Goal: Task Accomplishment & Management: Use online tool/utility

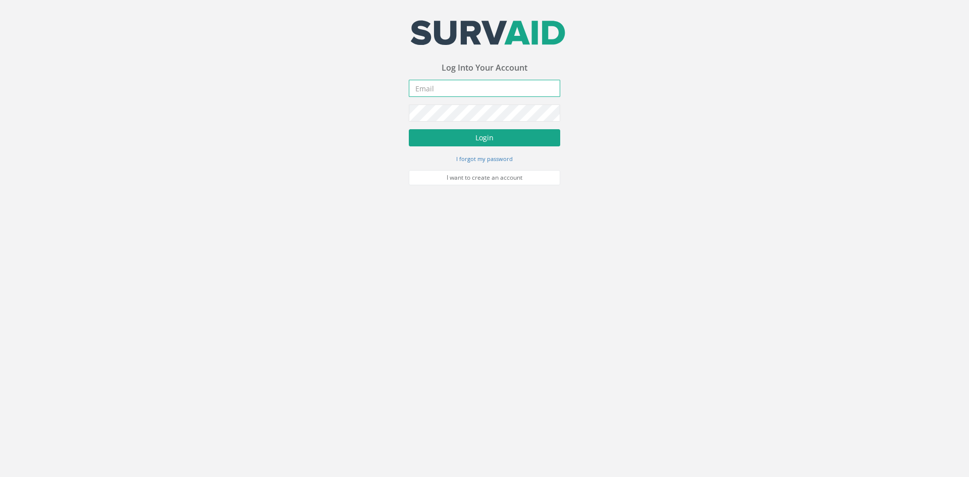
type input "[PERSON_NAME][EMAIL_ADDRESS][PERSON_NAME][DOMAIN_NAME]"
click at [486, 134] on button "Login" at bounding box center [484, 137] width 151 height 17
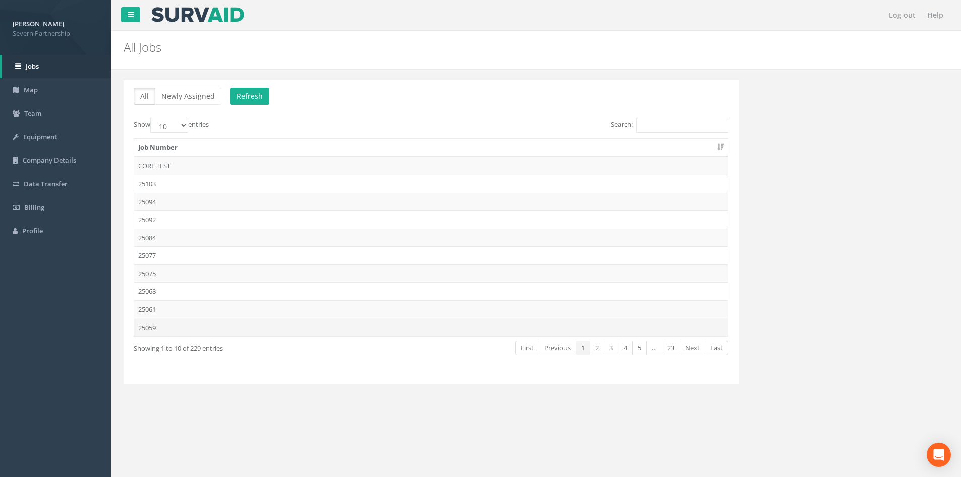
click at [146, 328] on td "25059" at bounding box center [431, 327] width 594 height 18
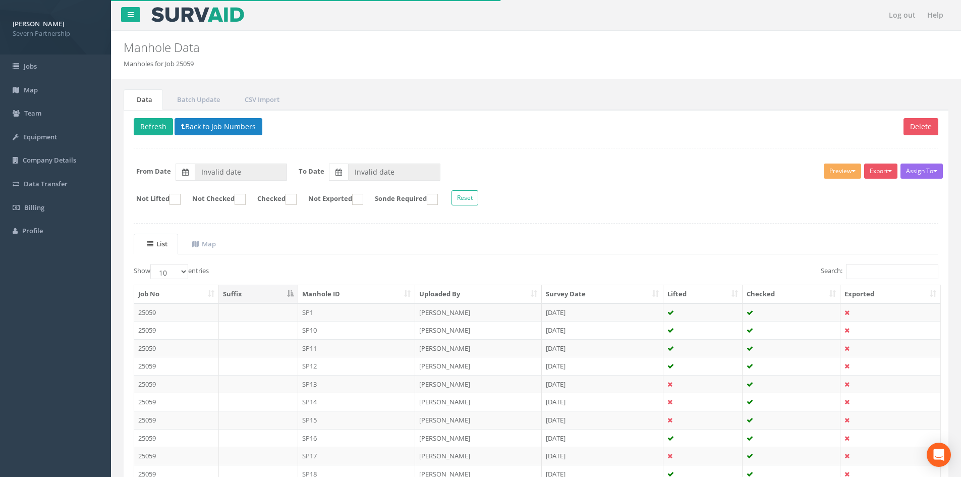
type input "[DATE]"
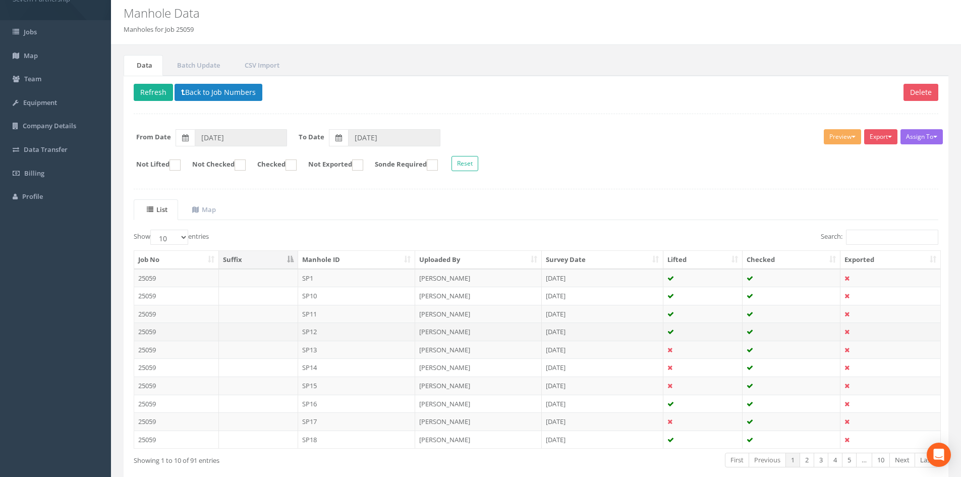
scroll to position [50, 0]
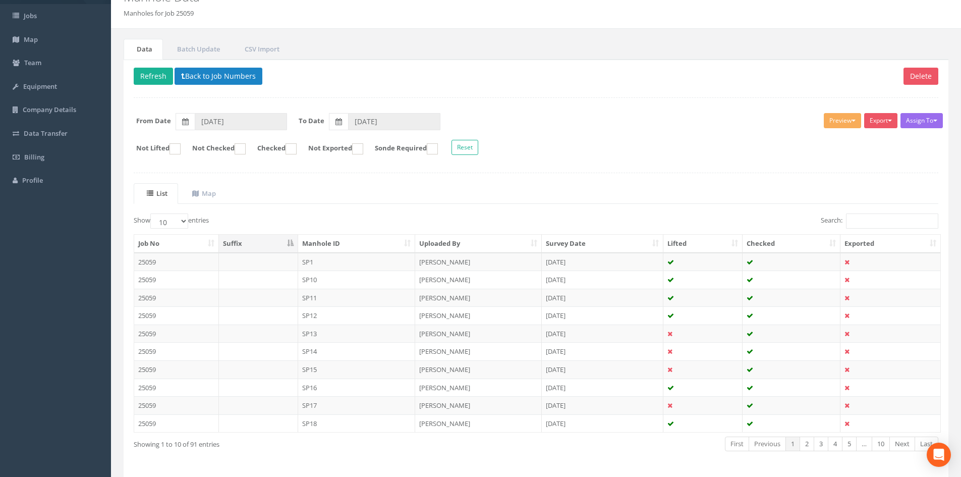
click at [348, 245] on th "Manhole ID" at bounding box center [357, 244] width 118 height 18
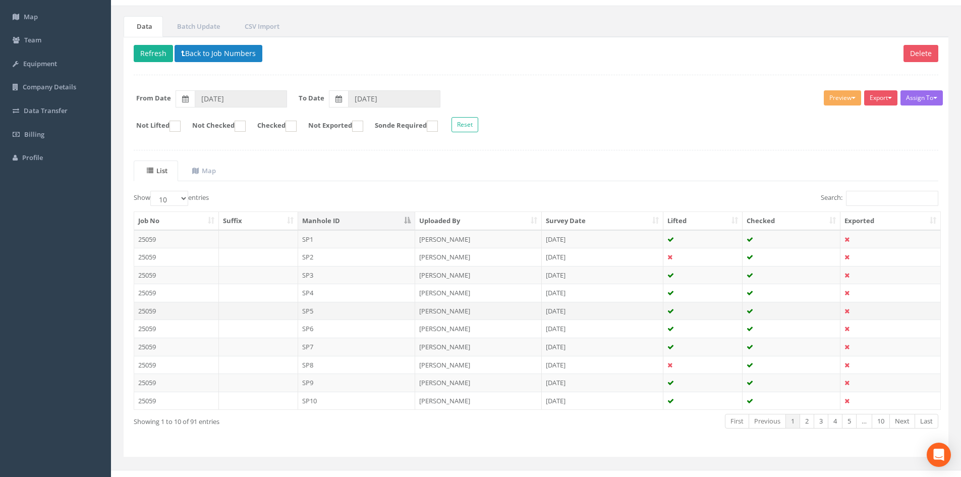
scroll to position [86, 0]
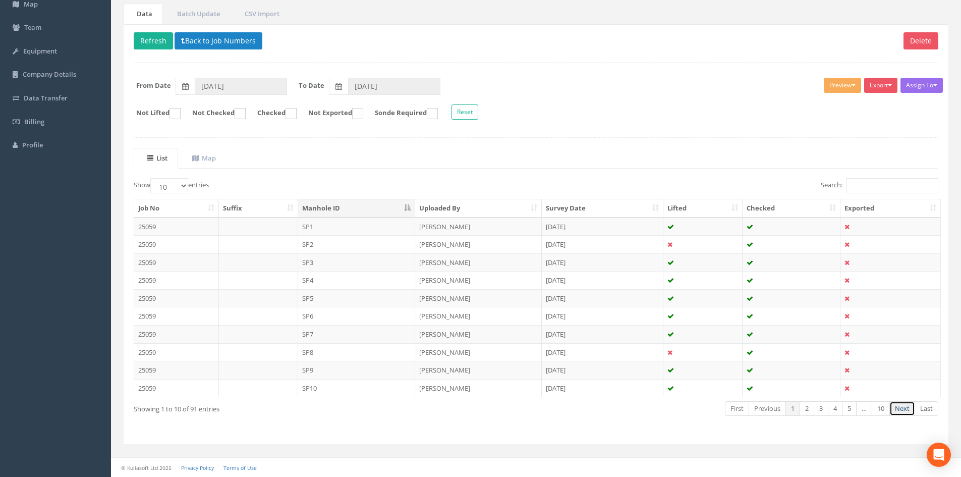
click at [904, 411] on link "Next" at bounding box center [902, 408] width 26 height 15
click at [342, 263] on td "SP43" at bounding box center [357, 262] width 118 height 18
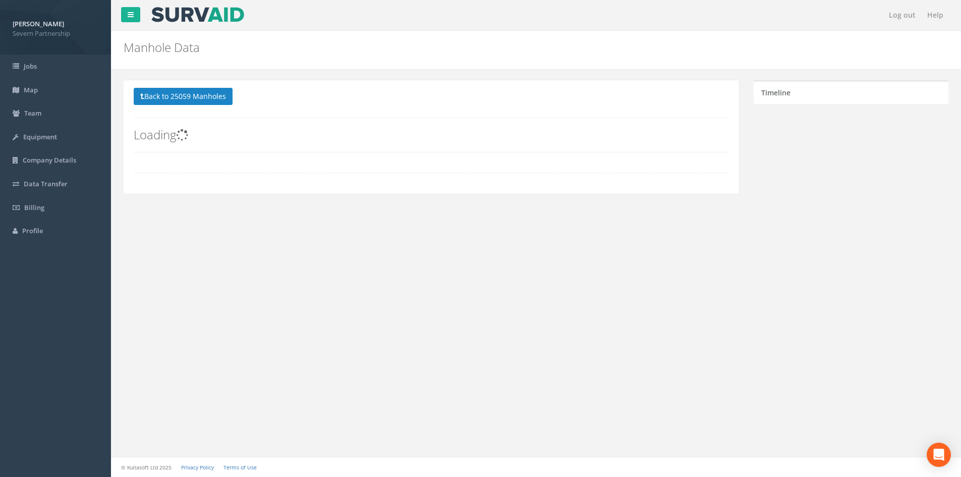
scroll to position [0, 0]
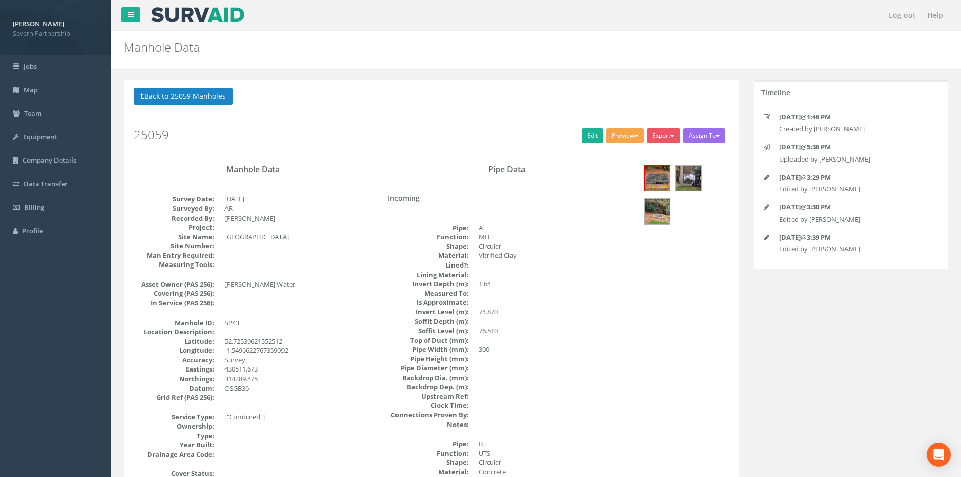
click at [617, 137] on button "Preview" at bounding box center [624, 135] width 37 height 15
click at [604, 152] on link "SP Manhole" at bounding box center [606, 157] width 77 height 16
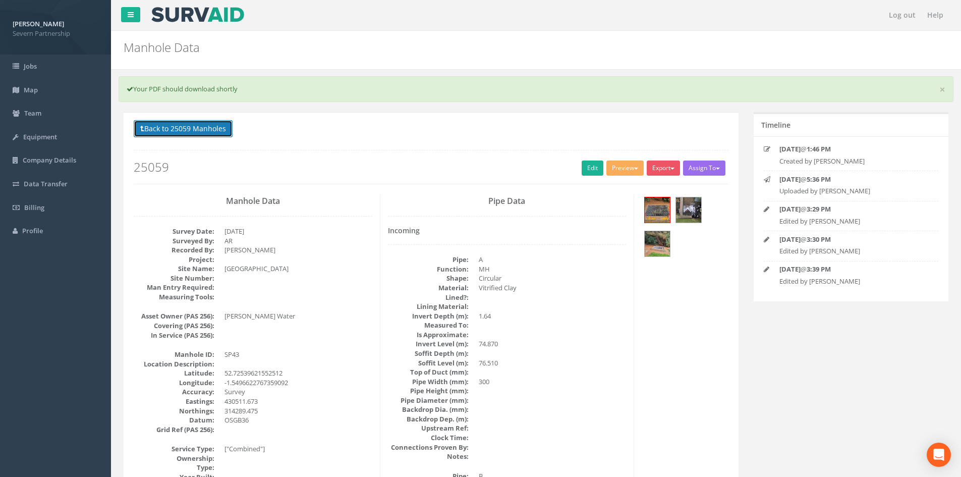
click at [190, 134] on button "Back to 25059 Manholes" at bounding box center [183, 128] width 99 height 17
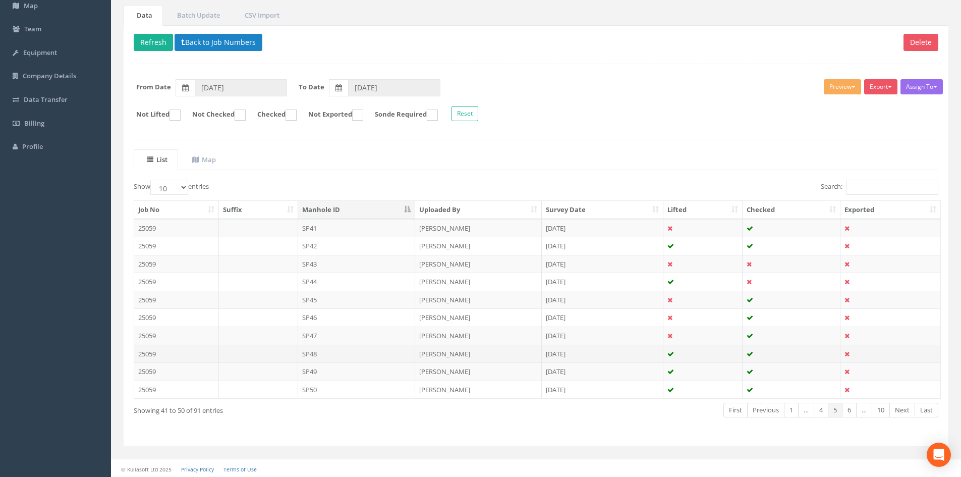
scroll to position [86, 0]
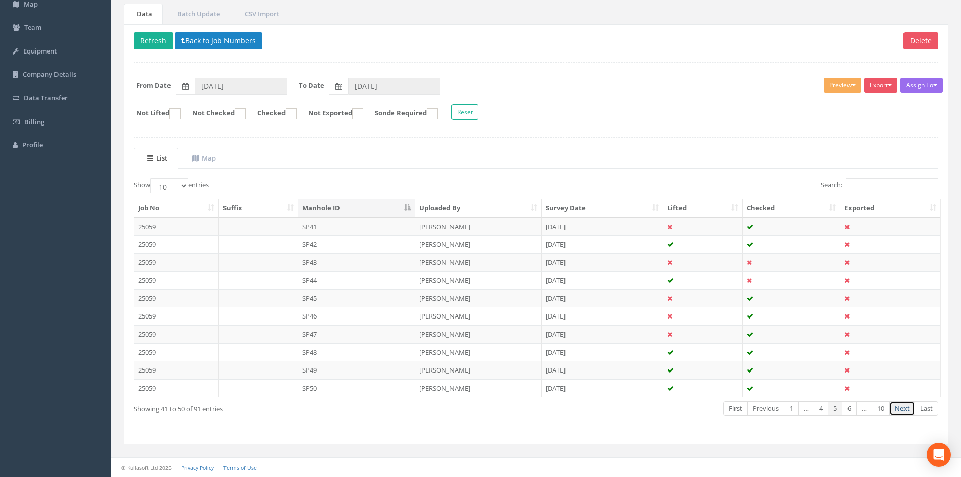
click at [901, 409] on link "Next" at bounding box center [902, 408] width 26 height 15
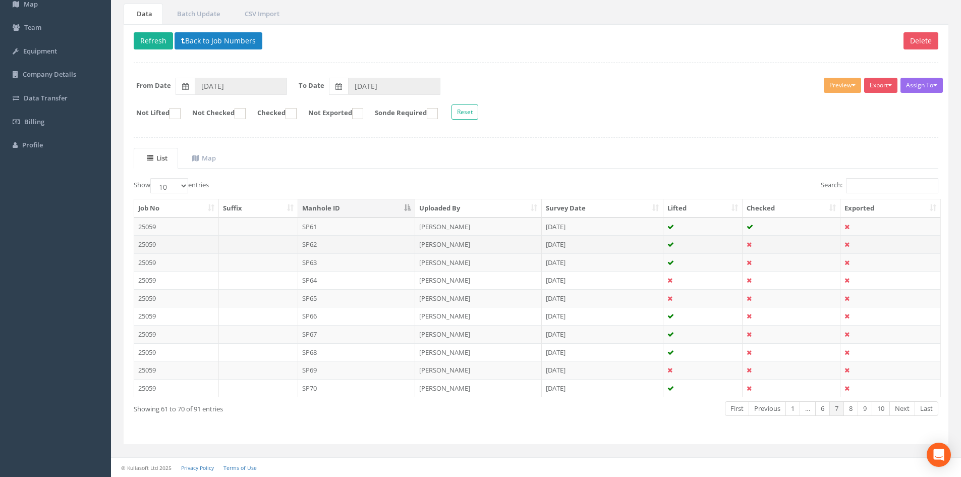
click at [364, 243] on td "SP62" at bounding box center [357, 244] width 118 height 18
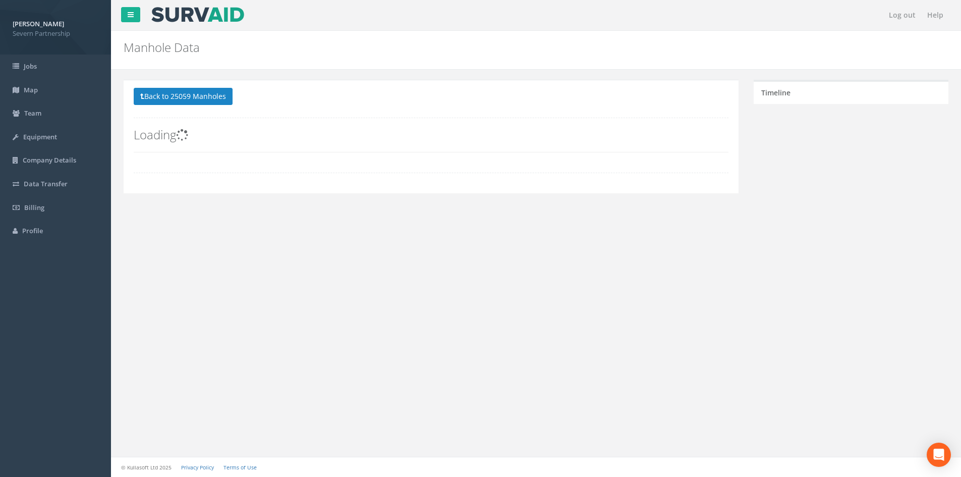
scroll to position [0, 0]
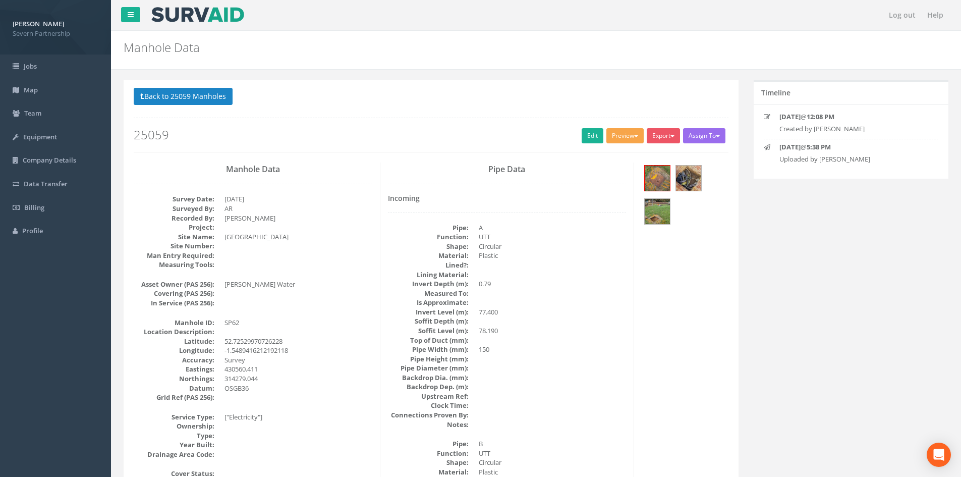
click at [609, 136] on button "Preview" at bounding box center [624, 135] width 37 height 15
click at [601, 154] on link "SP Manhole" at bounding box center [606, 157] width 77 height 16
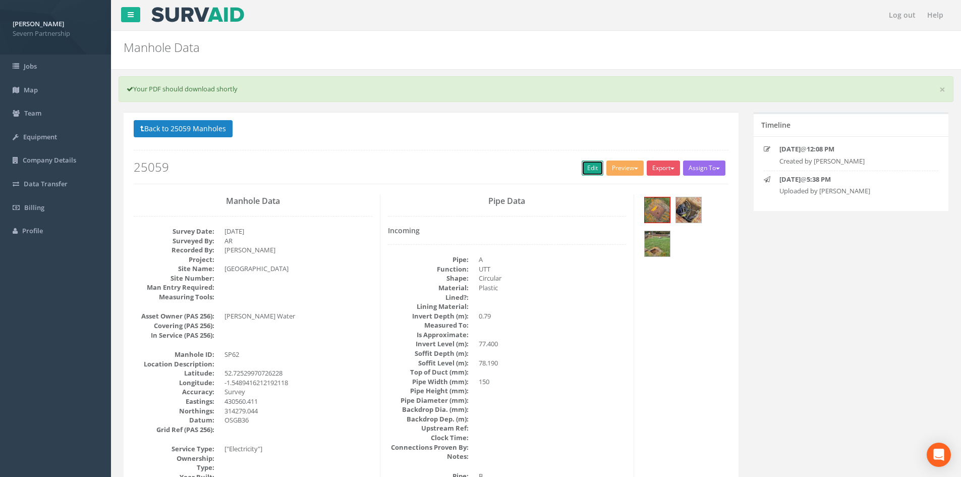
click at [585, 165] on link "Edit" at bounding box center [593, 167] width 22 height 15
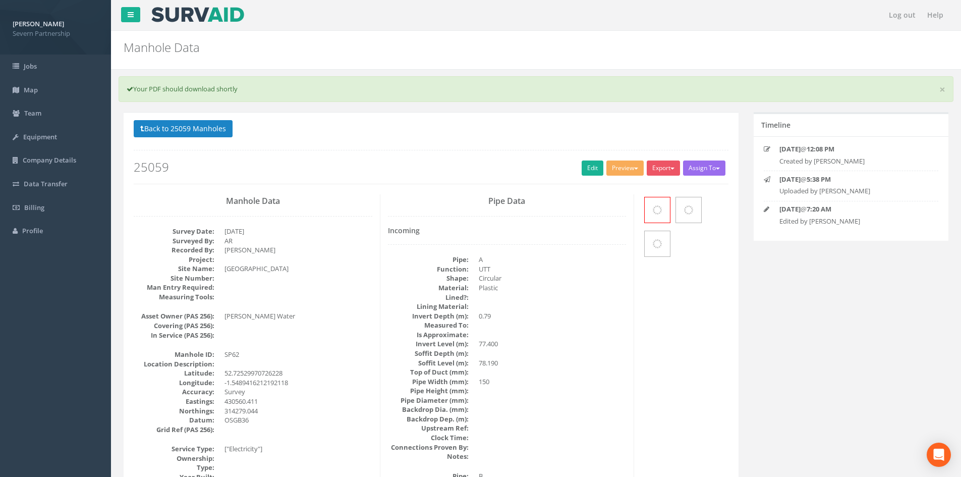
scroll to position [19, 0]
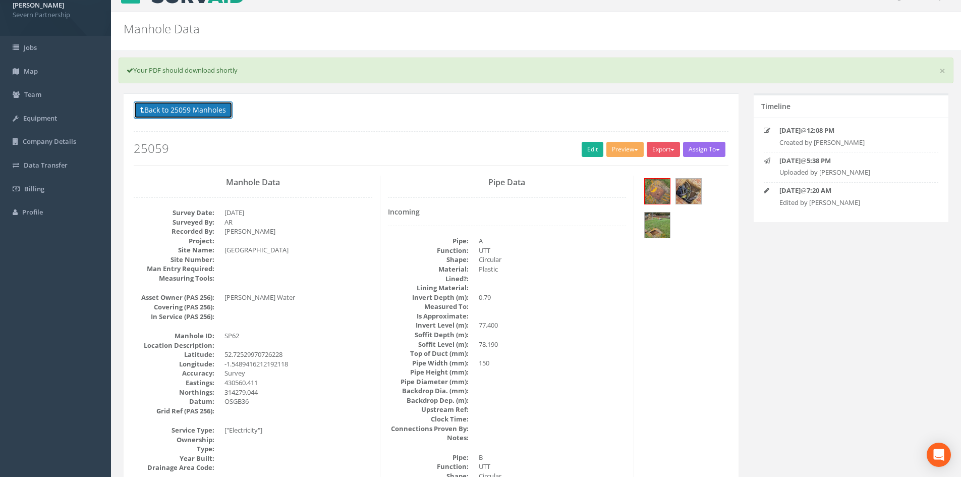
click at [169, 109] on button "Back to 25059 Manholes" at bounding box center [183, 109] width 99 height 17
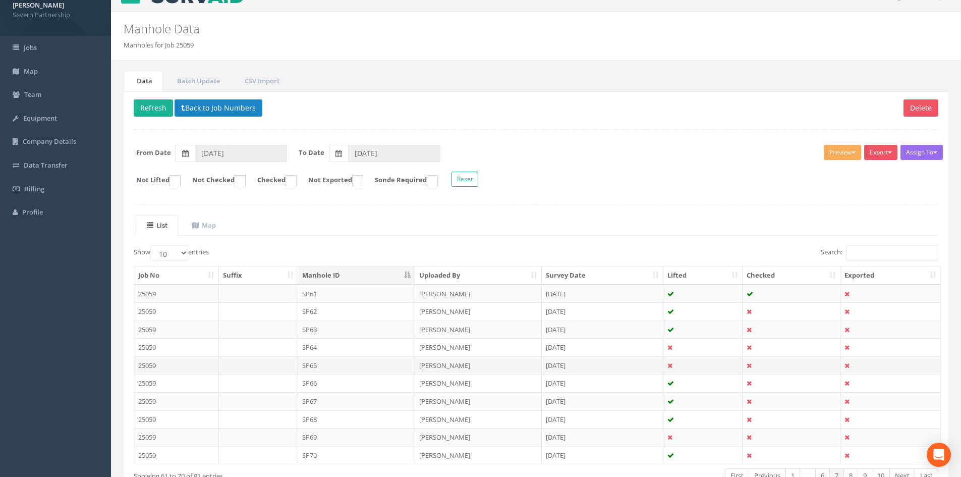
scroll to position [69, 0]
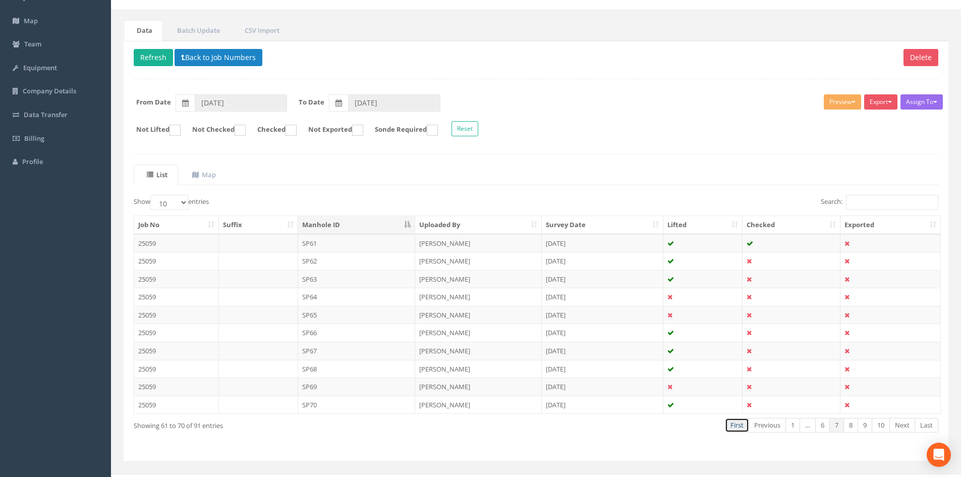
click at [739, 425] on link "First" at bounding box center [737, 425] width 24 height 15
click at [434, 278] on td "[PERSON_NAME]" at bounding box center [478, 279] width 127 height 18
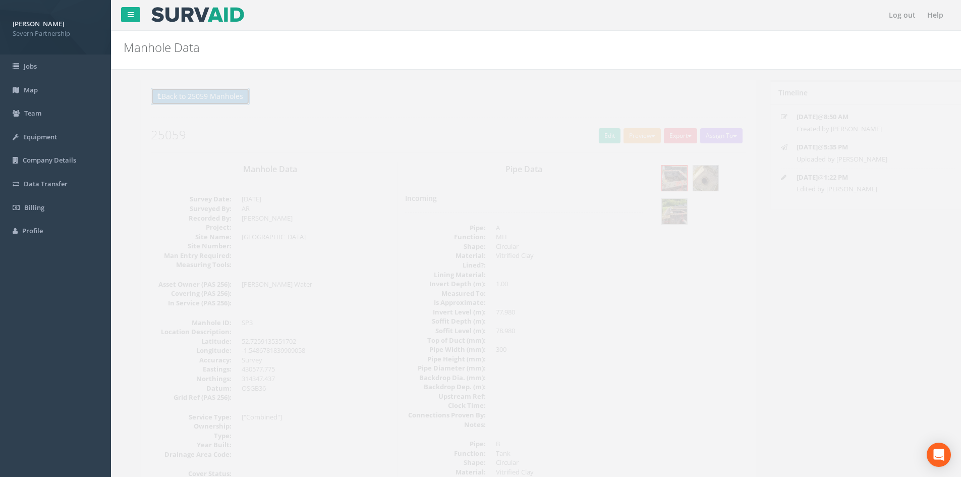
click at [165, 97] on button "Back to 25059 Manholes" at bounding box center [183, 96] width 99 height 17
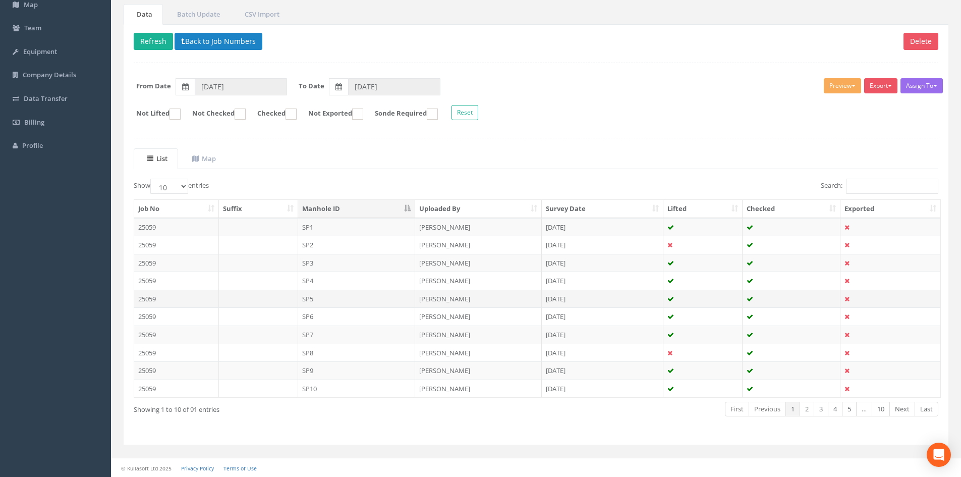
scroll to position [86, 0]
click at [899, 410] on link "Next" at bounding box center [902, 408] width 26 height 15
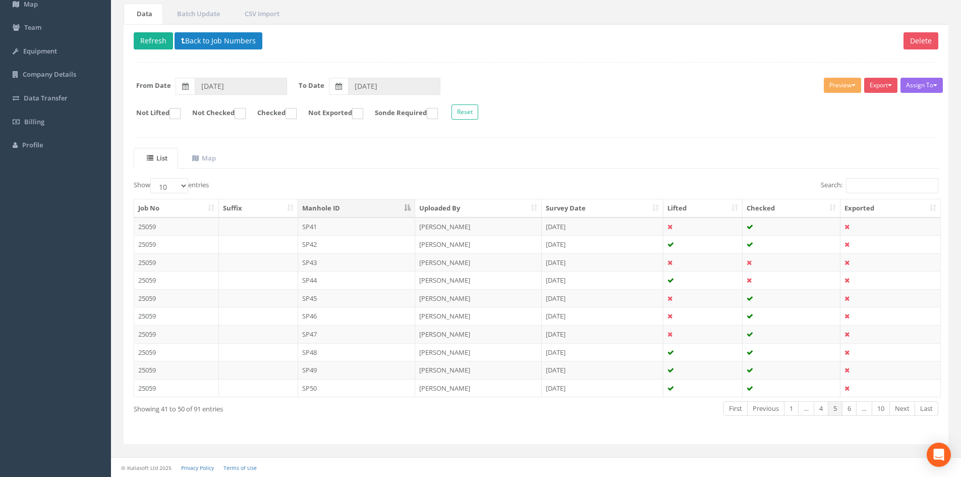
click at [899, 410] on link "Next" at bounding box center [902, 408] width 26 height 15
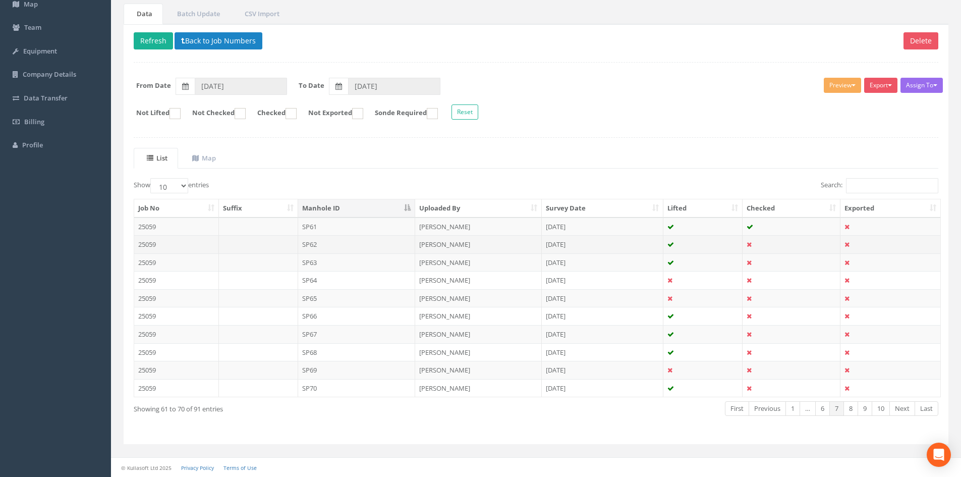
click at [344, 245] on td "SP62" at bounding box center [357, 244] width 118 height 18
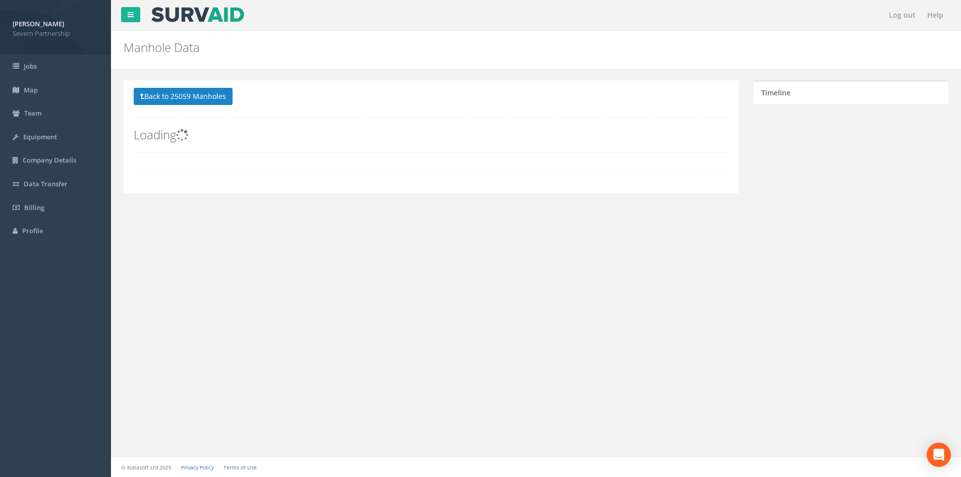
scroll to position [0, 0]
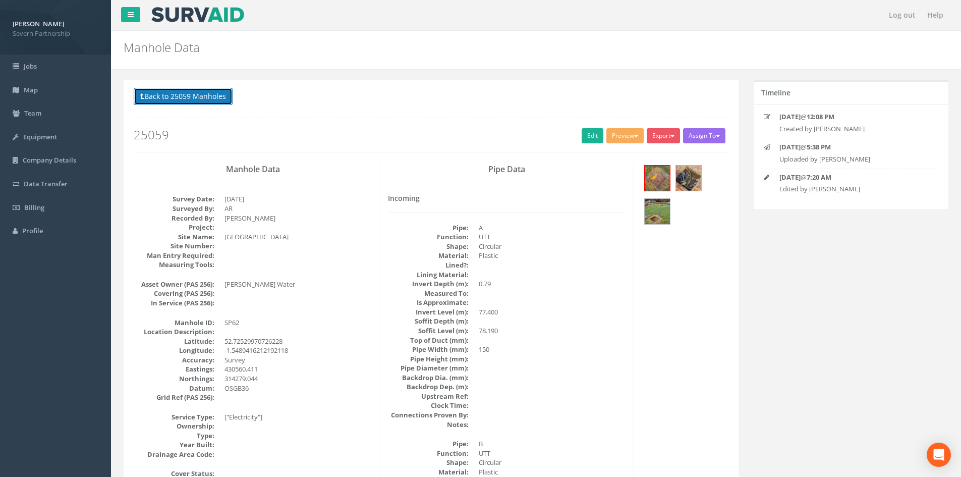
click at [181, 103] on button "Back to 25059 Manholes" at bounding box center [183, 96] width 99 height 17
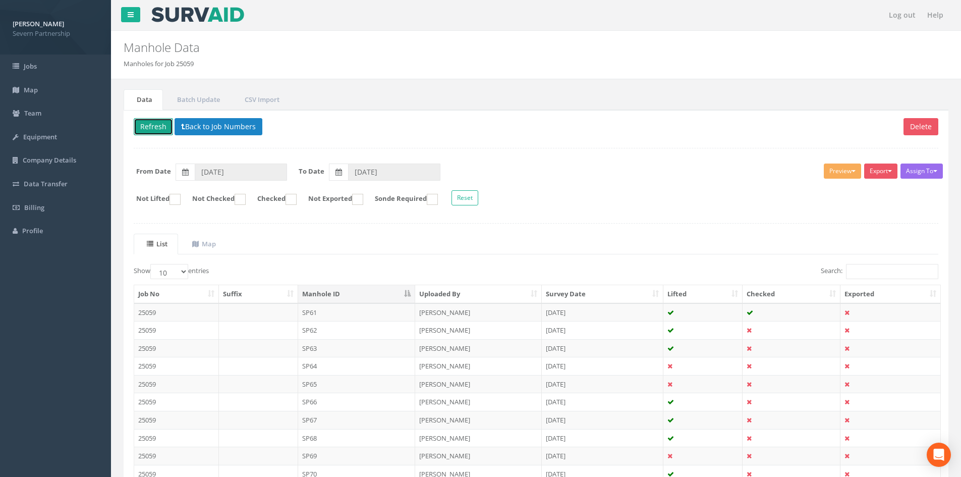
click at [153, 123] on button "Refresh" at bounding box center [153, 126] width 39 height 17
click at [348, 346] on td "SP63" at bounding box center [357, 348] width 118 height 18
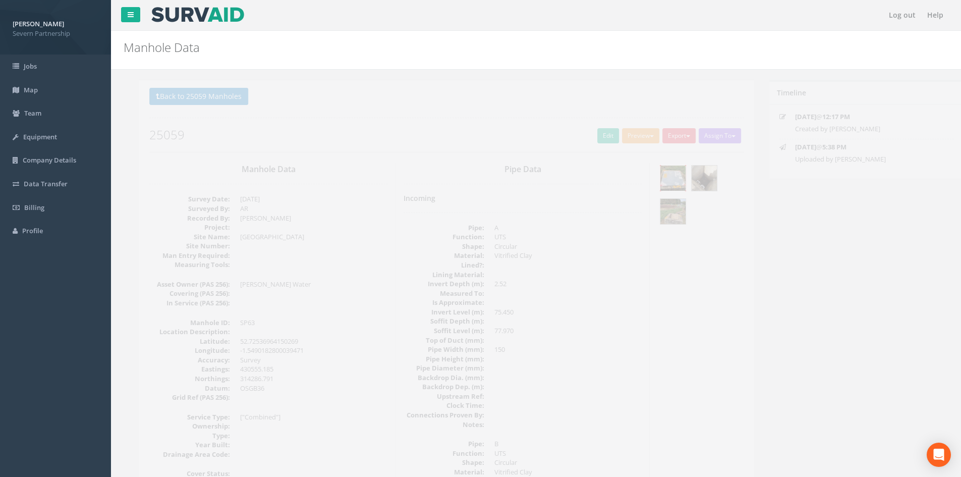
click at [658, 177] on img at bounding box center [657, 177] width 25 height 25
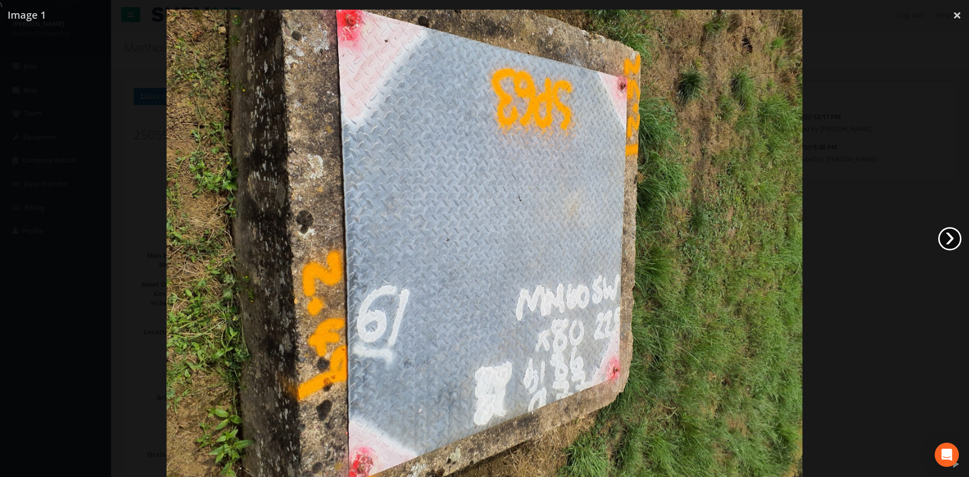
click at [946, 236] on link "›" at bounding box center [949, 238] width 23 height 23
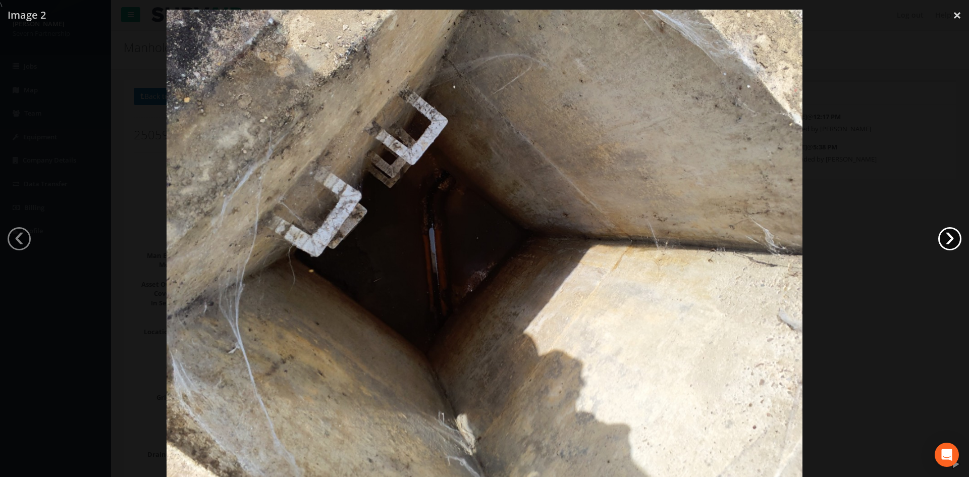
click at [946, 236] on link "›" at bounding box center [949, 238] width 23 height 23
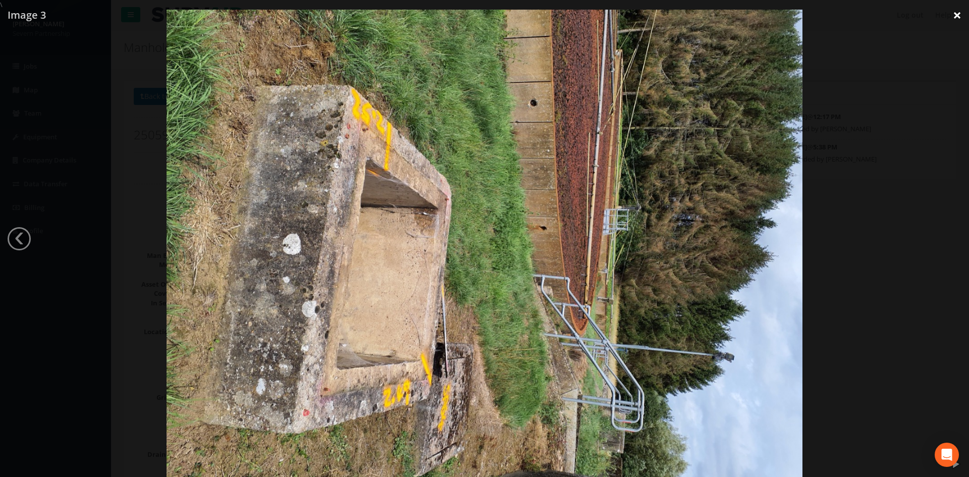
click at [954, 18] on link "×" at bounding box center [957, 15] width 24 height 30
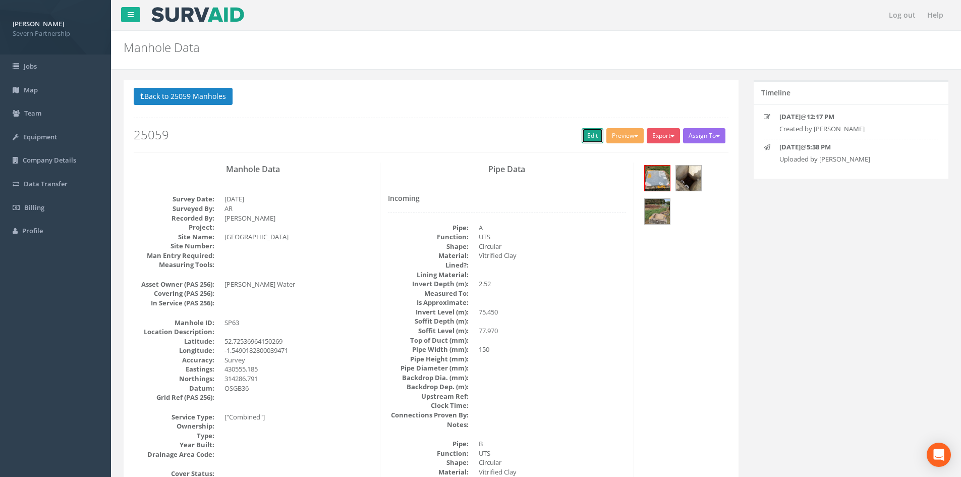
click at [586, 131] on link "Edit" at bounding box center [593, 135] width 22 height 15
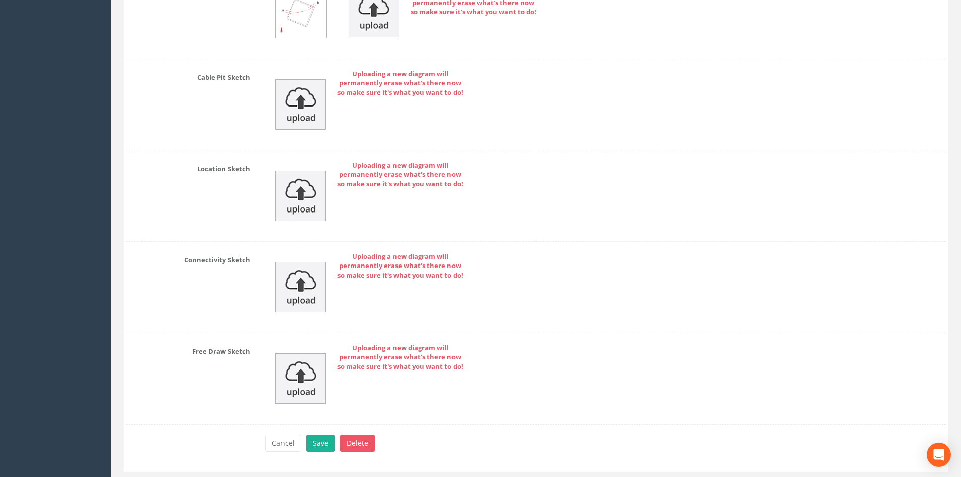
scroll to position [2128, 0]
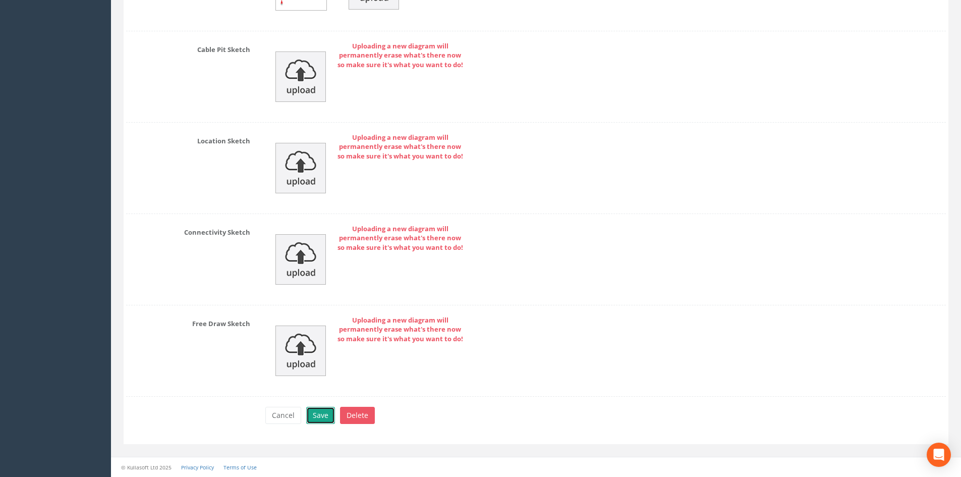
click at [314, 413] on button "Save" at bounding box center [320, 415] width 29 height 17
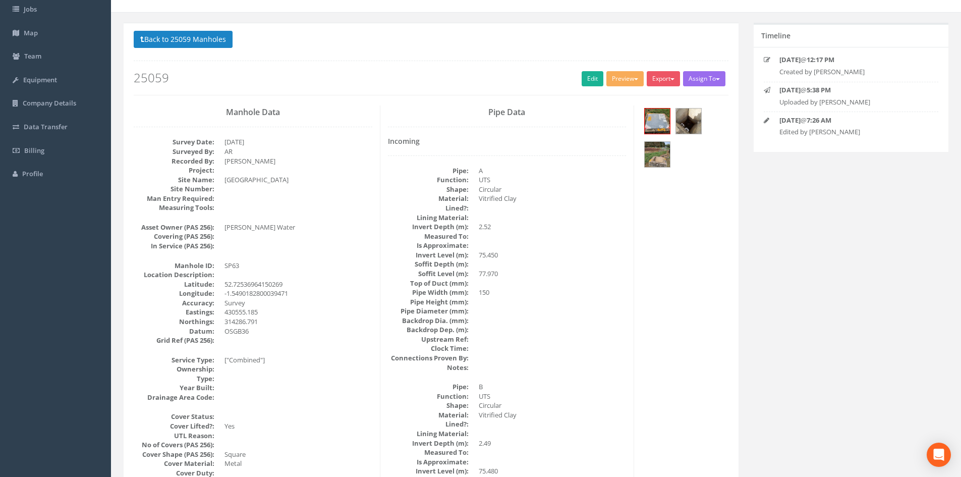
scroll to position [0, 0]
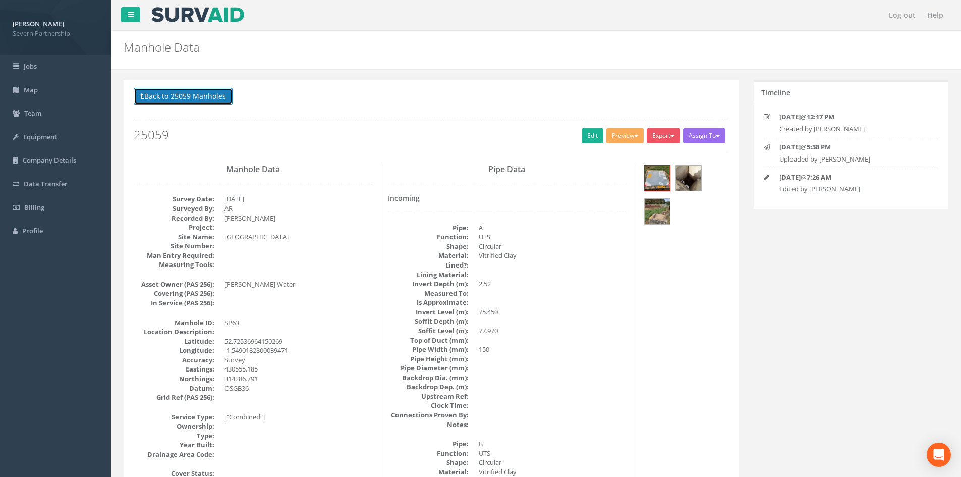
click at [224, 99] on button "Back to 25059 Manholes" at bounding box center [183, 96] width 99 height 17
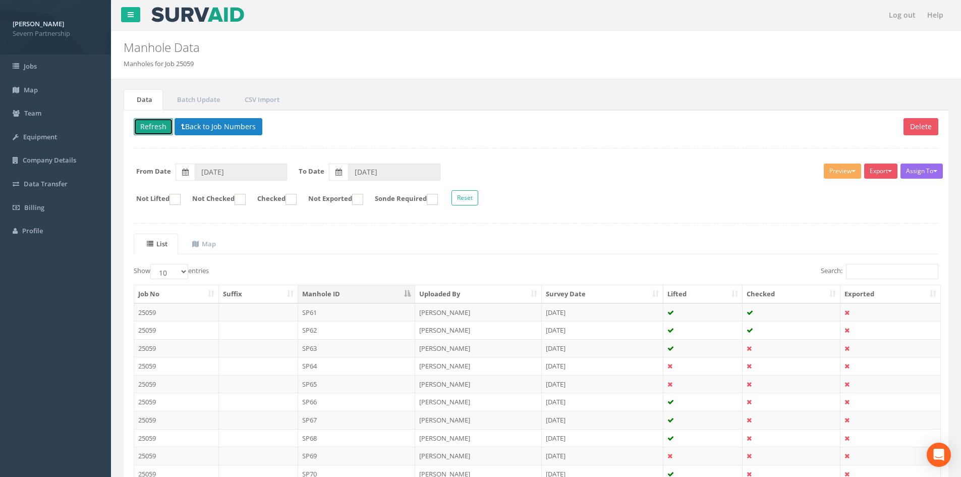
click at [154, 130] on button "Refresh" at bounding box center [153, 126] width 39 height 17
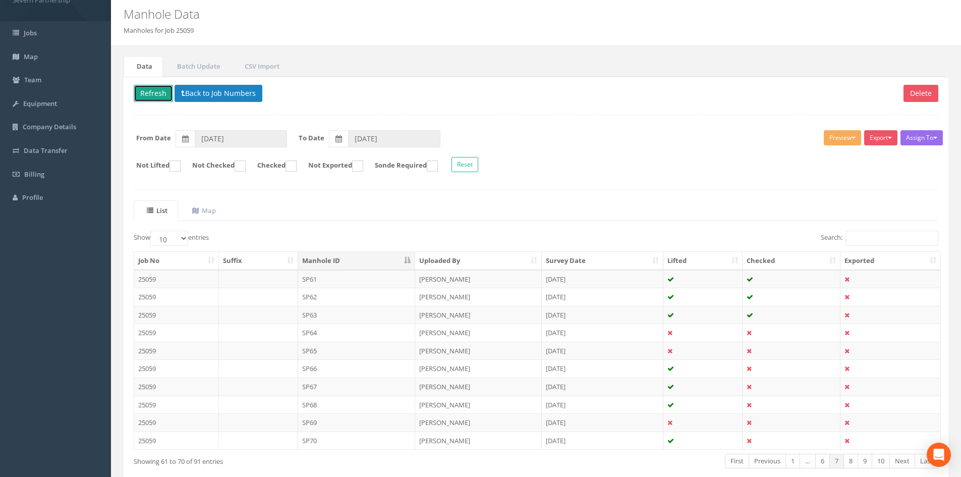
scroll to position [86, 0]
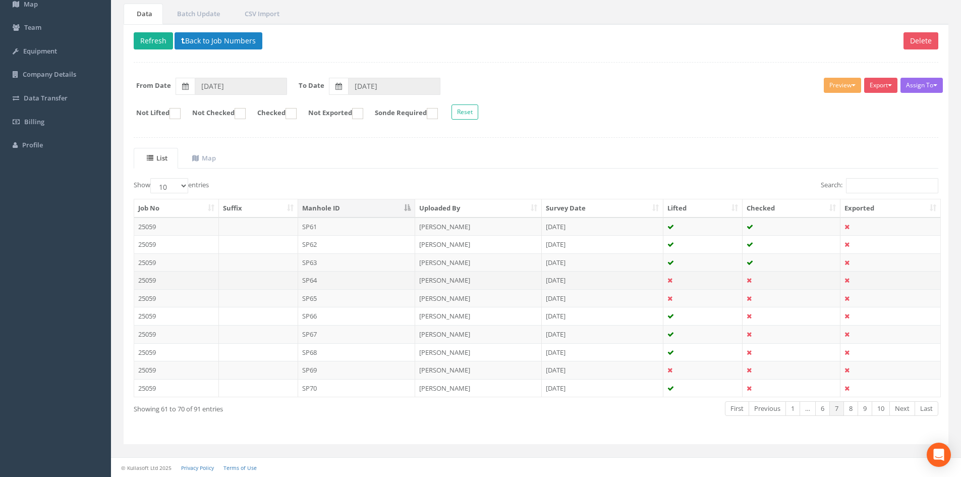
click at [320, 279] on td "SP64" at bounding box center [357, 280] width 118 height 18
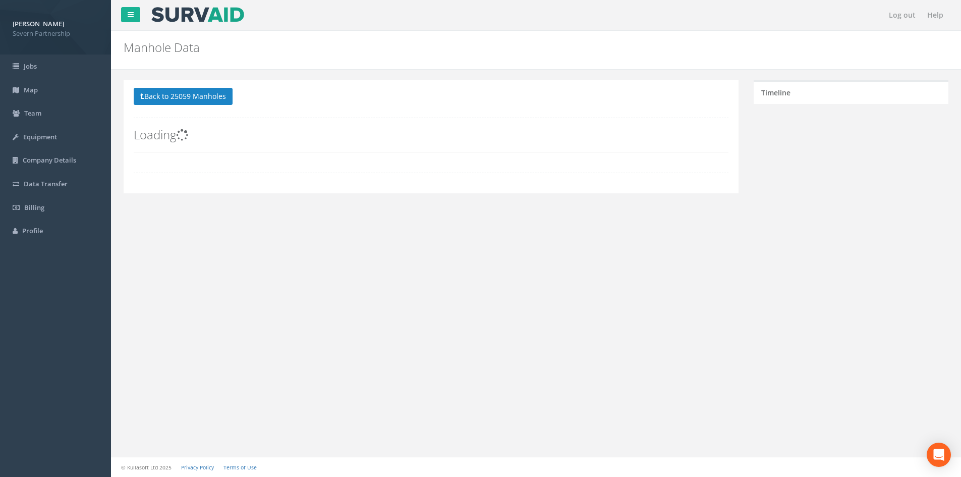
scroll to position [0, 0]
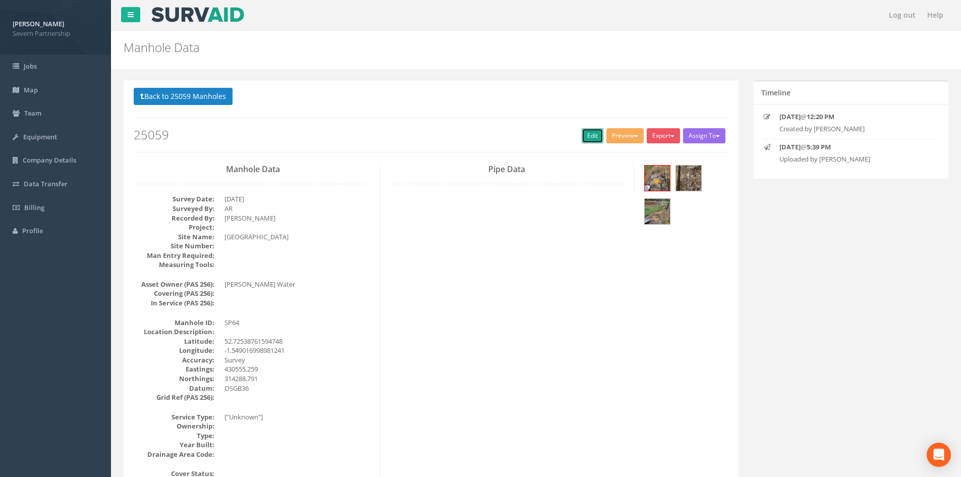
click at [590, 138] on link "Edit" at bounding box center [593, 135] width 22 height 15
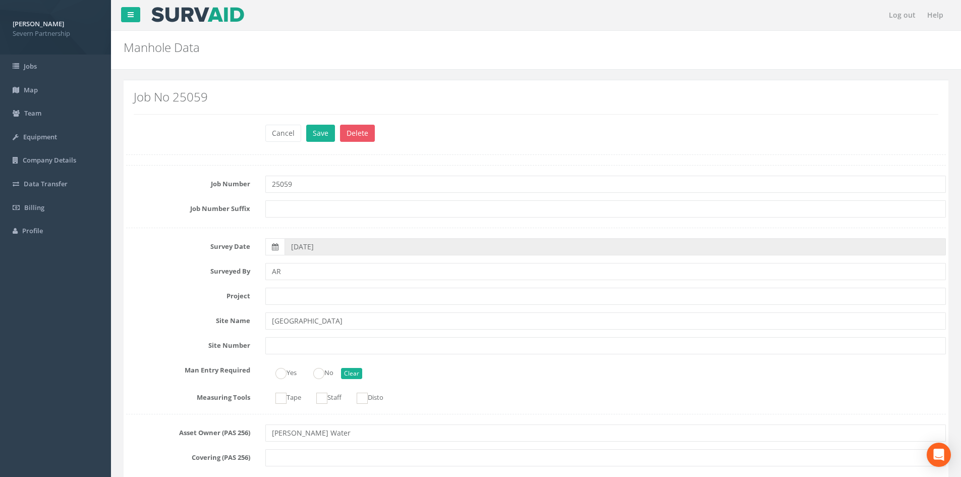
scroll to position [1415, 0]
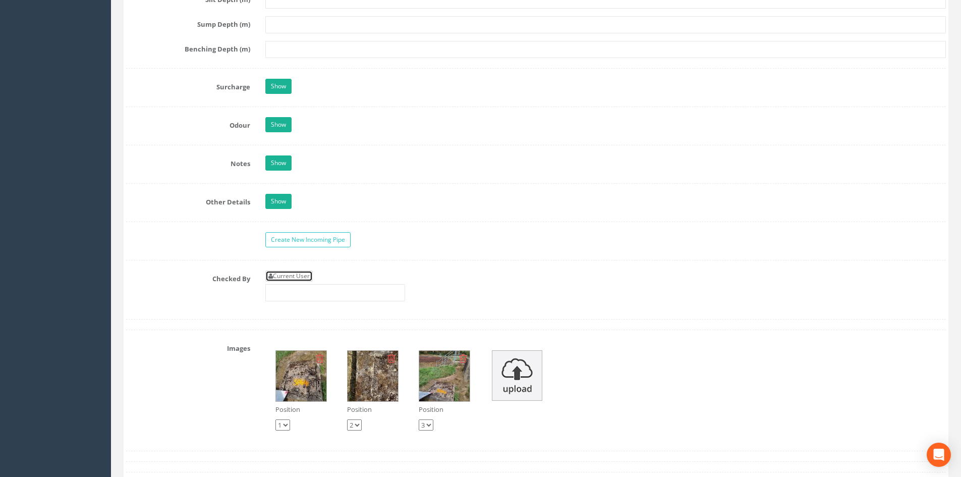
click at [301, 276] on link "Current User" at bounding box center [288, 275] width 47 height 11
type input "[PERSON_NAME]"
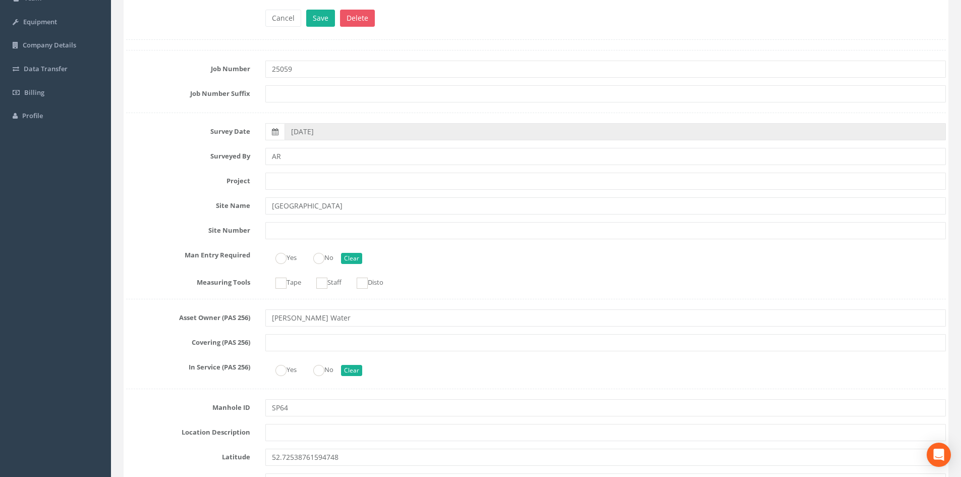
scroll to position [2, 0]
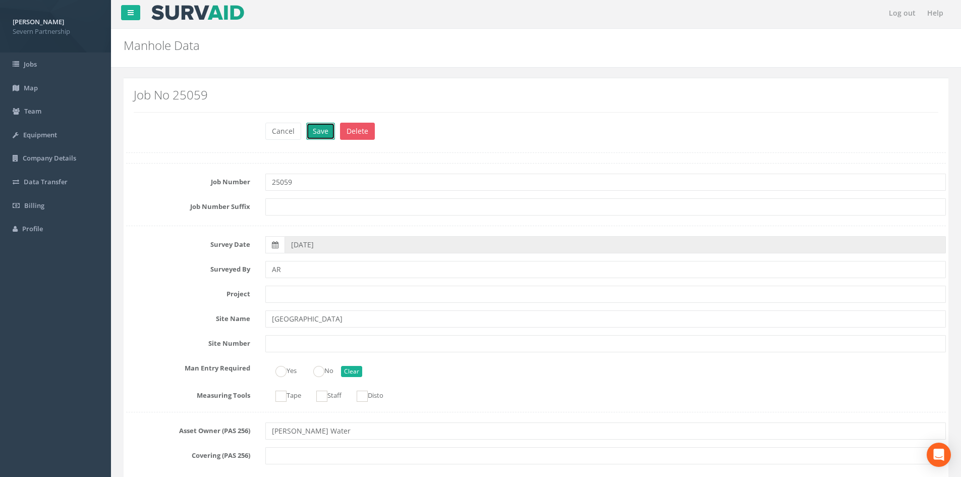
click at [319, 133] on button "Save" at bounding box center [320, 131] width 29 height 17
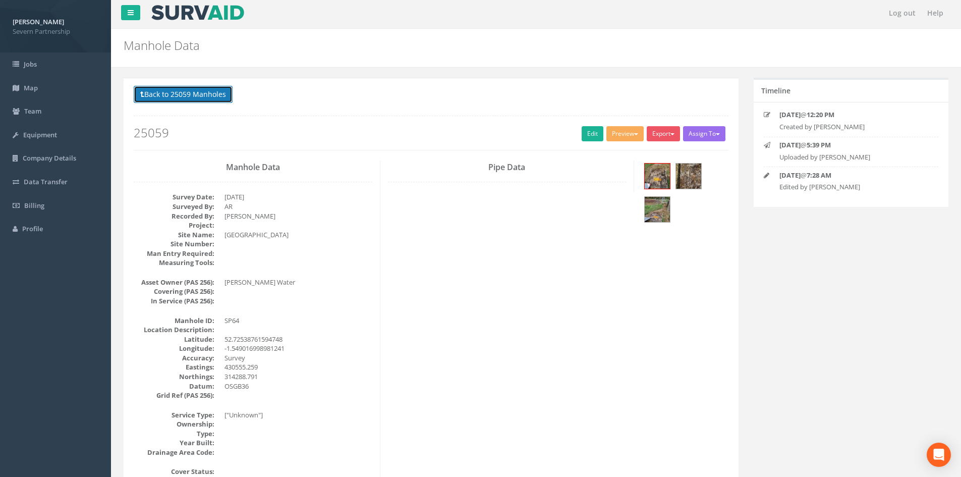
click at [175, 98] on button "Back to 25059 Manholes" at bounding box center [183, 94] width 99 height 17
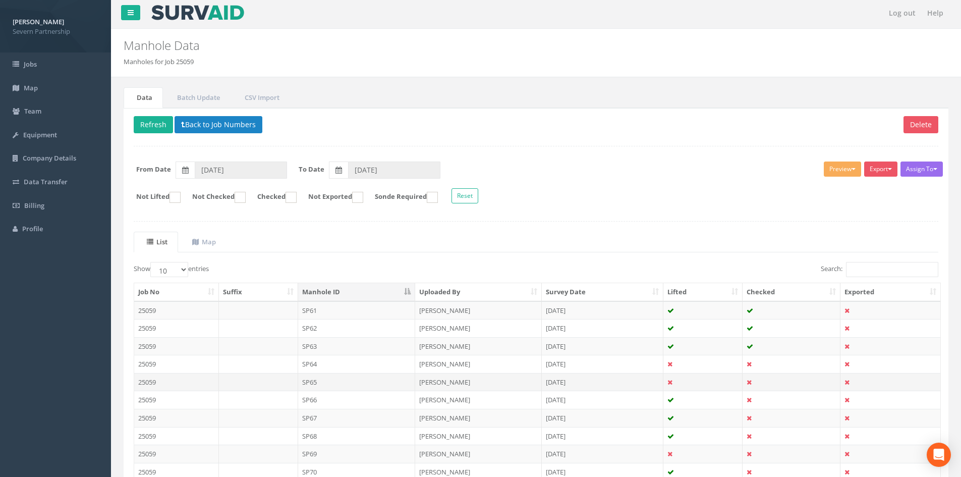
click at [348, 381] on td "SP65" at bounding box center [357, 382] width 118 height 18
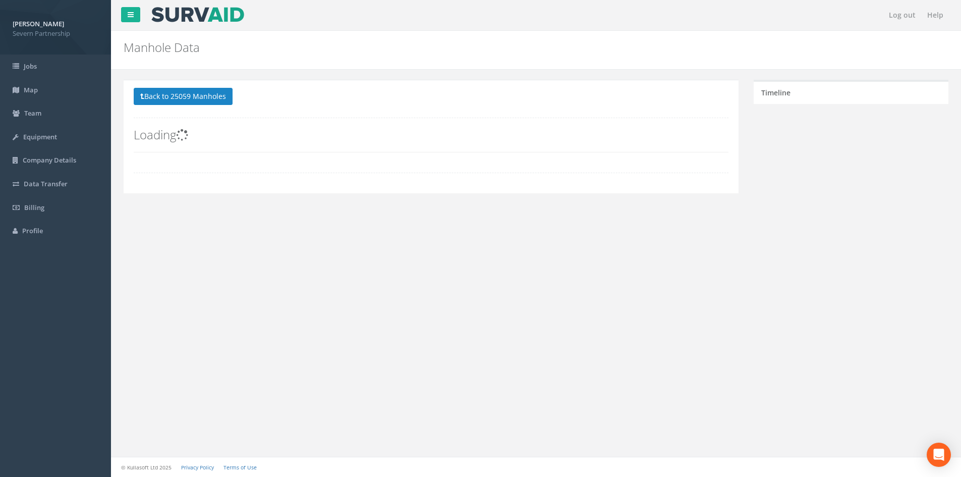
scroll to position [0, 0]
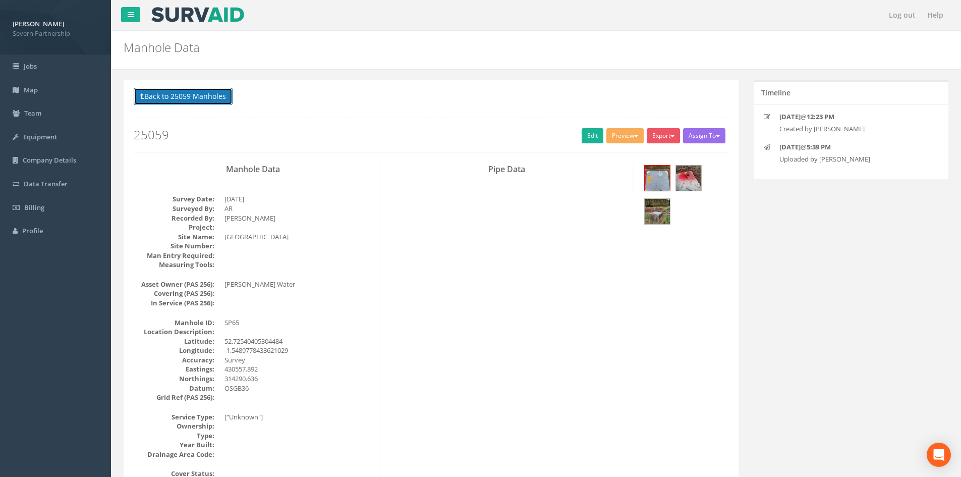
click at [191, 100] on button "Back to 25059 Manholes" at bounding box center [183, 96] width 99 height 17
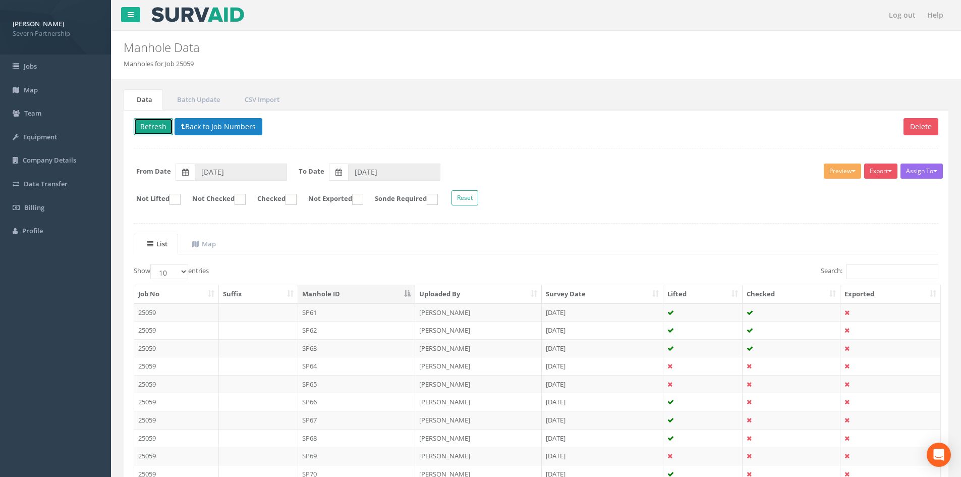
click at [154, 130] on button "Refresh" at bounding box center [153, 126] width 39 height 17
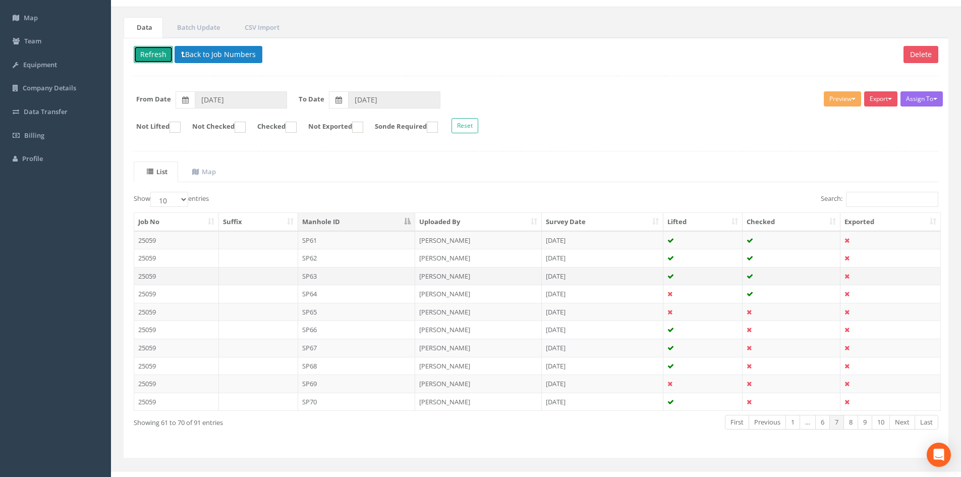
scroll to position [86, 0]
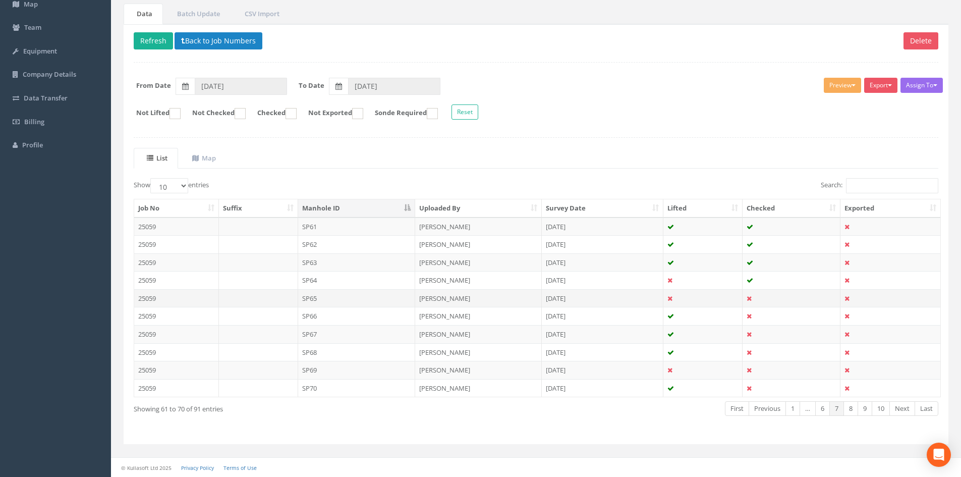
click at [316, 296] on td "SP65" at bounding box center [357, 298] width 118 height 18
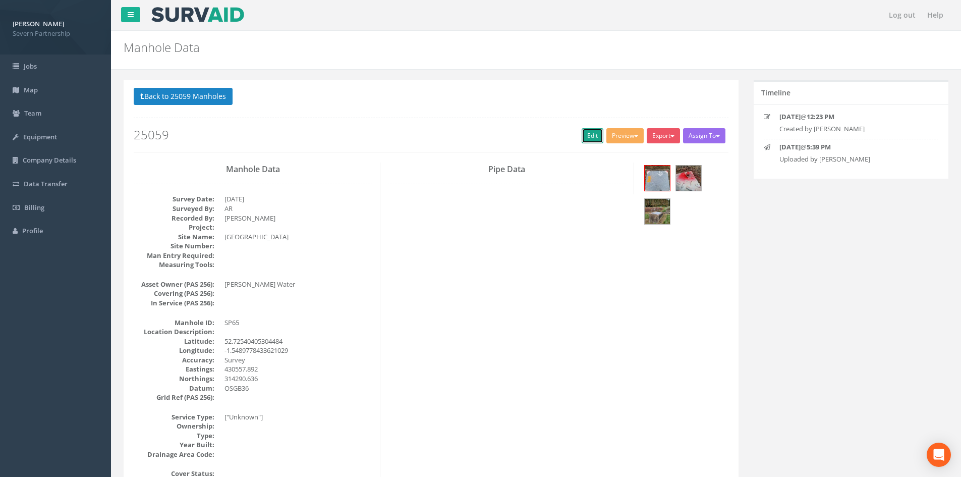
click at [587, 135] on link "Edit" at bounding box center [593, 135] width 22 height 15
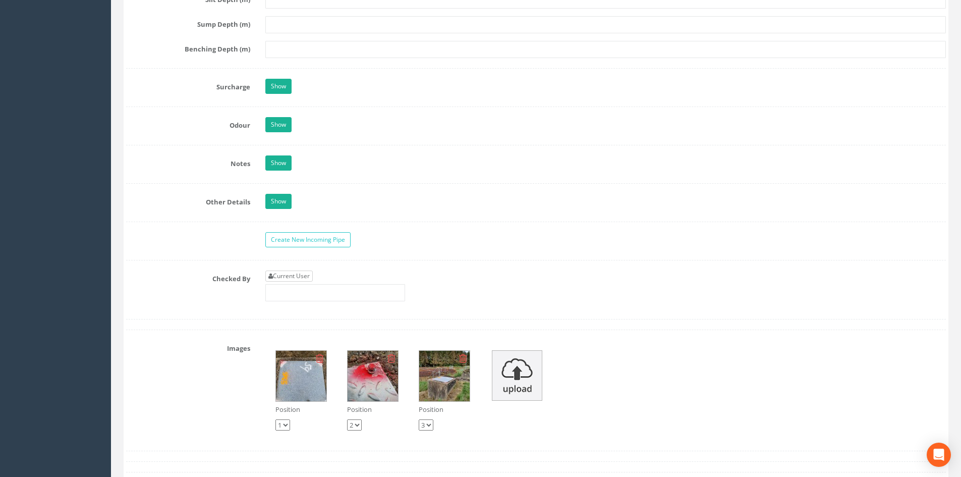
click at [285, 274] on link "Current User" at bounding box center [288, 275] width 47 height 11
type input "[PERSON_NAME]"
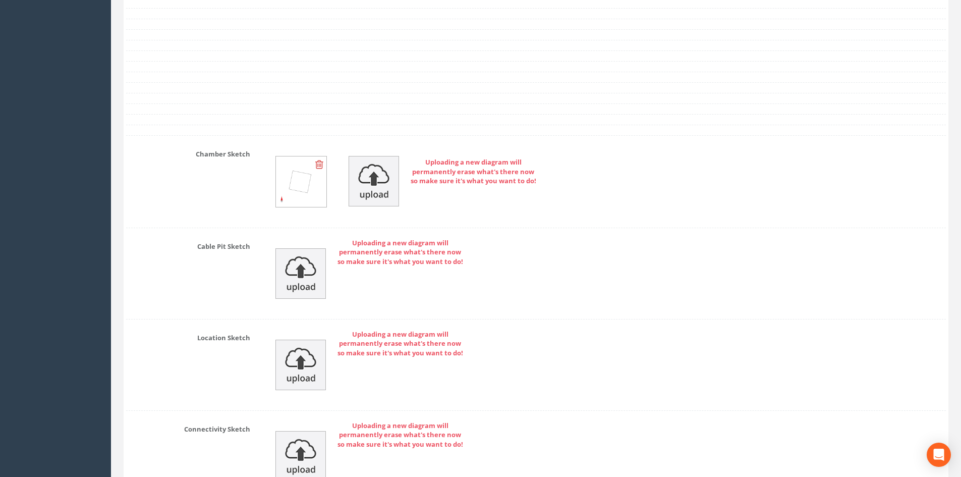
scroll to position [2064, 0]
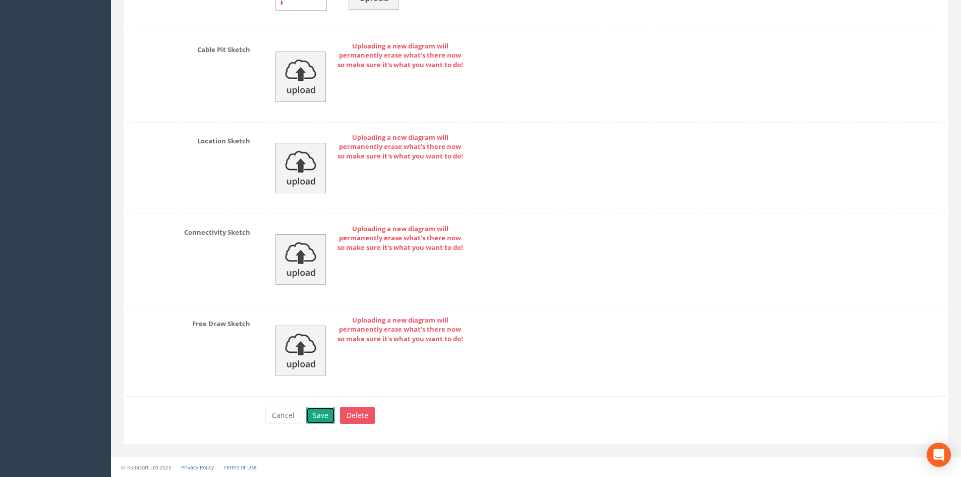
click at [325, 412] on button "Save" at bounding box center [320, 415] width 29 height 17
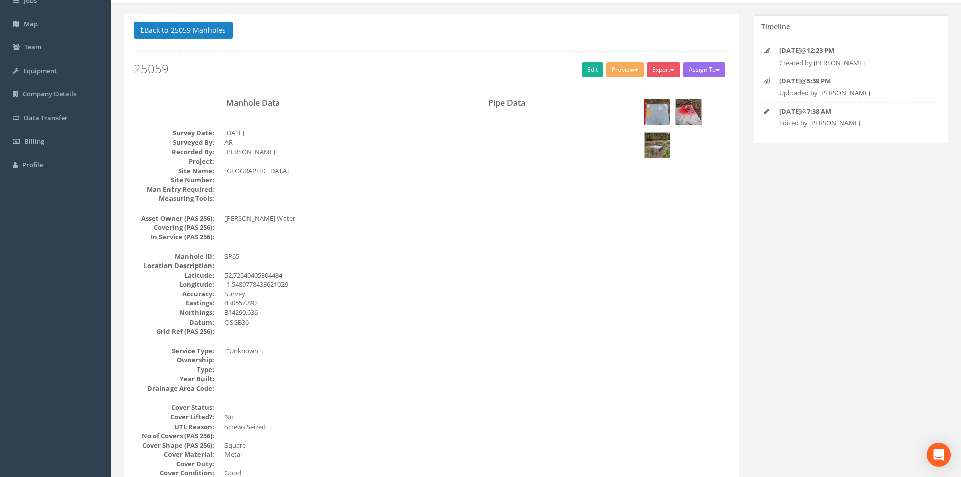
scroll to position [0, 0]
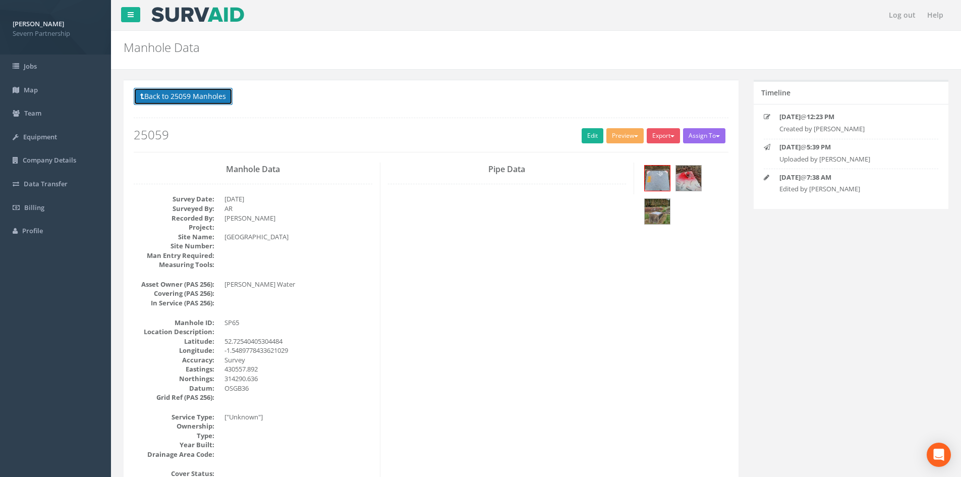
click at [191, 97] on button "Back to 25059 Manholes" at bounding box center [183, 96] width 99 height 17
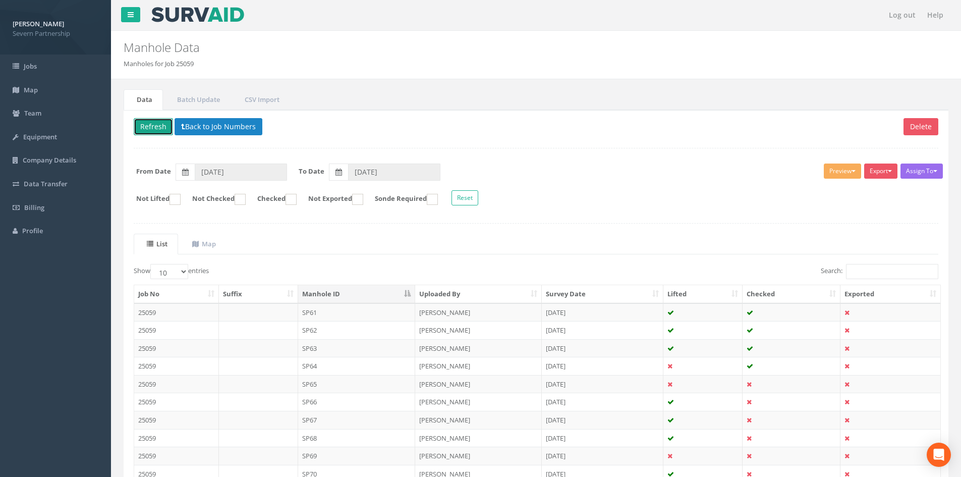
click at [149, 125] on button "Refresh" at bounding box center [153, 126] width 39 height 17
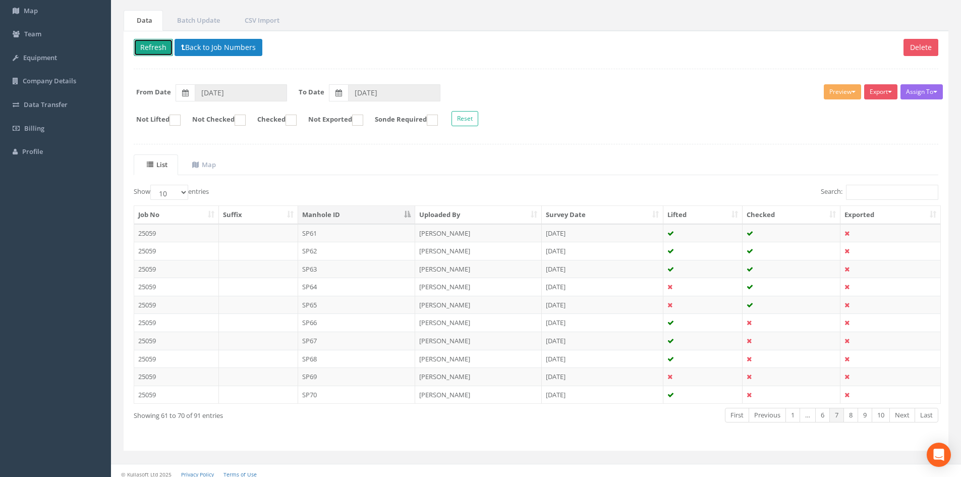
scroll to position [86, 0]
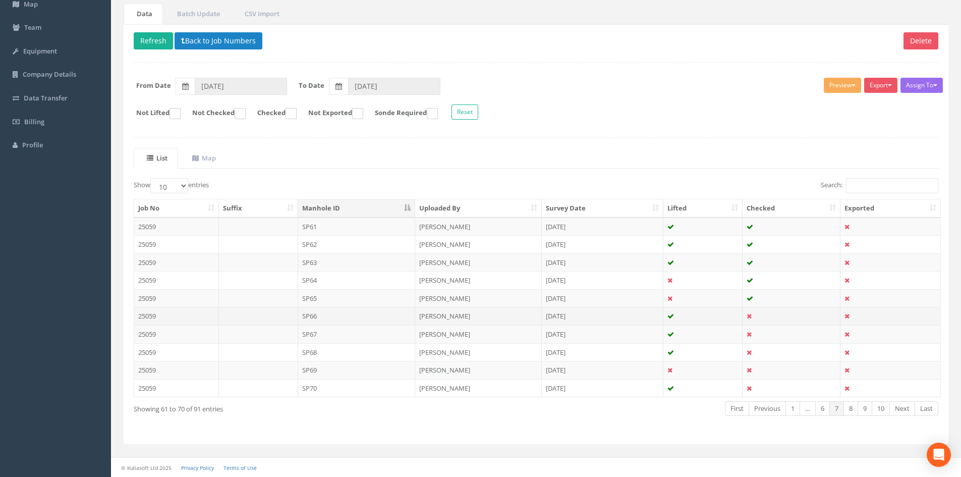
click at [316, 315] on td "SP66" at bounding box center [357, 316] width 118 height 18
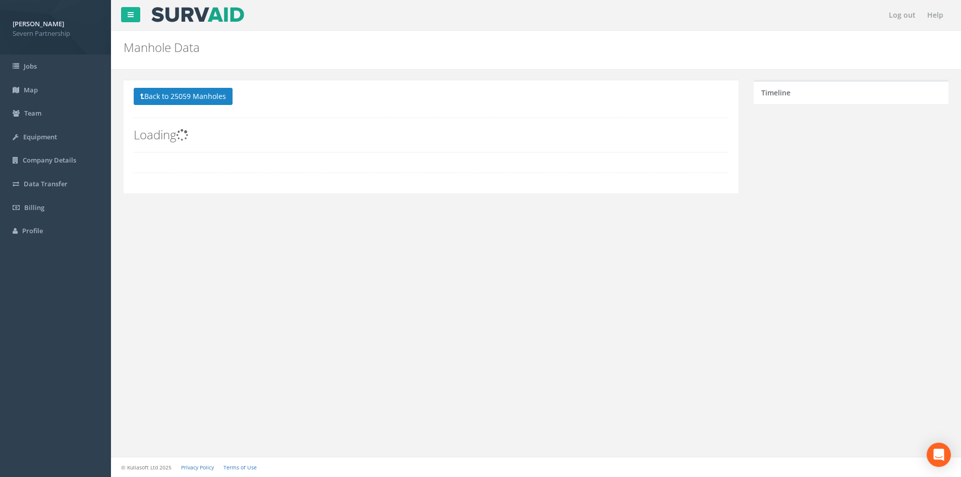
scroll to position [0, 0]
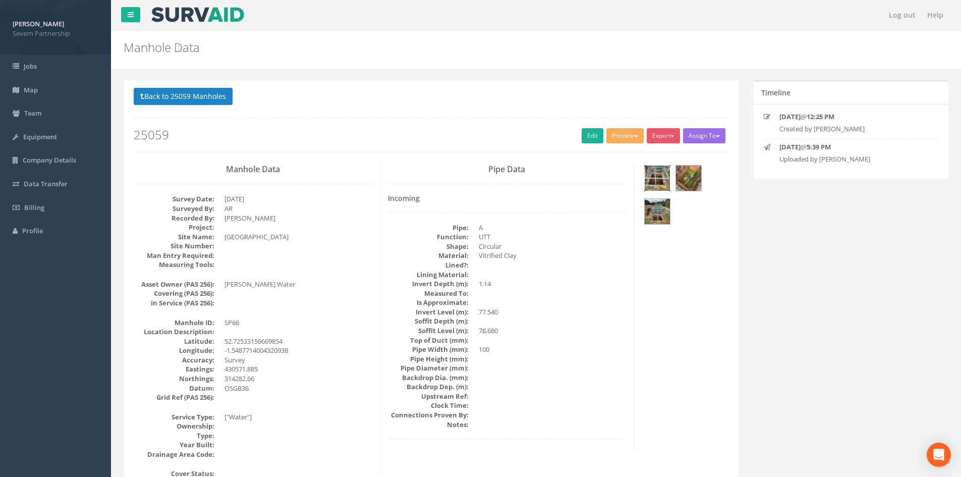
click at [654, 180] on img at bounding box center [657, 177] width 25 height 25
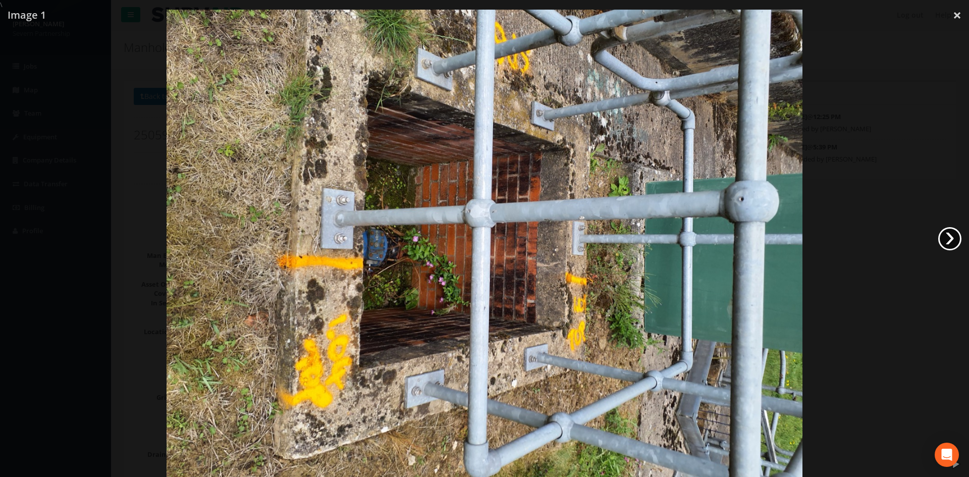
click at [947, 239] on link "›" at bounding box center [949, 238] width 23 height 23
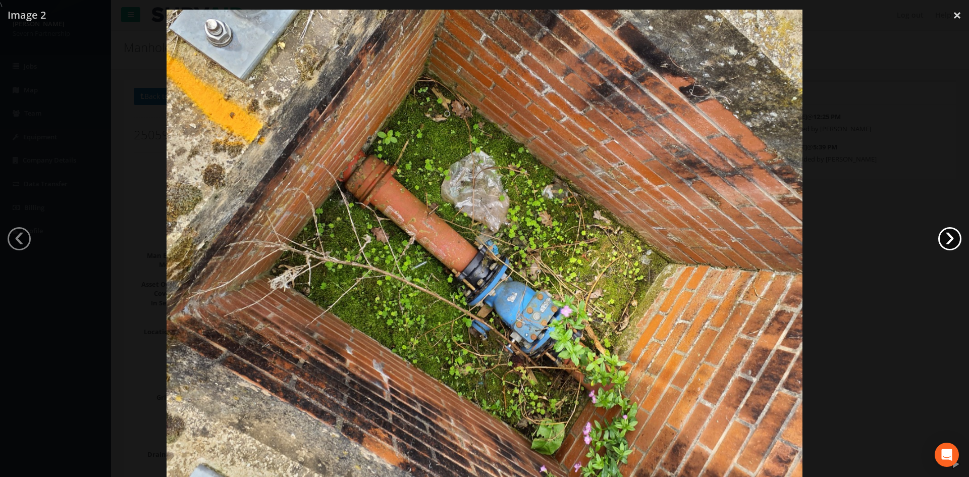
click at [947, 239] on link "›" at bounding box center [949, 238] width 23 height 23
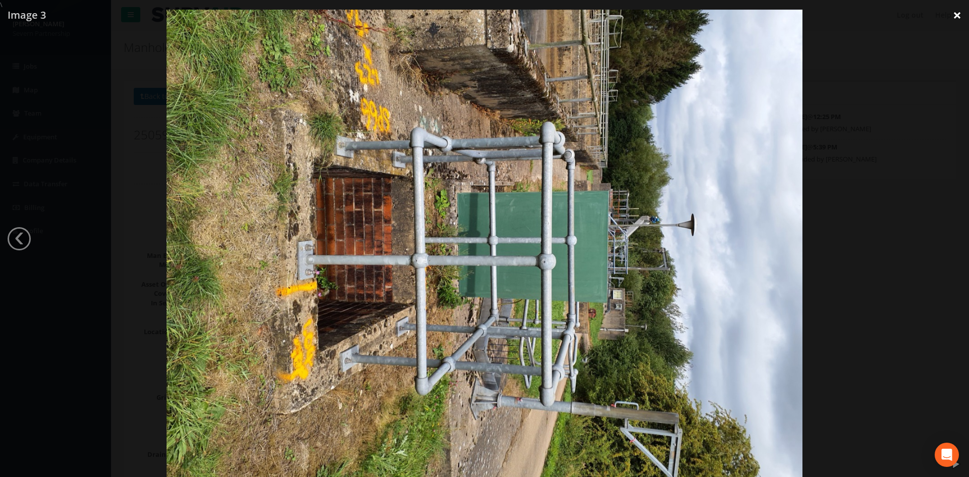
click at [956, 14] on link "×" at bounding box center [957, 15] width 24 height 30
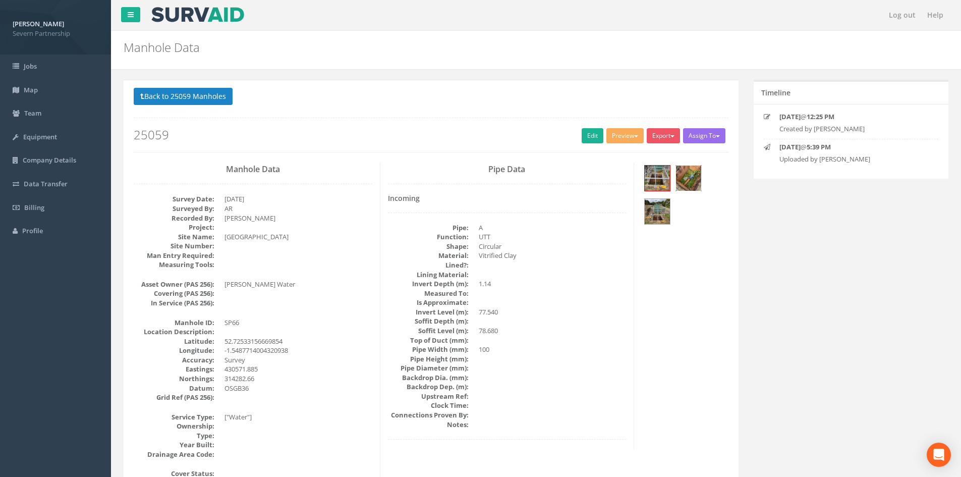
click at [677, 165] on img at bounding box center [688, 177] width 25 height 25
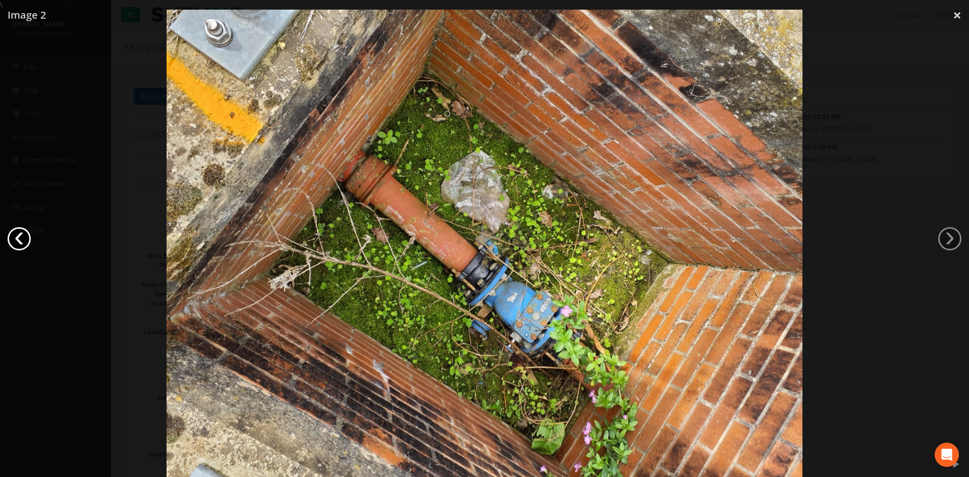
click at [20, 240] on link "‹" at bounding box center [19, 238] width 23 height 23
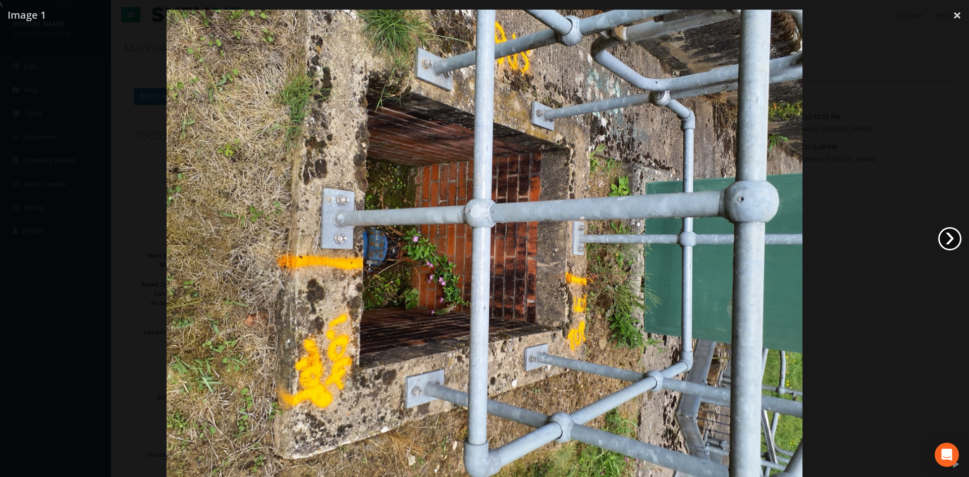
click at [948, 246] on link "›" at bounding box center [949, 238] width 23 height 23
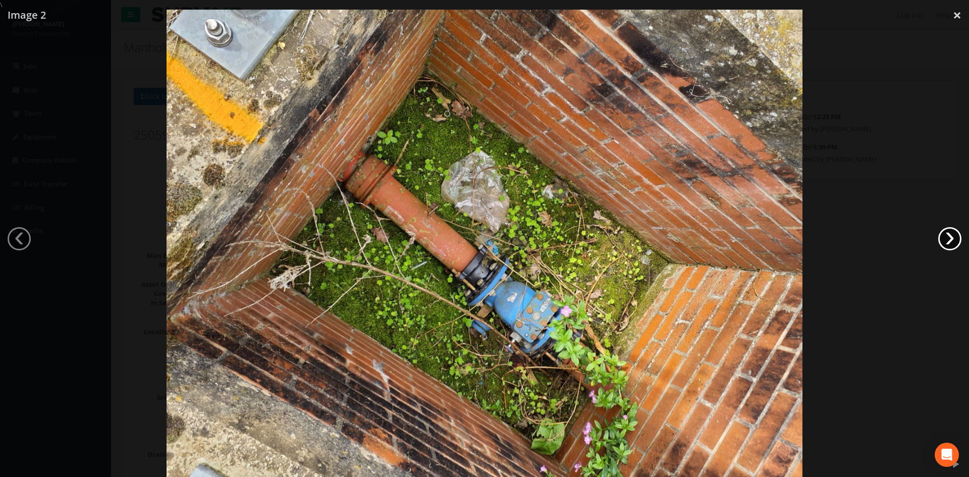
click at [949, 239] on link "›" at bounding box center [949, 238] width 23 height 23
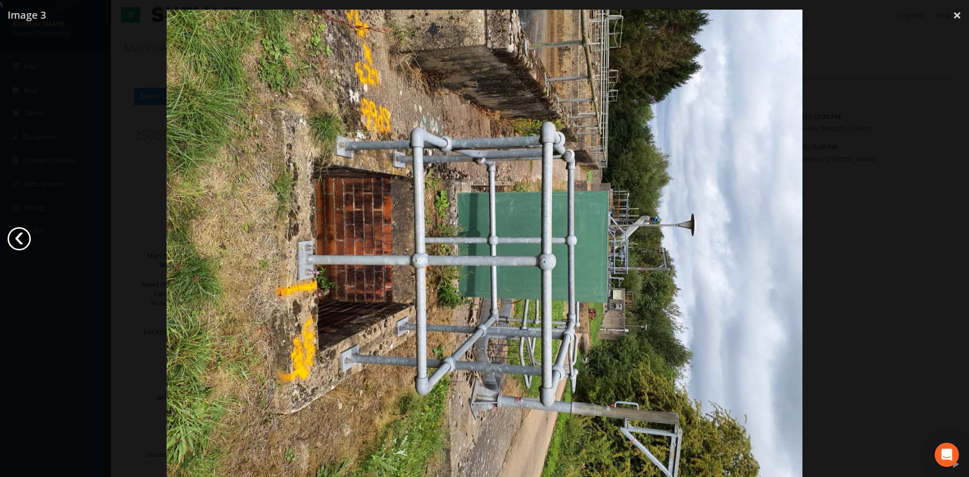
click at [15, 238] on link "‹" at bounding box center [19, 238] width 23 height 23
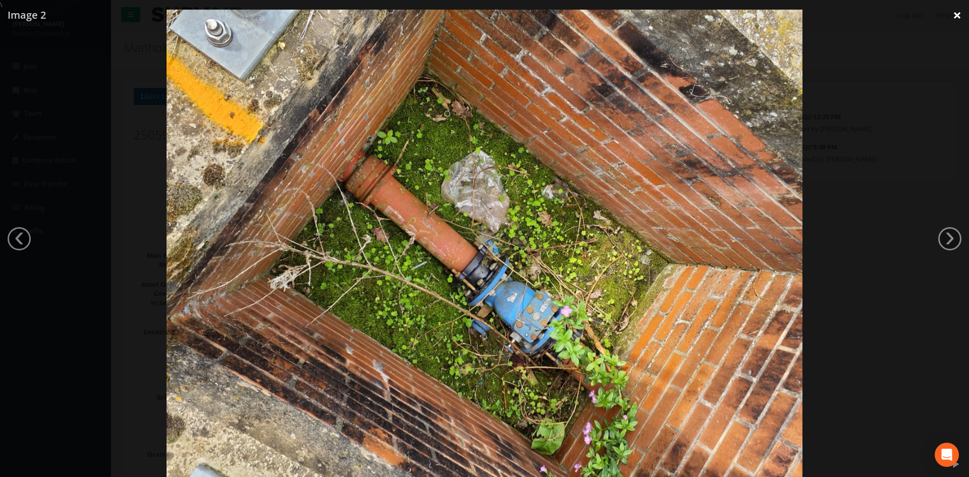
click at [955, 19] on link "×" at bounding box center [957, 15] width 24 height 30
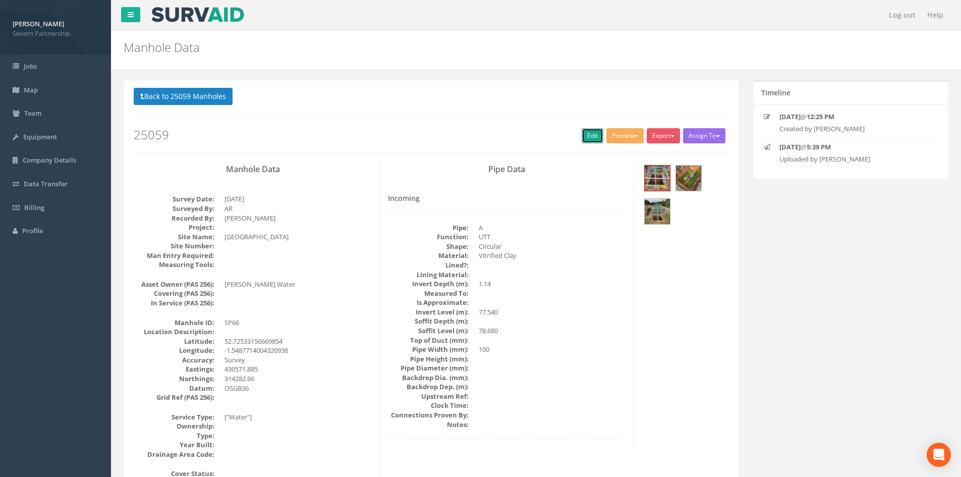
click at [584, 133] on link "Edit" at bounding box center [593, 135] width 22 height 15
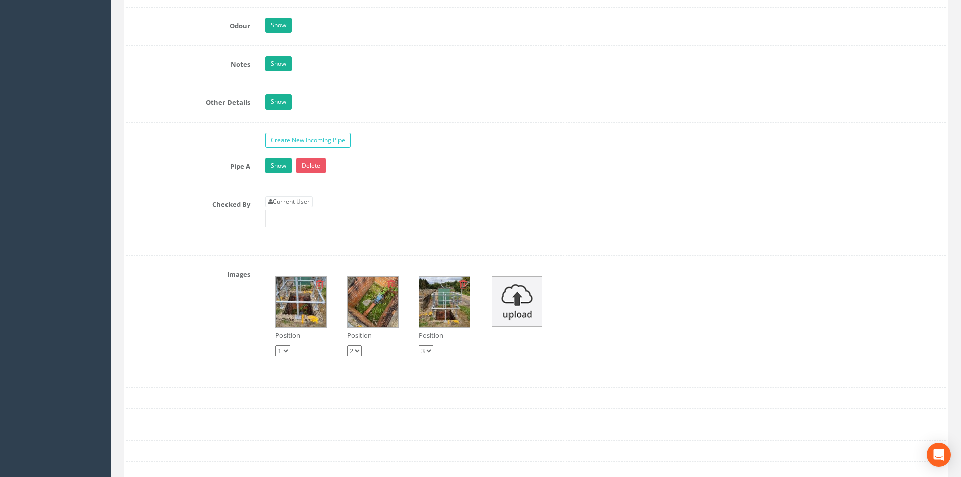
scroll to position [1515, 0]
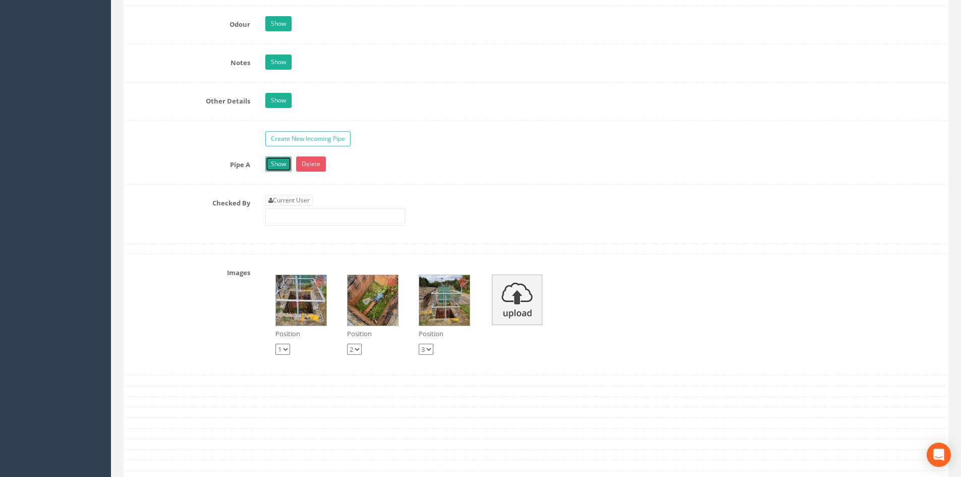
click at [272, 162] on link "Show" at bounding box center [278, 163] width 26 height 15
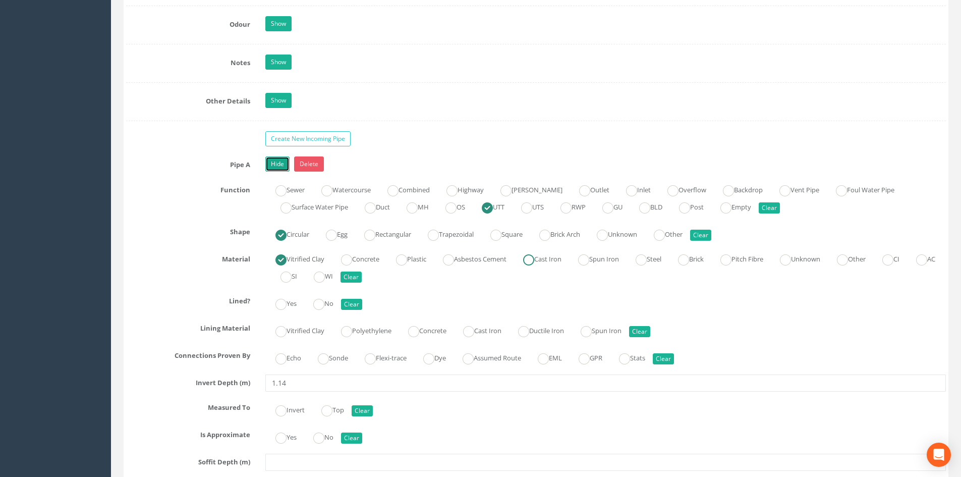
click at [534, 259] on ins at bounding box center [528, 259] width 11 height 11
radio input "false"
radio input "true"
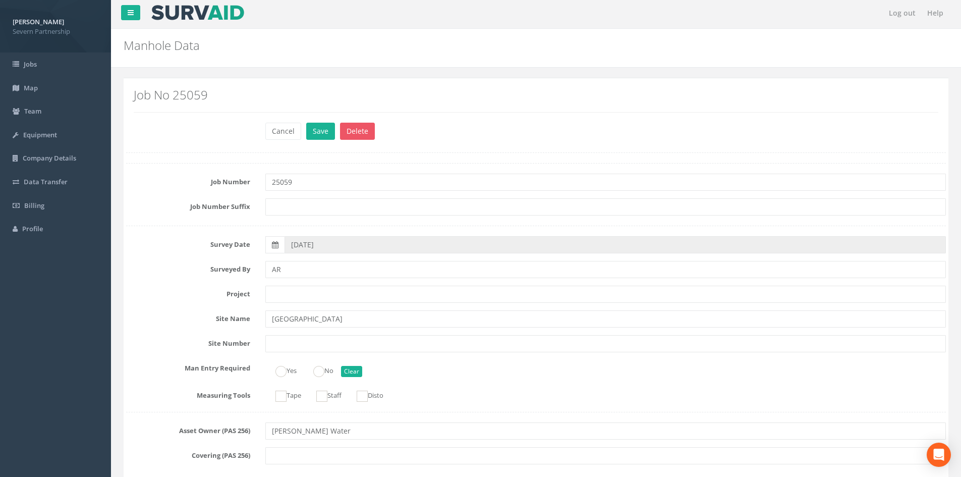
scroll to position [0, 0]
click at [315, 135] on button "Save" at bounding box center [320, 133] width 29 height 17
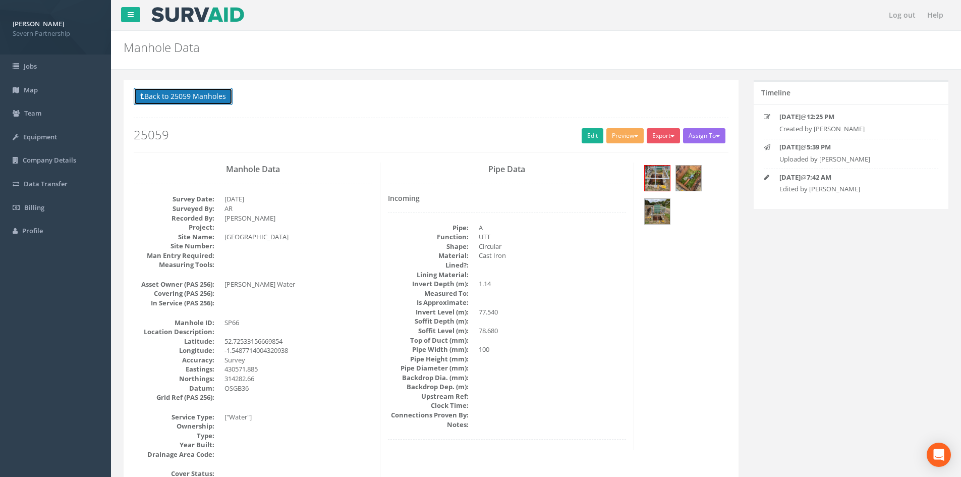
click at [187, 97] on button "Back to 25059 Manholes" at bounding box center [183, 96] width 99 height 17
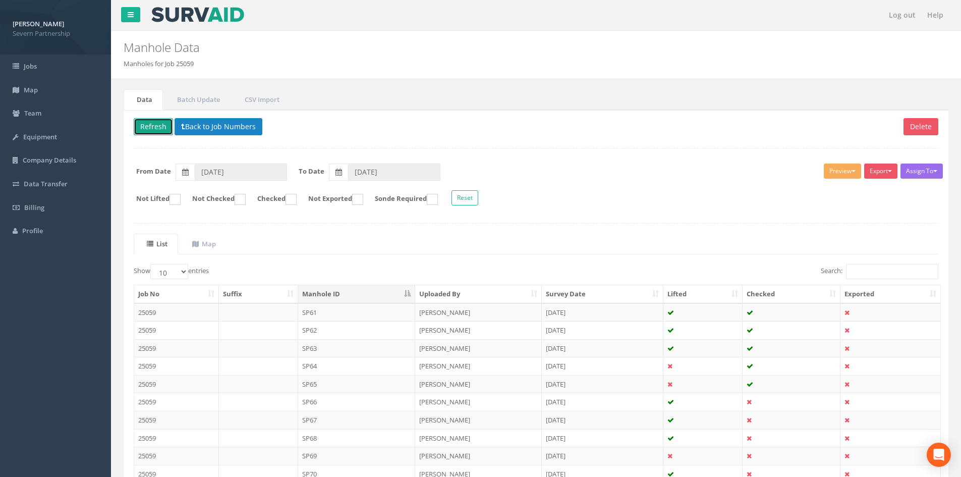
click at [159, 127] on button "Refresh" at bounding box center [153, 126] width 39 height 17
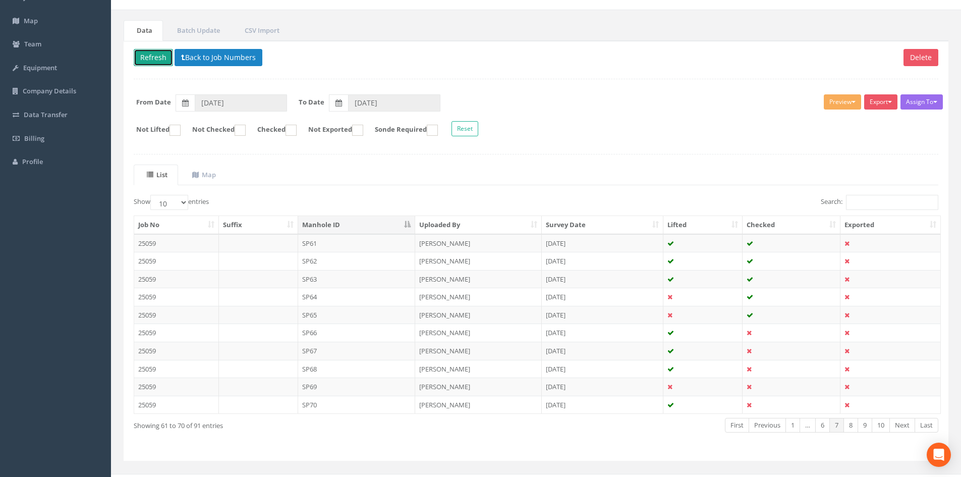
scroll to position [86, 0]
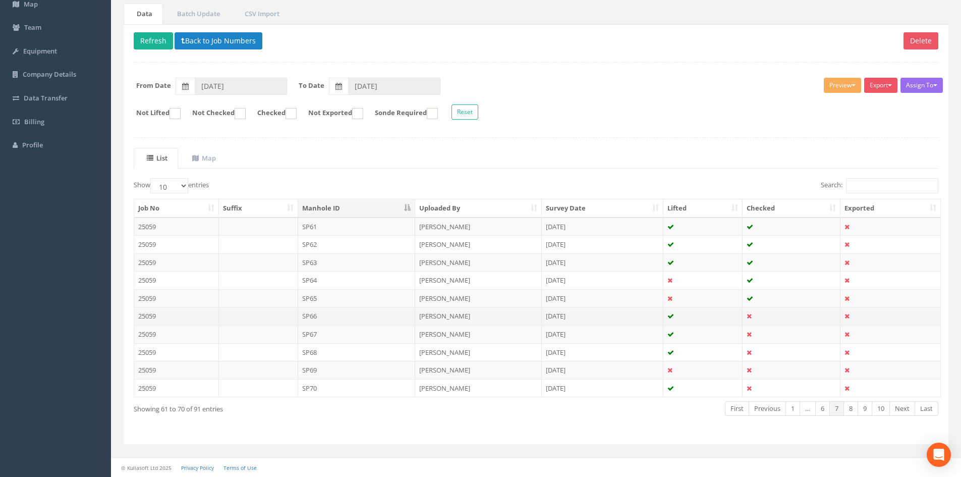
click at [371, 320] on td "SP66" at bounding box center [357, 316] width 118 height 18
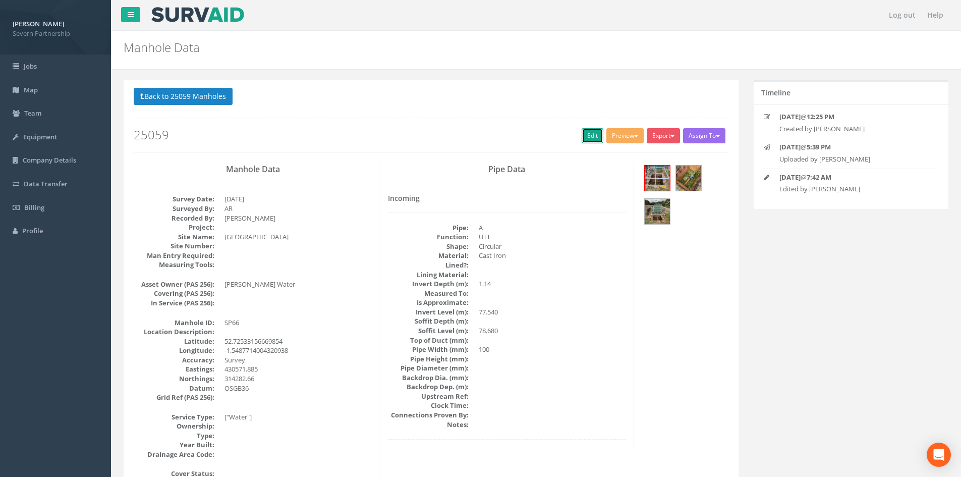
click at [591, 140] on link "Edit" at bounding box center [593, 135] width 22 height 15
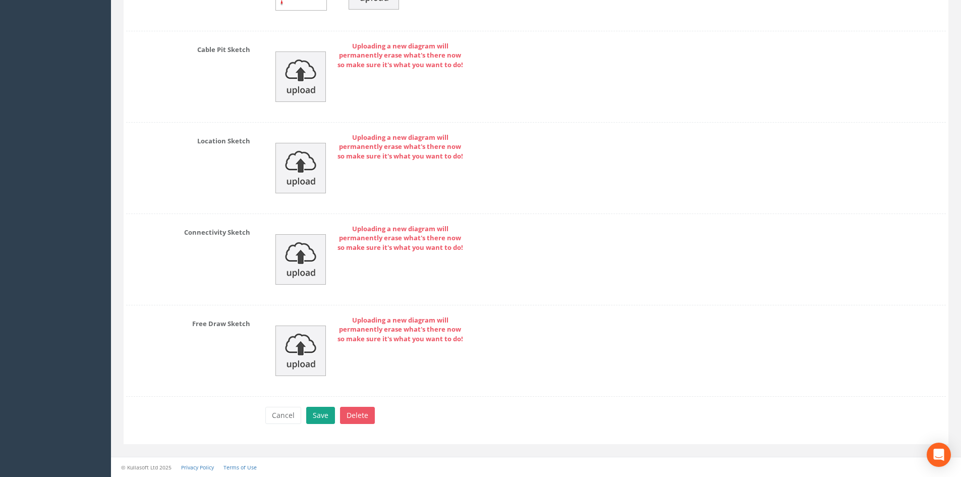
click at [311, 421] on button "Save" at bounding box center [320, 415] width 29 height 17
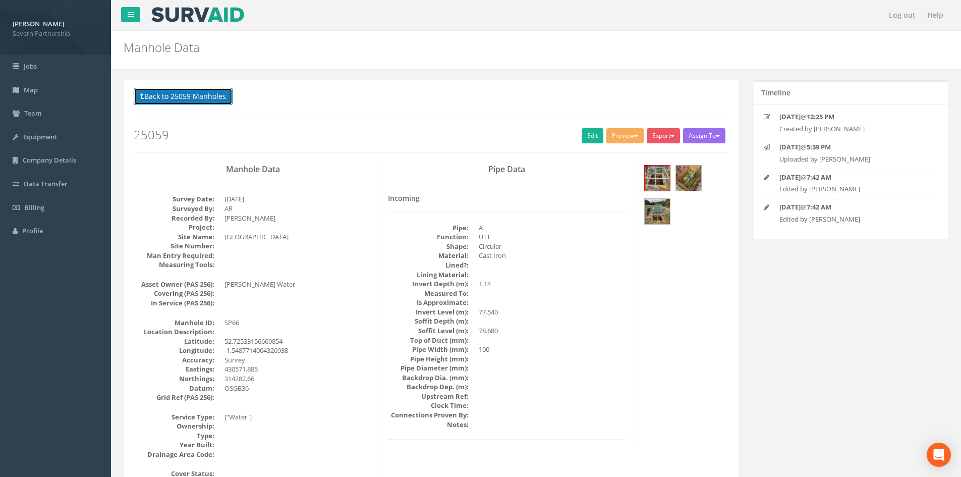
click at [180, 91] on button "Back to 25059 Manholes" at bounding box center [183, 96] width 99 height 17
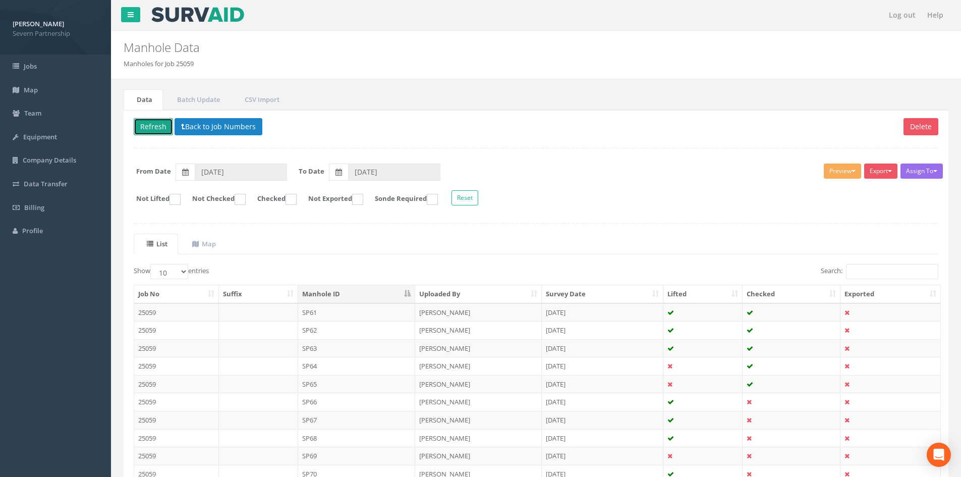
click at [153, 123] on button "Refresh" at bounding box center [153, 126] width 39 height 17
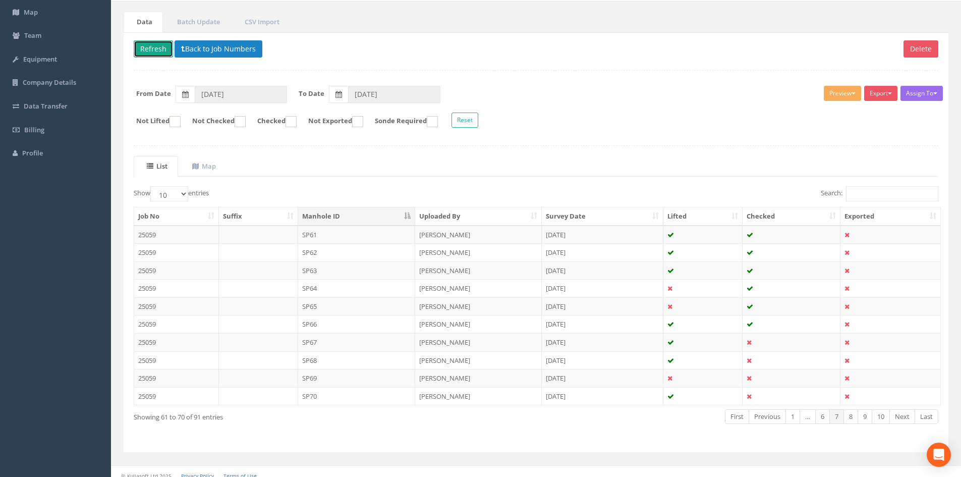
scroll to position [86, 0]
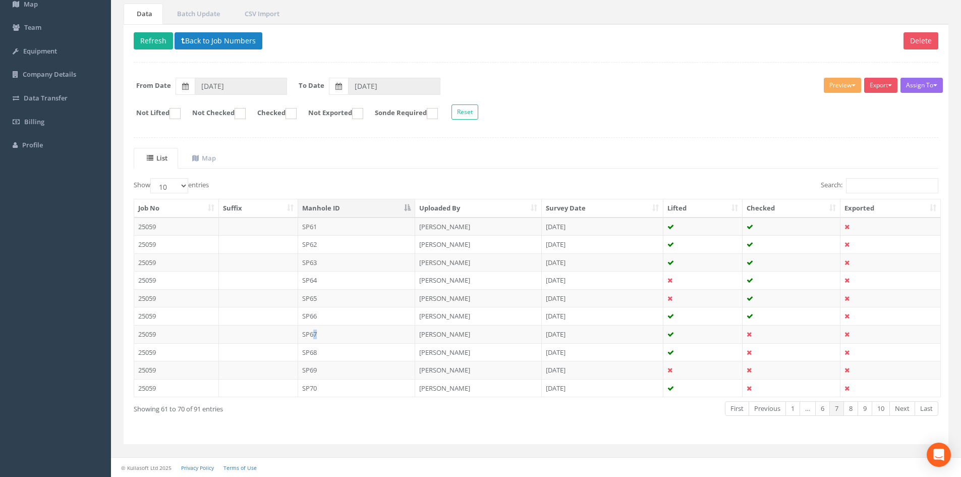
click at [315, 341] on td "SP67" at bounding box center [357, 334] width 118 height 18
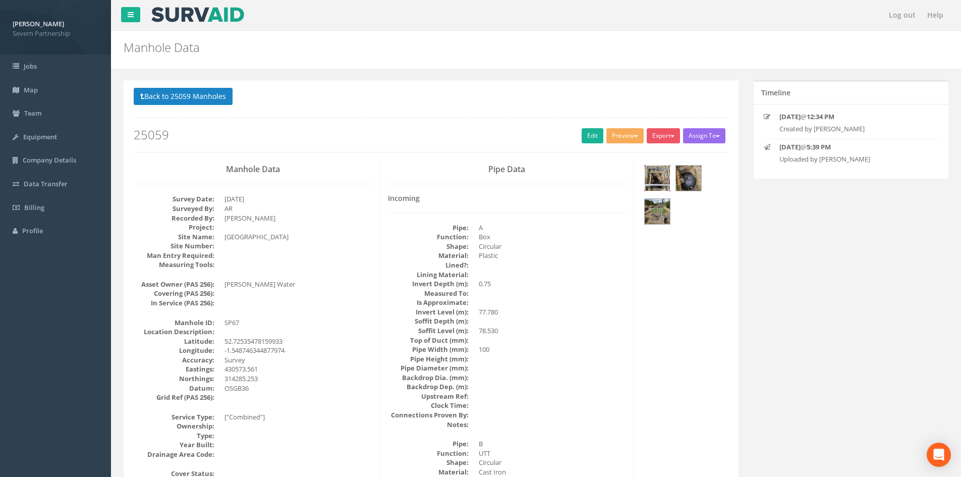
click at [662, 184] on img at bounding box center [657, 177] width 25 height 25
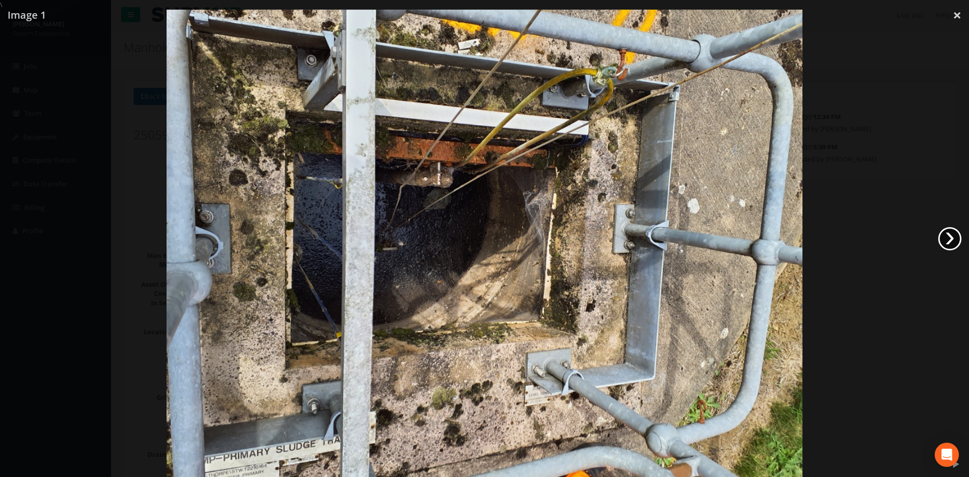
click at [940, 242] on link "›" at bounding box center [949, 238] width 23 height 23
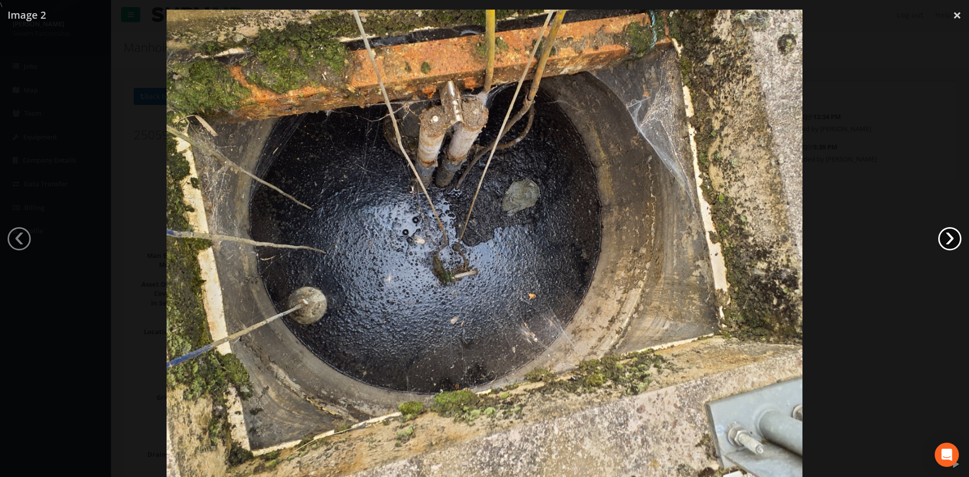
click at [940, 242] on link "›" at bounding box center [949, 238] width 23 height 23
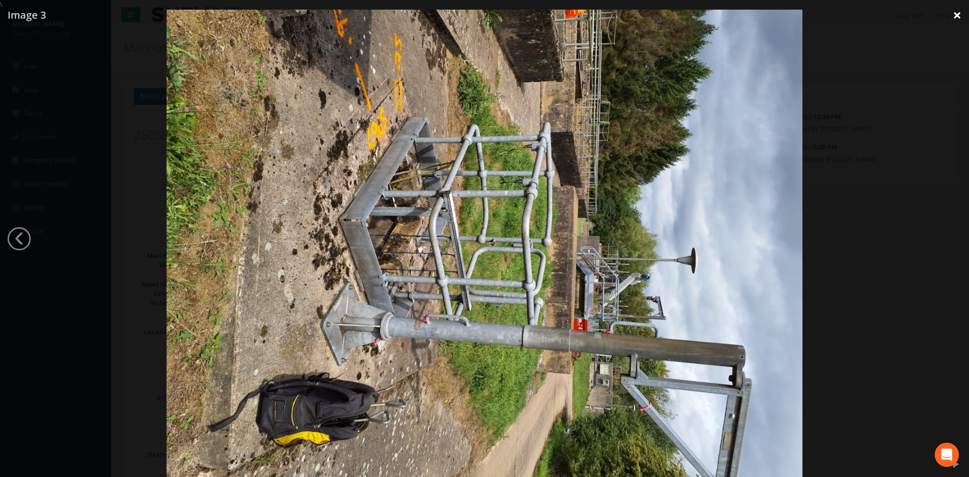
click at [953, 16] on link "×" at bounding box center [957, 15] width 24 height 30
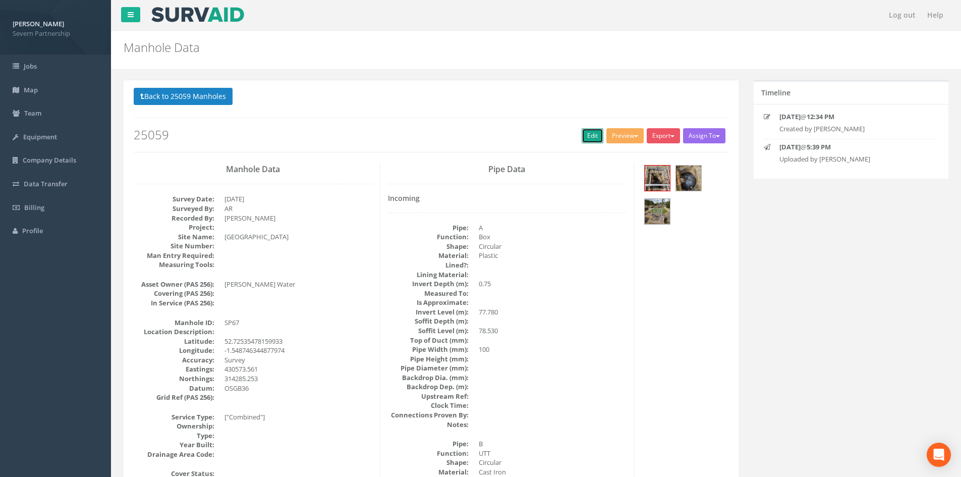
click at [589, 133] on link "Edit" at bounding box center [593, 135] width 22 height 15
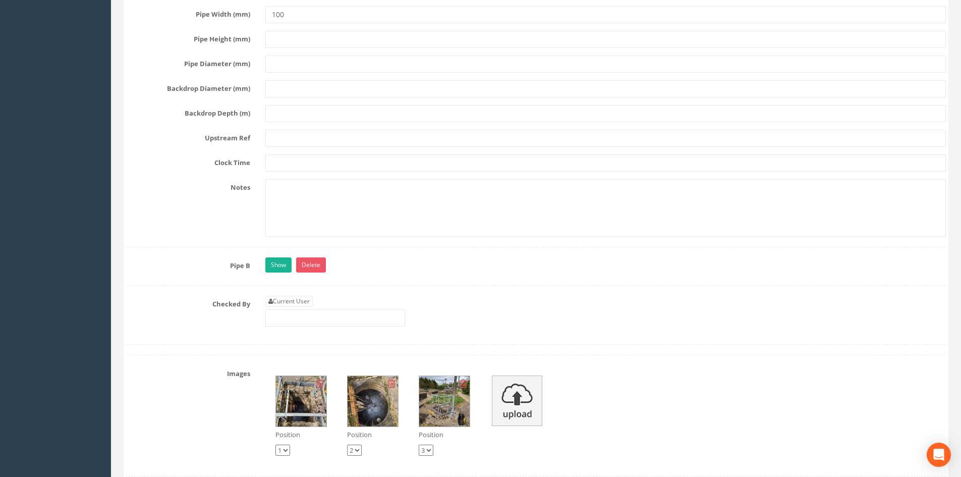
scroll to position [2020, 0]
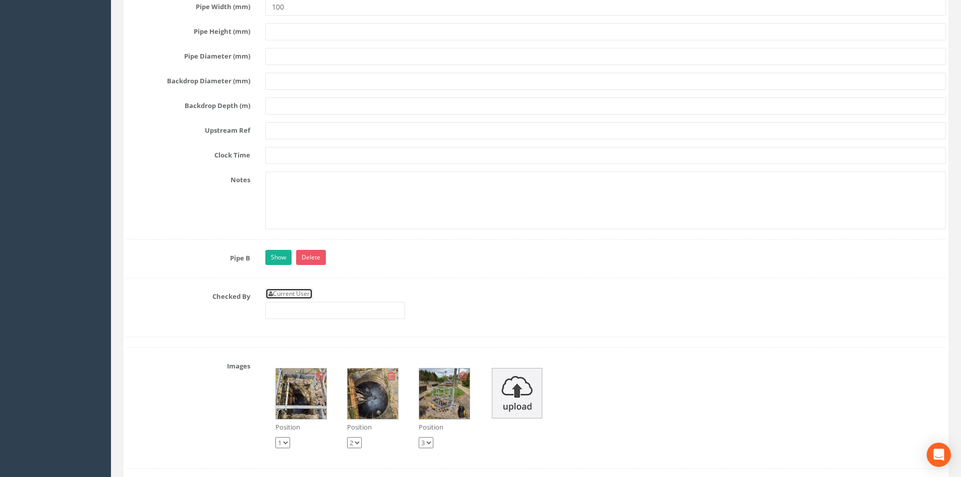
click at [296, 294] on link "Current User" at bounding box center [288, 293] width 47 height 11
type input "[PERSON_NAME]"
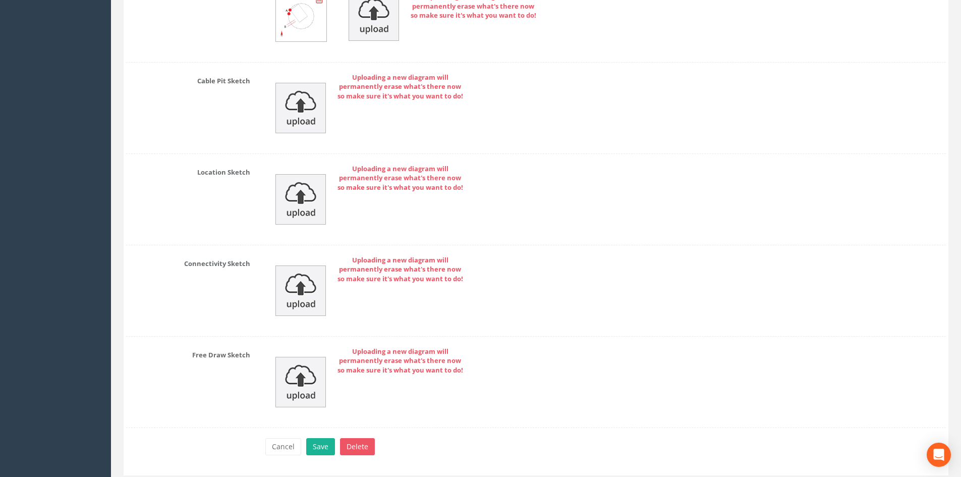
scroll to position [2687, 0]
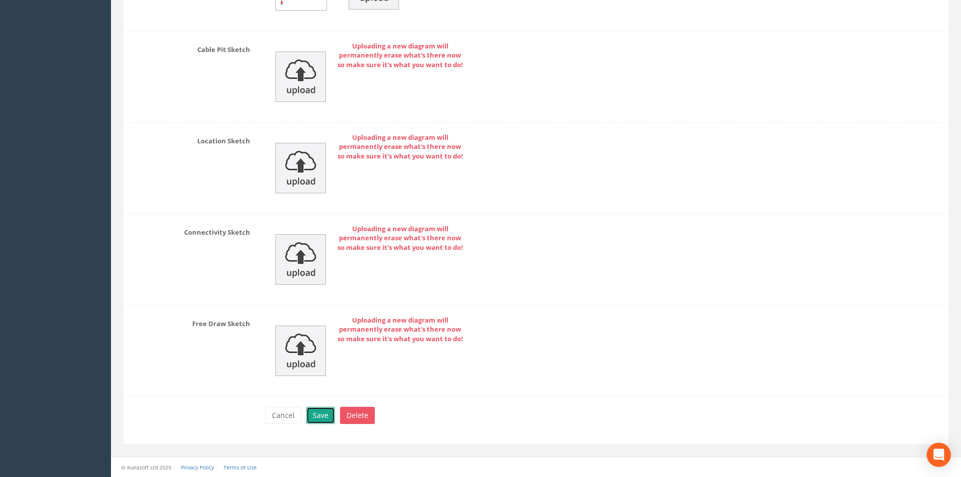
click at [324, 414] on button "Save" at bounding box center [320, 415] width 29 height 17
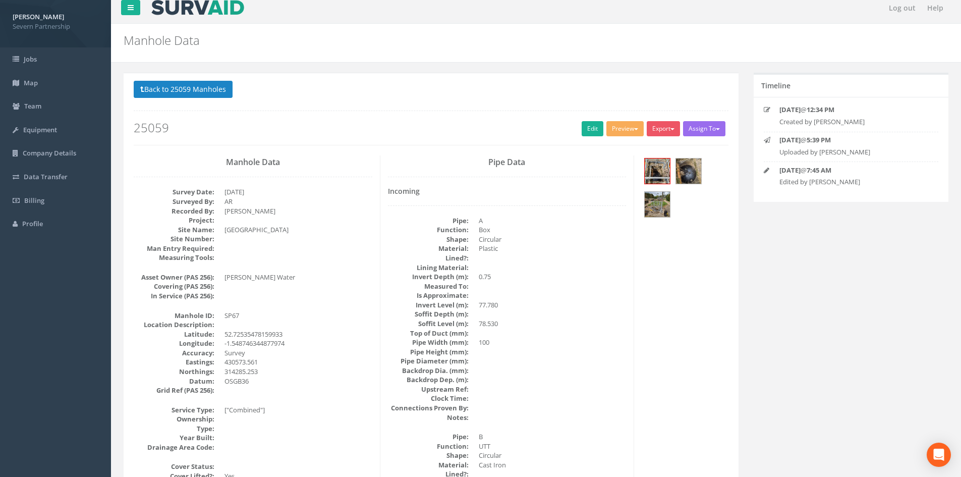
scroll to position [0, 0]
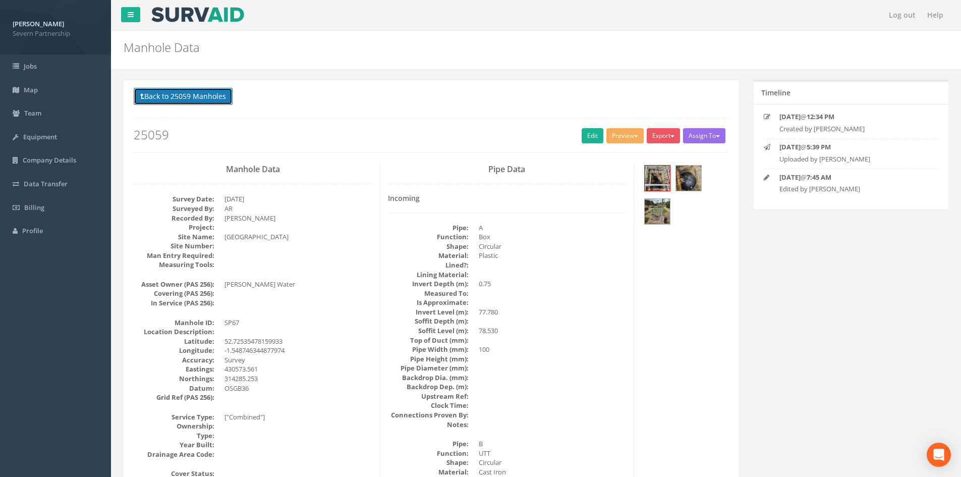
click at [185, 96] on button "Back to 25059 Manholes" at bounding box center [183, 96] width 99 height 17
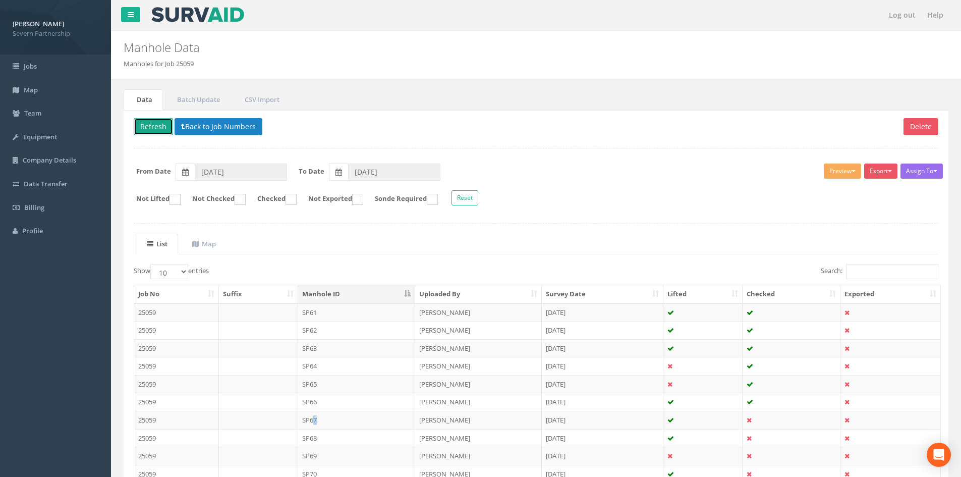
click at [158, 128] on button "Refresh" at bounding box center [153, 126] width 39 height 17
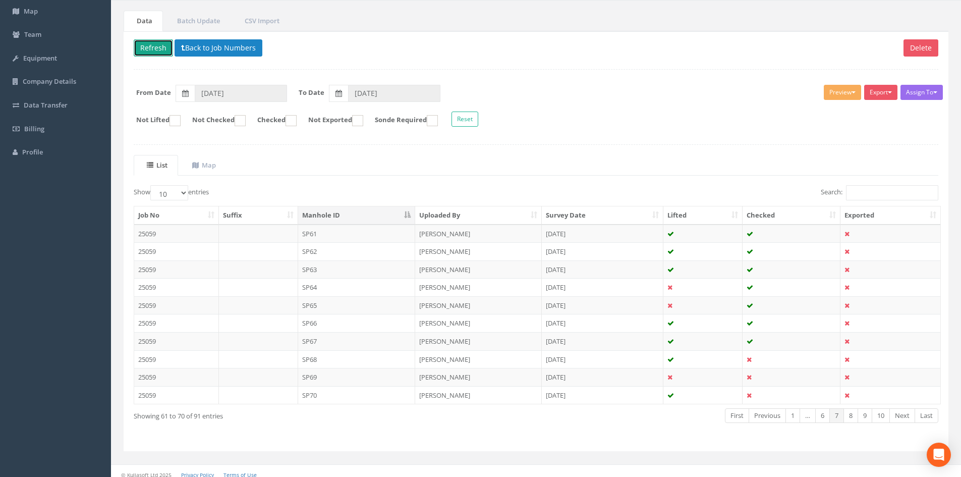
scroll to position [86, 0]
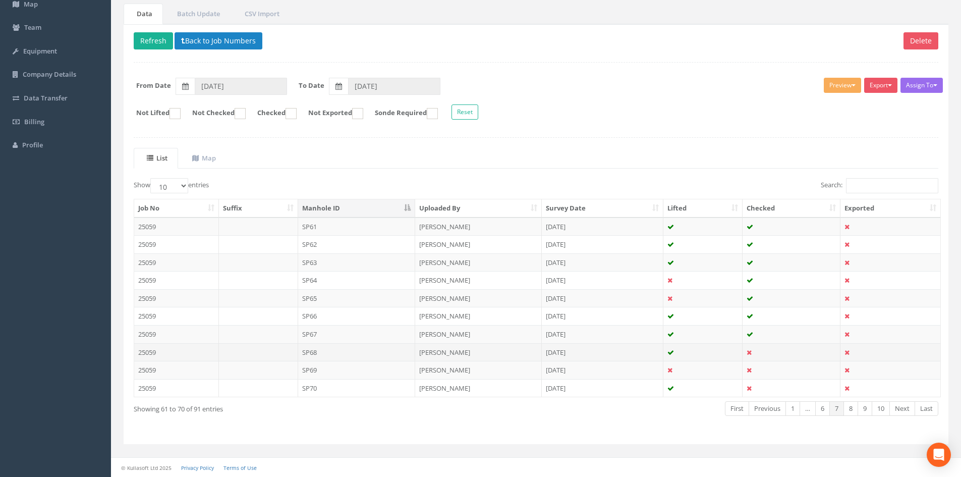
click at [325, 354] on td "SP68" at bounding box center [357, 352] width 118 height 18
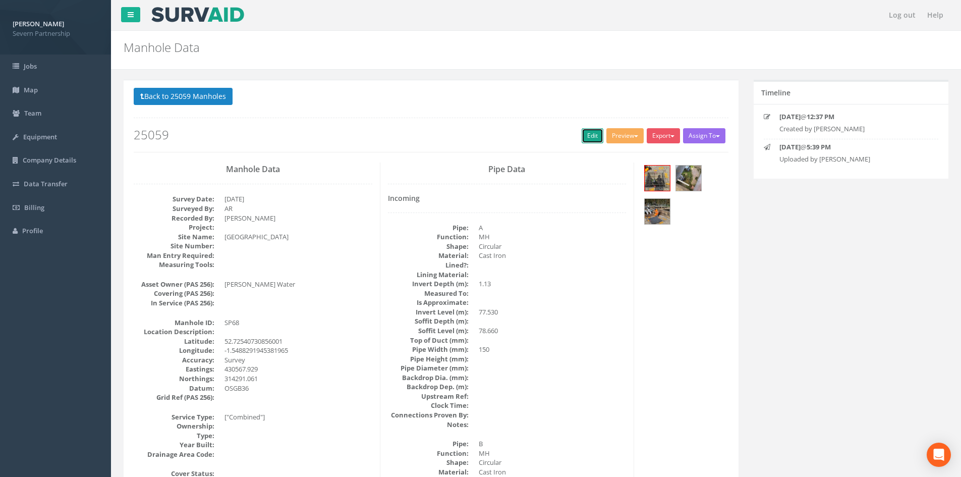
click at [587, 140] on link "Edit" at bounding box center [593, 135] width 22 height 15
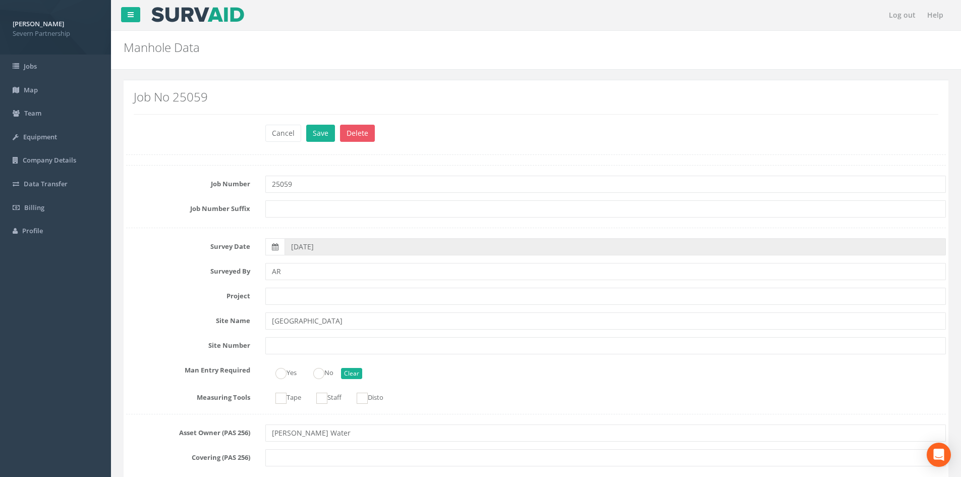
scroll to position [2171, 0]
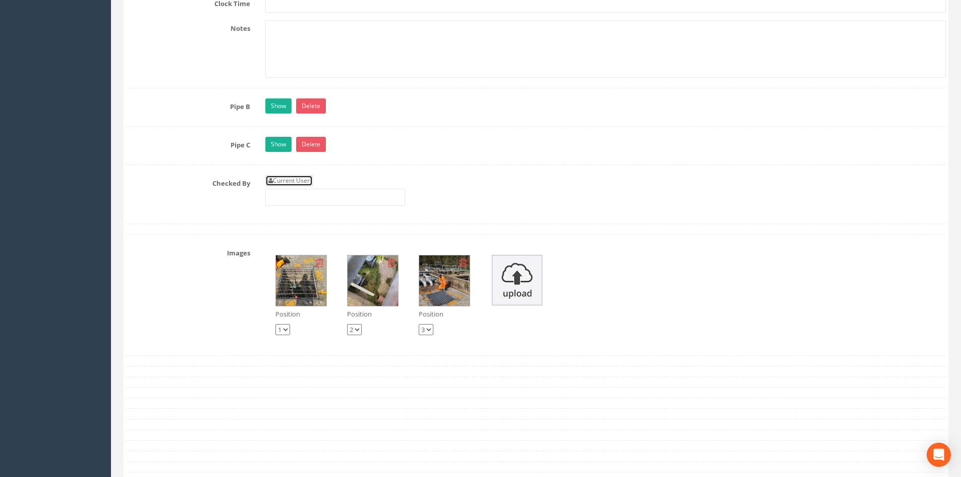
click at [285, 179] on link "Current User" at bounding box center [288, 180] width 47 height 11
type input "[PERSON_NAME]"
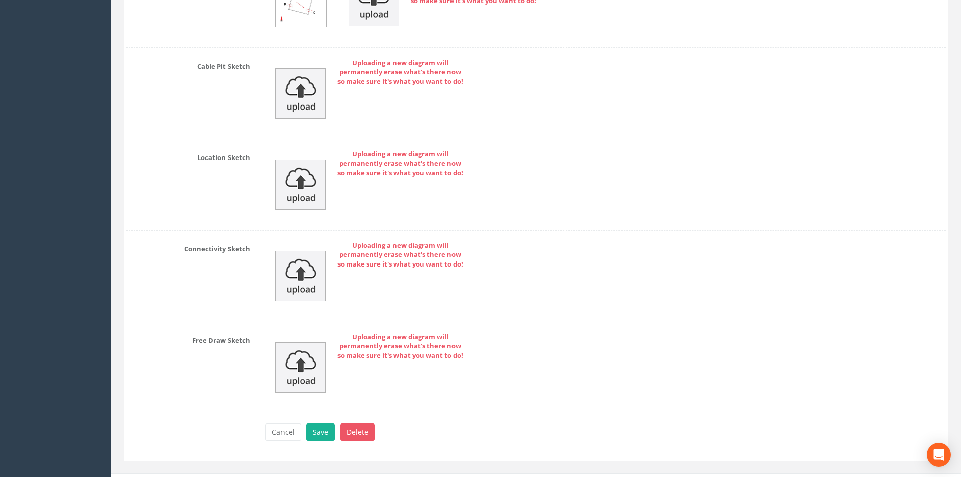
scroll to position [2726, 0]
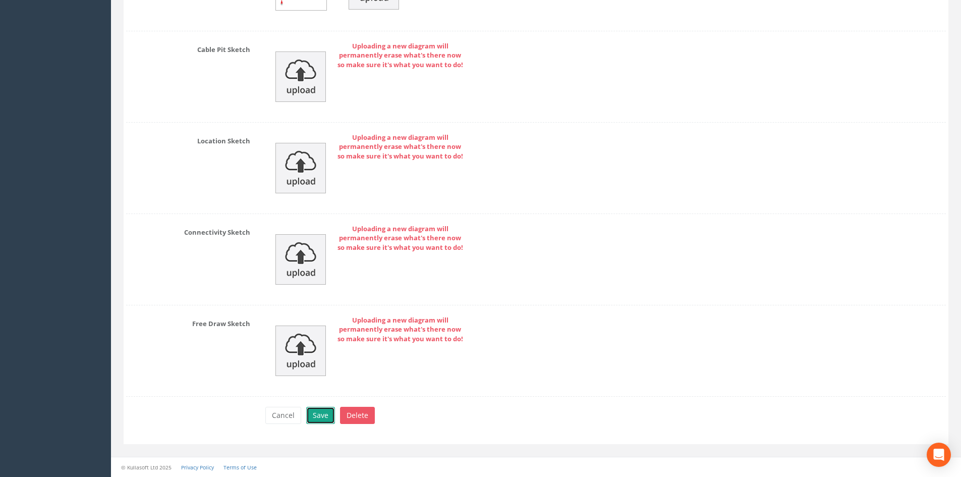
click at [321, 419] on button "Save" at bounding box center [320, 415] width 29 height 17
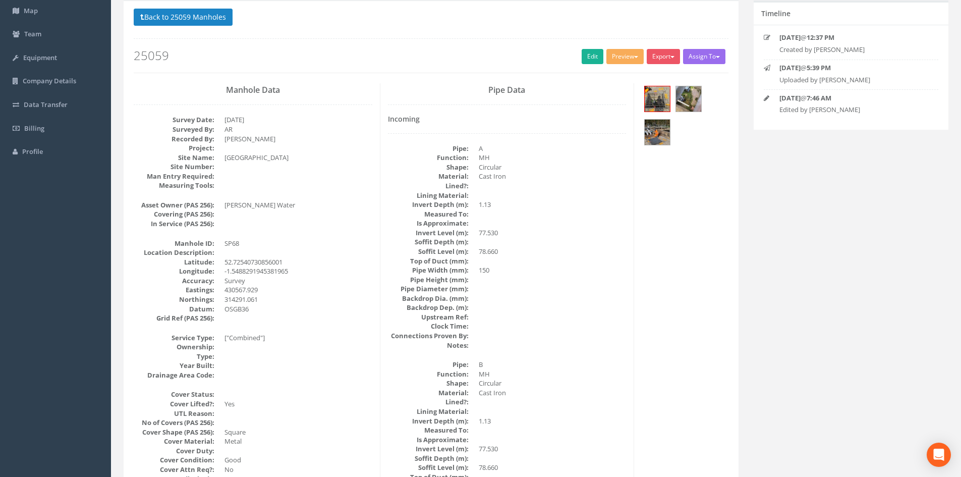
scroll to position [0, 0]
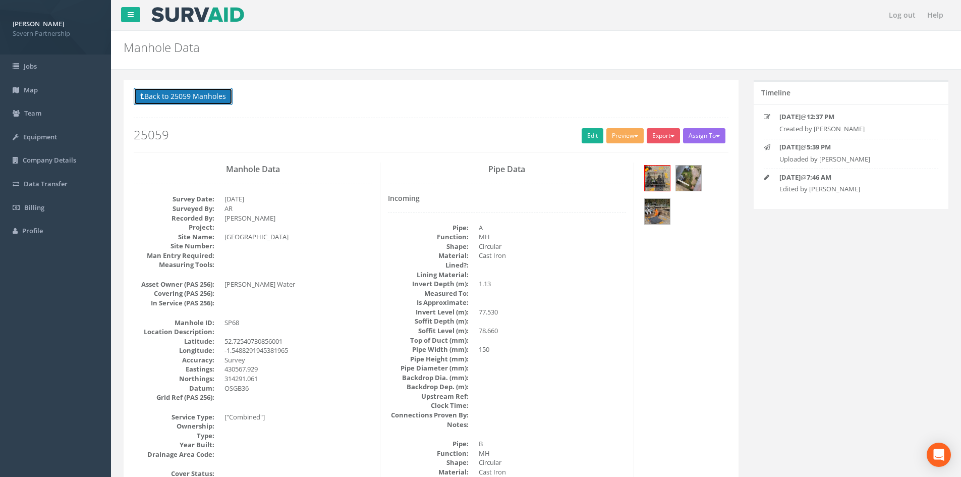
click at [187, 95] on button "Back to 25059 Manholes" at bounding box center [183, 96] width 99 height 17
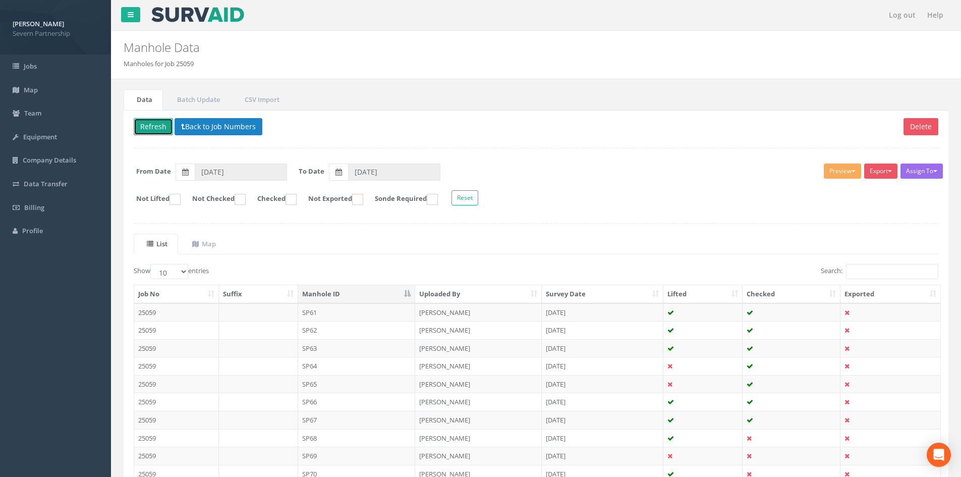
click at [152, 126] on button "Refresh" at bounding box center [153, 126] width 39 height 17
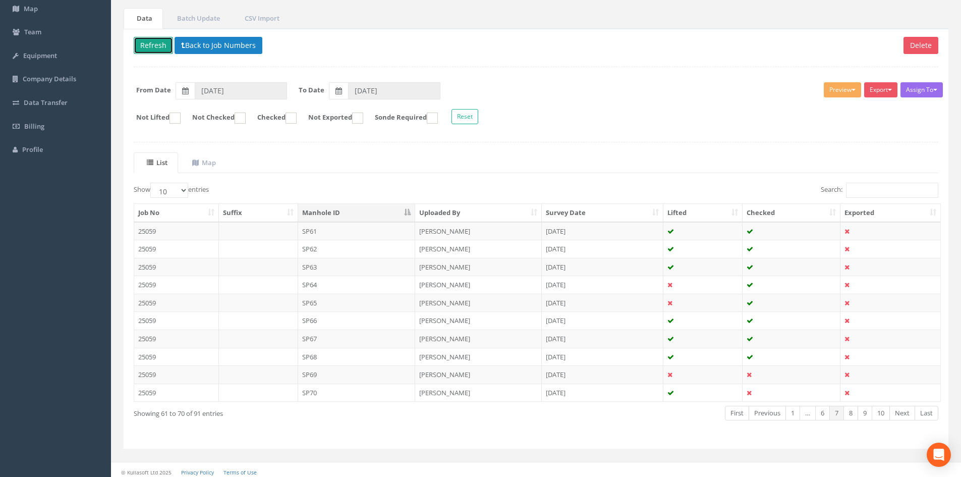
scroll to position [86, 0]
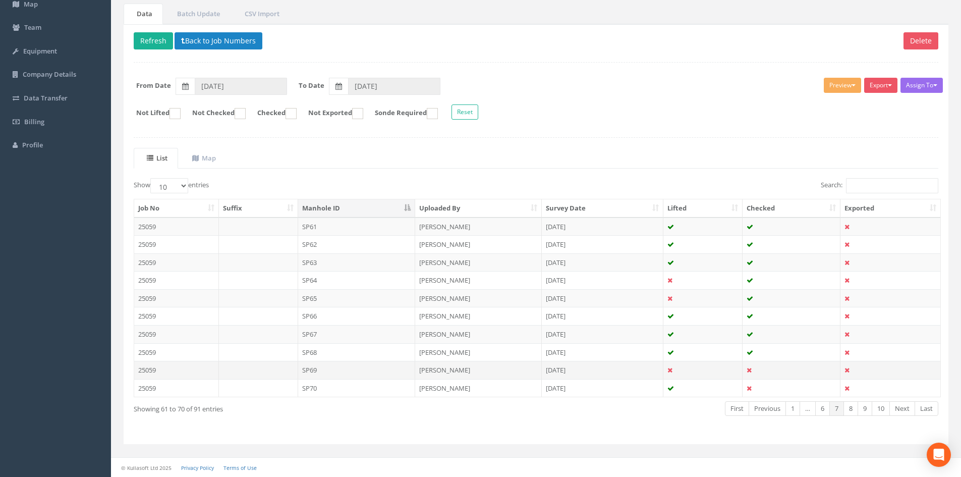
click at [290, 371] on td at bounding box center [258, 370] width 79 height 18
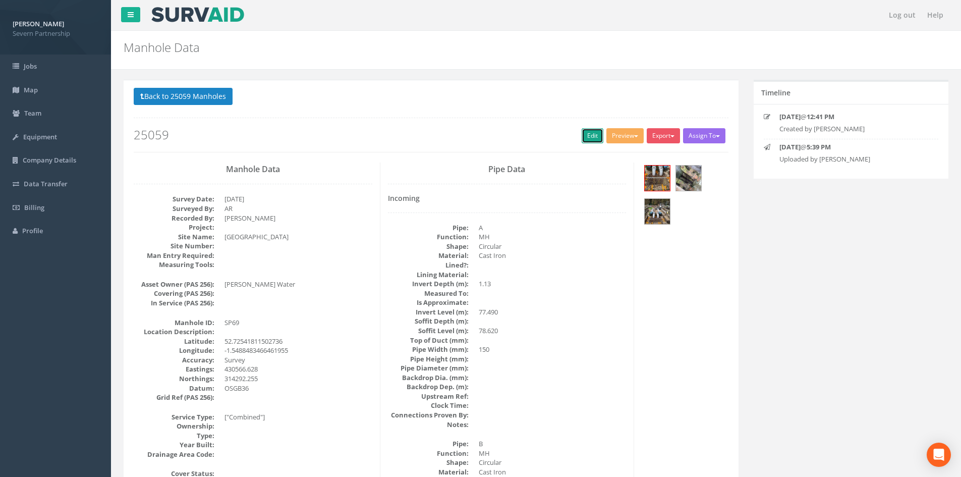
click at [589, 137] on link "Edit" at bounding box center [593, 135] width 22 height 15
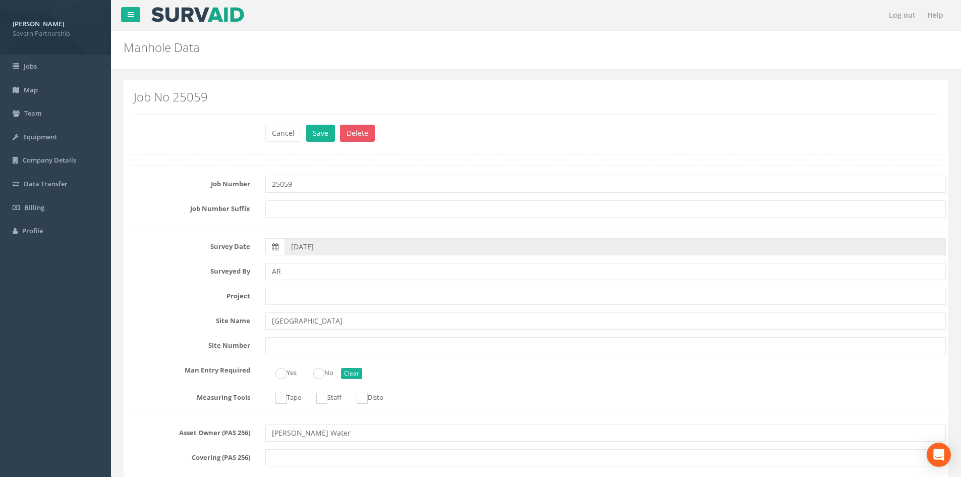
scroll to position [658, 0]
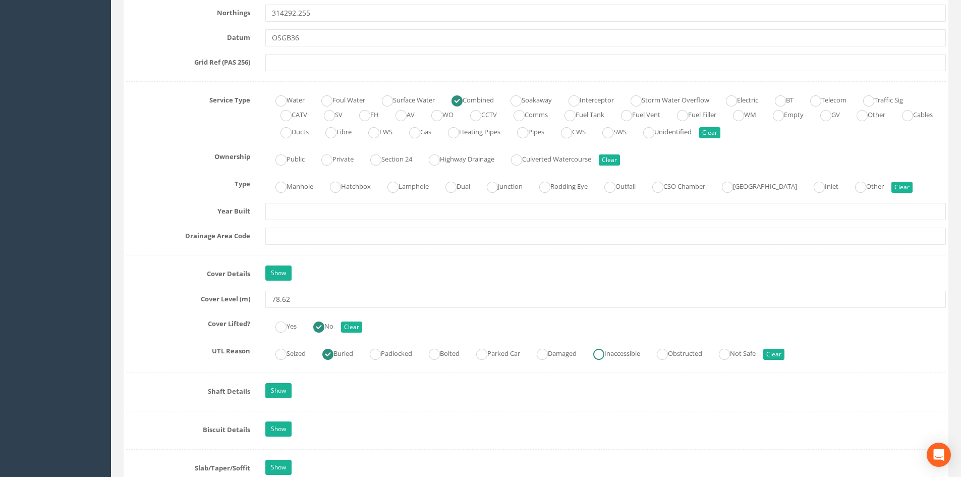
click at [621, 353] on label "Inaccessible" at bounding box center [611, 352] width 57 height 15
radio input "false"
radio input "true"
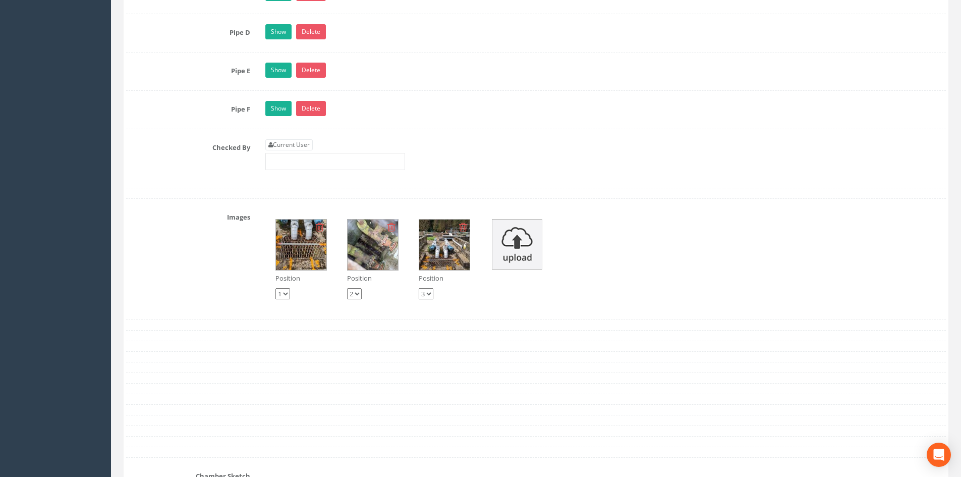
scroll to position [2323, 0]
click at [290, 141] on link "Current User" at bounding box center [288, 144] width 47 height 11
type input "[PERSON_NAME]"
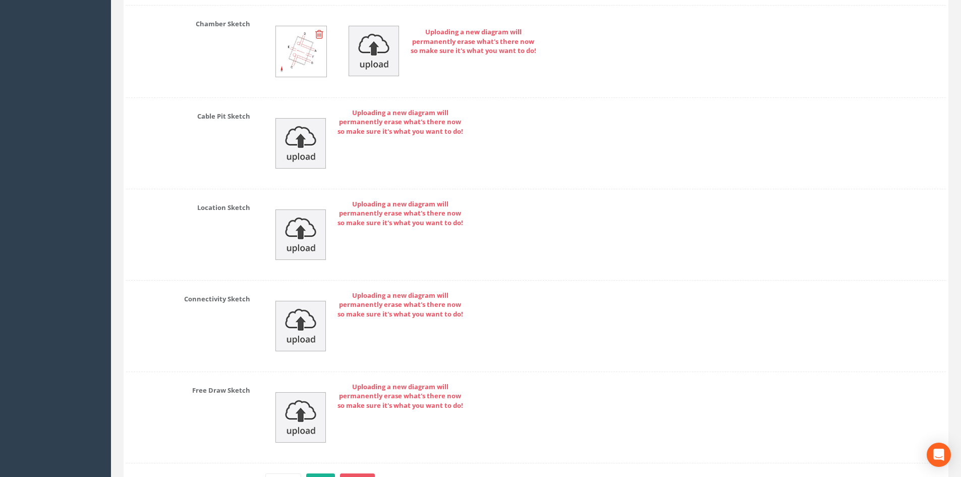
scroll to position [2841, 0]
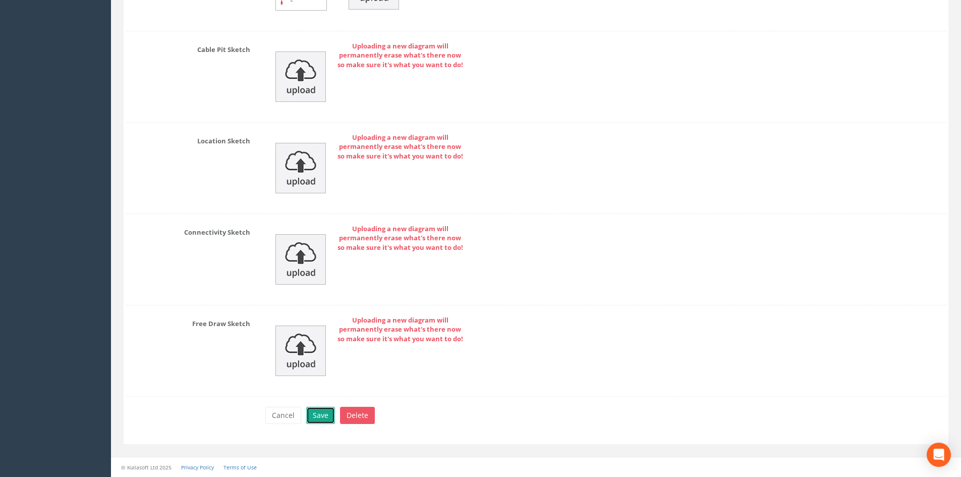
click at [313, 411] on button "Save" at bounding box center [320, 415] width 29 height 17
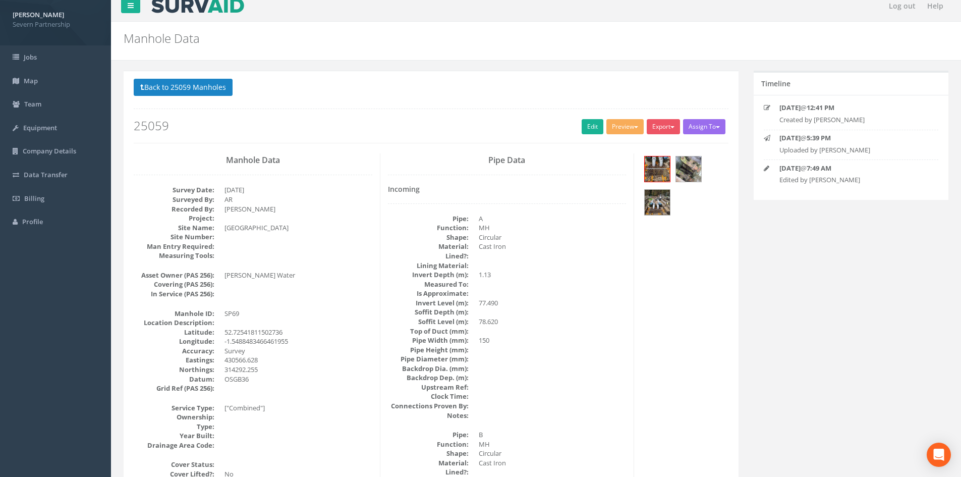
scroll to position [0, 0]
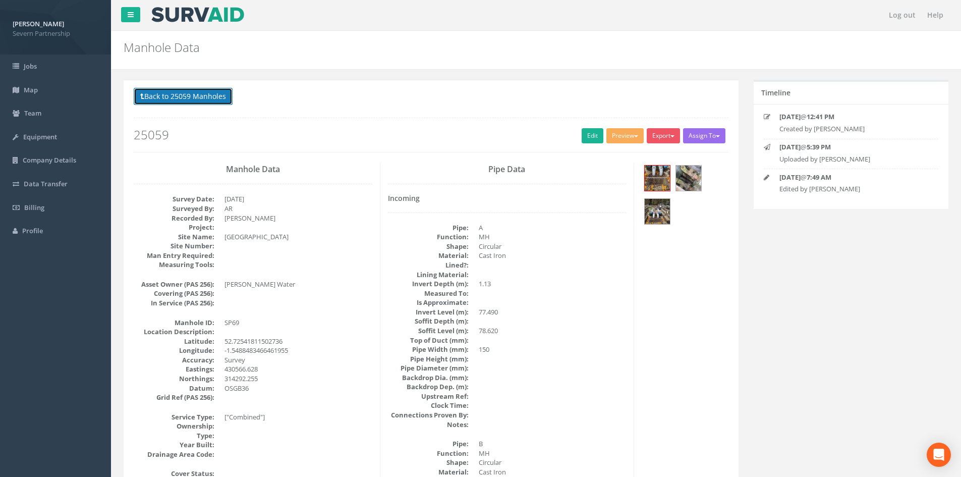
click at [175, 96] on button "Back to 25059 Manholes" at bounding box center [183, 96] width 99 height 17
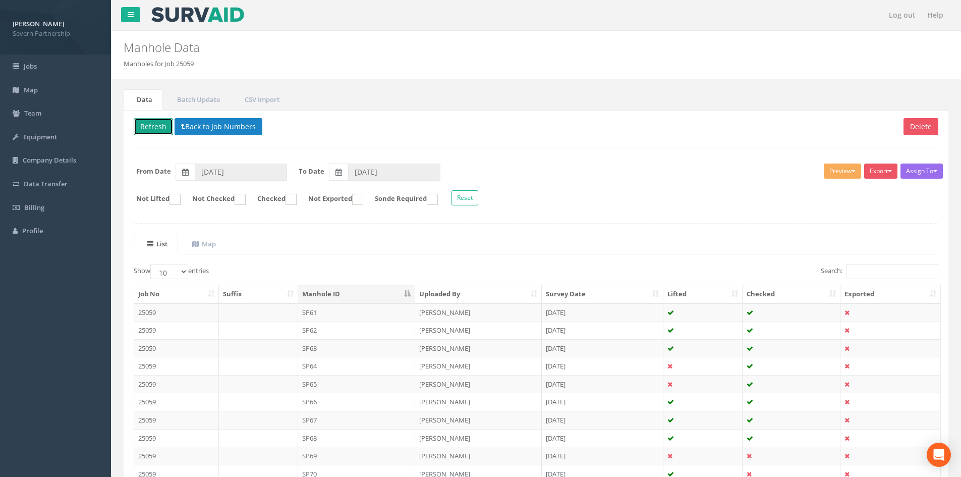
click at [163, 123] on button "Refresh" at bounding box center [153, 126] width 39 height 17
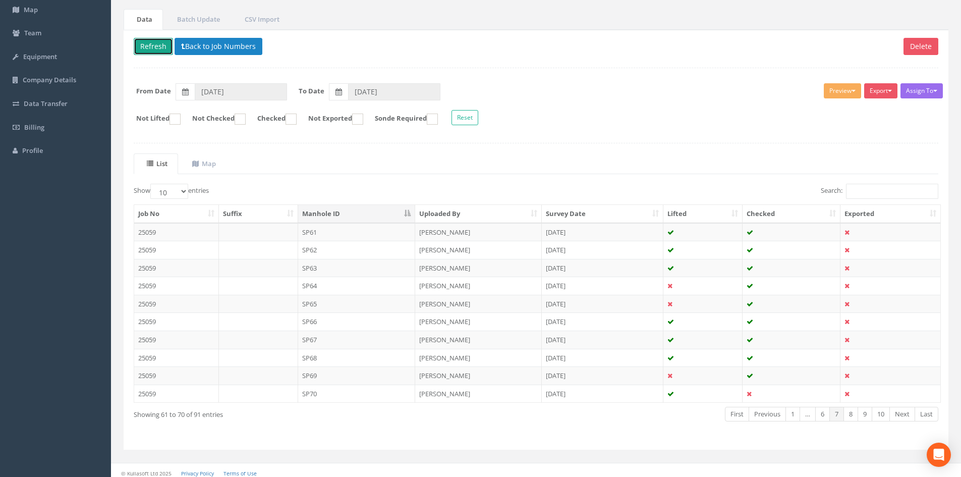
scroll to position [86, 0]
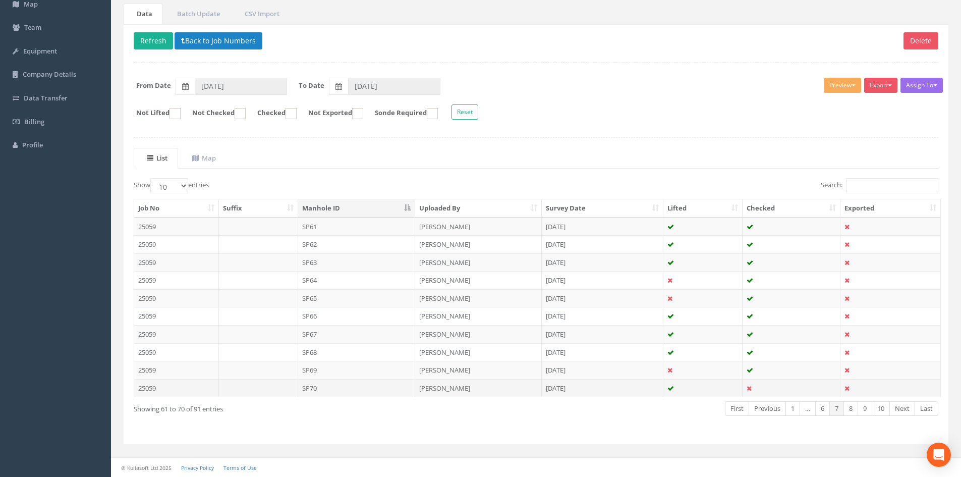
click at [430, 388] on td "[PERSON_NAME]" at bounding box center [478, 388] width 127 height 18
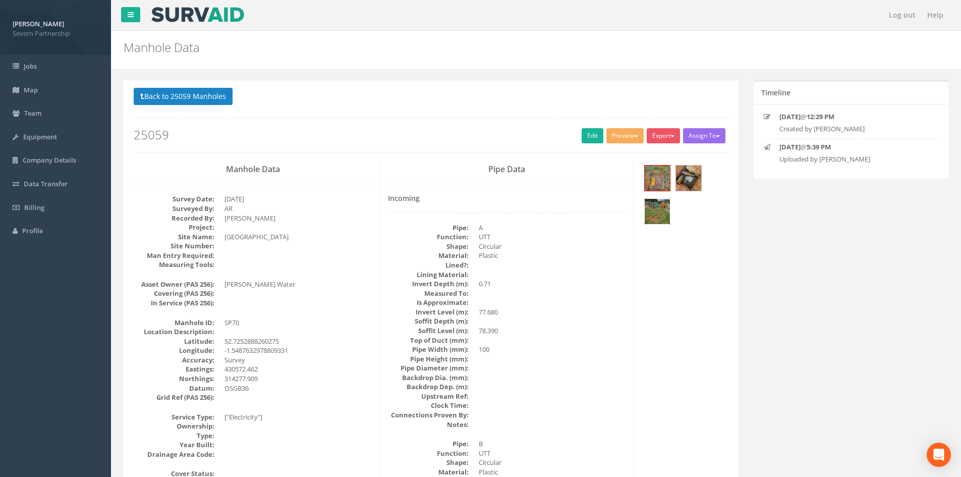
click at [655, 209] on img at bounding box center [657, 211] width 25 height 25
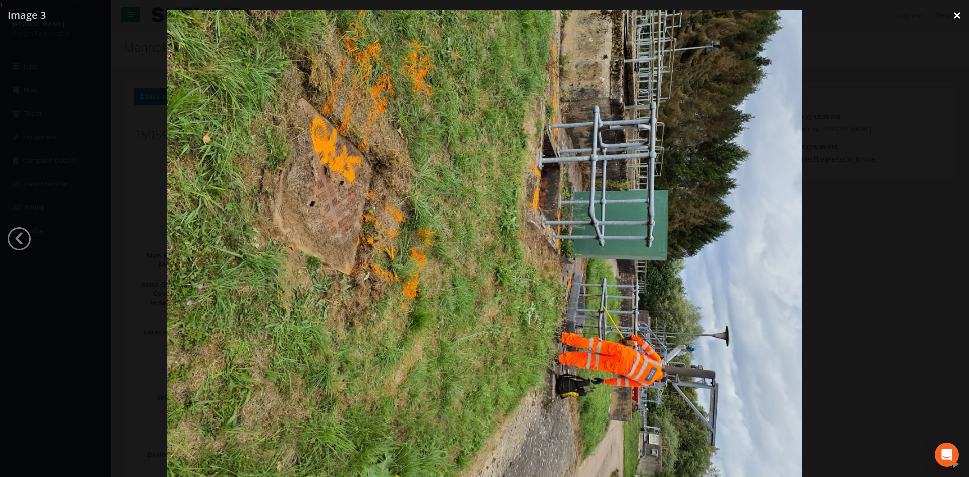
click at [955, 17] on link "×" at bounding box center [957, 15] width 24 height 30
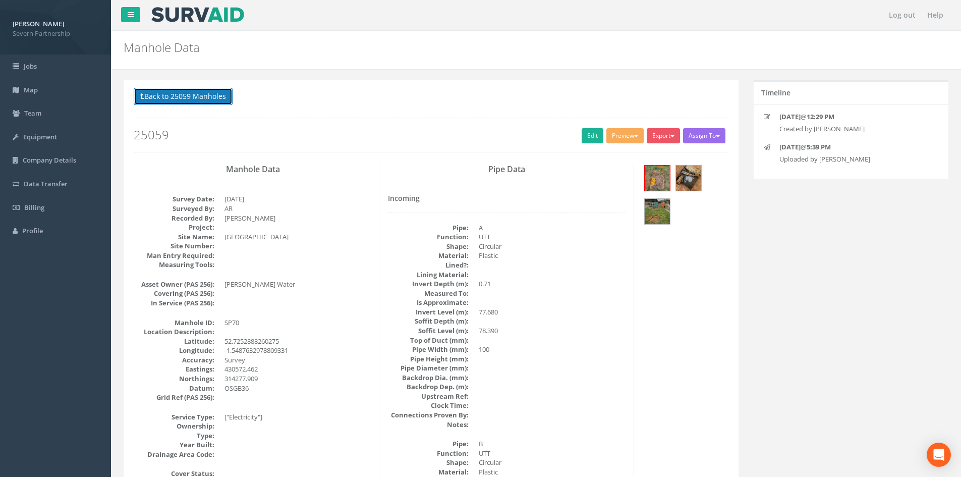
click at [182, 102] on button "Back to 25059 Manholes" at bounding box center [183, 96] width 99 height 17
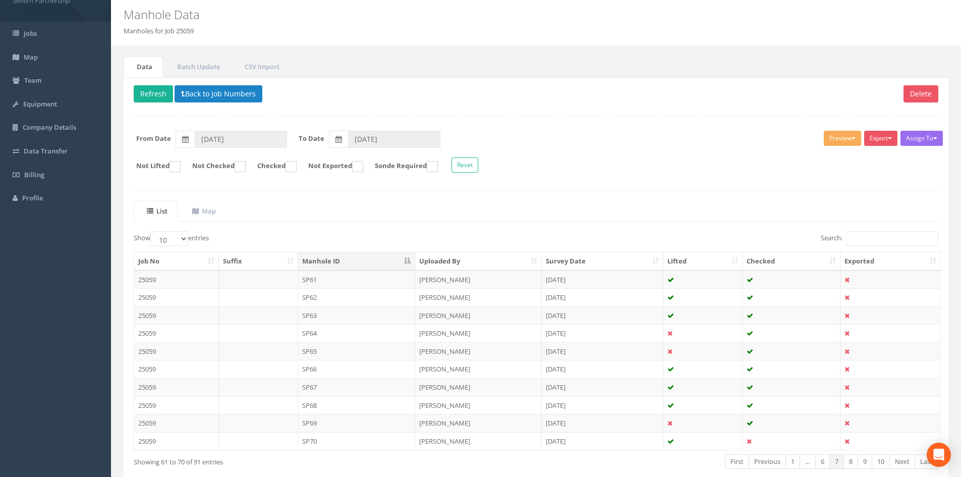
scroll to position [86, 0]
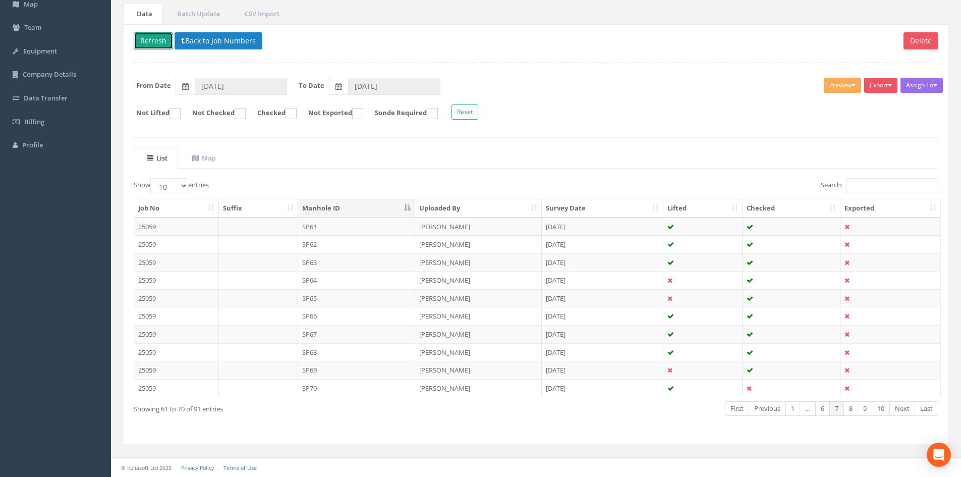
click at [143, 41] on button "Refresh" at bounding box center [153, 40] width 39 height 17
click at [430, 388] on td "[PERSON_NAME]" at bounding box center [478, 388] width 127 height 18
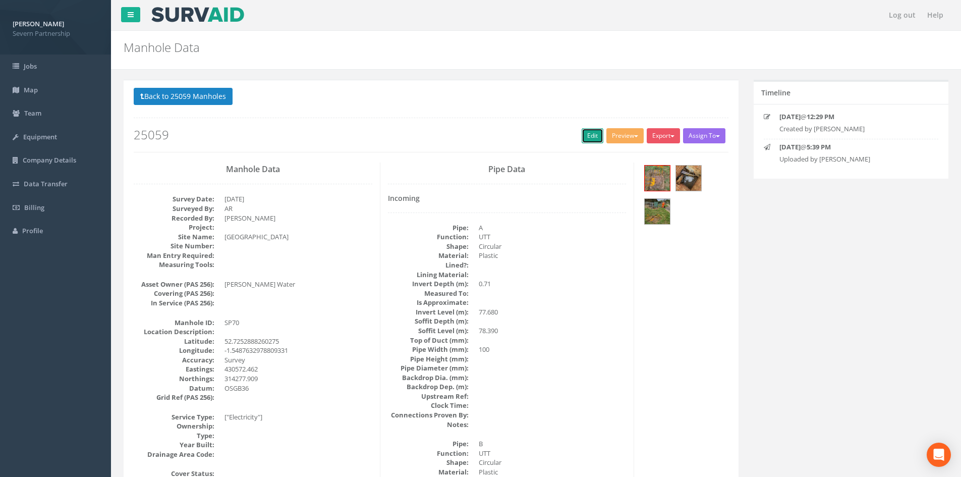
click at [586, 130] on link "Edit" at bounding box center [593, 135] width 22 height 15
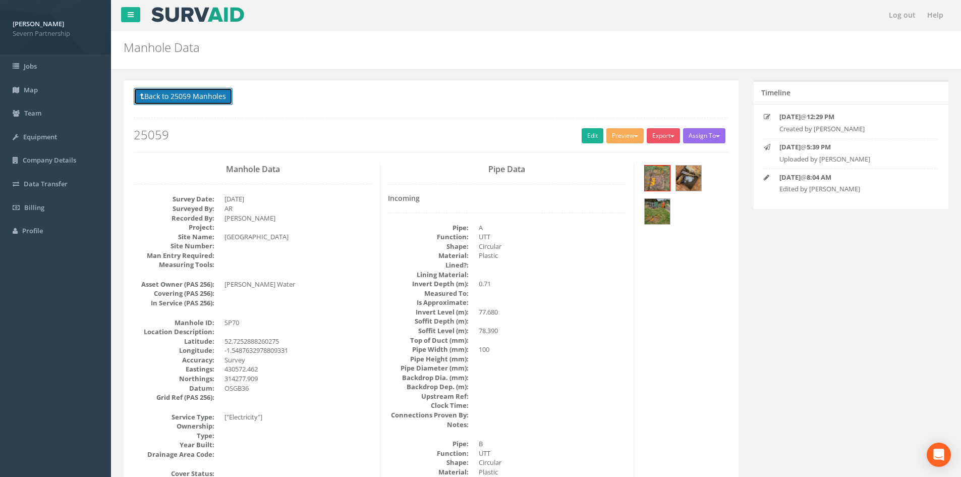
click at [180, 92] on button "Back to 25059 Manholes" at bounding box center [183, 96] width 99 height 17
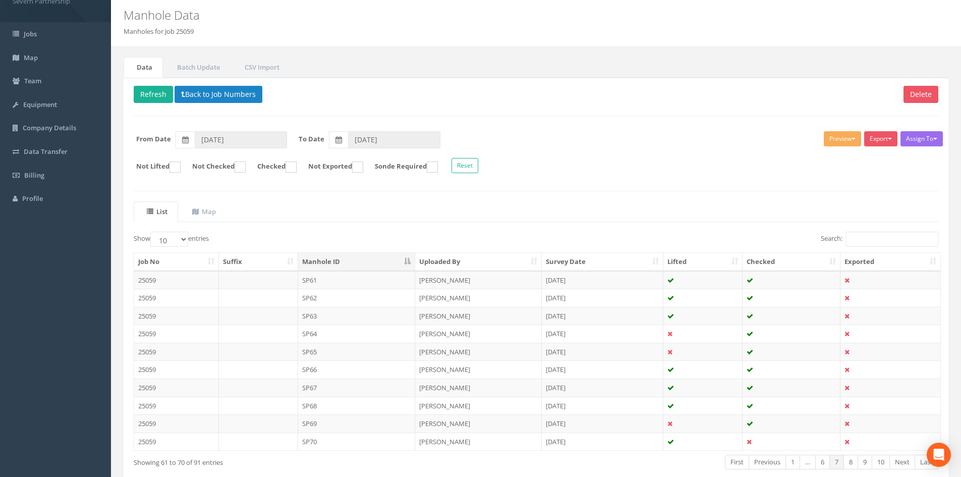
scroll to position [86, 0]
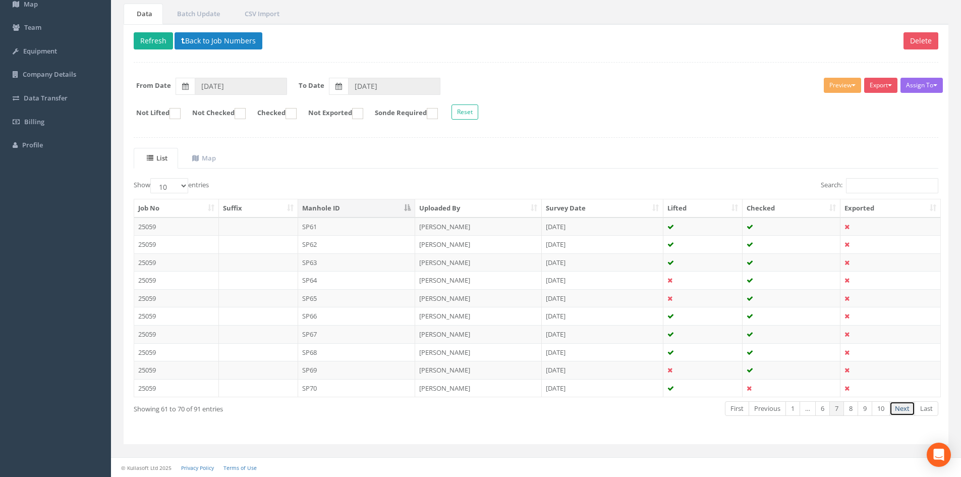
click at [900, 409] on link "Next" at bounding box center [902, 408] width 26 height 15
click at [317, 229] on td "SP71" at bounding box center [357, 226] width 118 height 18
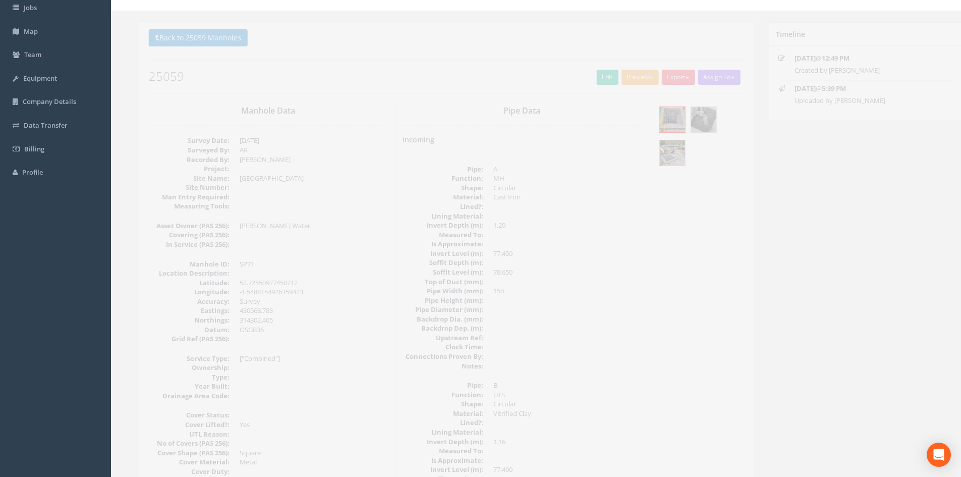
scroll to position [0, 0]
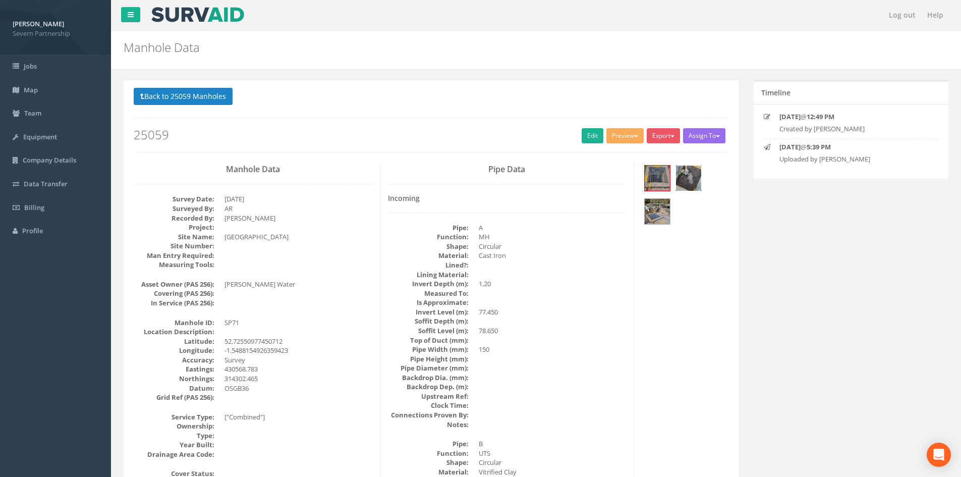
click at [686, 176] on img at bounding box center [688, 177] width 25 height 25
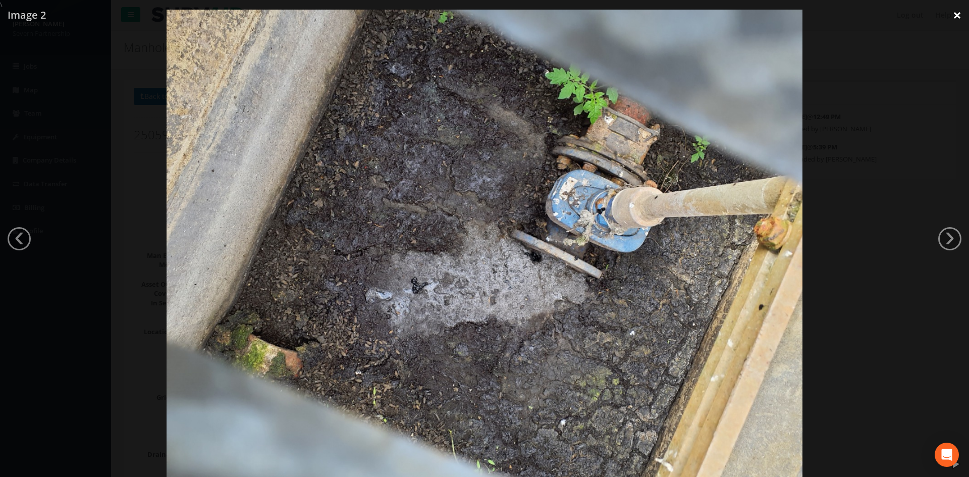
click at [955, 15] on link "×" at bounding box center [957, 15] width 24 height 30
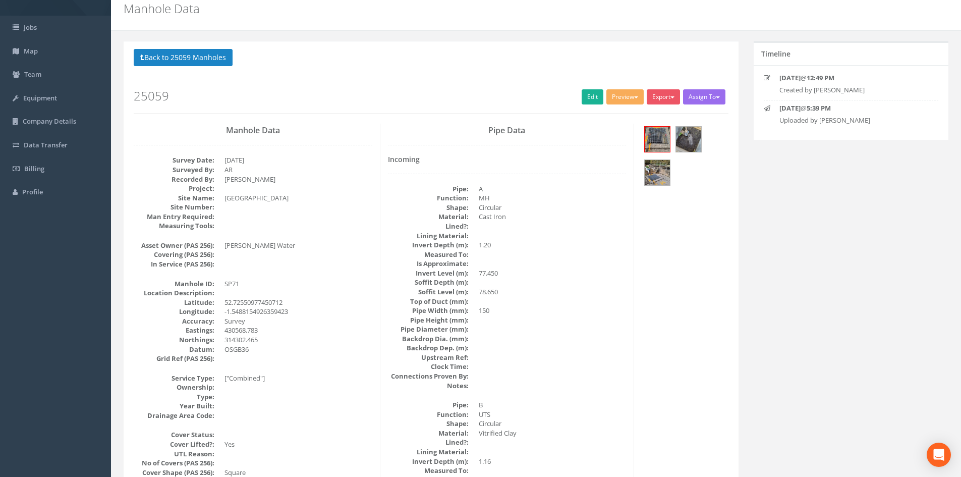
scroll to position [50, 0]
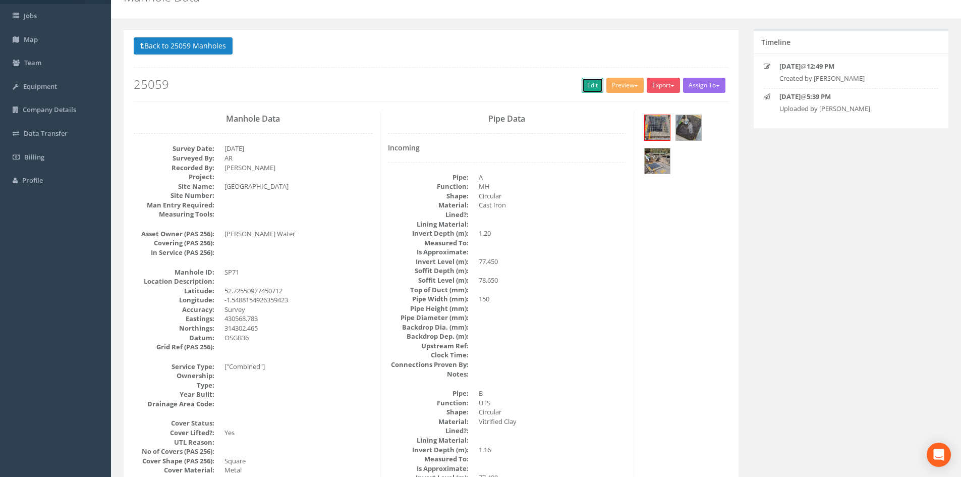
click at [586, 86] on link "Edit" at bounding box center [593, 85] width 22 height 15
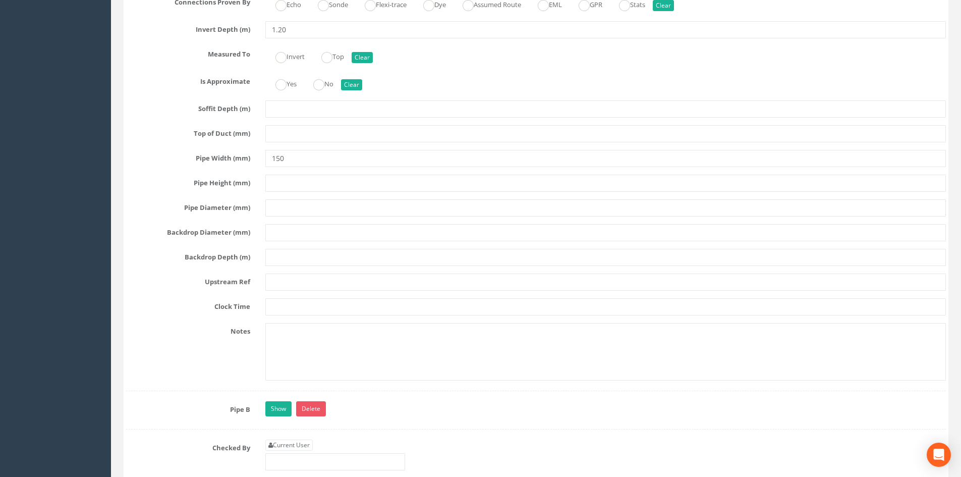
scroll to position [2020, 0]
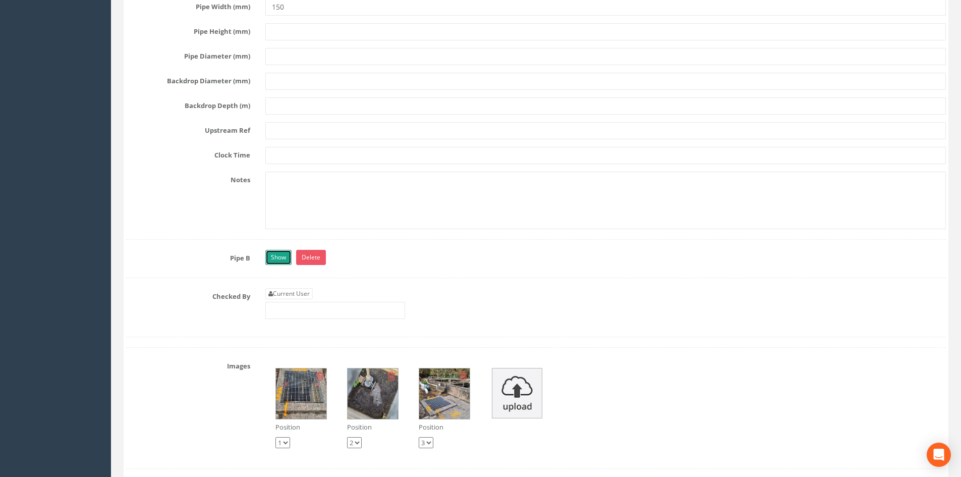
click at [269, 259] on link "Show" at bounding box center [278, 257] width 26 height 15
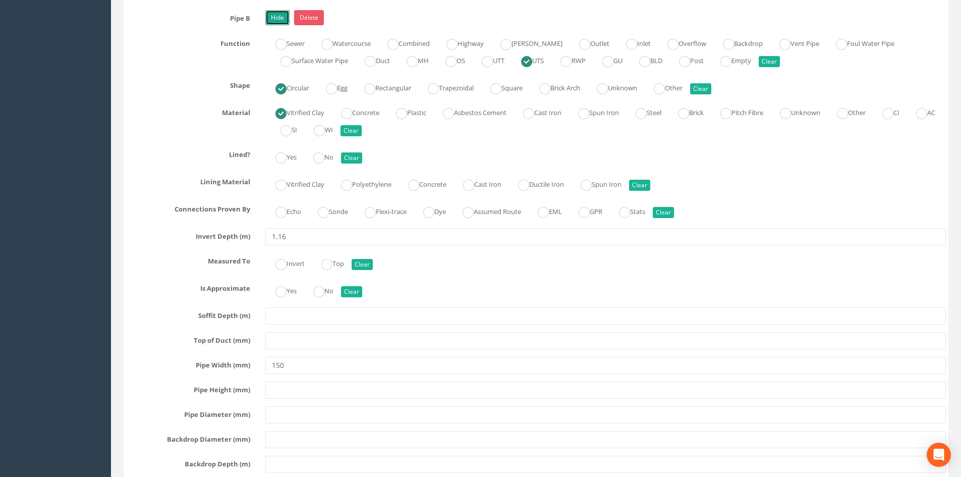
scroll to position [2272, 0]
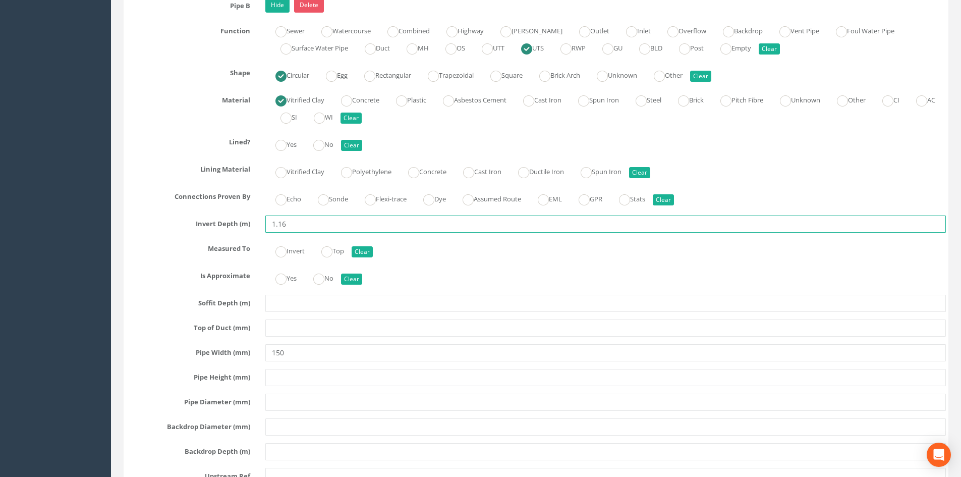
drag, startPoint x: 279, startPoint y: 224, endPoint x: 287, endPoint y: 224, distance: 8.1
click at [287, 224] on input "1.16" at bounding box center [605, 223] width 681 height 17
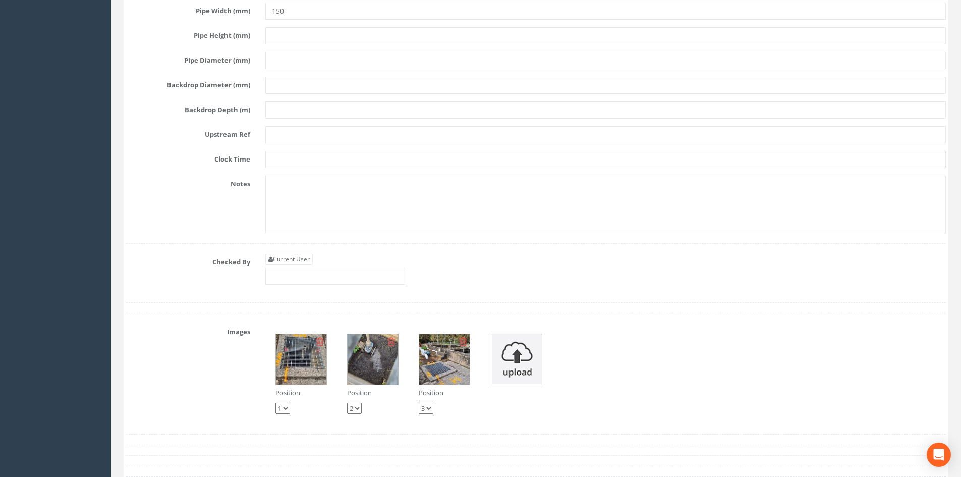
scroll to position [2625, 0]
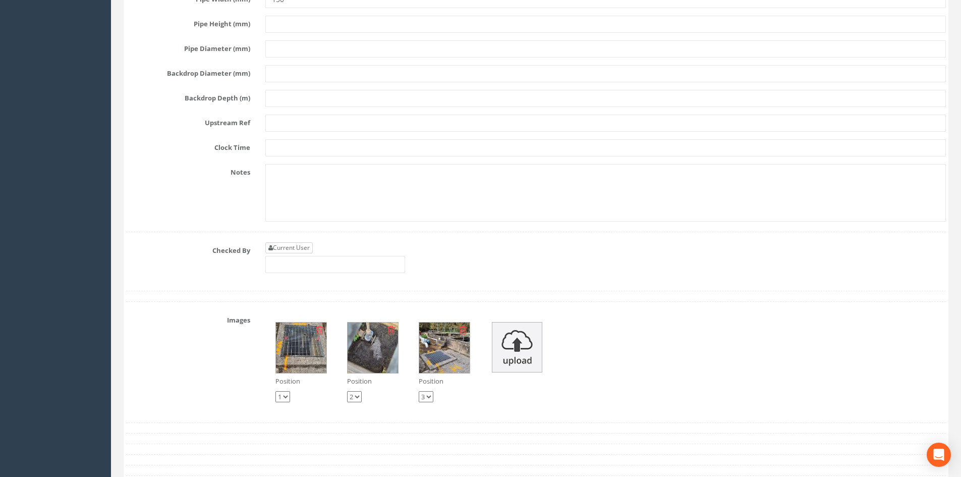
type input "1.23"
click at [299, 248] on link "Current User" at bounding box center [288, 247] width 47 height 11
type input "[PERSON_NAME]"
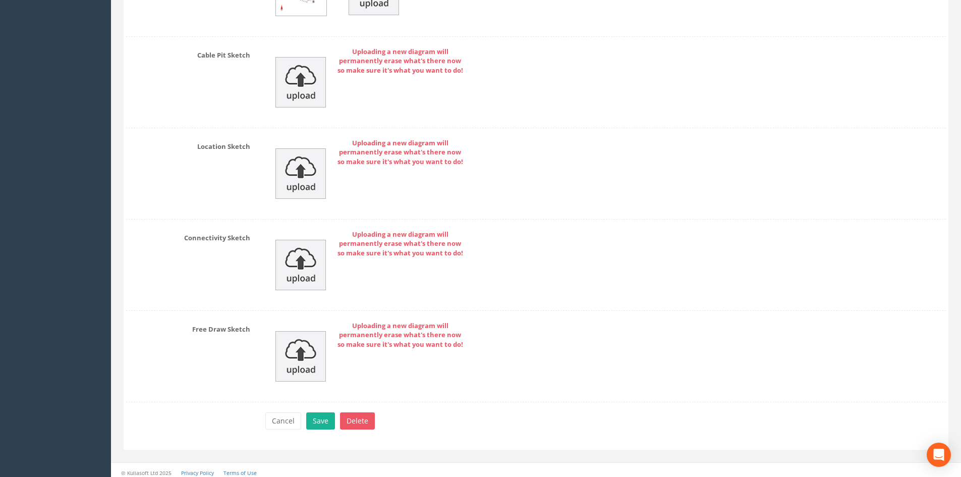
scroll to position [3247, 0]
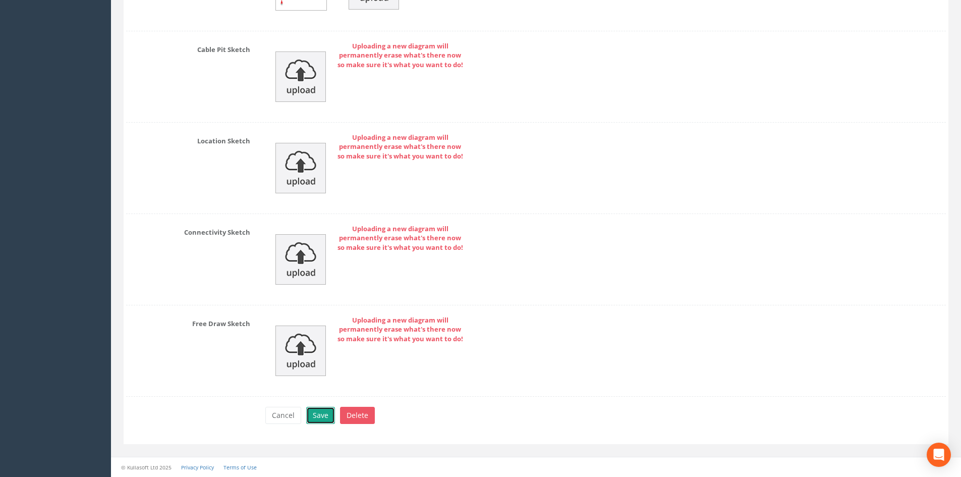
click at [319, 418] on button "Save" at bounding box center [320, 415] width 29 height 17
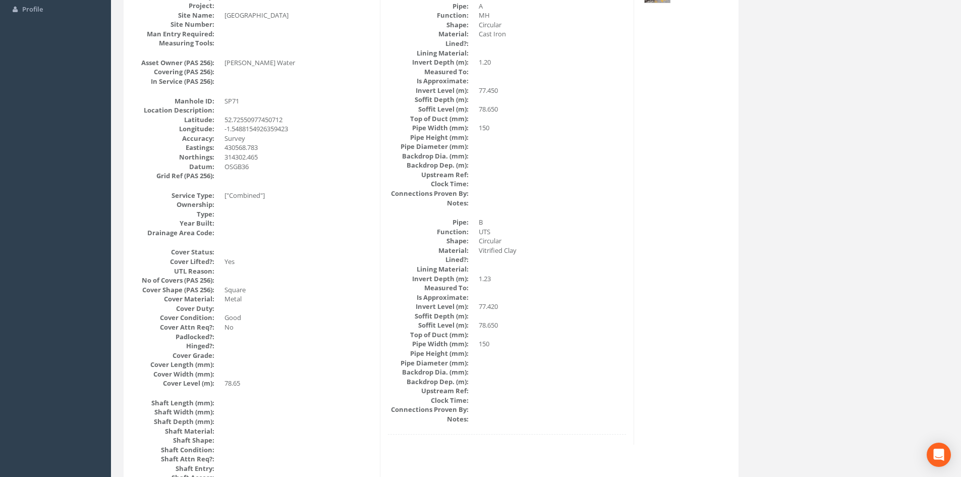
scroll to position [0, 0]
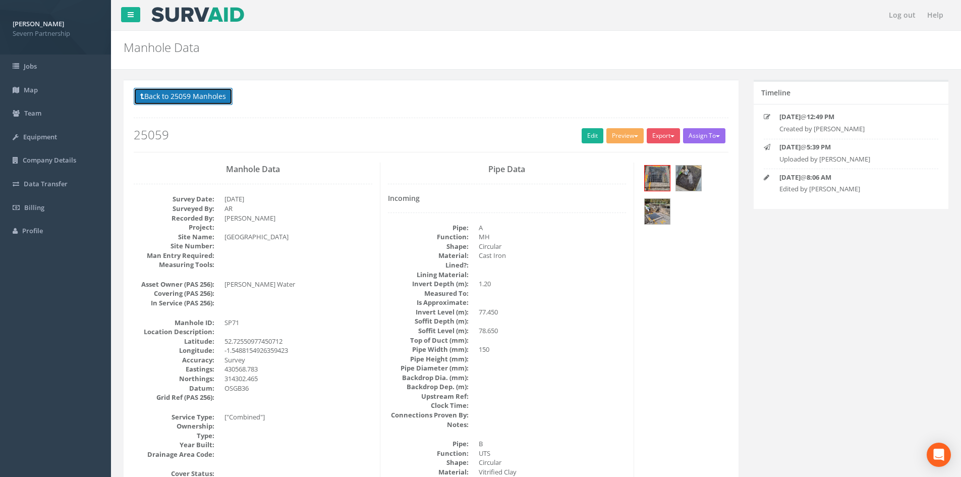
click at [201, 98] on button "Back to 25059 Manholes" at bounding box center [183, 96] width 99 height 17
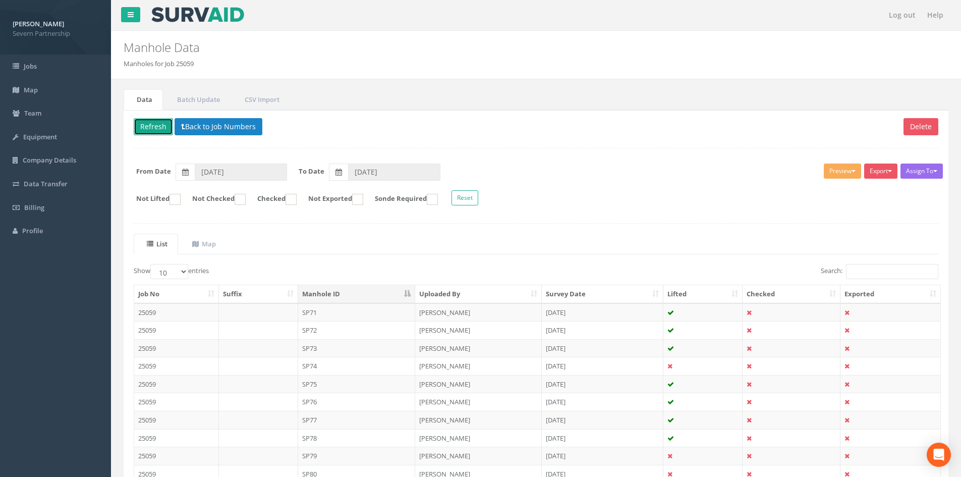
click at [160, 129] on button "Refresh" at bounding box center [153, 126] width 39 height 17
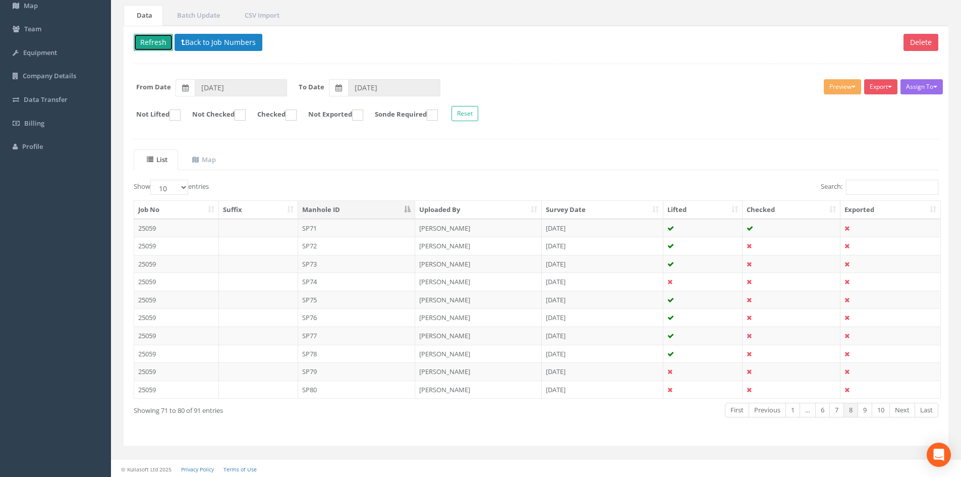
scroll to position [86, 0]
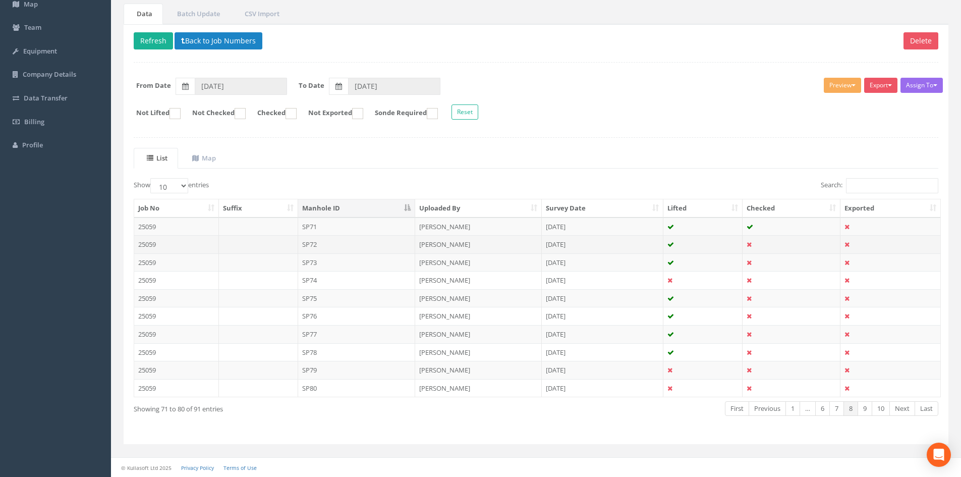
click at [346, 245] on td "SP72" at bounding box center [357, 244] width 118 height 18
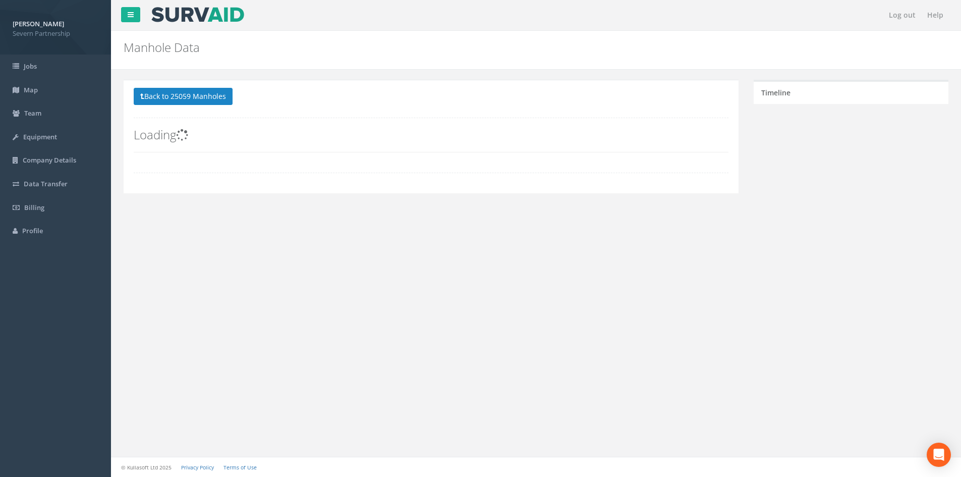
scroll to position [0, 0]
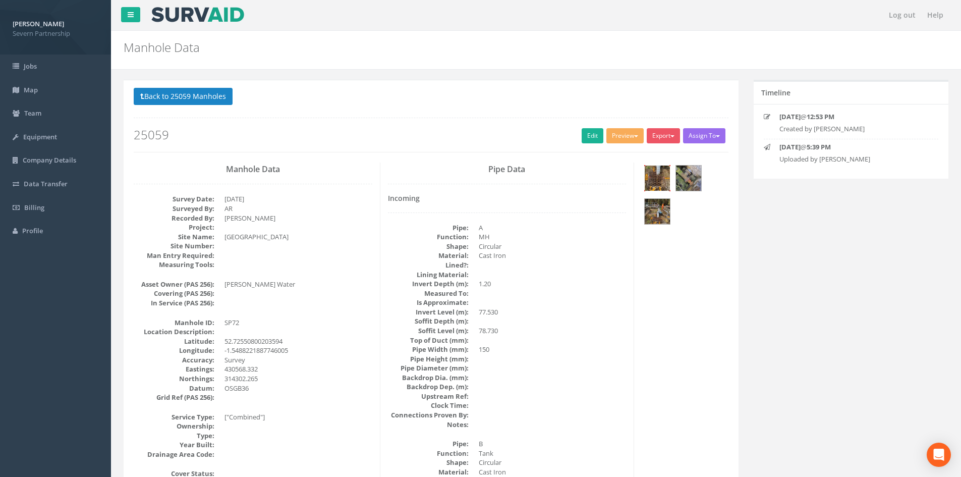
click at [661, 184] on img at bounding box center [657, 177] width 25 height 25
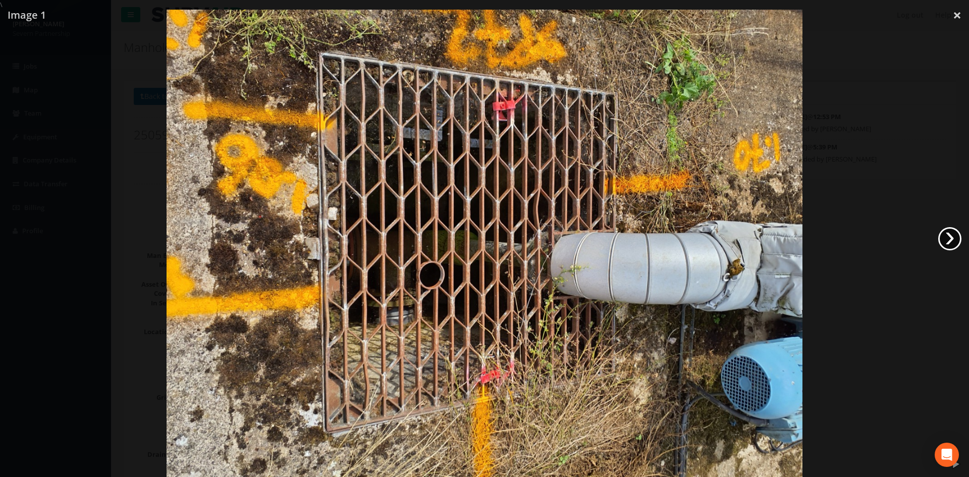
click at [948, 235] on link "›" at bounding box center [949, 238] width 23 height 23
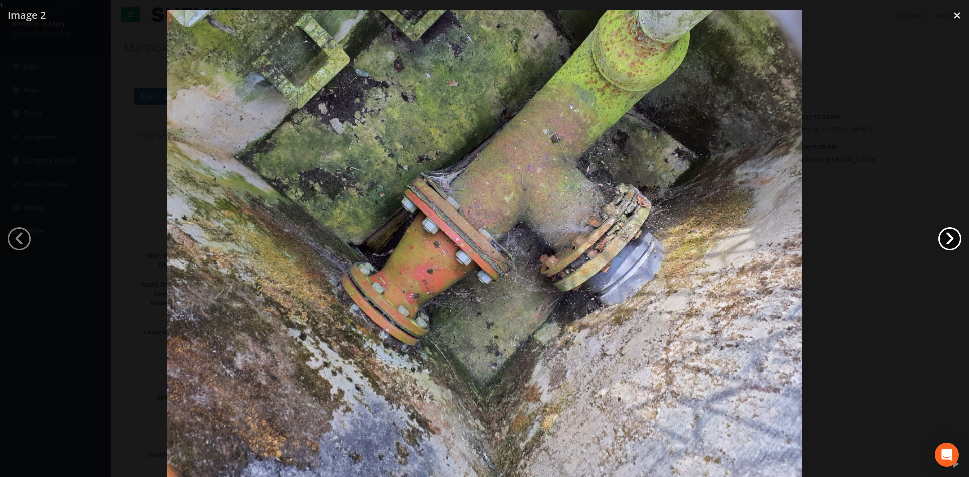
click at [948, 235] on link "›" at bounding box center [949, 238] width 23 height 23
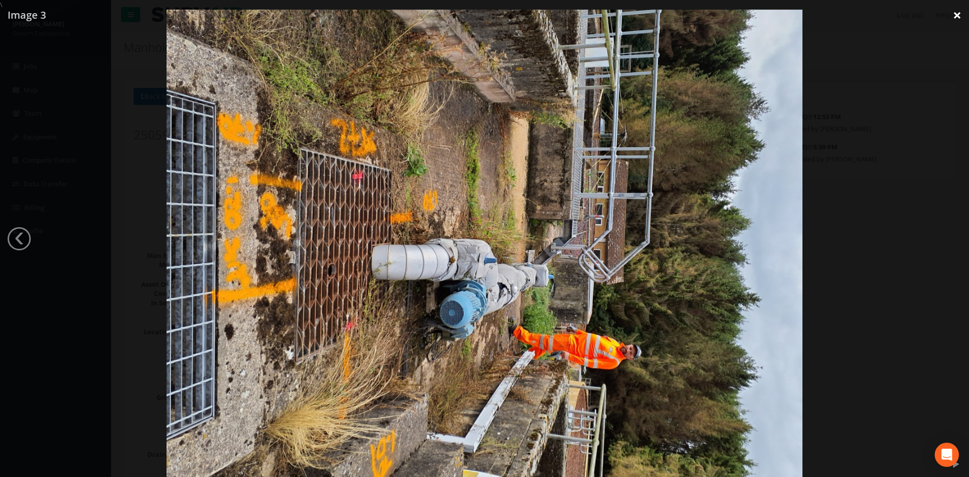
click at [957, 18] on link "×" at bounding box center [957, 15] width 24 height 30
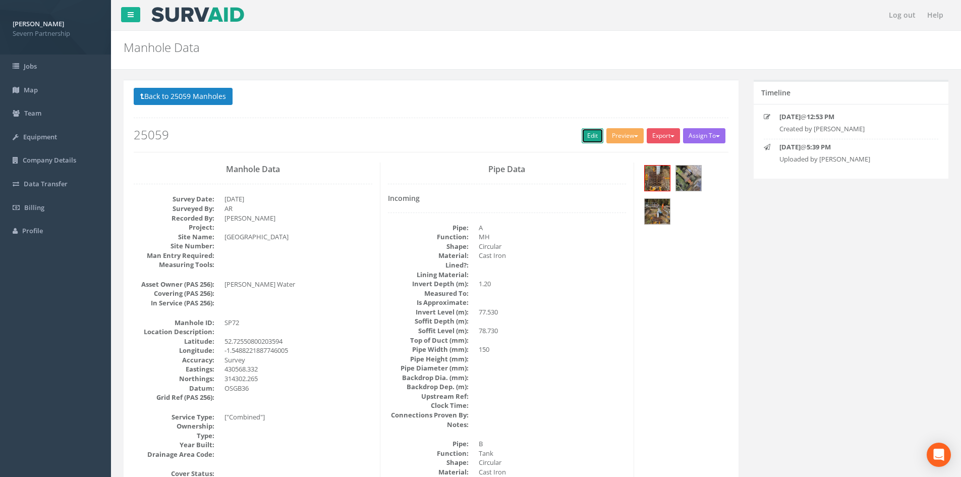
click at [587, 135] on link "Edit" at bounding box center [593, 135] width 22 height 15
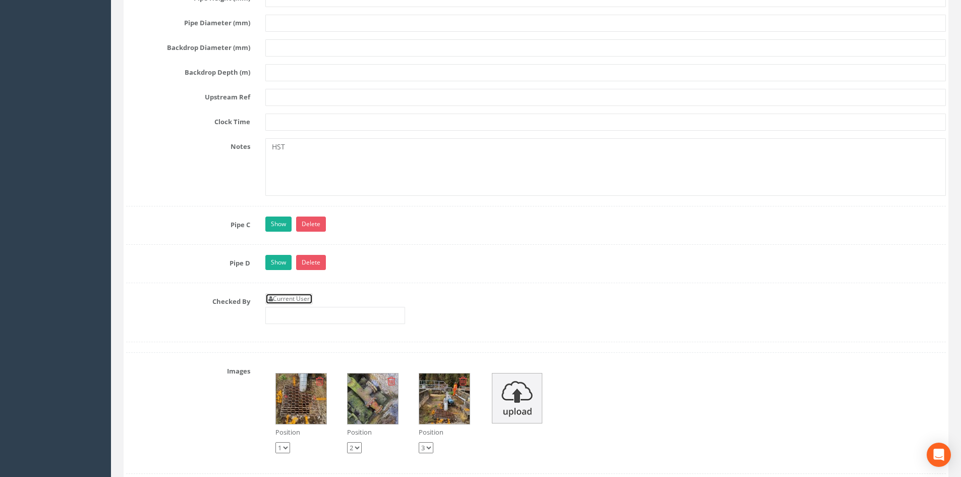
click at [293, 301] on link "Current User" at bounding box center [288, 298] width 47 height 11
type input "[PERSON_NAME]"
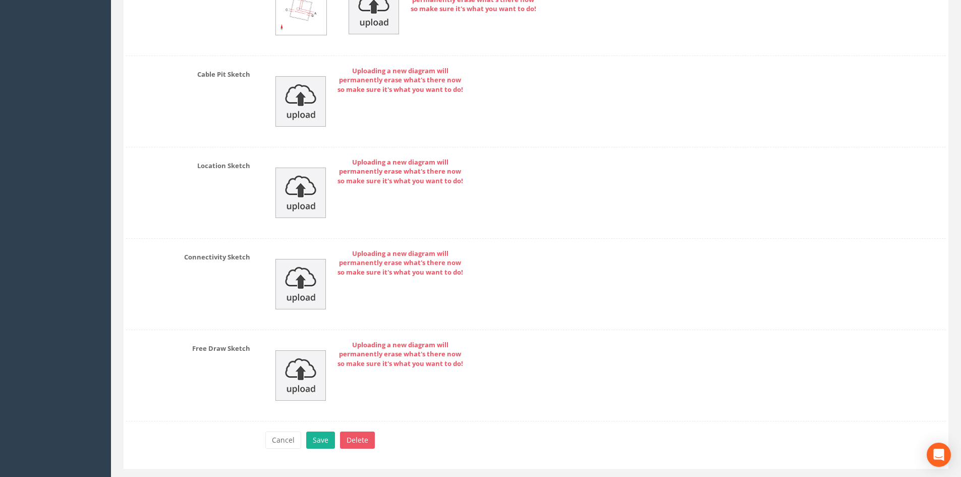
scroll to position [3323, 0]
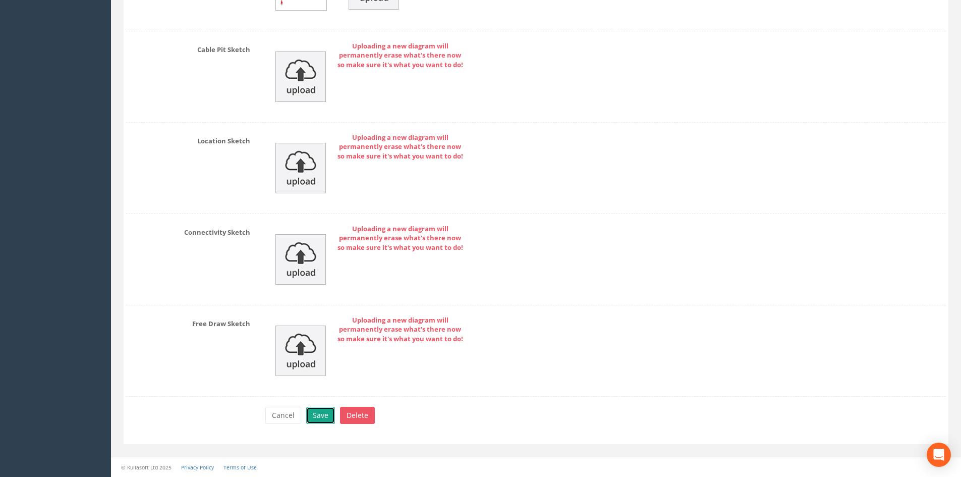
click at [317, 413] on button "Save" at bounding box center [320, 415] width 29 height 17
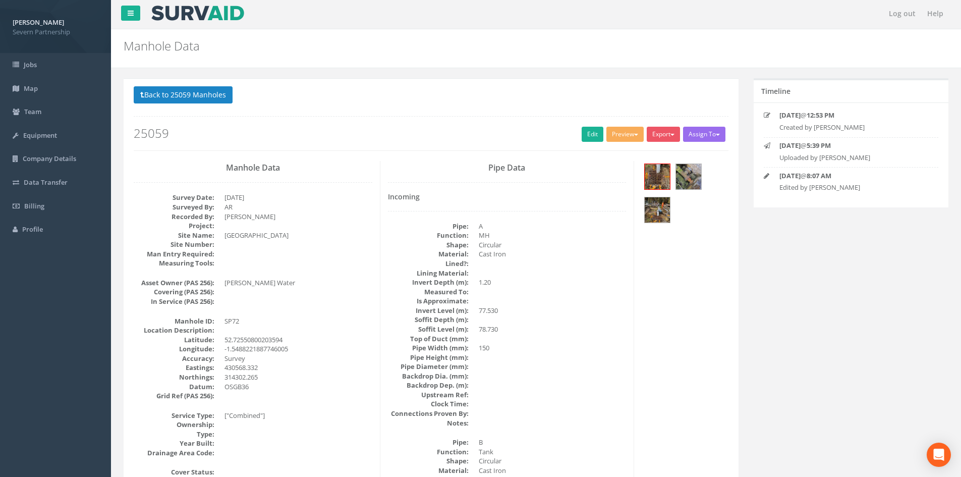
scroll to position [0, 0]
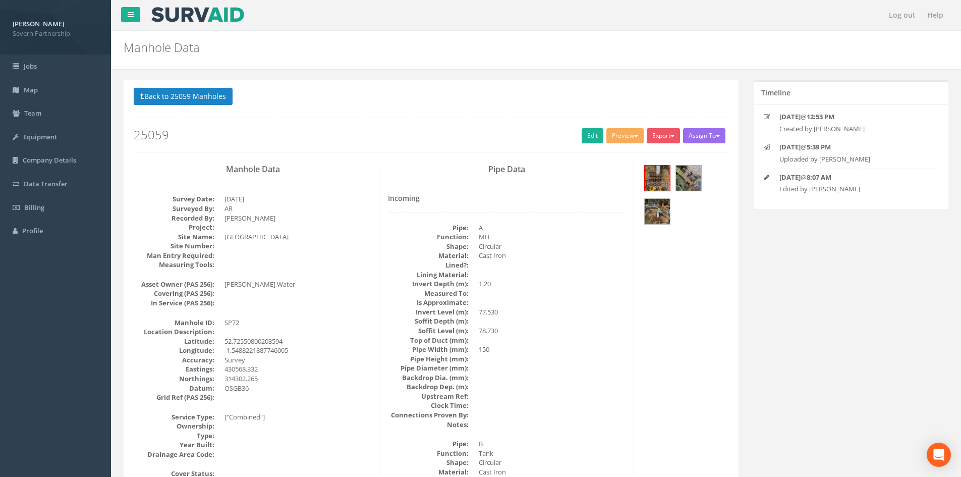
click at [185, 93] on button "Back to 25059 Manholes" at bounding box center [183, 96] width 99 height 17
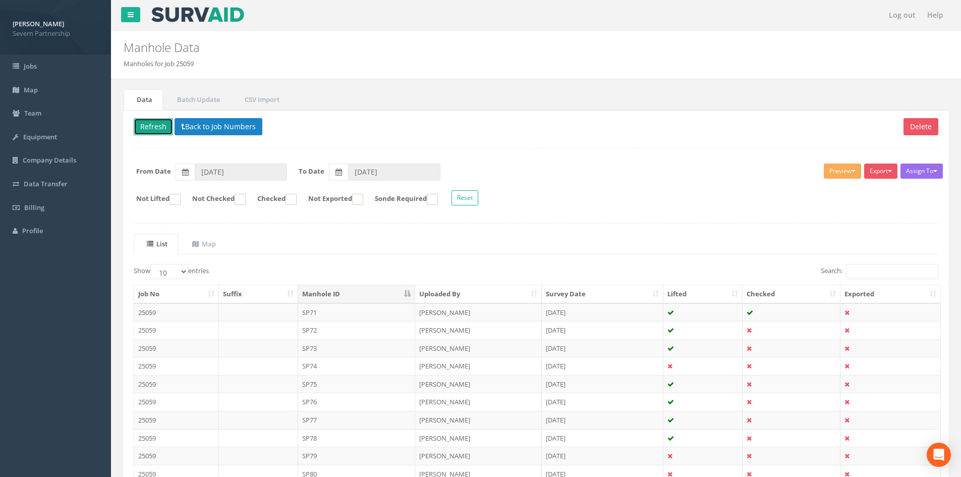
click at [153, 130] on button "Refresh" at bounding box center [153, 126] width 39 height 17
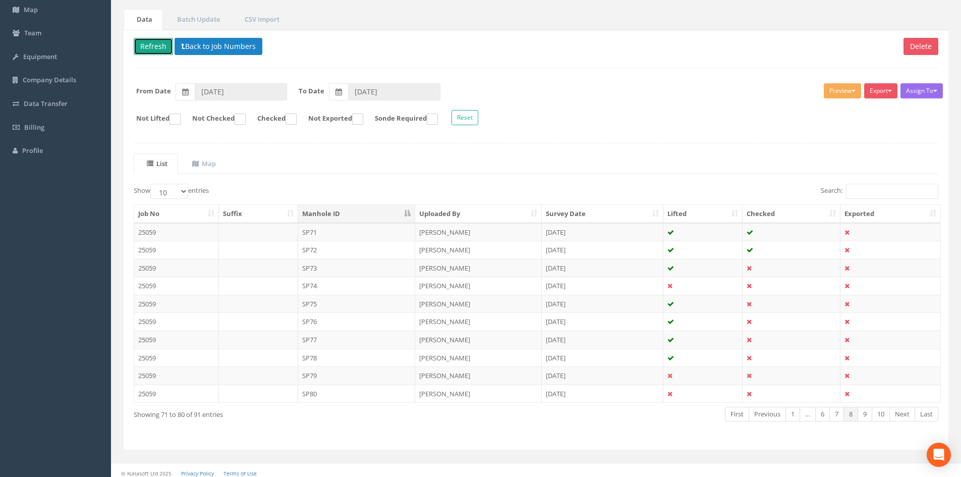
scroll to position [86, 0]
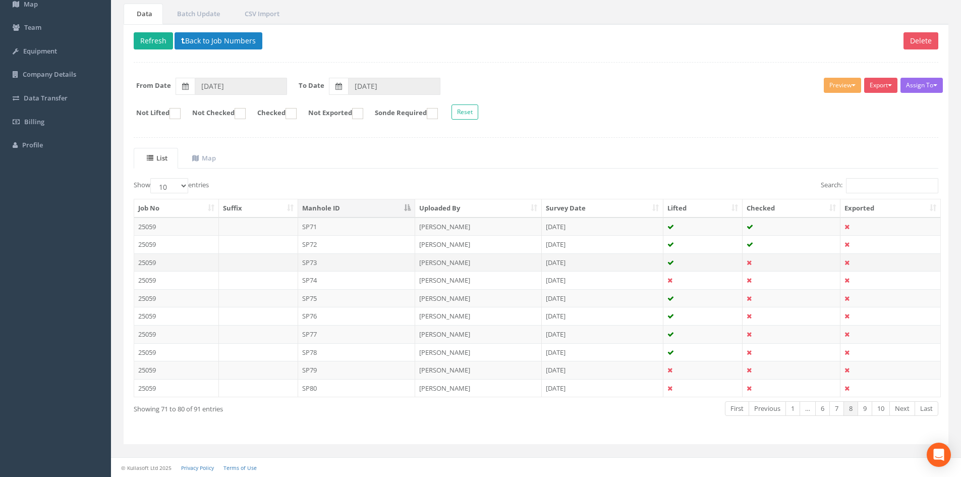
click at [362, 262] on td "SP73" at bounding box center [357, 262] width 118 height 18
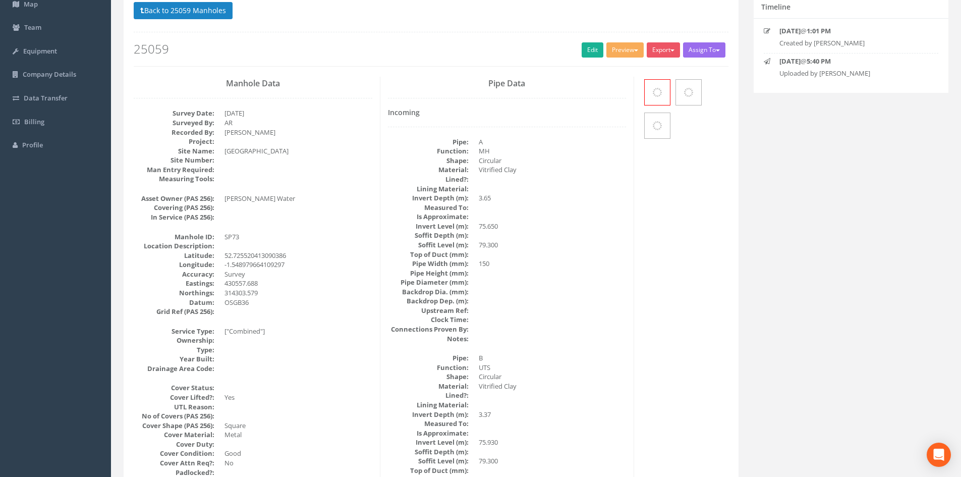
scroll to position [0, 0]
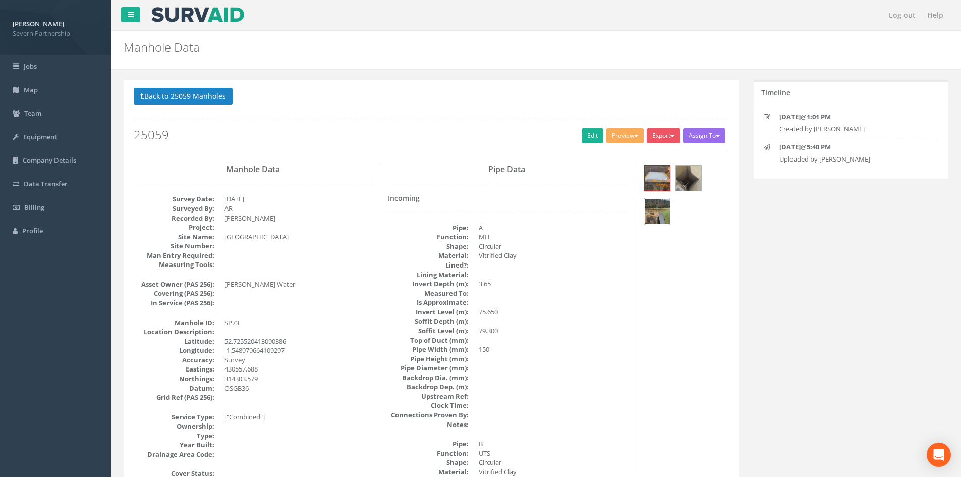
click at [654, 210] on img at bounding box center [657, 211] width 25 height 25
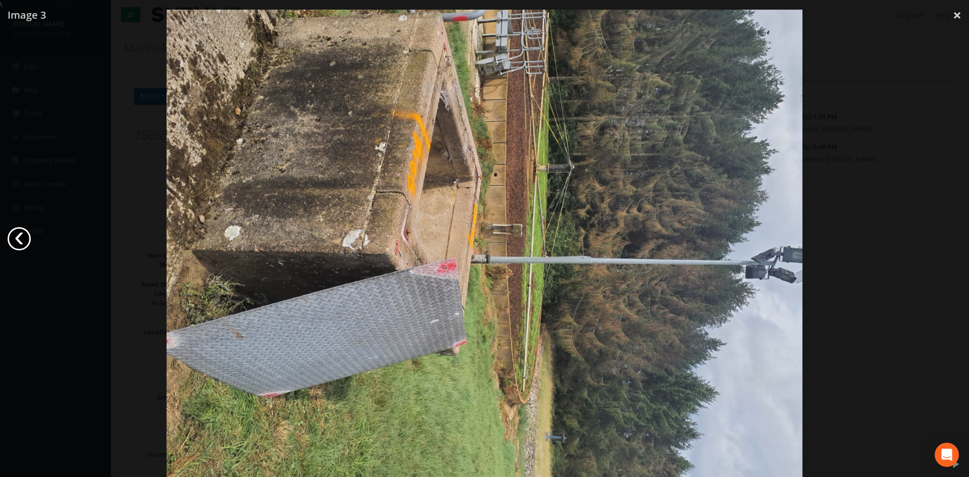
click at [22, 239] on link "‹" at bounding box center [19, 238] width 23 height 23
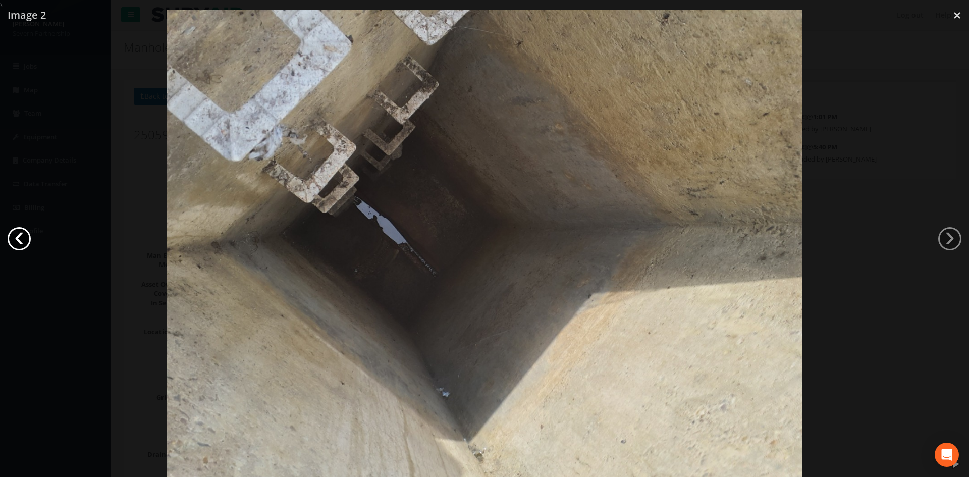
click at [22, 239] on link "‹" at bounding box center [19, 238] width 23 height 23
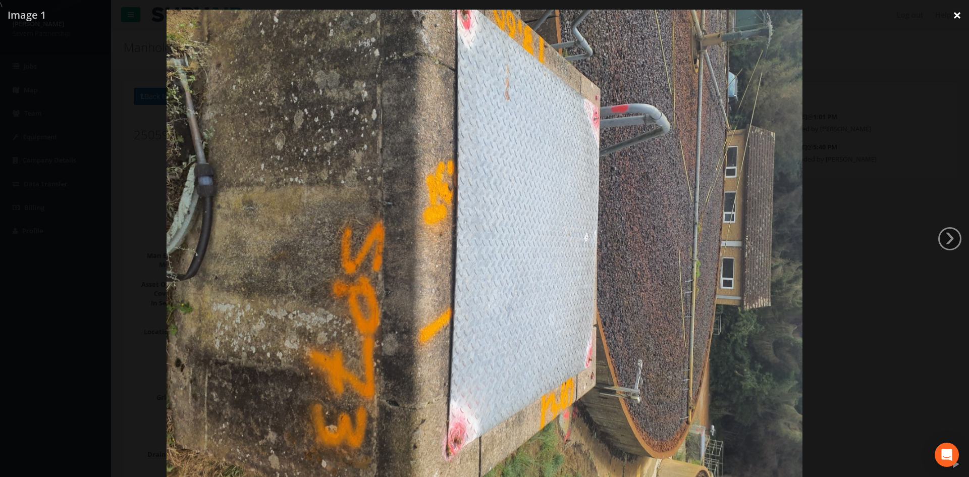
click at [951, 14] on link "×" at bounding box center [957, 15] width 24 height 30
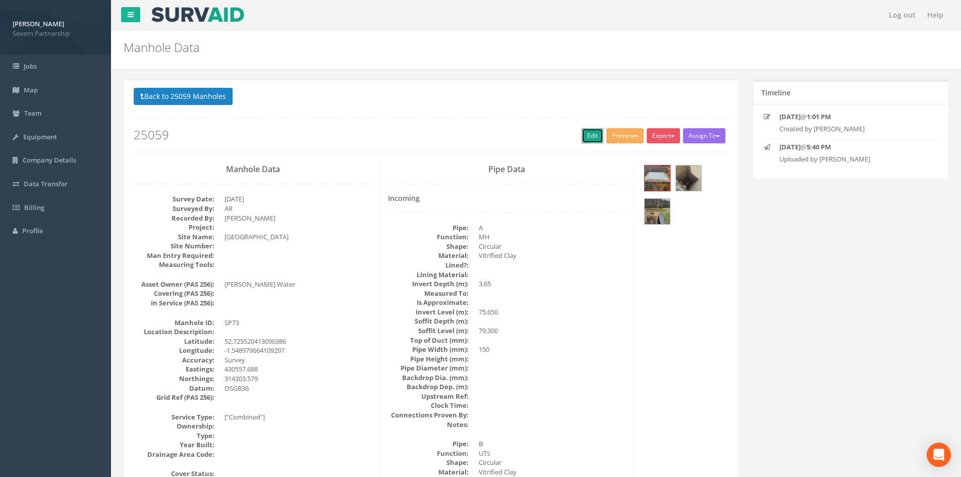
click at [590, 136] on link "Edit" at bounding box center [593, 135] width 22 height 15
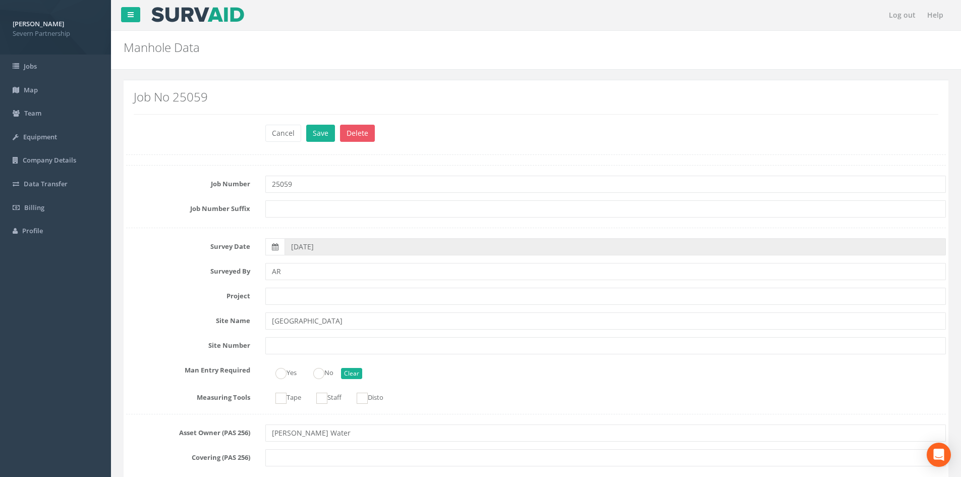
scroll to position [1536, 0]
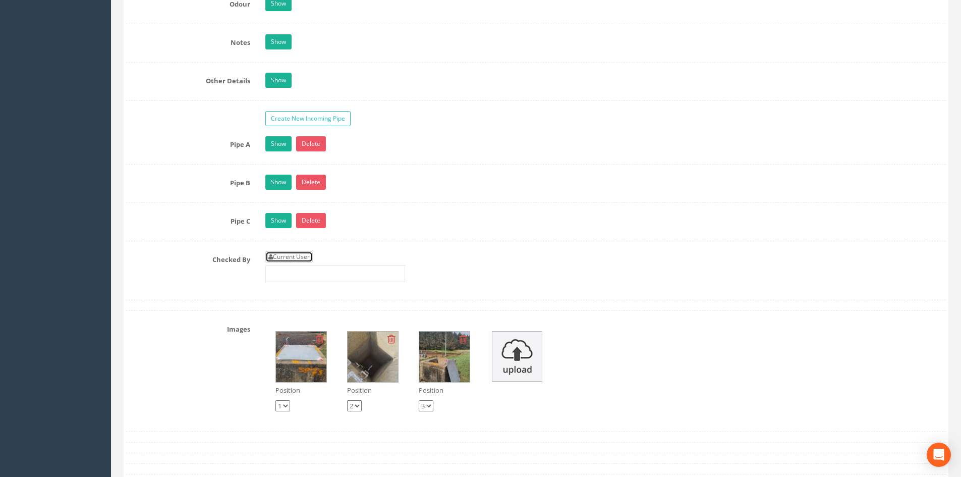
click at [279, 258] on link "Current User" at bounding box center [288, 256] width 47 height 11
type input "[PERSON_NAME]"
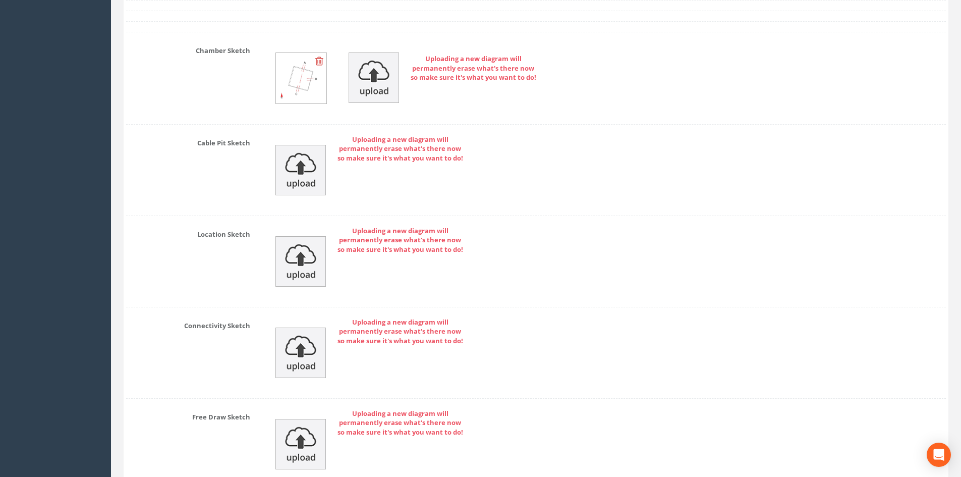
scroll to position [2166, 0]
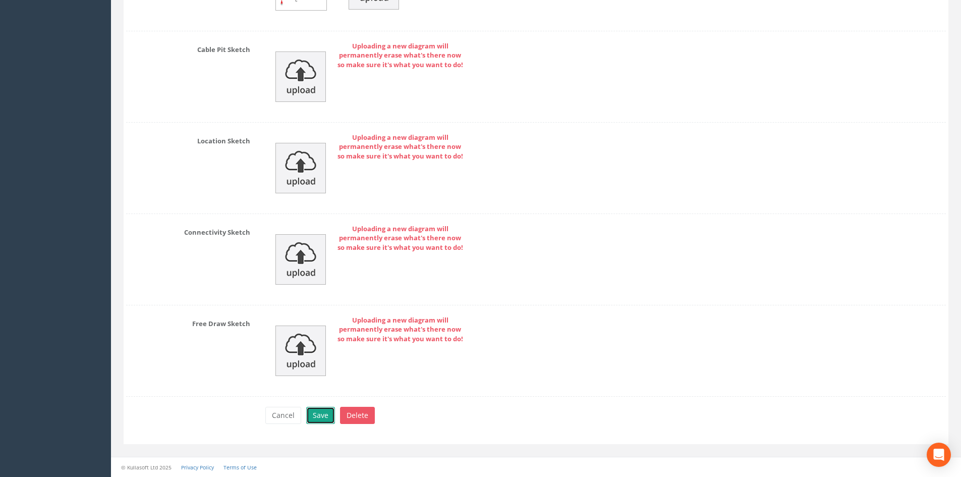
click at [315, 417] on button "Save" at bounding box center [320, 415] width 29 height 17
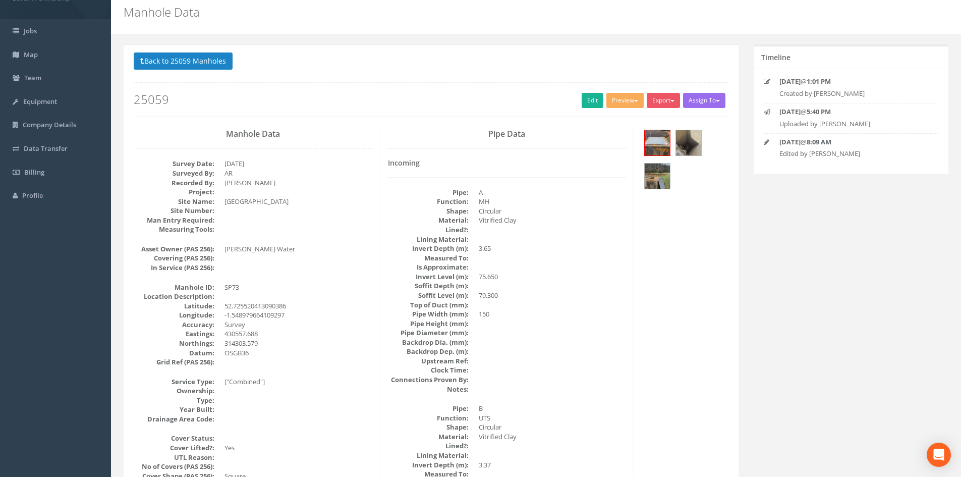
scroll to position [0, 0]
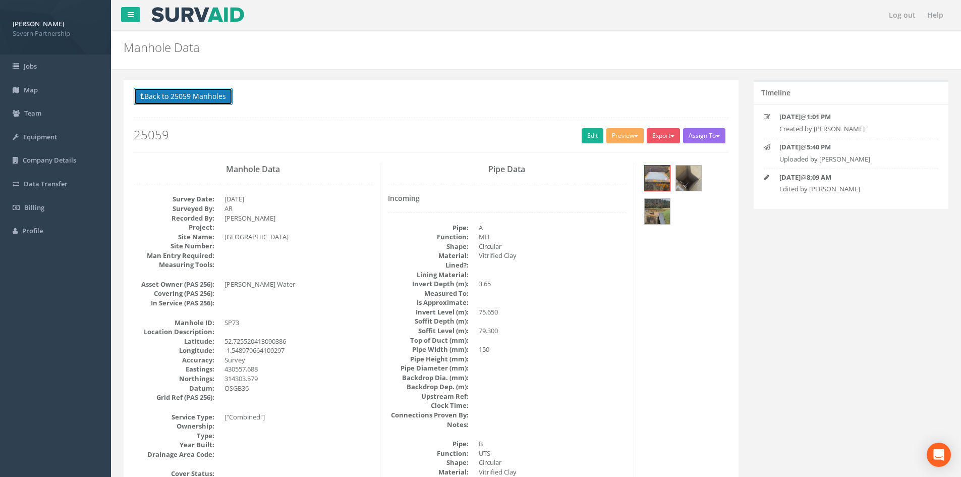
click at [181, 97] on button "Back to 25059 Manholes" at bounding box center [183, 96] width 99 height 17
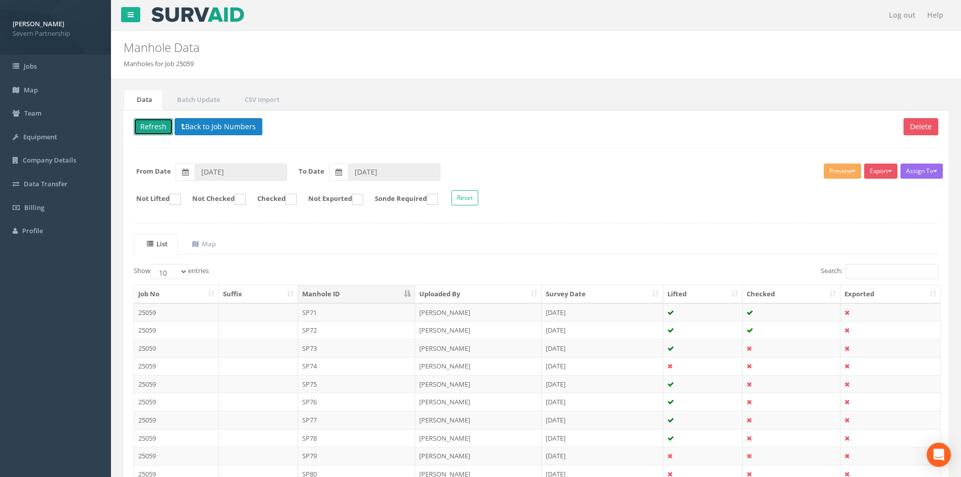
click at [155, 123] on button "Refresh" at bounding box center [153, 126] width 39 height 17
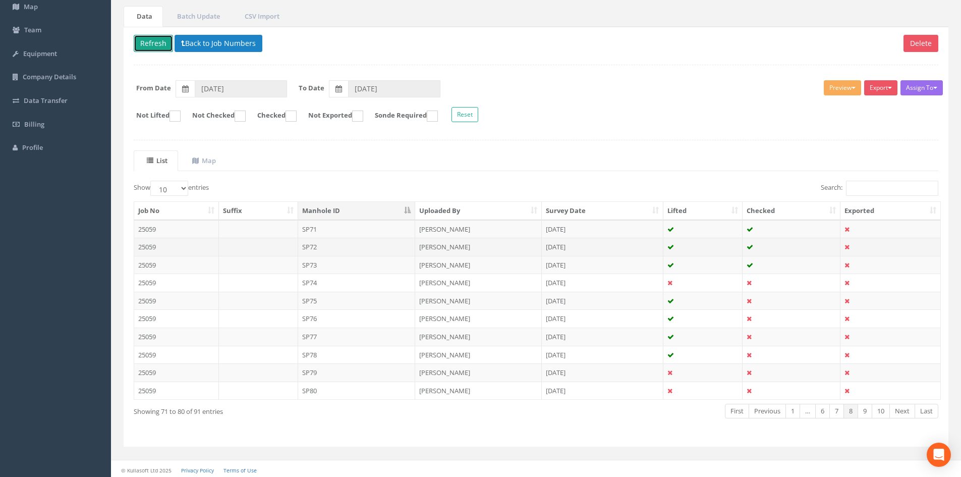
scroll to position [86, 0]
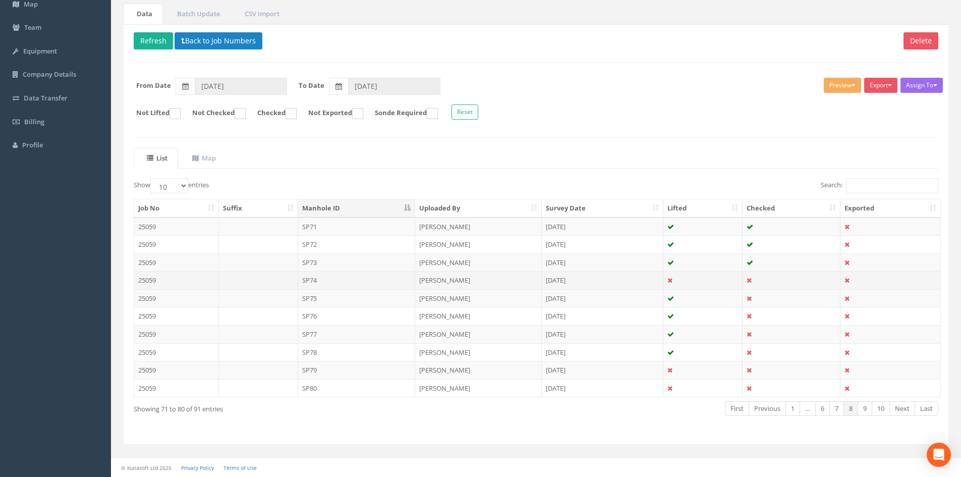
click at [369, 278] on td "SP74" at bounding box center [357, 280] width 118 height 18
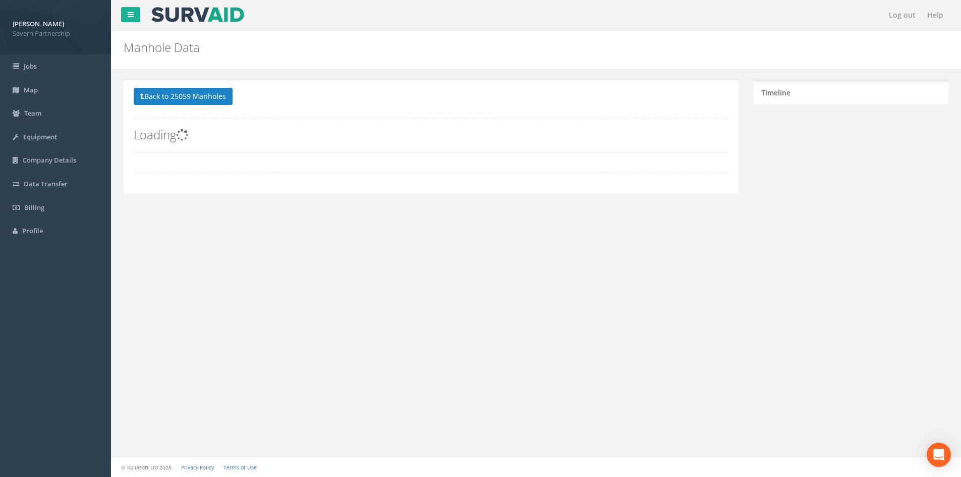
scroll to position [0, 0]
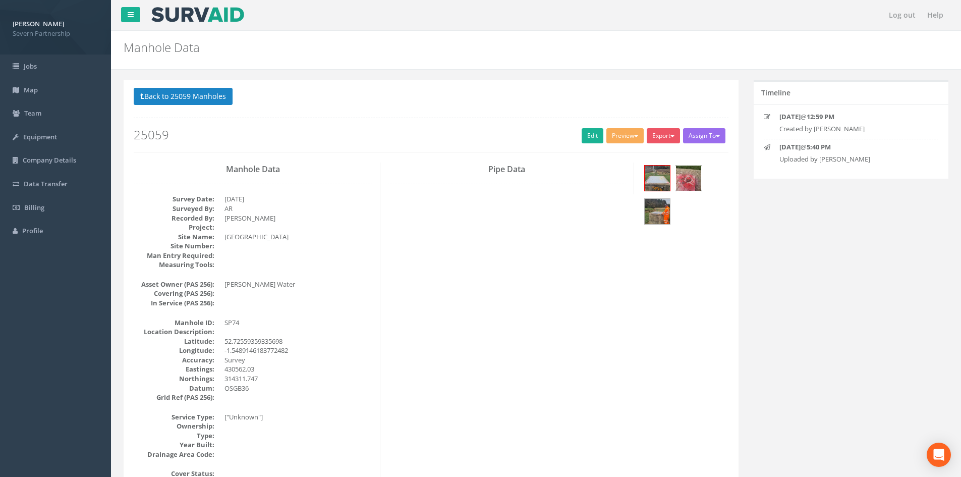
click at [693, 179] on img at bounding box center [688, 177] width 25 height 25
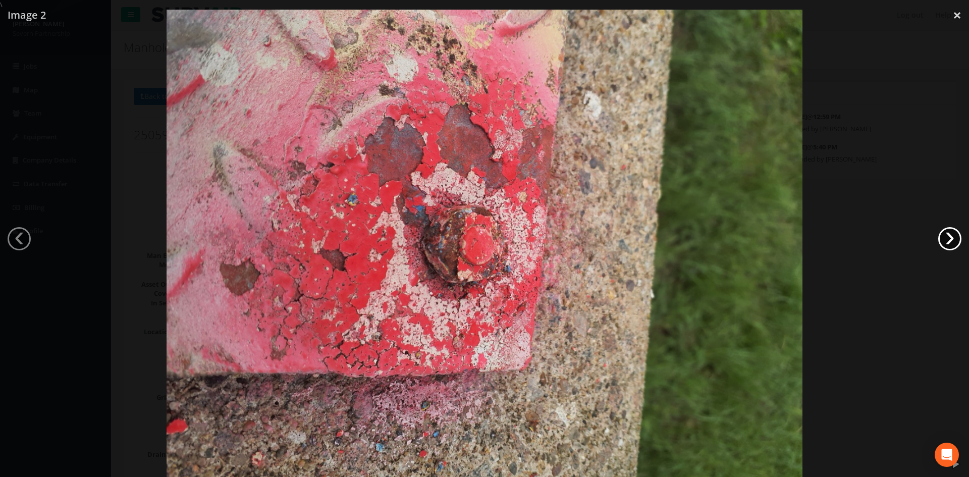
click at [948, 238] on link "›" at bounding box center [949, 238] width 23 height 23
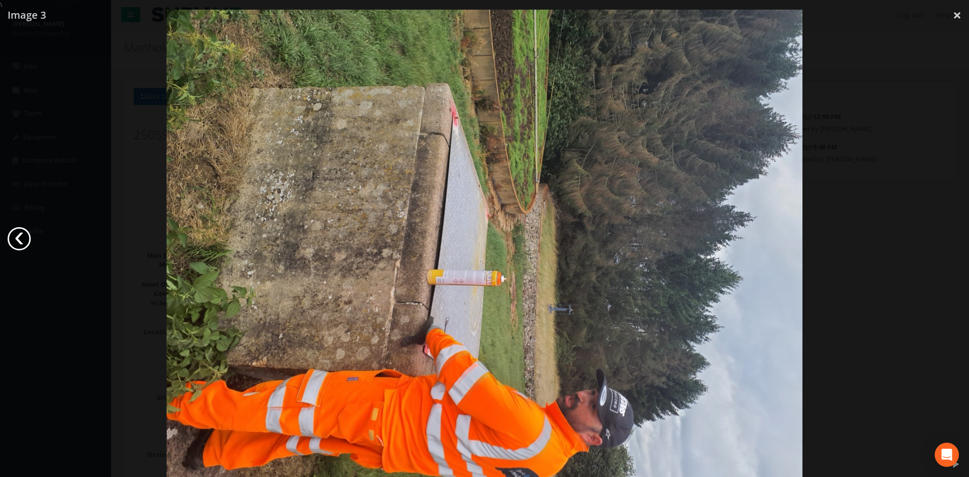
click at [25, 237] on link "‹" at bounding box center [19, 238] width 23 height 23
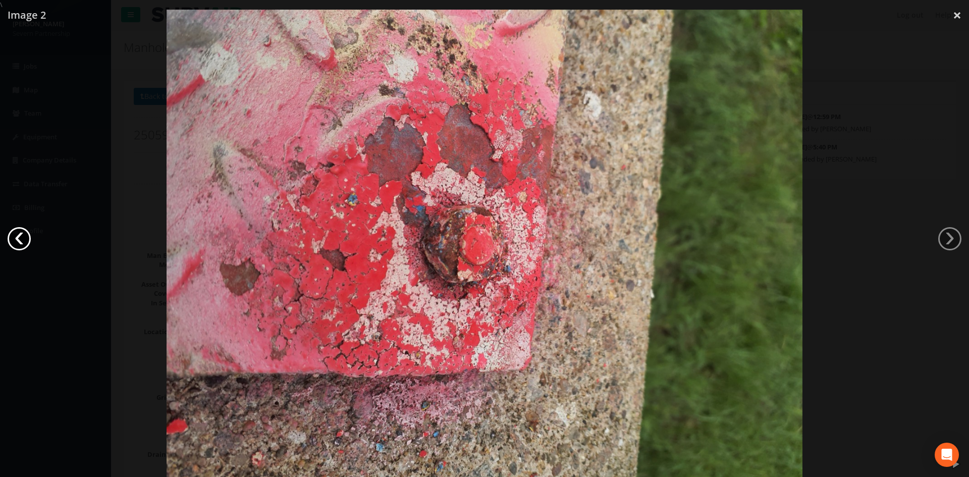
click at [25, 237] on link "‹" at bounding box center [19, 238] width 23 height 23
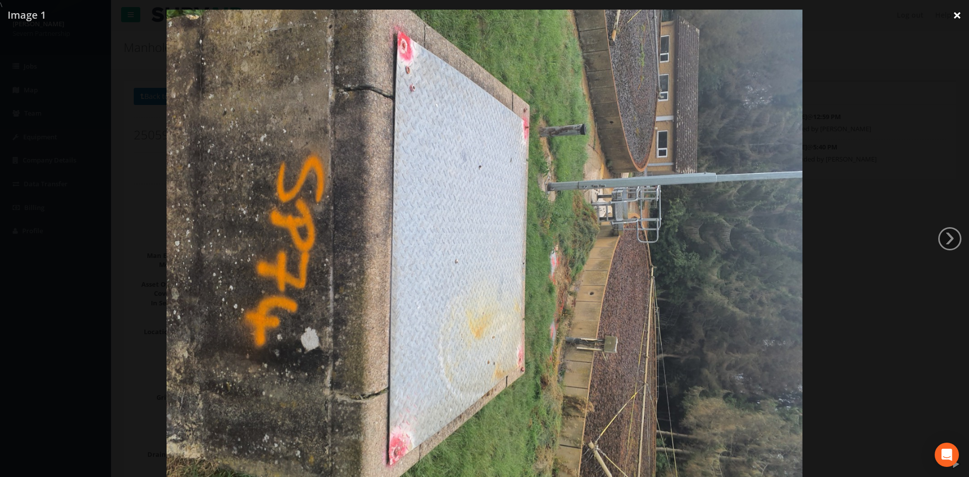
click at [955, 14] on link "×" at bounding box center [957, 15] width 24 height 30
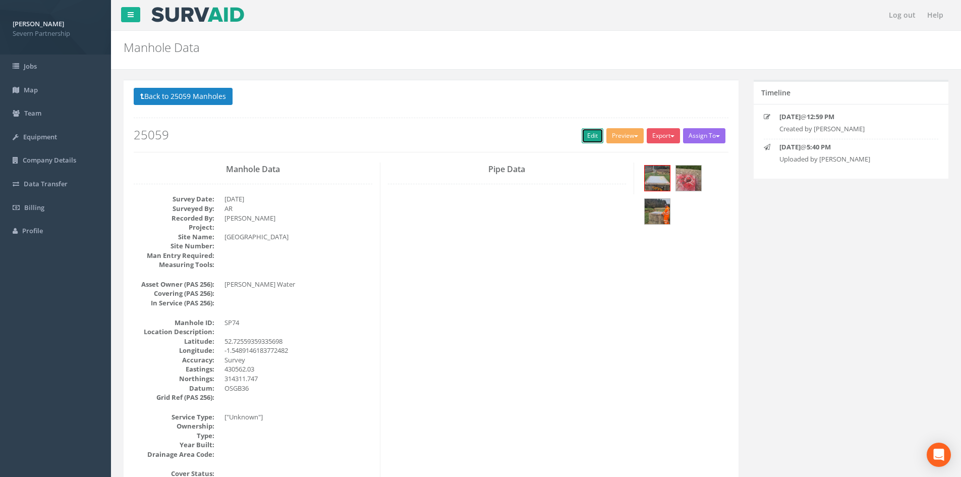
click at [586, 133] on link "Edit" at bounding box center [593, 135] width 22 height 15
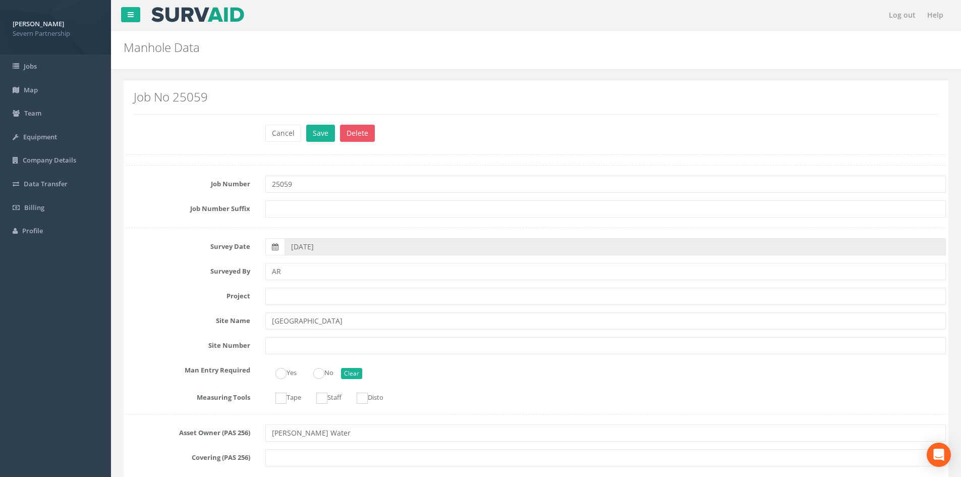
type input "[PERSON_NAME]"
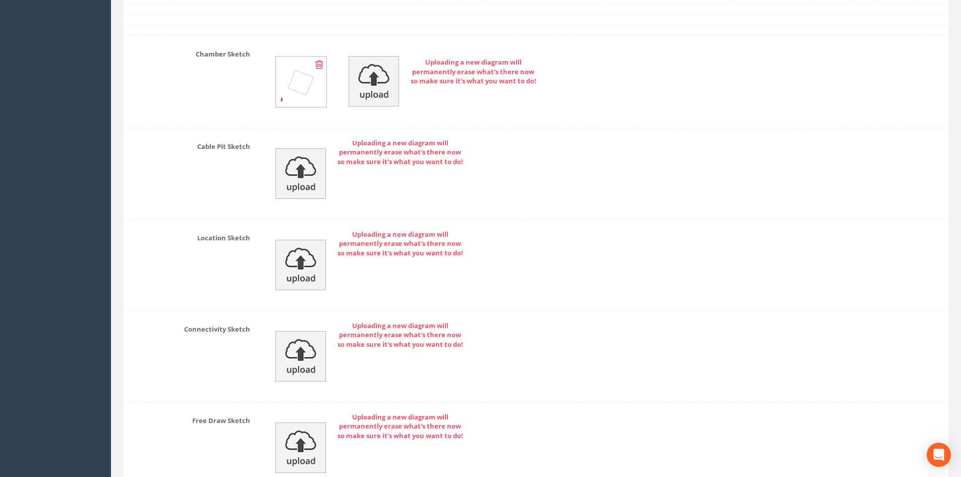
scroll to position [2064, 0]
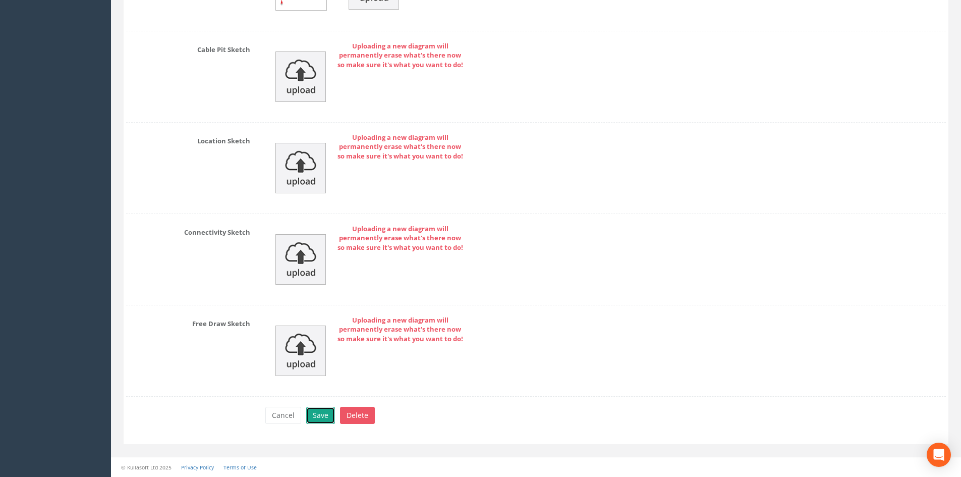
click at [312, 417] on button "Save" at bounding box center [320, 415] width 29 height 17
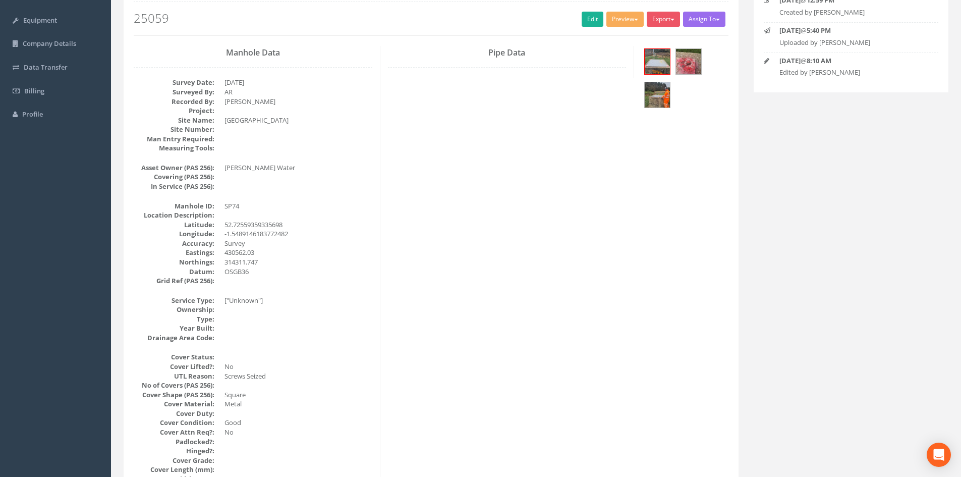
scroll to position [0, 0]
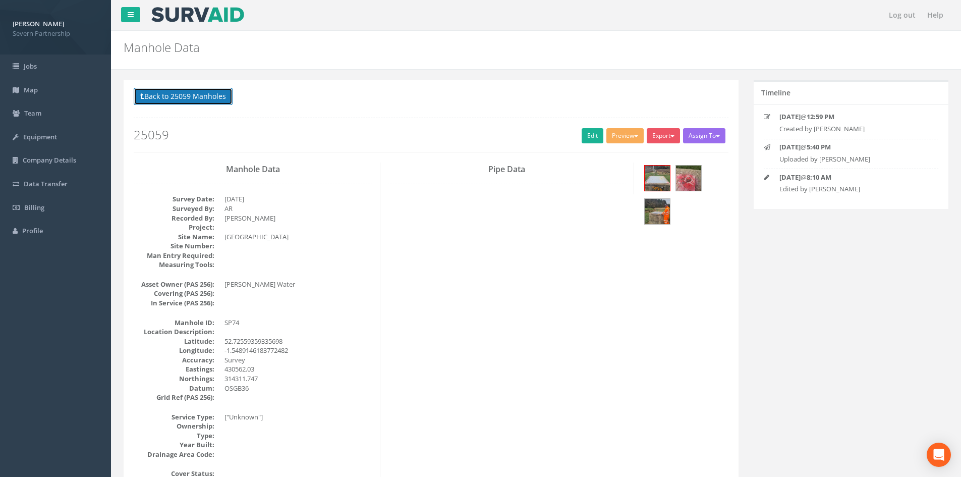
click at [184, 99] on button "Back to 25059 Manholes" at bounding box center [183, 96] width 99 height 17
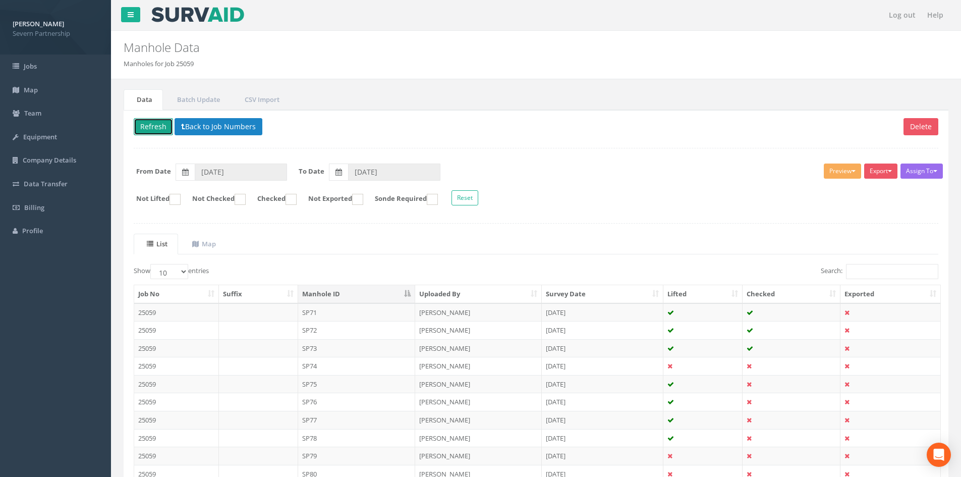
click at [146, 130] on button "Refresh" at bounding box center [153, 126] width 39 height 17
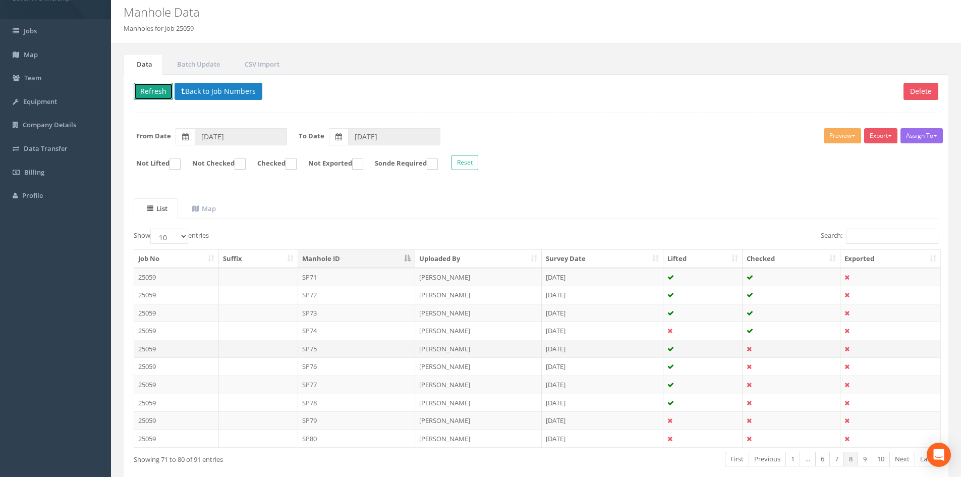
scroll to position [50, 0]
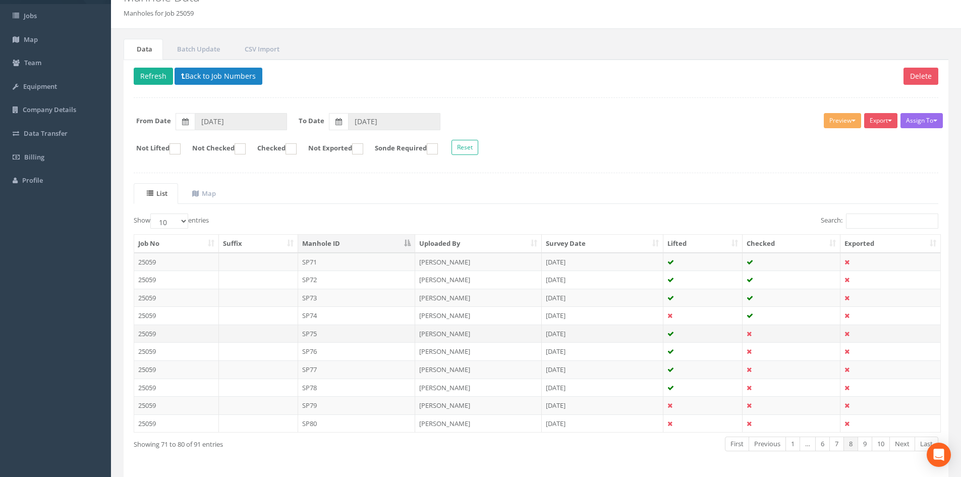
click at [377, 332] on td "SP75" at bounding box center [357, 333] width 118 height 18
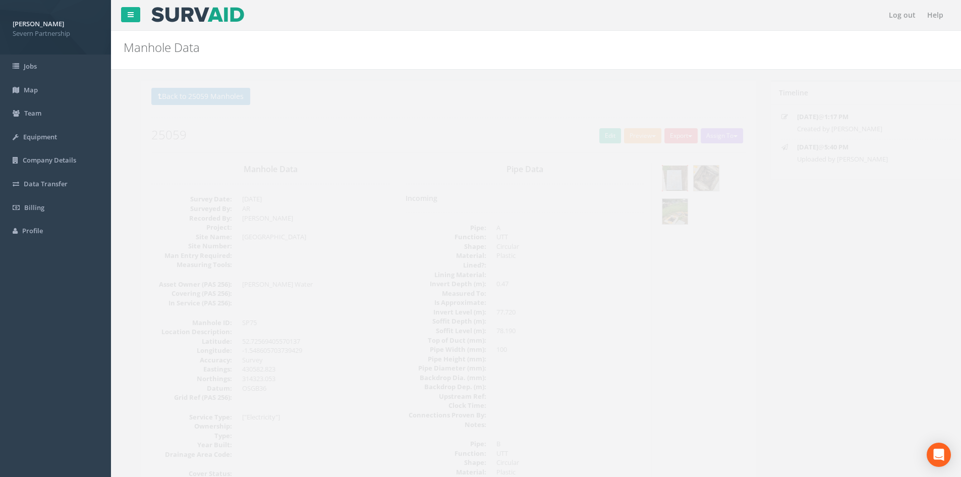
click at [662, 176] on img at bounding box center [657, 177] width 25 height 25
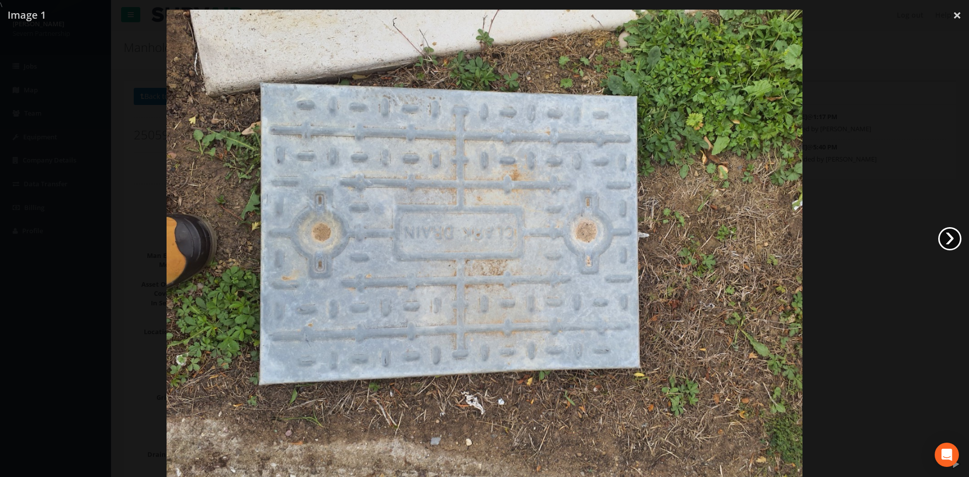
click at [941, 237] on link "›" at bounding box center [949, 238] width 23 height 23
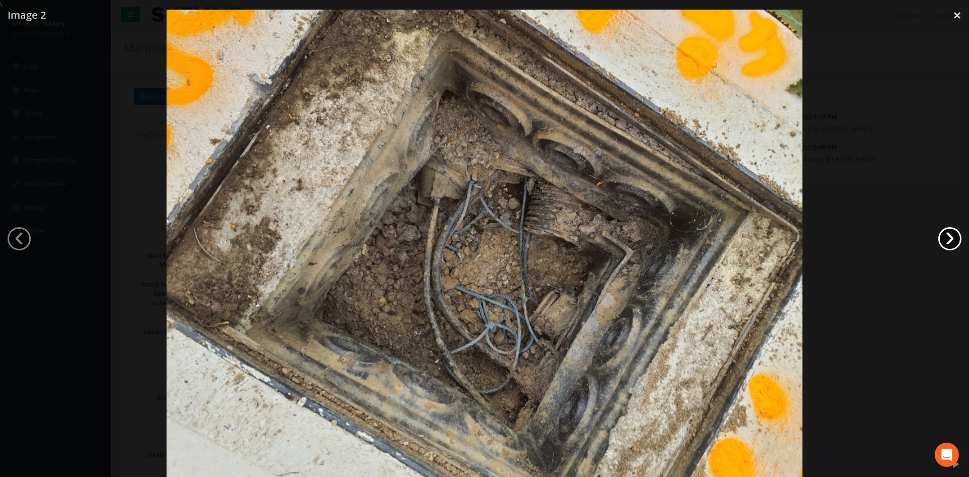
click at [941, 237] on link "›" at bounding box center [949, 238] width 23 height 23
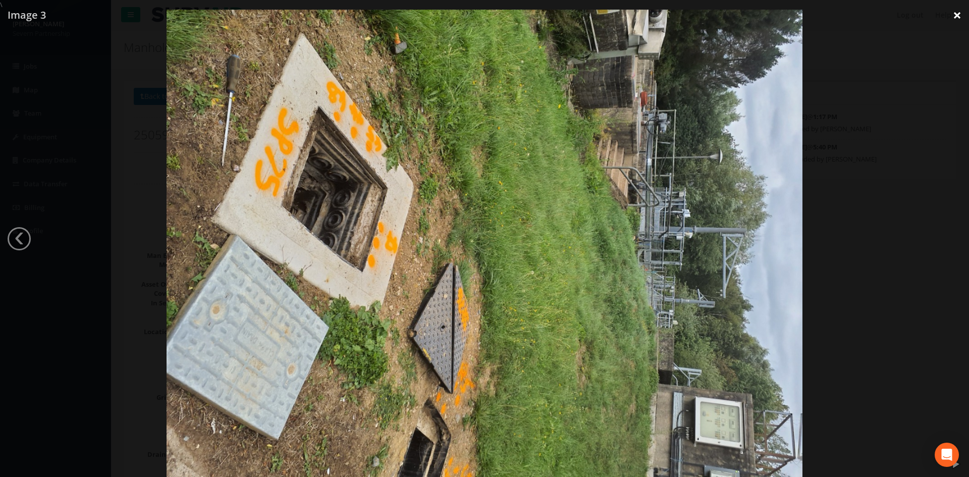
click at [958, 18] on link "×" at bounding box center [957, 15] width 24 height 30
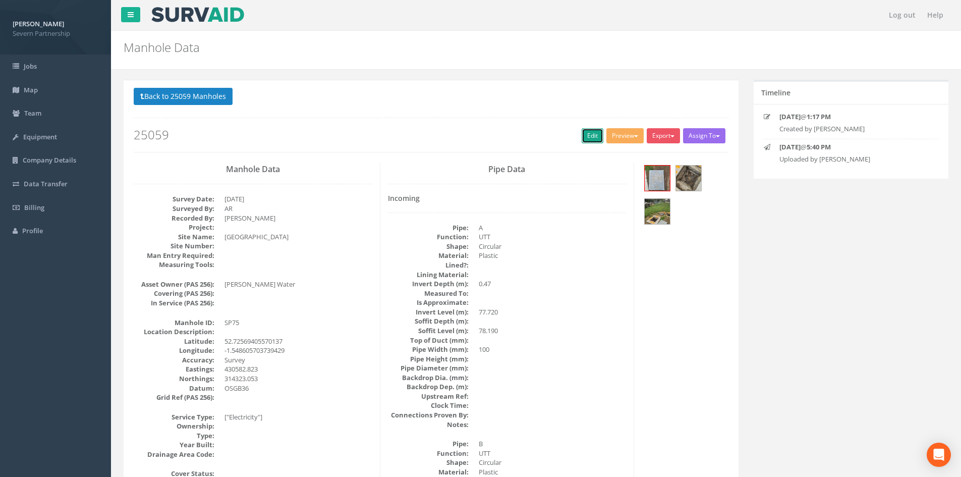
click at [585, 134] on link "Edit" at bounding box center [593, 135] width 22 height 15
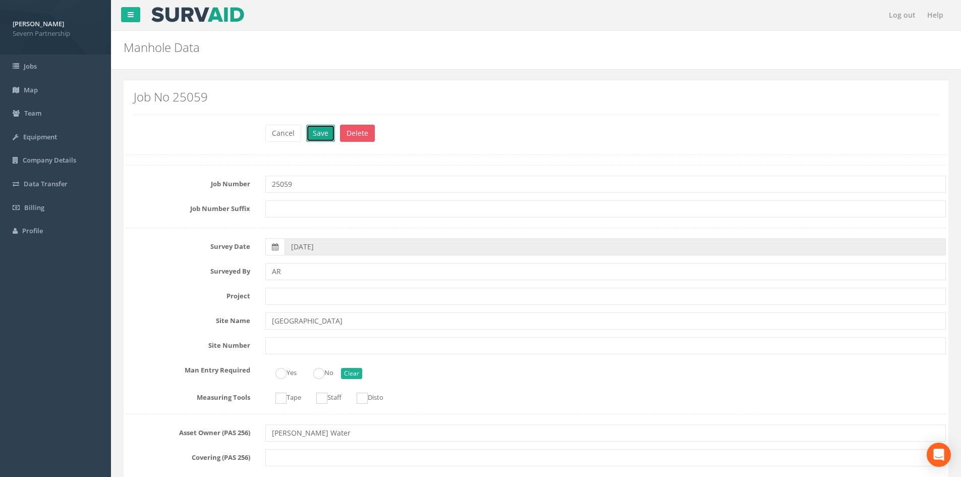
click at [315, 131] on button "Save" at bounding box center [320, 133] width 29 height 17
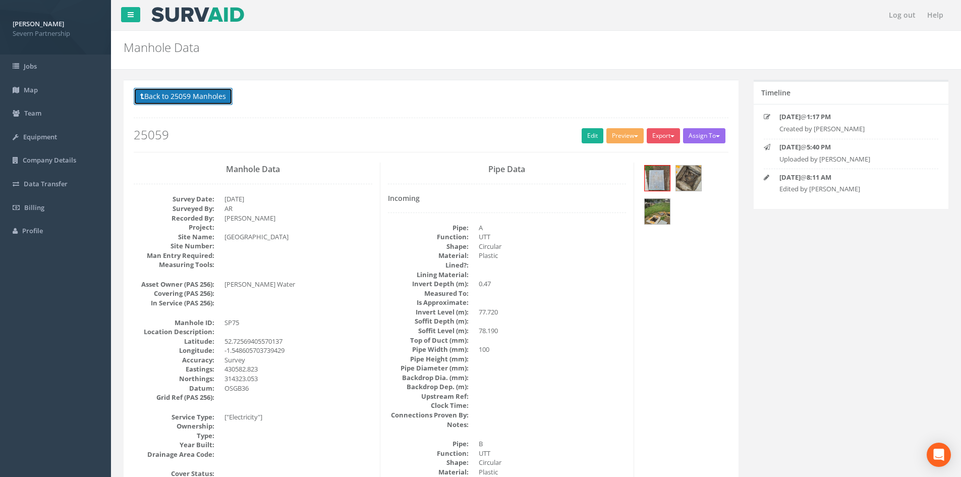
click at [193, 95] on button "Back to 25059 Manholes" at bounding box center [183, 96] width 99 height 17
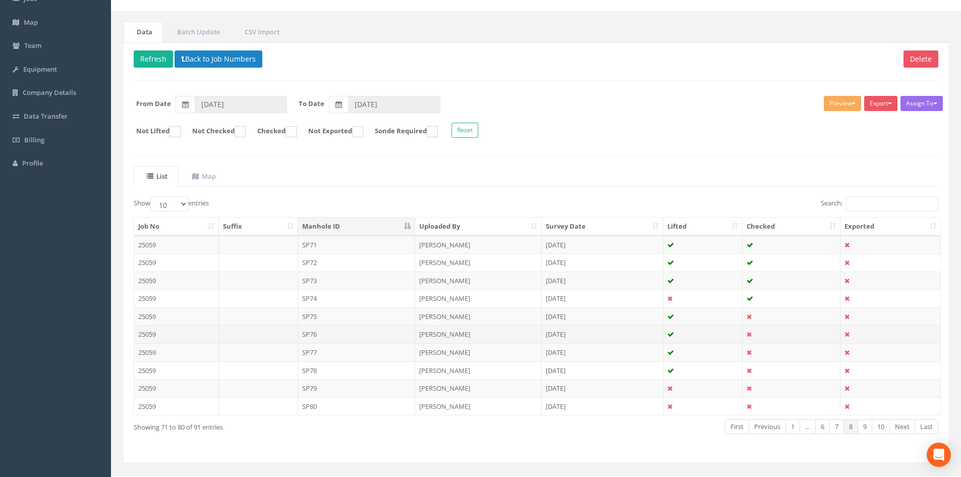
scroll to position [86, 0]
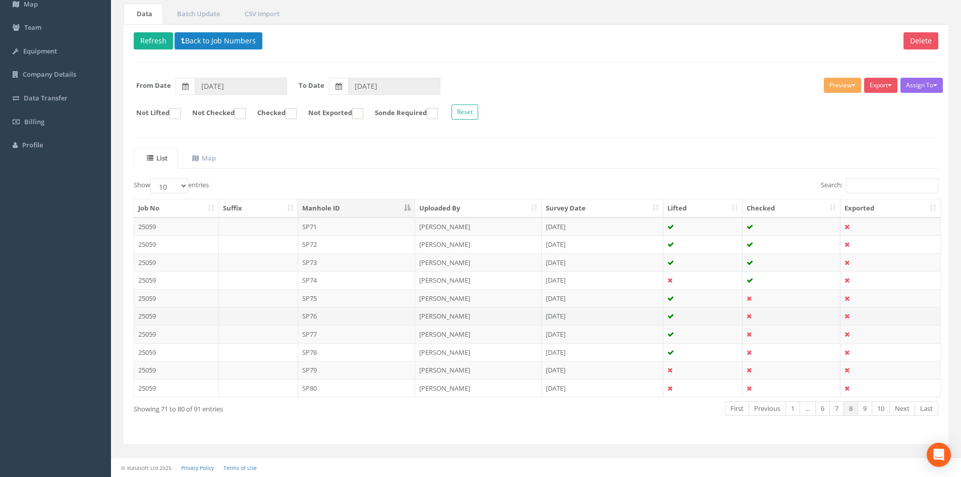
click at [401, 319] on td "SP76" at bounding box center [357, 316] width 118 height 18
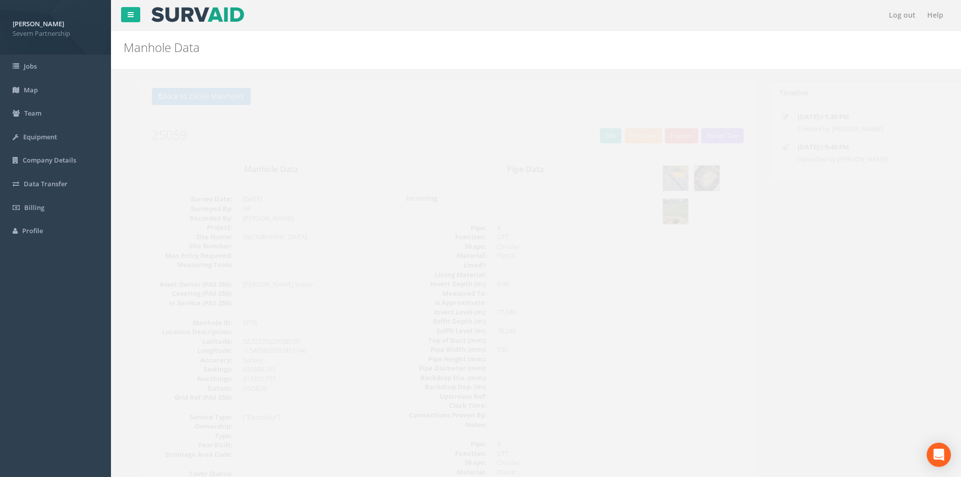
click at [657, 185] on img at bounding box center [657, 177] width 25 height 25
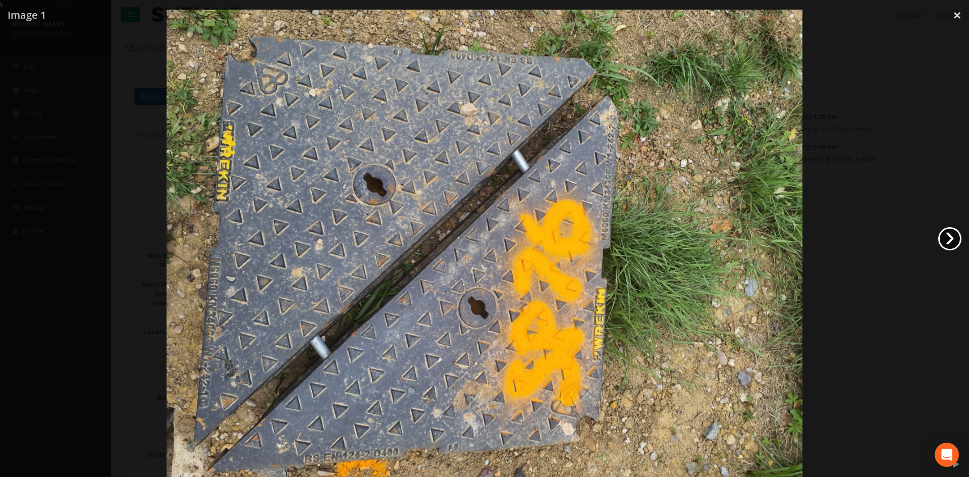
click at [943, 237] on link "›" at bounding box center [949, 238] width 23 height 23
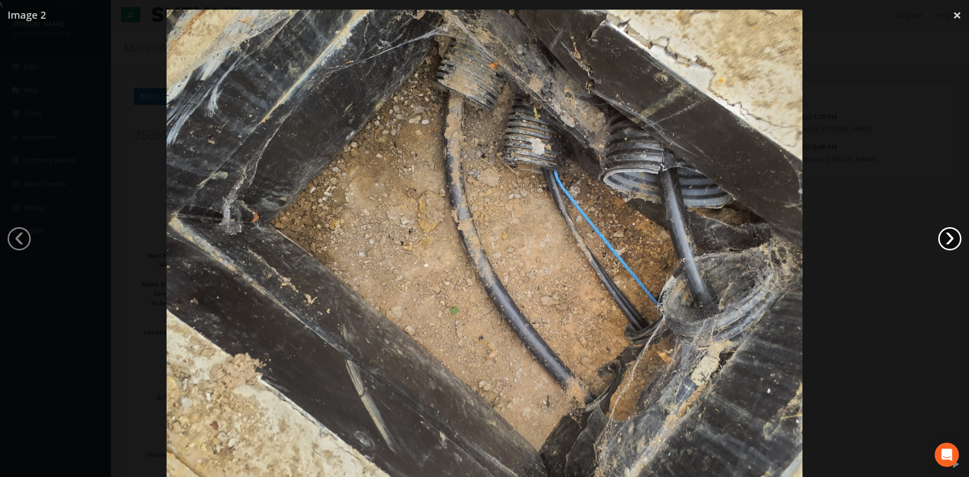
click at [943, 237] on link "›" at bounding box center [949, 238] width 23 height 23
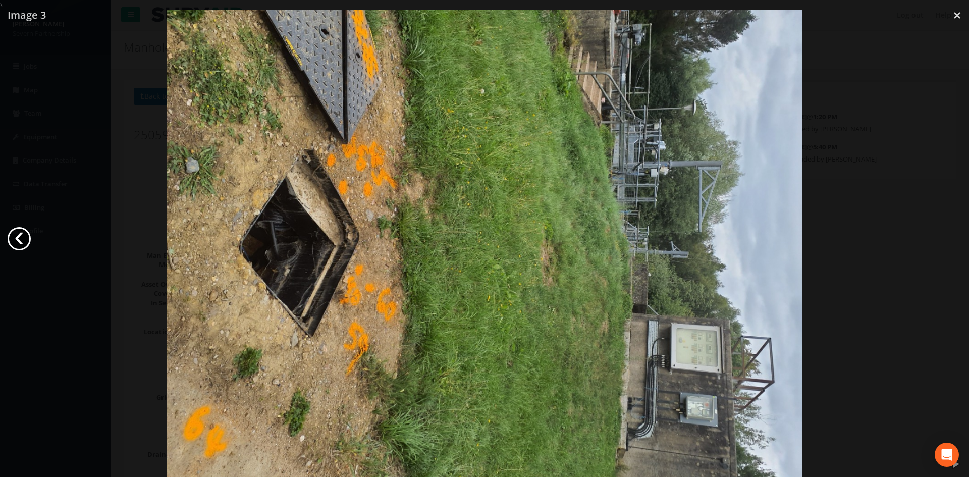
click at [20, 237] on link "‹" at bounding box center [19, 238] width 23 height 23
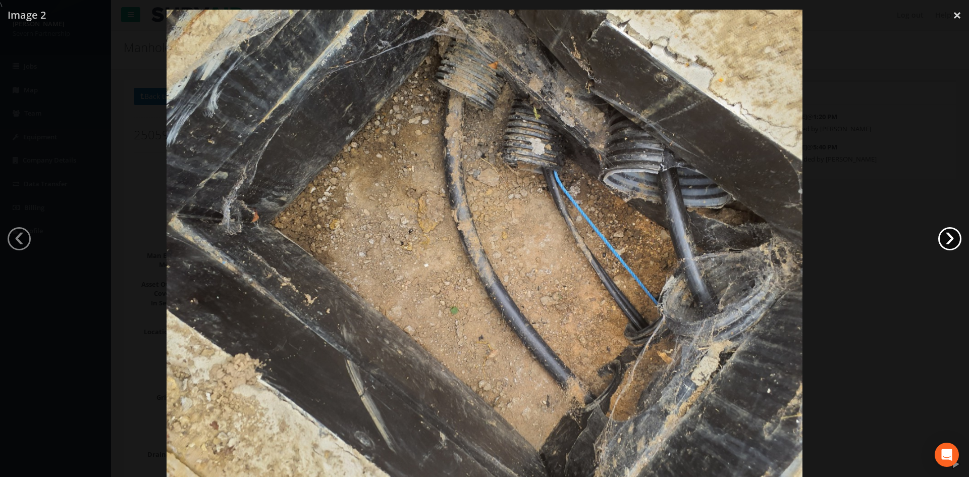
click at [952, 239] on link "›" at bounding box center [949, 238] width 23 height 23
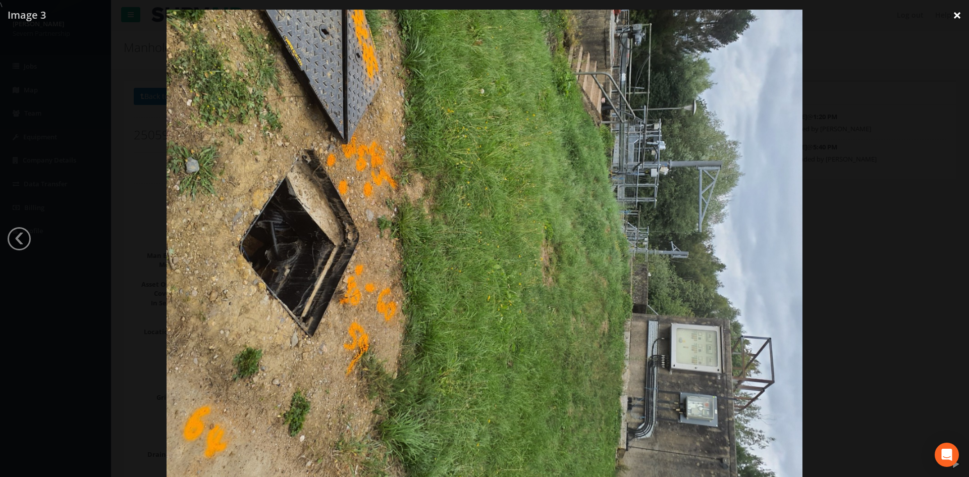
click at [953, 19] on link "×" at bounding box center [957, 15] width 24 height 30
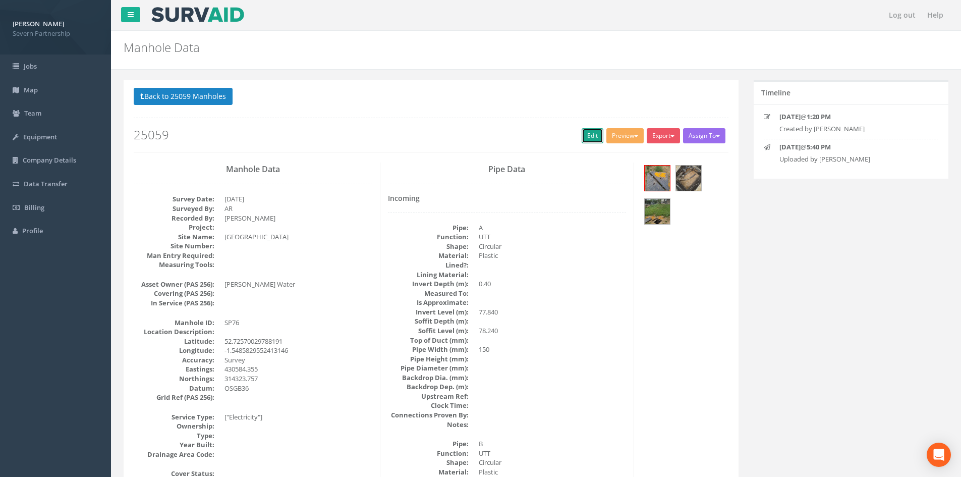
click at [590, 136] on link "Edit" at bounding box center [593, 135] width 22 height 15
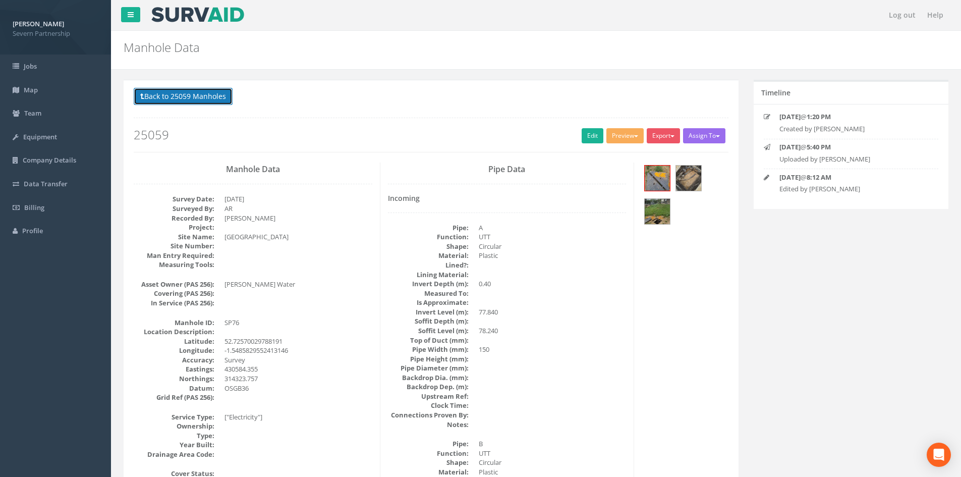
click at [171, 92] on button "Back to 25059 Manholes" at bounding box center [183, 96] width 99 height 17
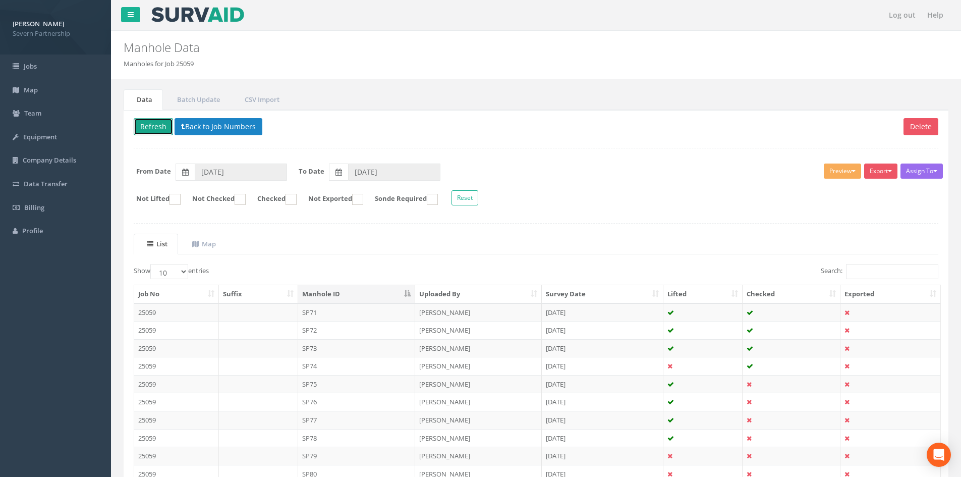
click at [159, 125] on button "Refresh" at bounding box center [153, 126] width 39 height 17
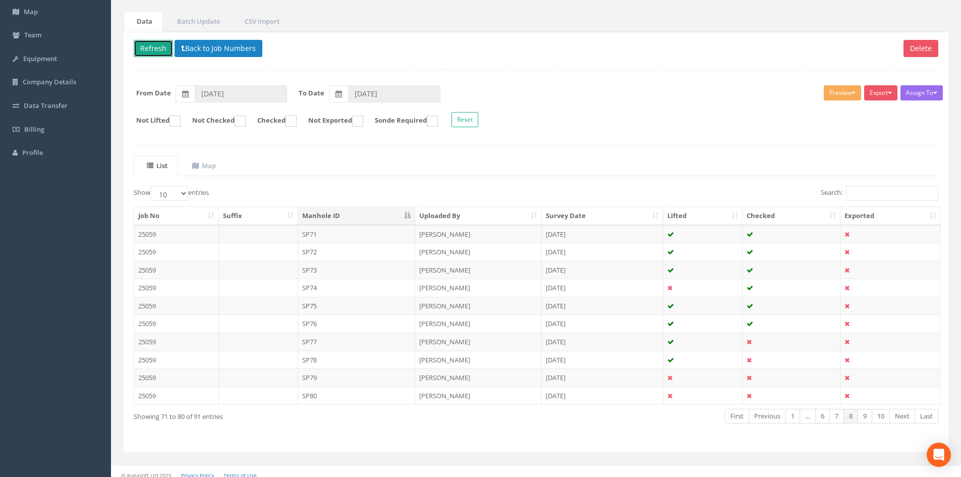
scroll to position [86, 0]
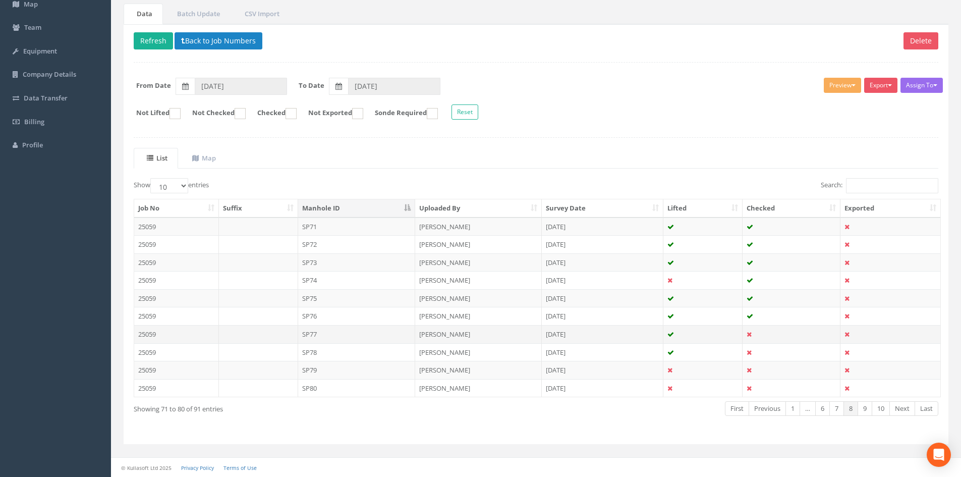
click at [341, 330] on td "SP77" at bounding box center [357, 334] width 118 height 18
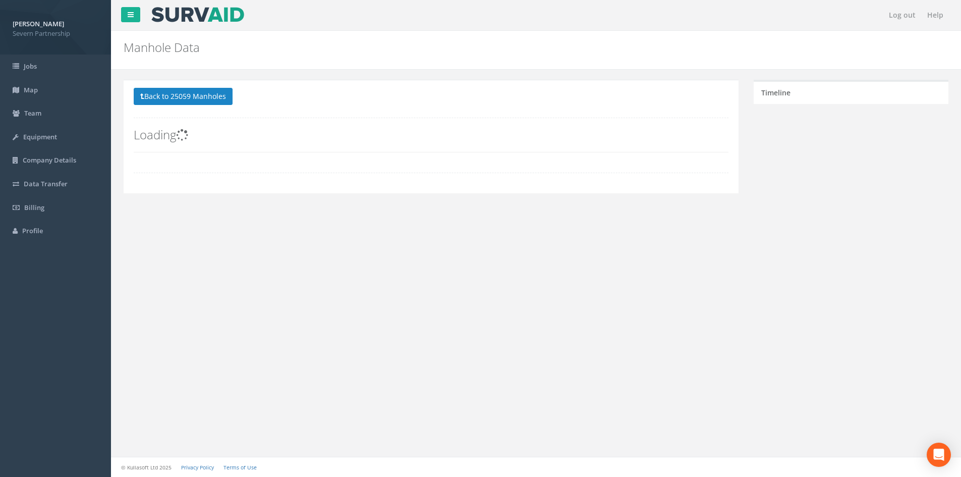
scroll to position [0, 0]
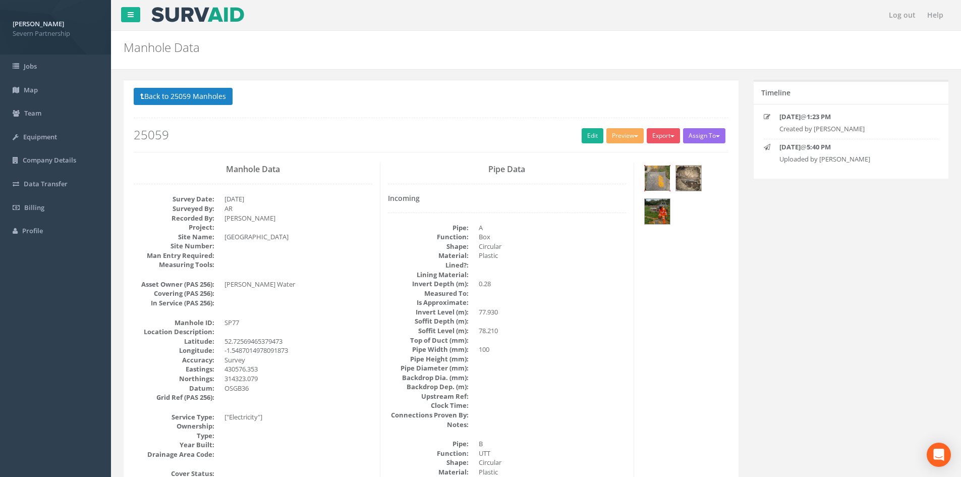
click at [661, 179] on img at bounding box center [657, 177] width 25 height 25
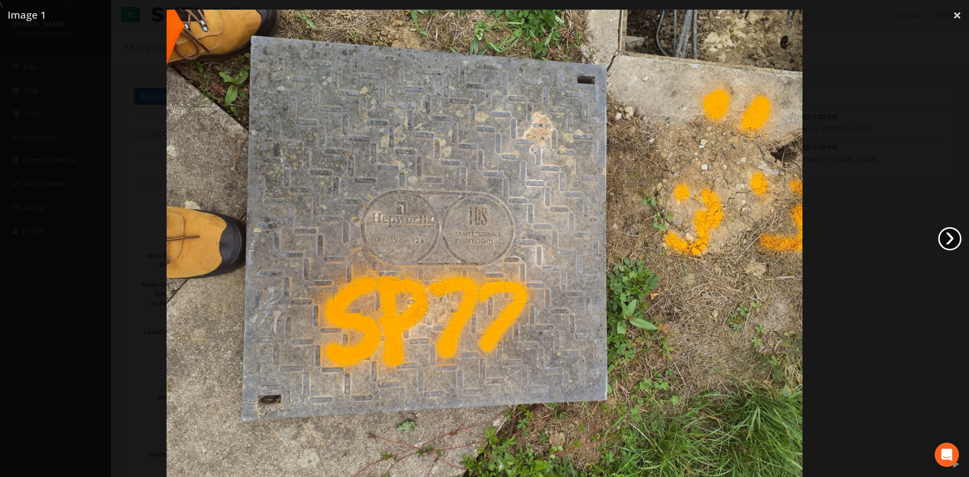
click at [943, 235] on link "›" at bounding box center [949, 238] width 23 height 23
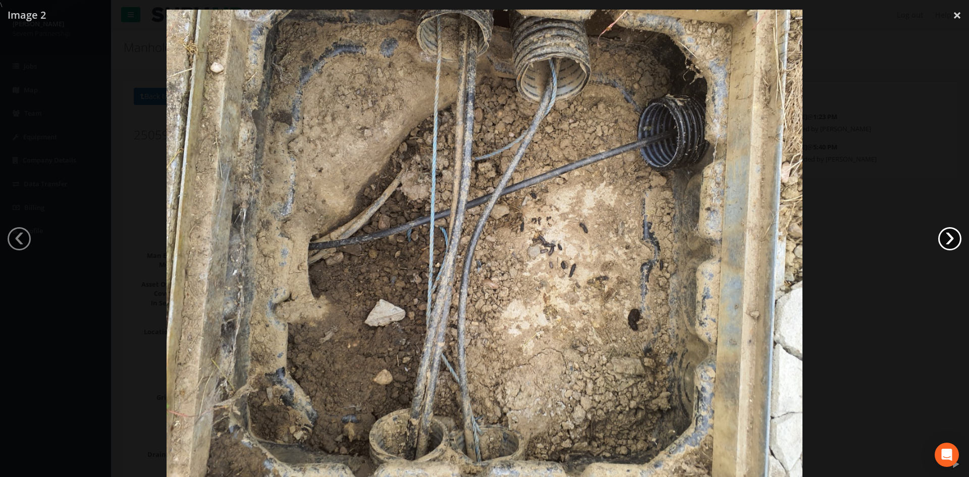
click at [943, 235] on link "›" at bounding box center [949, 238] width 23 height 23
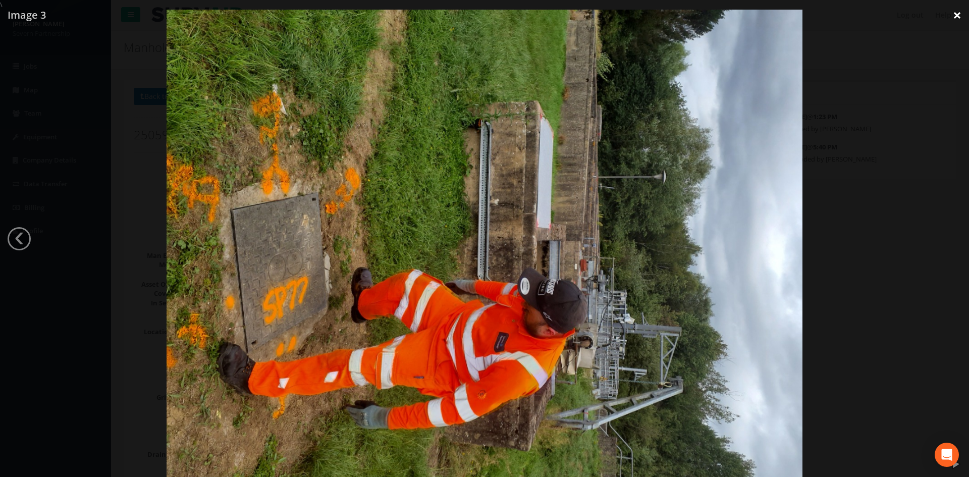
click at [951, 14] on link "×" at bounding box center [957, 15] width 24 height 30
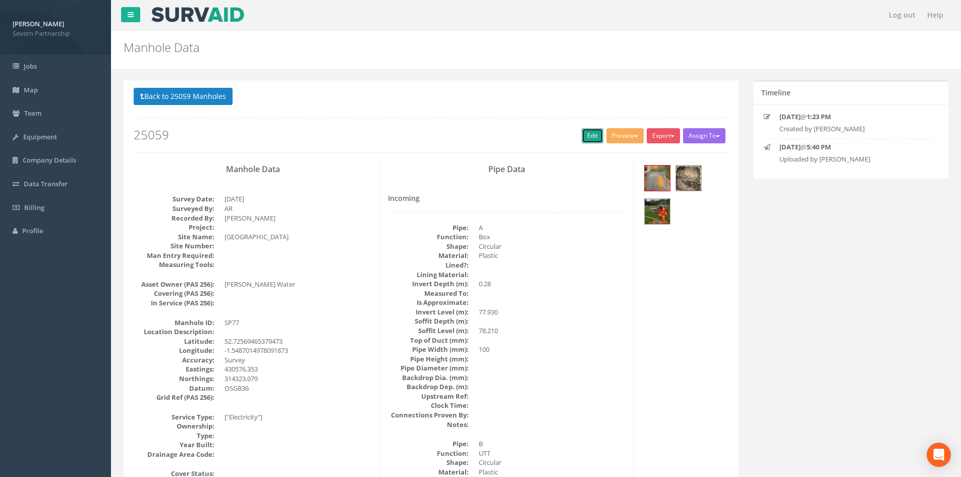
click at [592, 137] on link "Edit" at bounding box center [593, 135] width 22 height 15
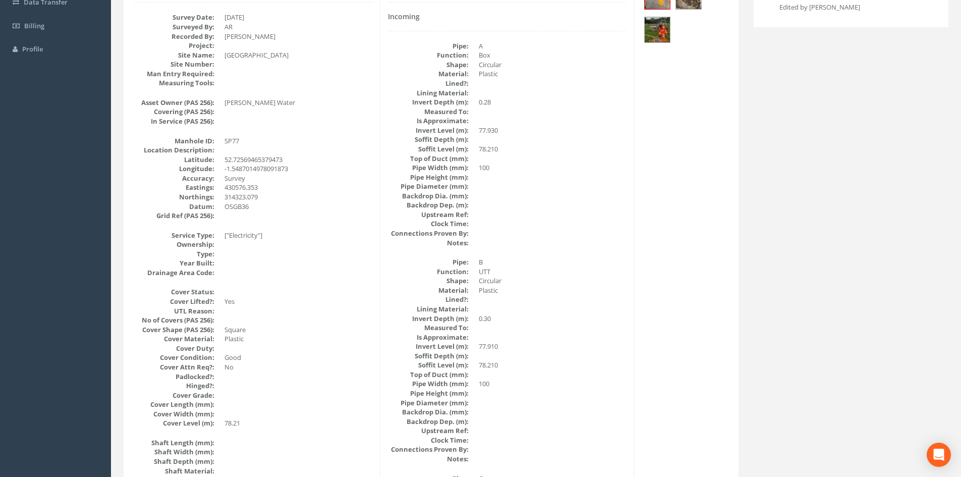
scroll to position [20, 0]
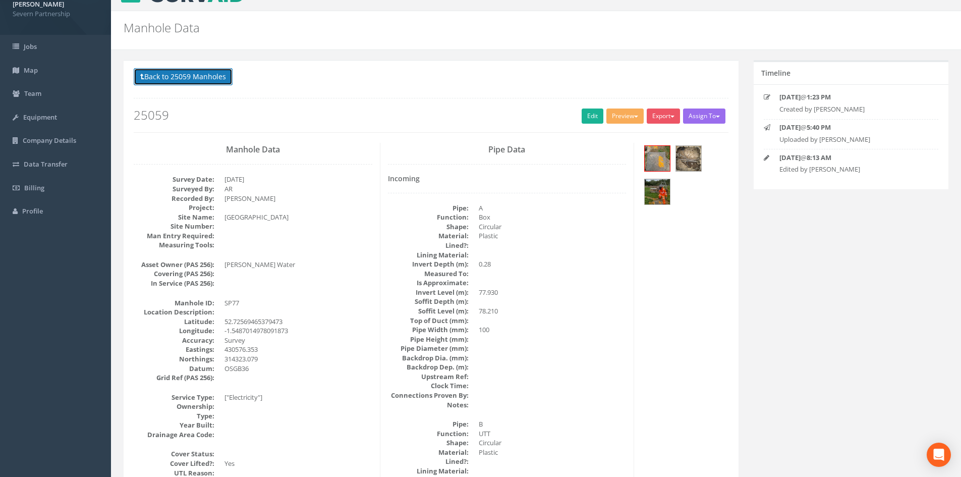
click at [183, 77] on button "Back to 25059 Manholes" at bounding box center [183, 76] width 99 height 17
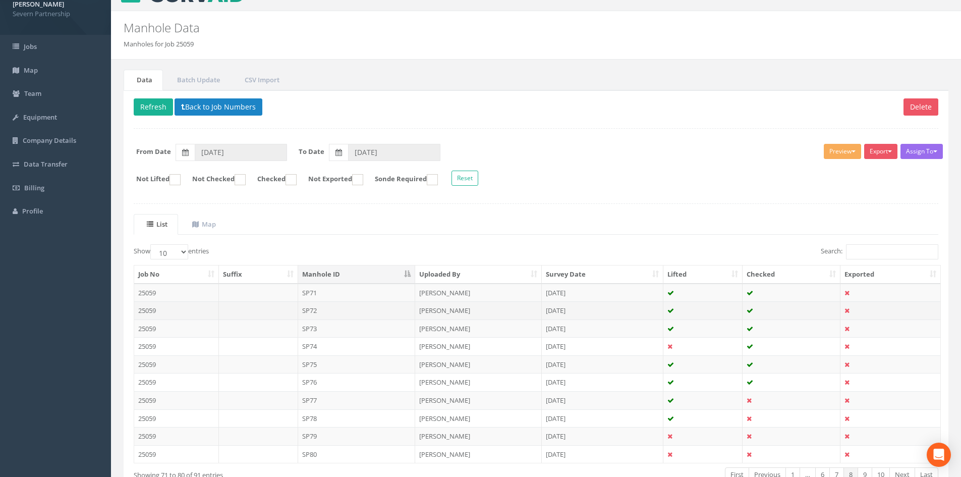
scroll to position [70, 0]
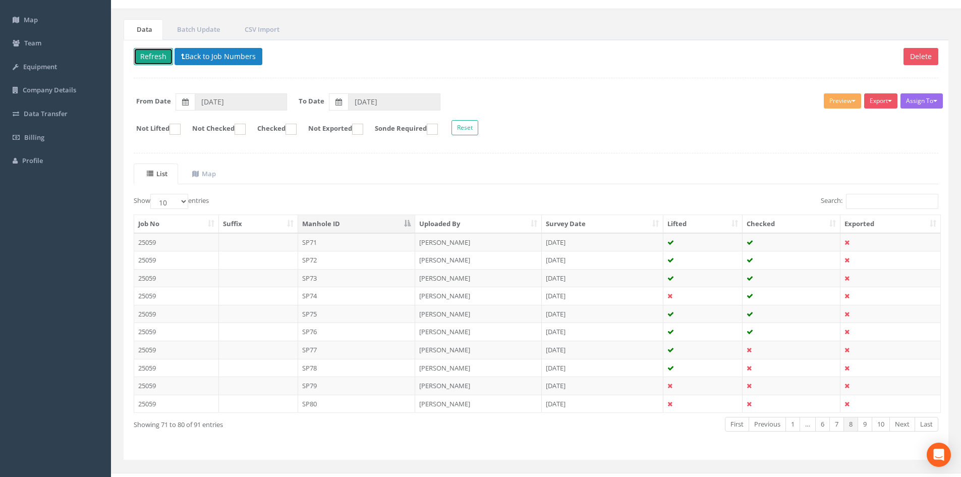
click at [152, 56] on button "Refresh" at bounding box center [153, 56] width 39 height 17
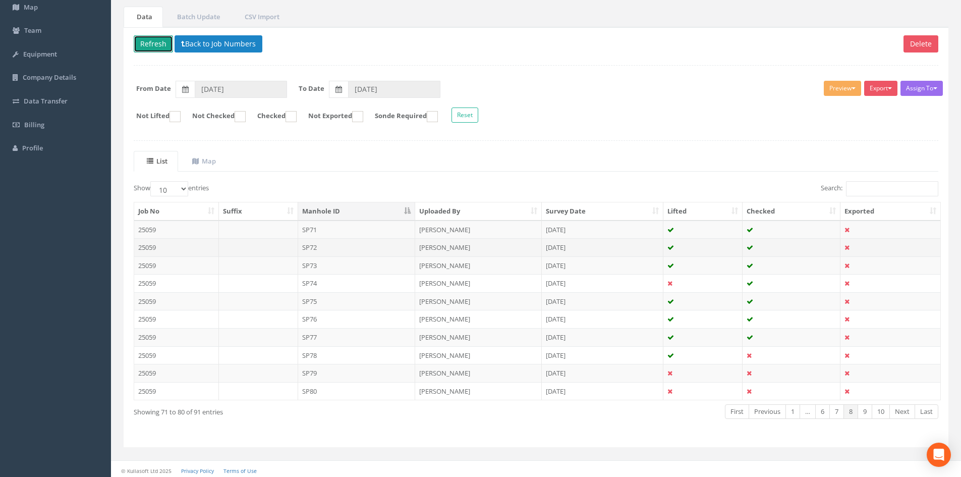
scroll to position [86, 0]
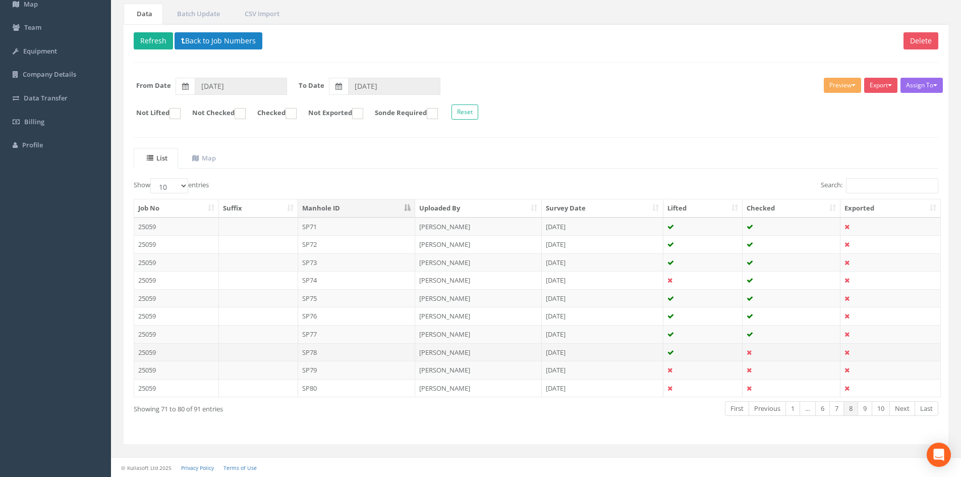
click at [341, 355] on td "SP78" at bounding box center [357, 352] width 118 height 18
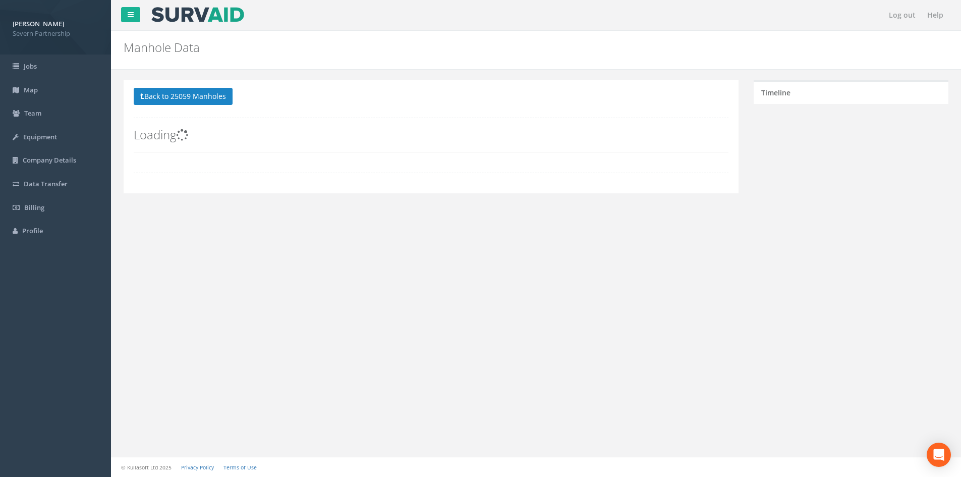
scroll to position [0, 0]
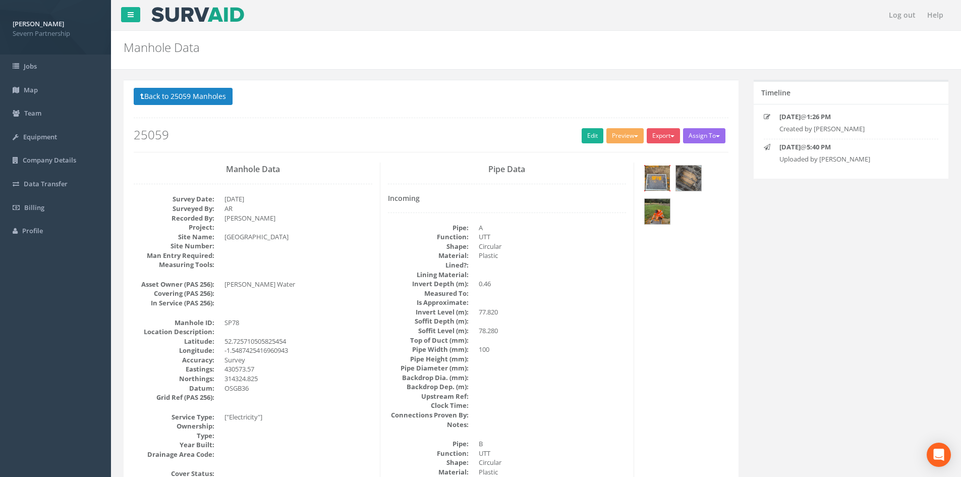
click at [656, 184] on img at bounding box center [657, 177] width 25 height 25
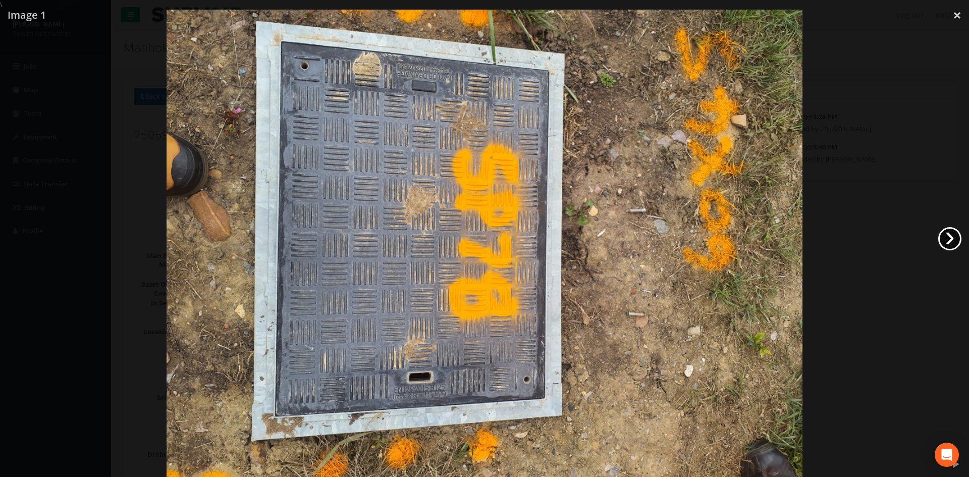
click at [949, 240] on link "›" at bounding box center [949, 238] width 23 height 23
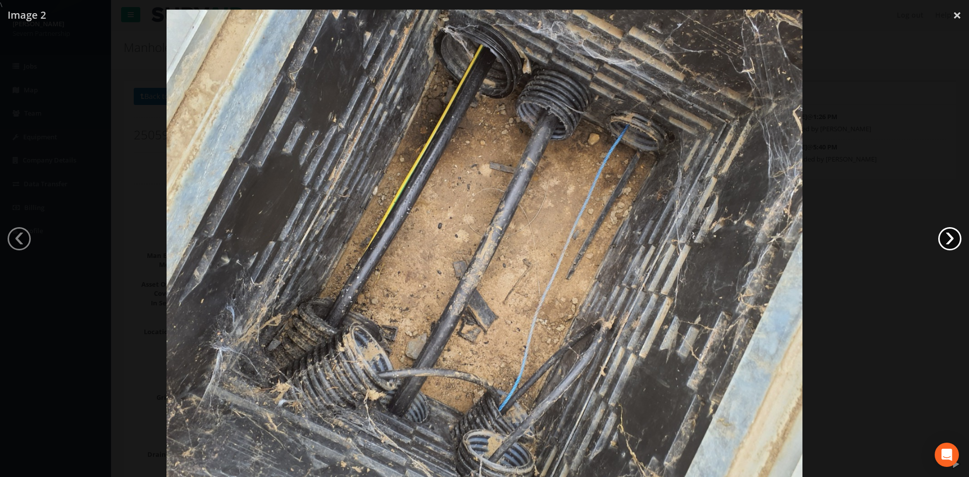
click at [949, 240] on link "›" at bounding box center [949, 238] width 23 height 23
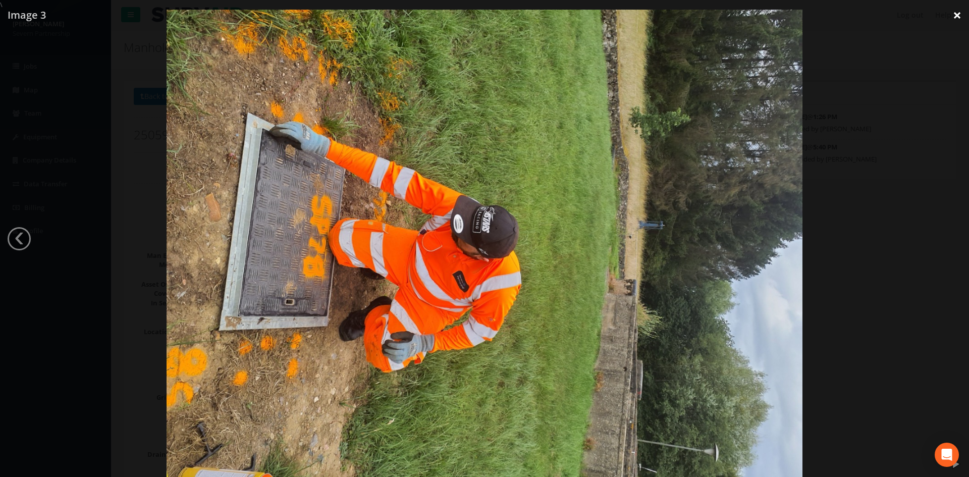
click at [953, 16] on link "×" at bounding box center [957, 15] width 24 height 30
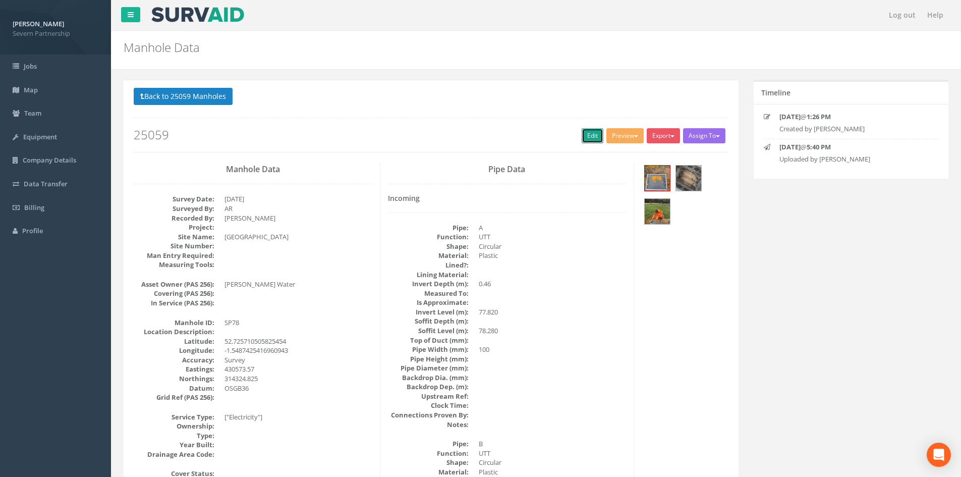
click at [590, 137] on link "Edit" at bounding box center [593, 135] width 22 height 15
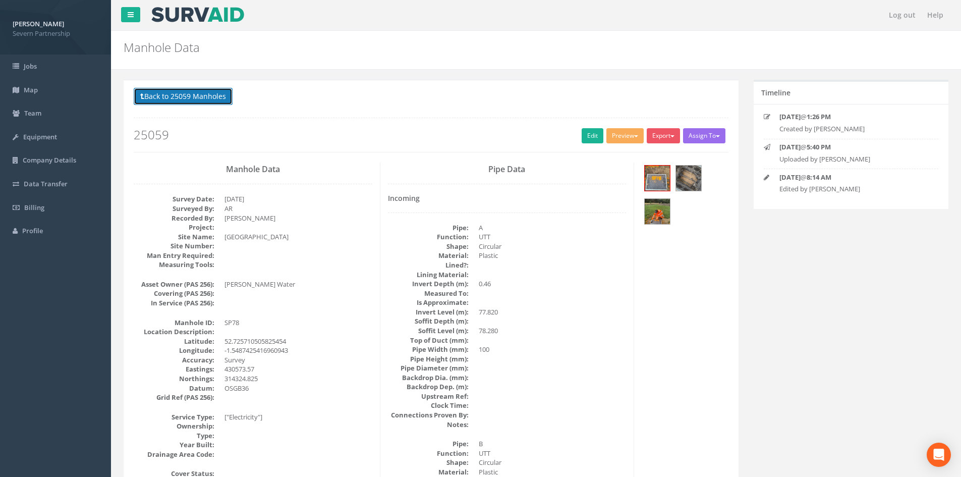
click at [180, 96] on button "Back to 25059 Manholes" at bounding box center [183, 96] width 99 height 17
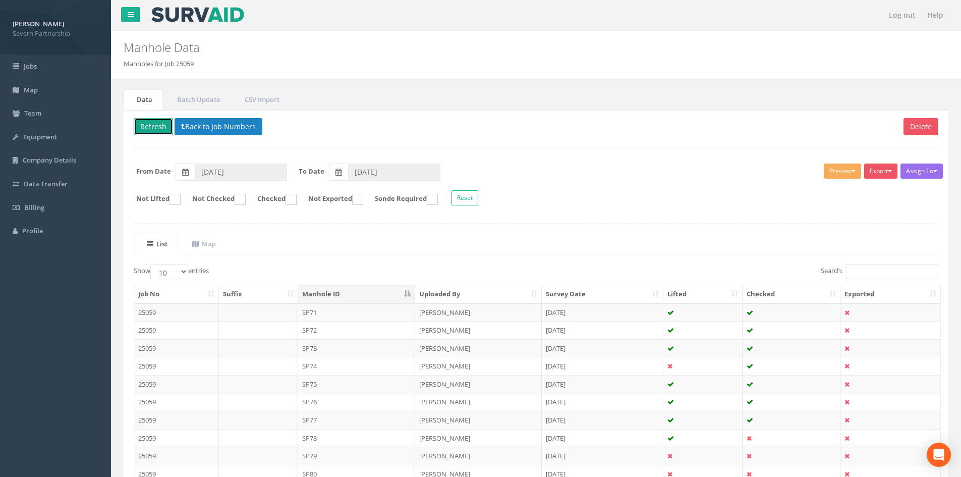
click at [148, 123] on button "Refresh" at bounding box center [153, 126] width 39 height 17
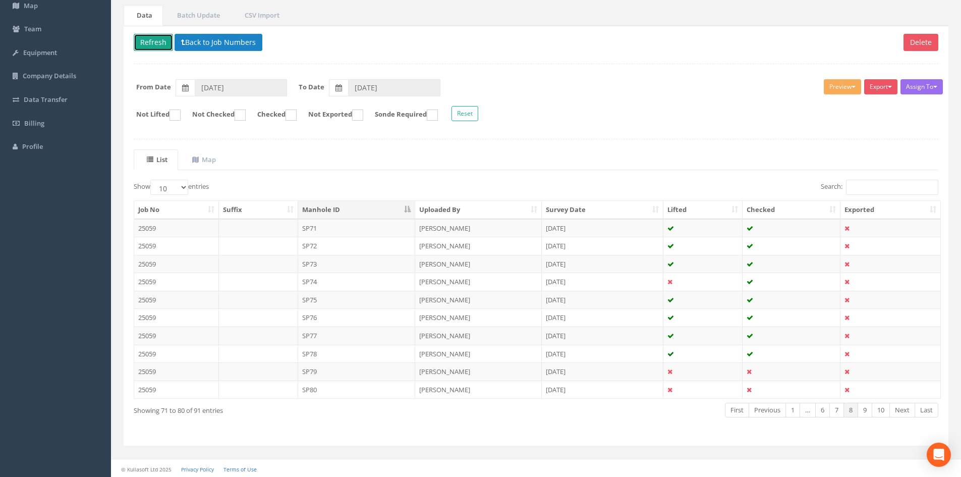
scroll to position [86, 0]
click at [331, 370] on td "SP79" at bounding box center [357, 370] width 118 height 18
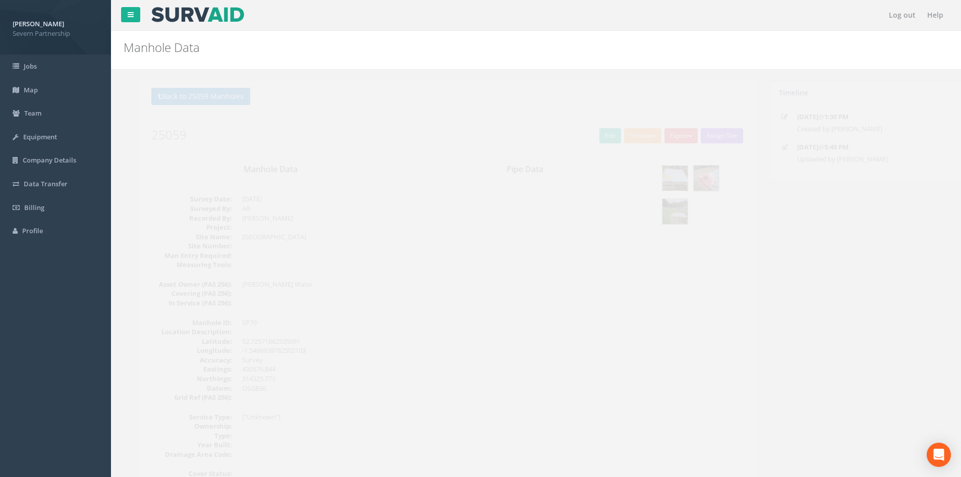
click at [652, 183] on img at bounding box center [657, 177] width 25 height 25
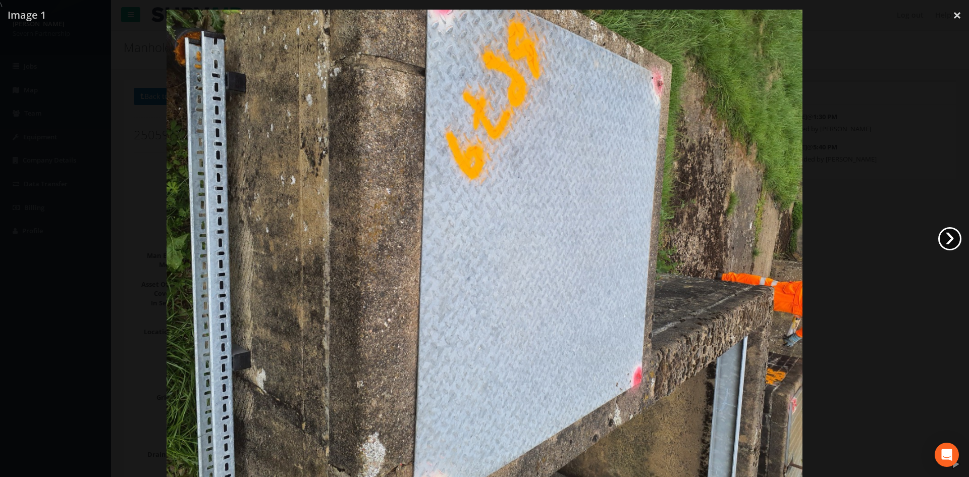
click at [946, 239] on link "›" at bounding box center [949, 238] width 23 height 23
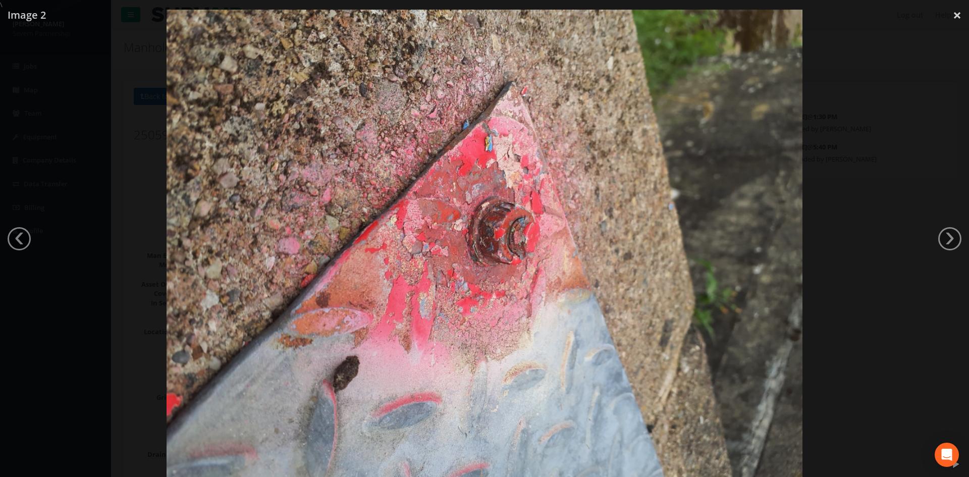
click at [16, 240] on link "‹" at bounding box center [19, 238] width 23 height 23
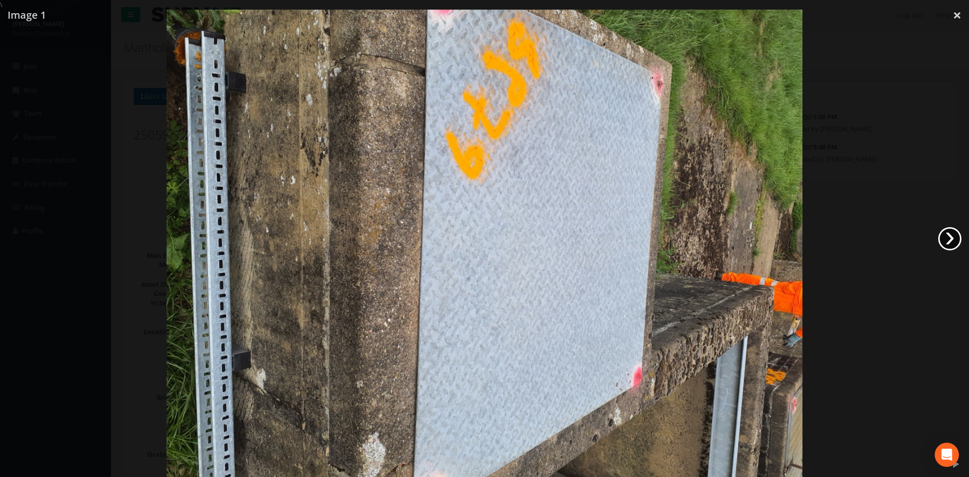
click at [947, 241] on link "›" at bounding box center [949, 238] width 23 height 23
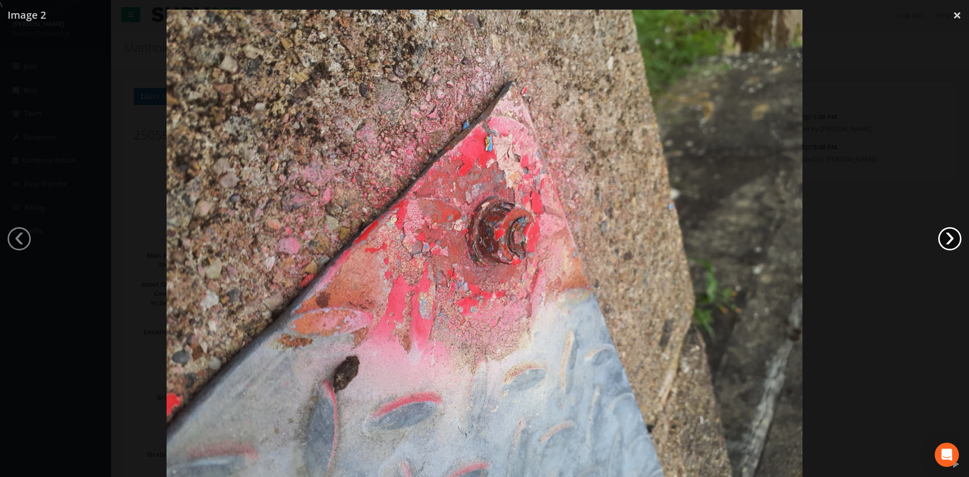
click at [947, 240] on link "›" at bounding box center [949, 238] width 23 height 23
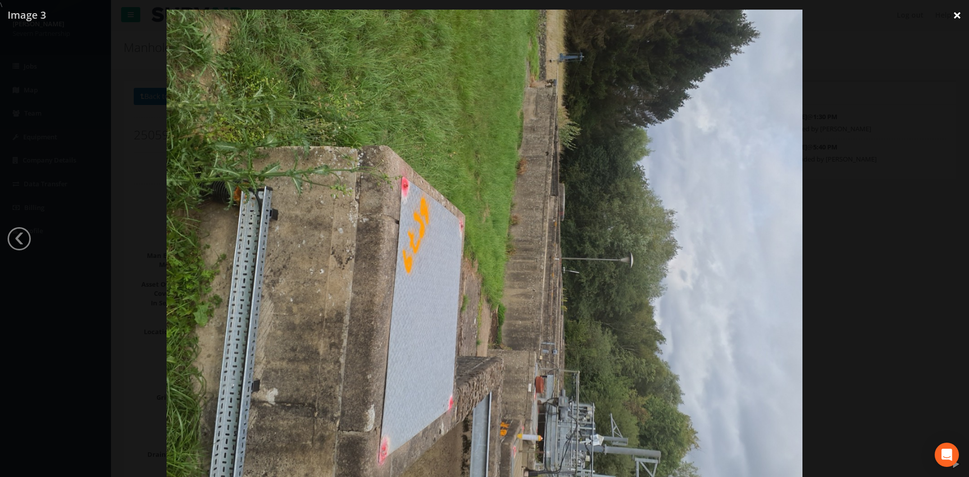
click at [952, 18] on link "×" at bounding box center [957, 15] width 24 height 30
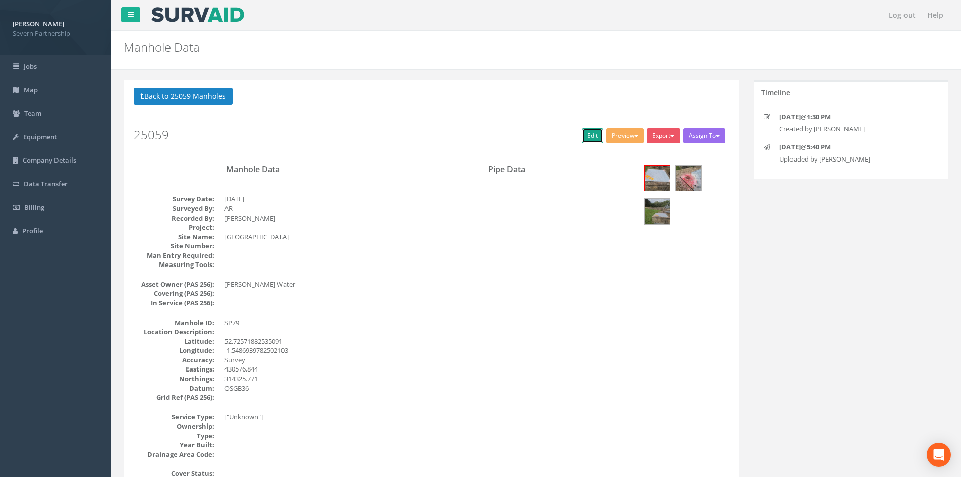
click at [584, 137] on link "Edit" at bounding box center [593, 135] width 22 height 15
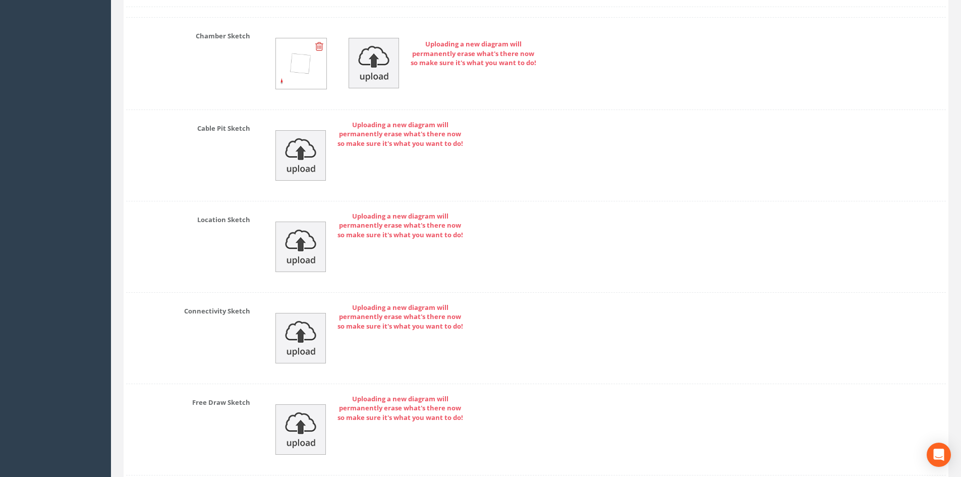
scroll to position [2064, 0]
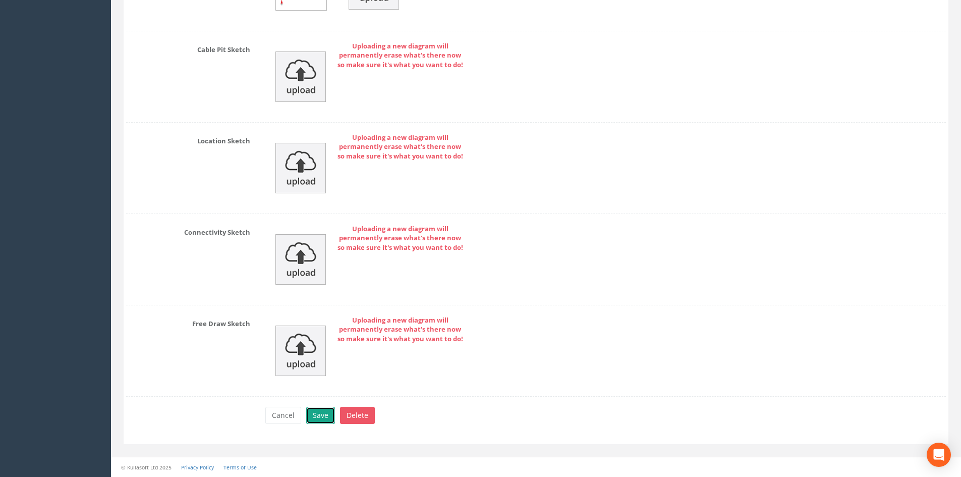
click at [319, 412] on button "Save" at bounding box center [320, 415] width 29 height 17
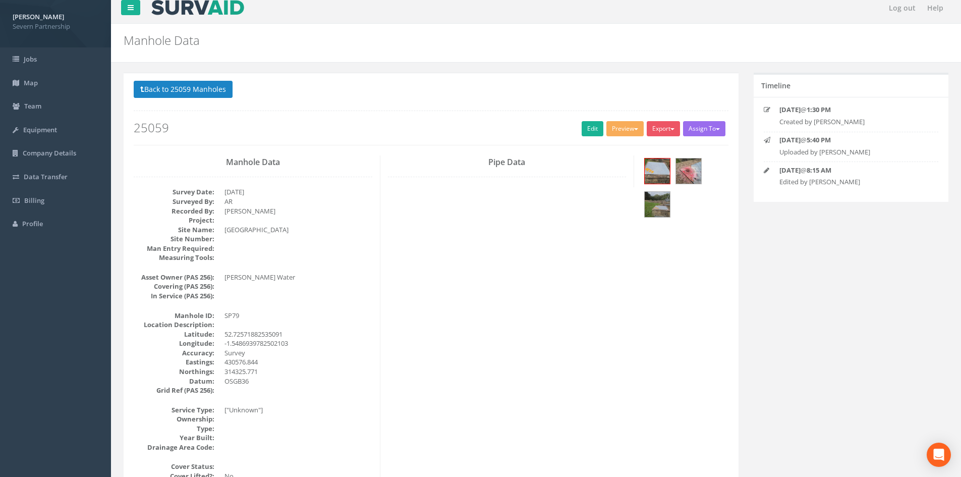
scroll to position [0, 0]
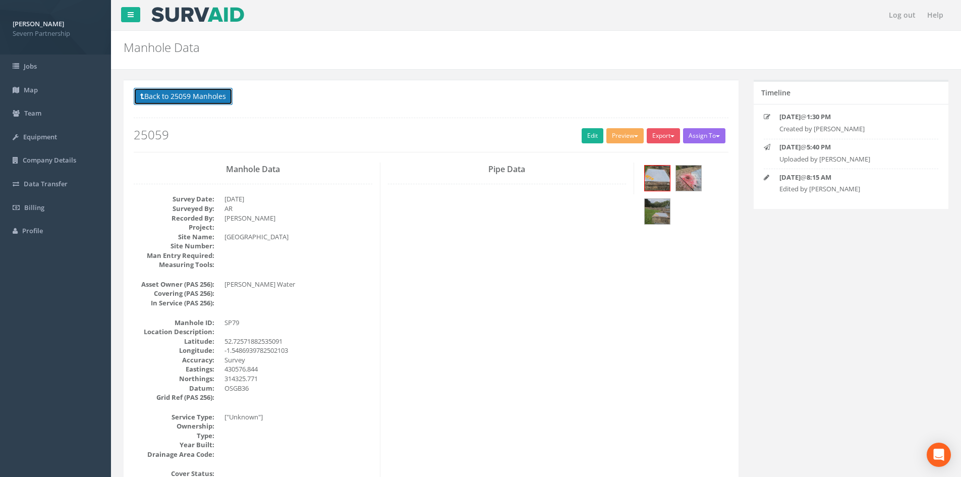
click at [185, 98] on button "Back to 25059 Manholes" at bounding box center [183, 96] width 99 height 17
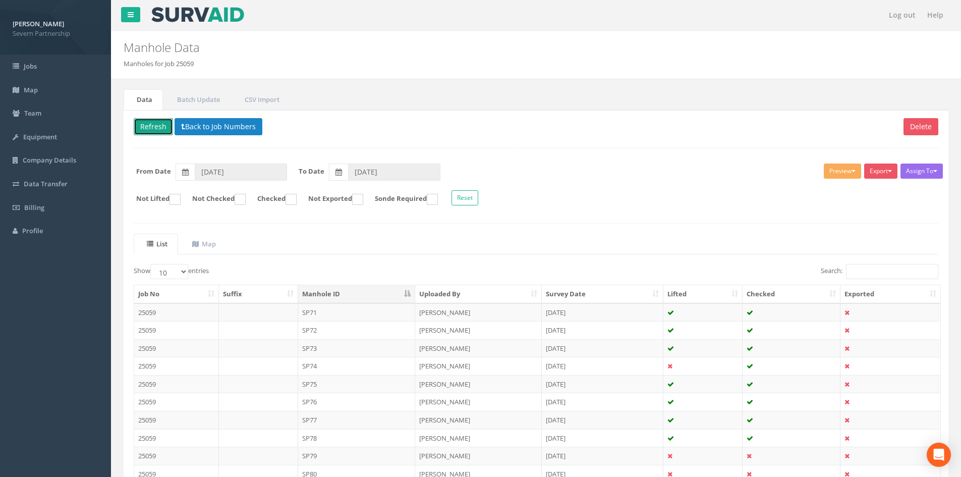
click at [158, 122] on button "Refresh" at bounding box center [153, 126] width 39 height 17
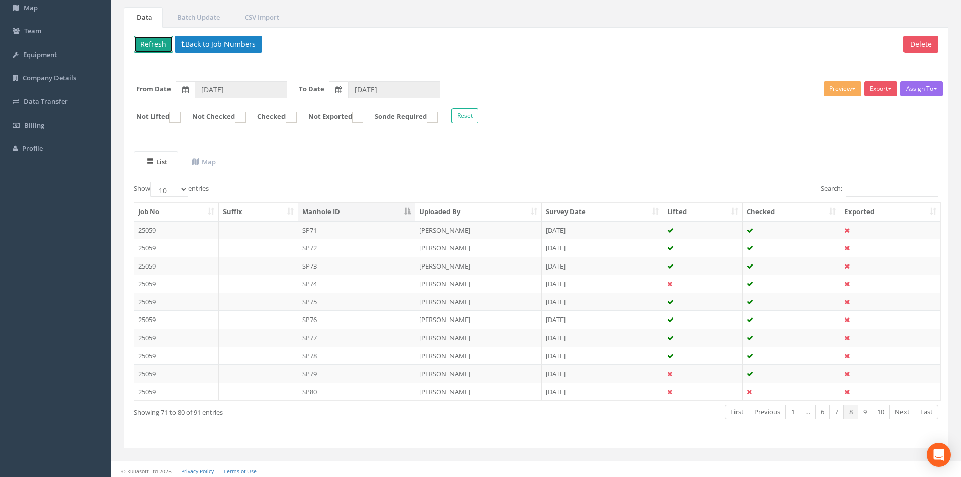
scroll to position [86, 0]
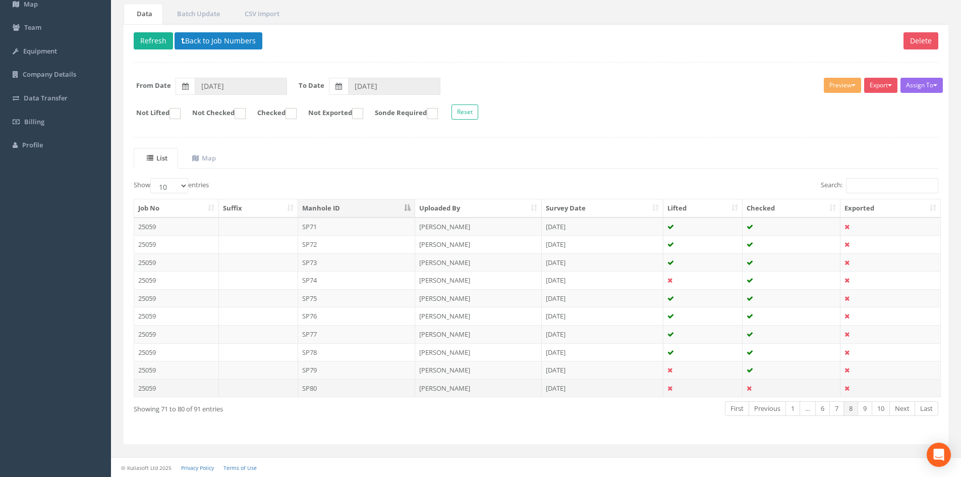
click at [354, 386] on td "SP80" at bounding box center [357, 388] width 118 height 18
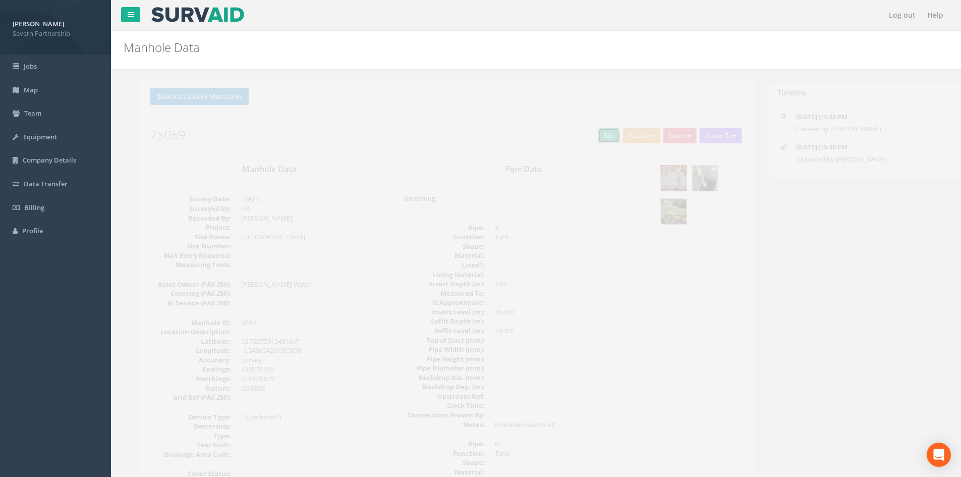
click at [591, 136] on link "Edit" at bounding box center [593, 135] width 22 height 15
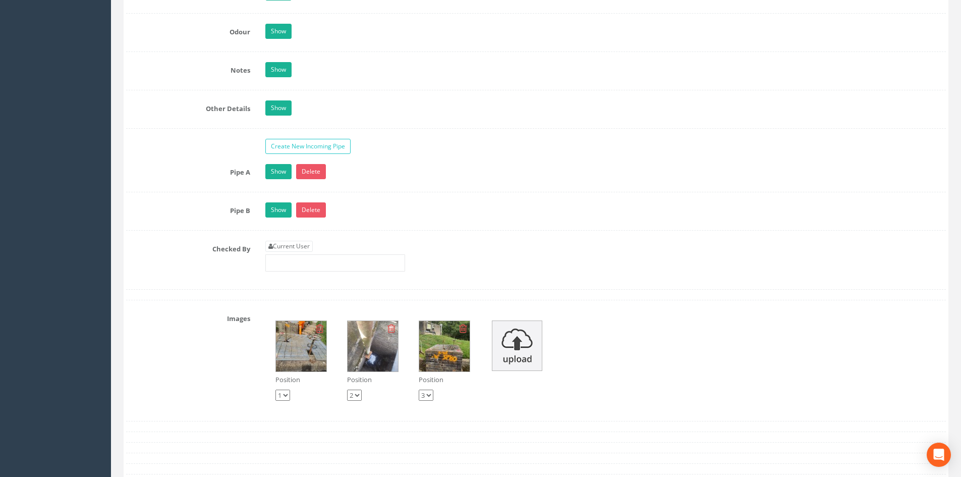
scroll to position [1564, 0]
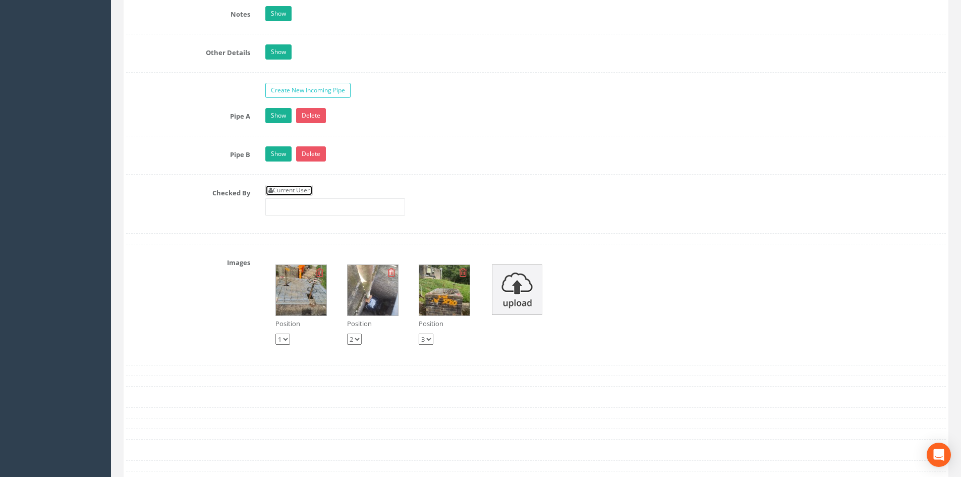
click at [297, 195] on link "Current User" at bounding box center [288, 190] width 47 height 11
type input "[PERSON_NAME]"
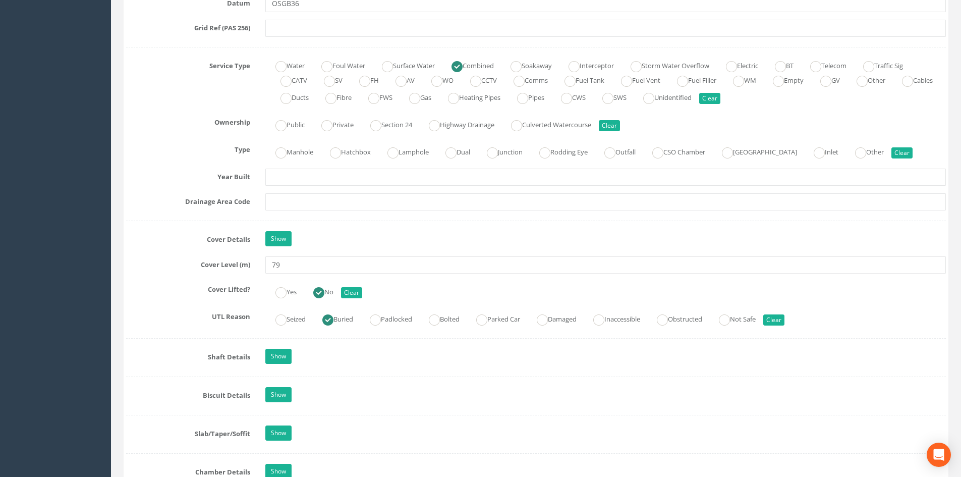
scroll to position [706, 0]
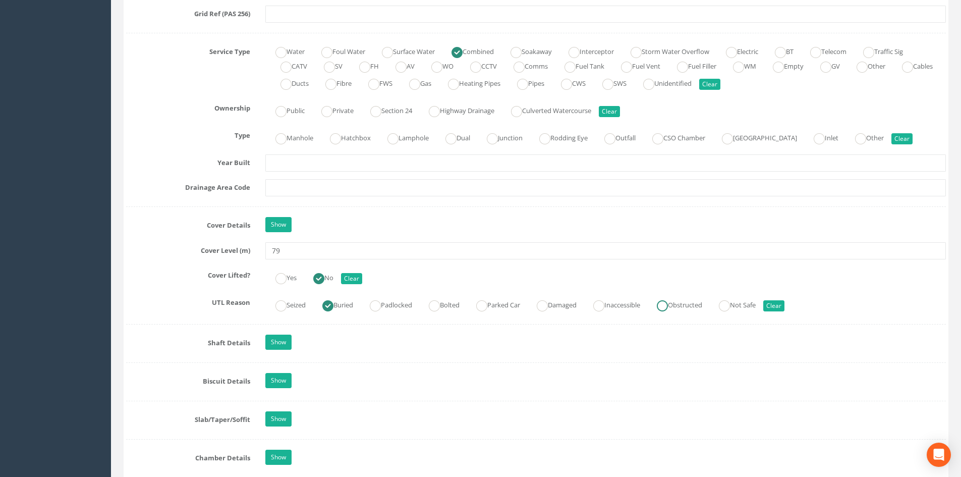
click at [671, 310] on label "Obstructed" at bounding box center [674, 304] width 55 height 15
radio input "false"
radio input "true"
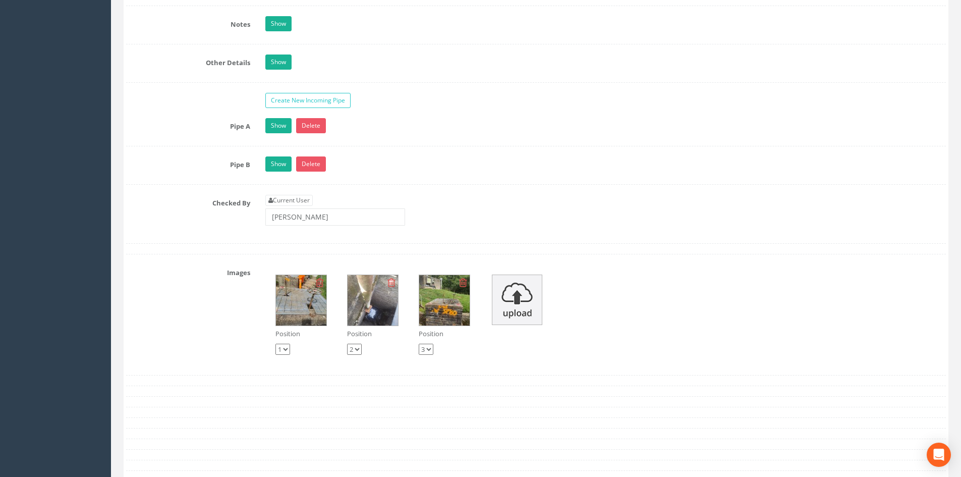
scroll to position [1412, 0]
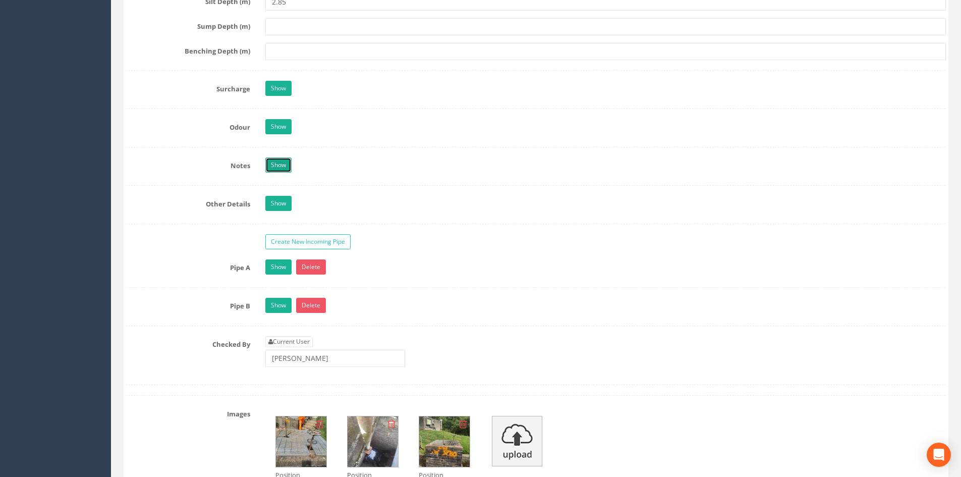
click at [284, 163] on link "Show" at bounding box center [278, 164] width 26 height 15
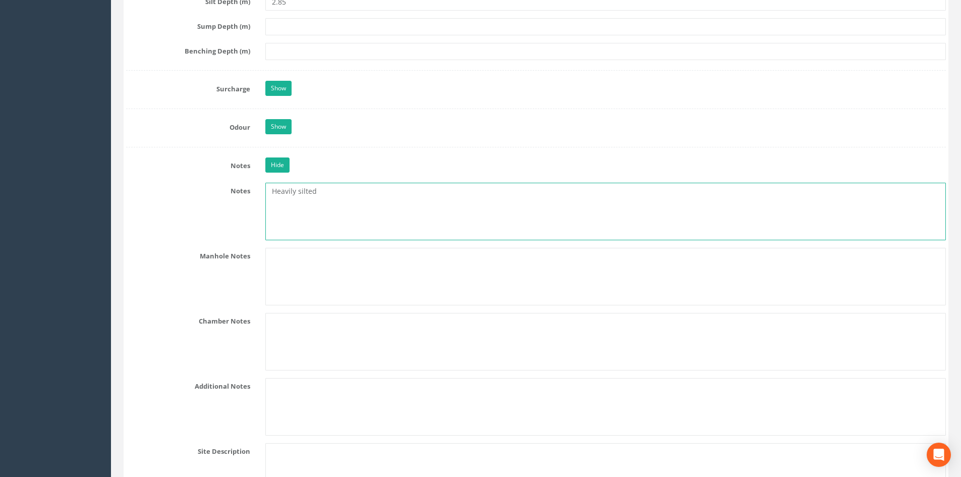
click at [333, 191] on textarea "Heavily silted" at bounding box center [605, 212] width 681 height 58
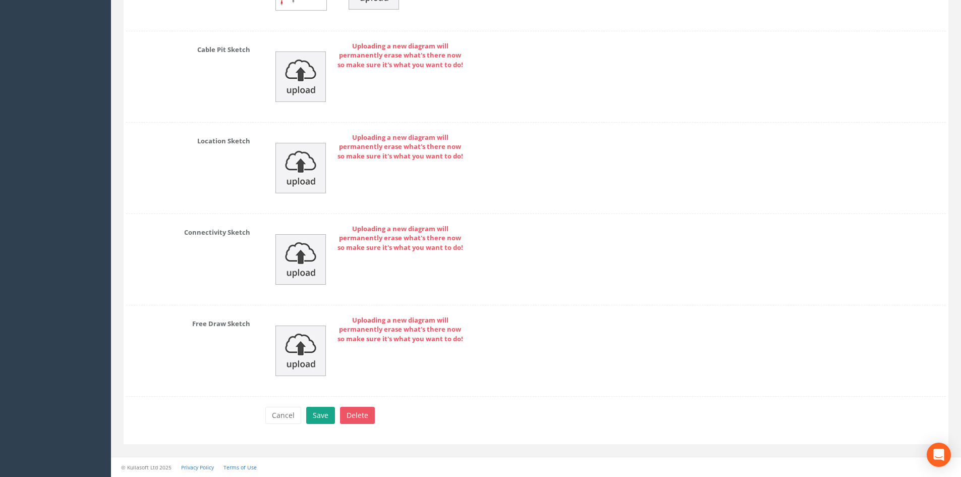
type textarea "Heavily silted - pipe dimensions unobtainable"
click at [318, 415] on button "Save" at bounding box center [320, 415] width 29 height 17
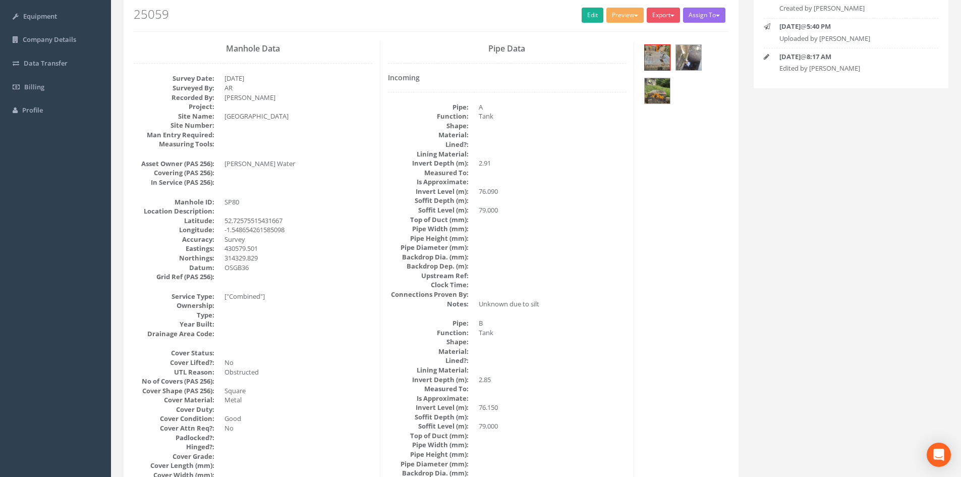
scroll to position [0, 0]
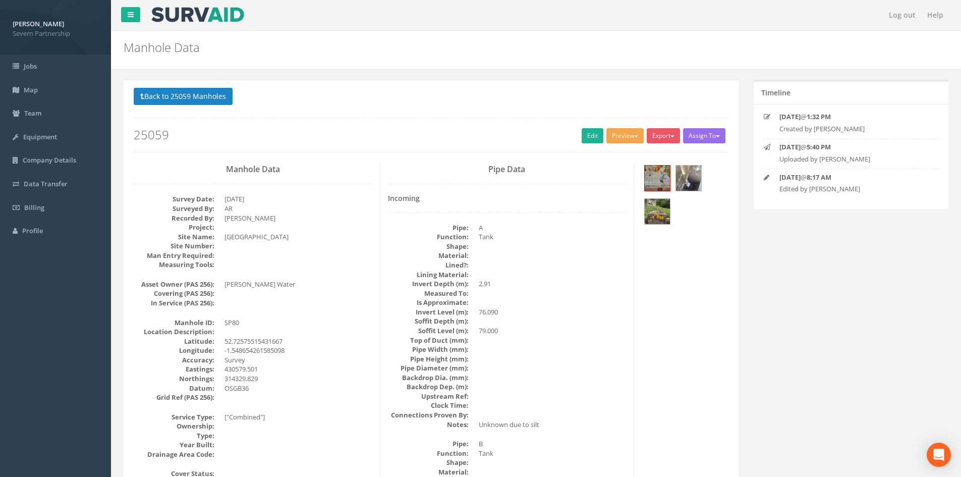
click at [610, 131] on button "Preview" at bounding box center [624, 135] width 37 height 15
click at [607, 156] on link "SP Manhole" at bounding box center [606, 157] width 77 height 16
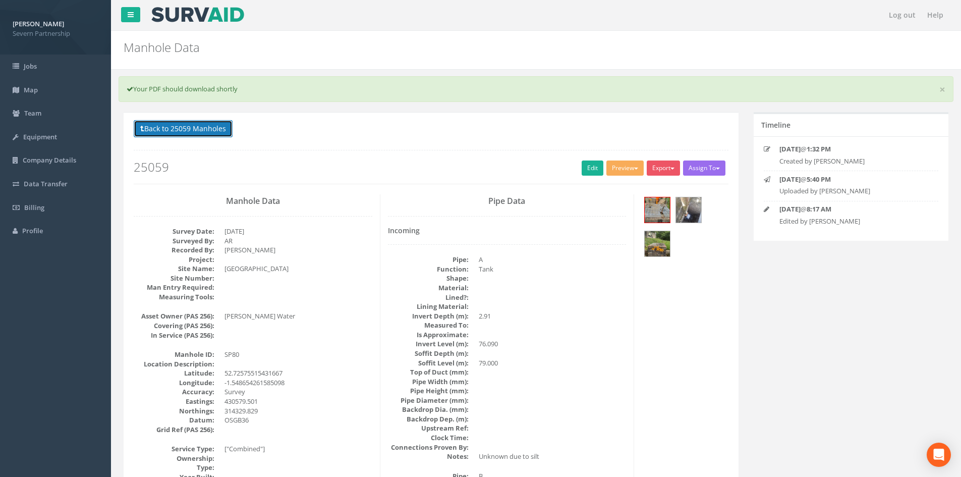
click at [182, 131] on button "Back to 25059 Manholes" at bounding box center [183, 128] width 99 height 17
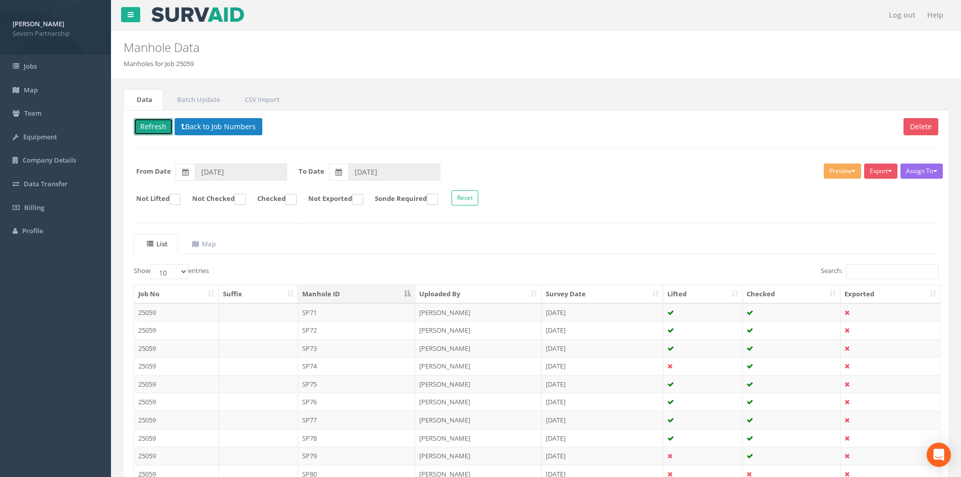
click at [158, 127] on button "Refresh" at bounding box center [153, 126] width 39 height 17
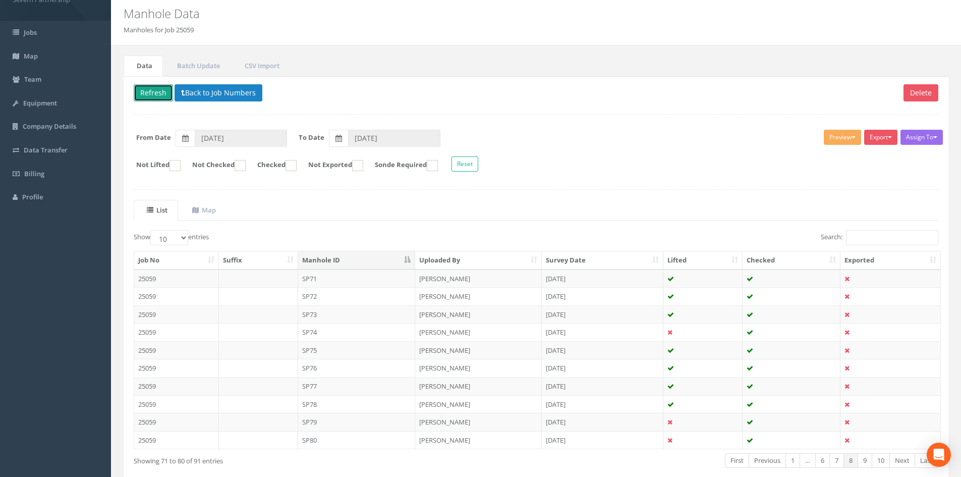
scroll to position [86, 0]
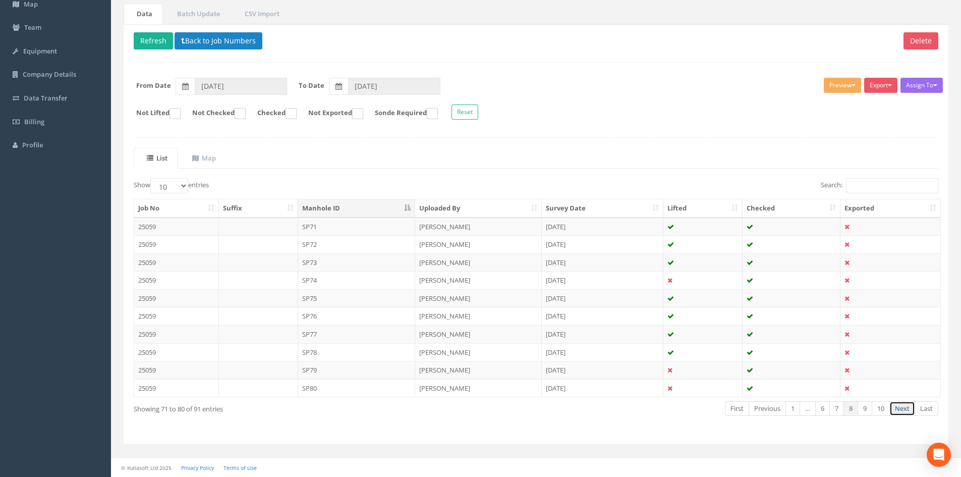
click at [897, 411] on link "Next" at bounding box center [902, 408] width 26 height 15
click at [374, 223] on td "SP81" at bounding box center [357, 226] width 118 height 18
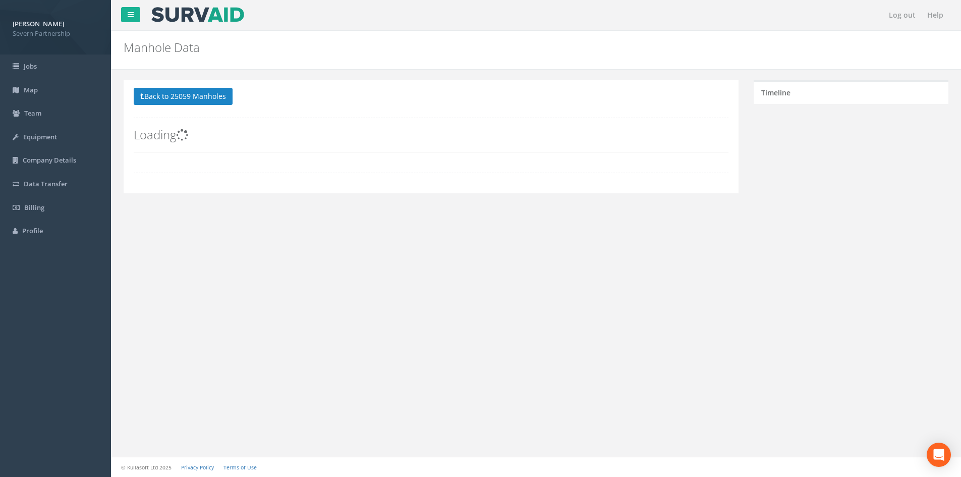
scroll to position [0, 0]
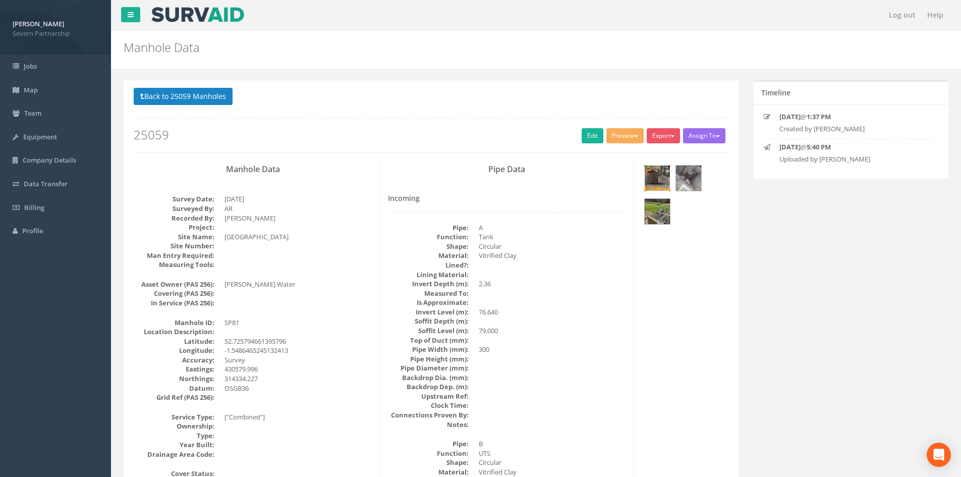
click at [658, 186] on img at bounding box center [657, 177] width 25 height 25
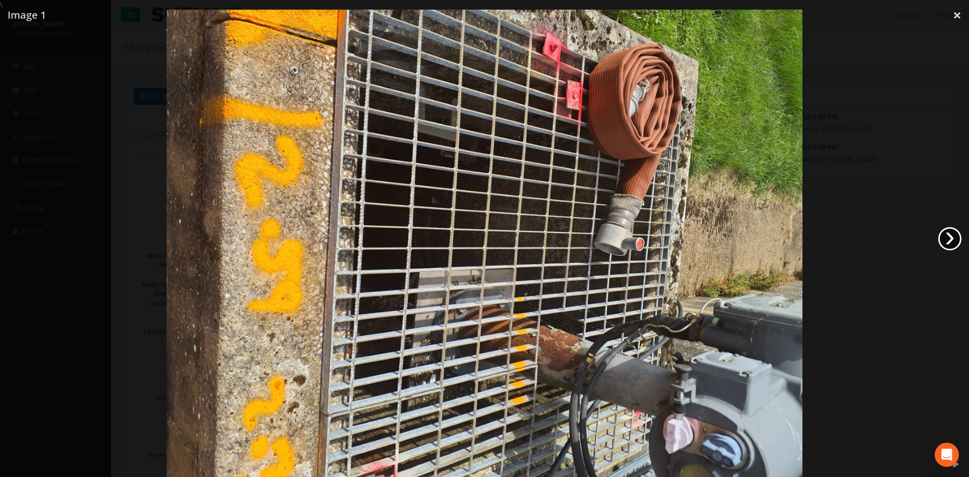
click at [943, 237] on link "›" at bounding box center [949, 238] width 23 height 23
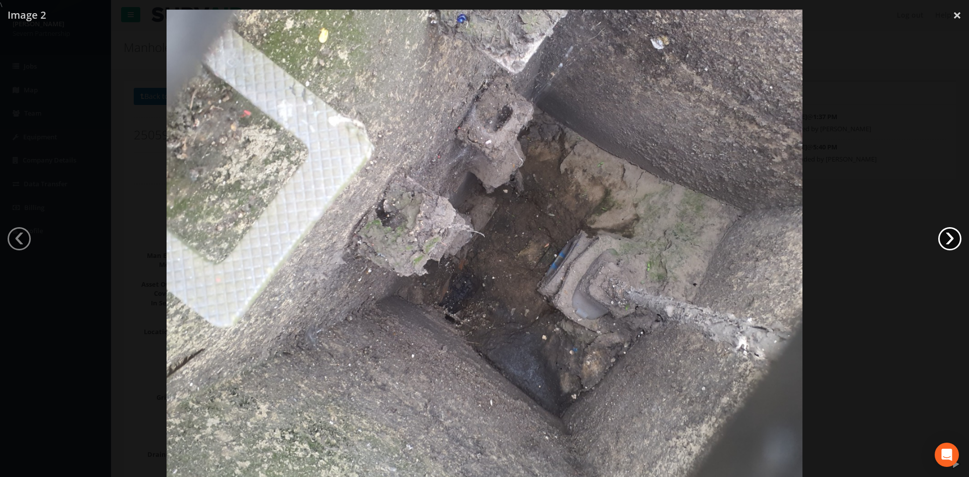
click at [943, 237] on link "›" at bounding box center [949, 238] width 23 height 23
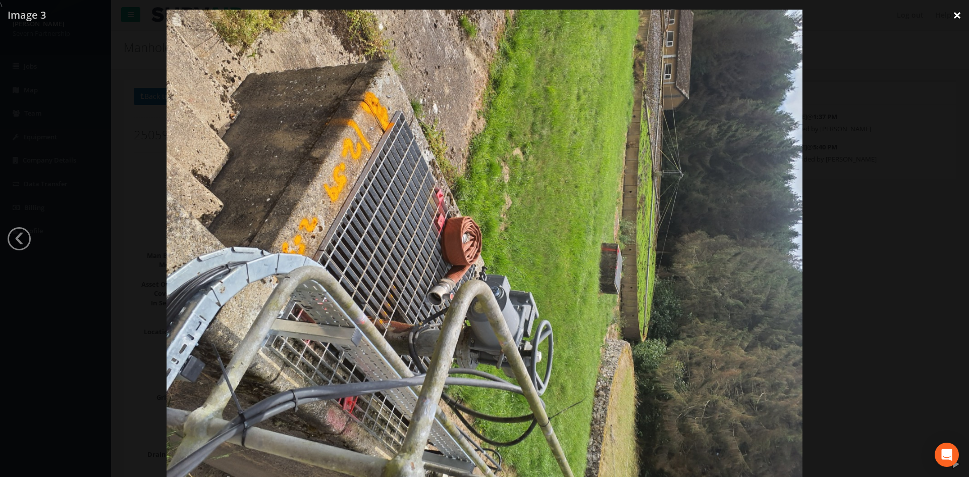
click at [951, 14] on link "×" at bounding box center [957, 15] width 24 height 30
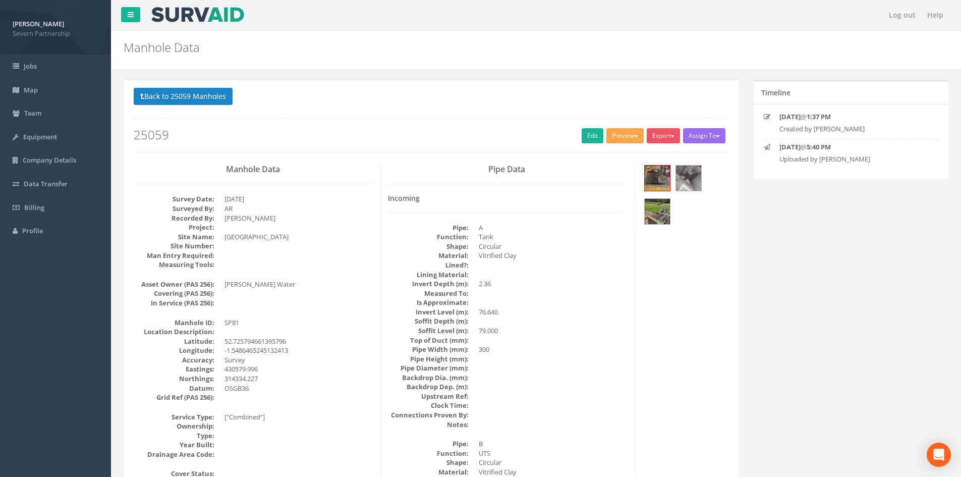
click at [617, 136] on button "Preview" at bounding box center [624, 135] width 37 height 15
click at [585, 138] on link "Edit" at bounding box center [593, 135] width 22 height 15
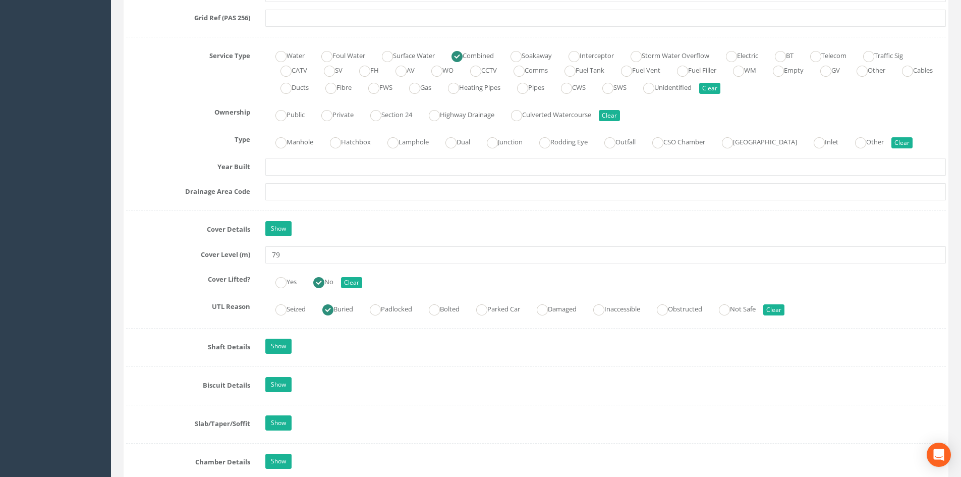
scroll to position [706, 0]
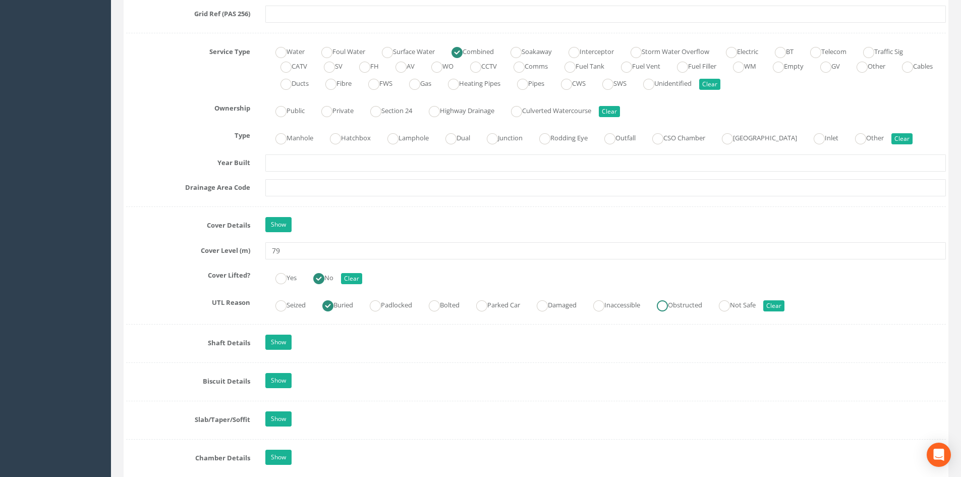
click at [668, 303] on ins at bounding box center [662, 305] width 11 height 11
radio input "false"
radio input "true"
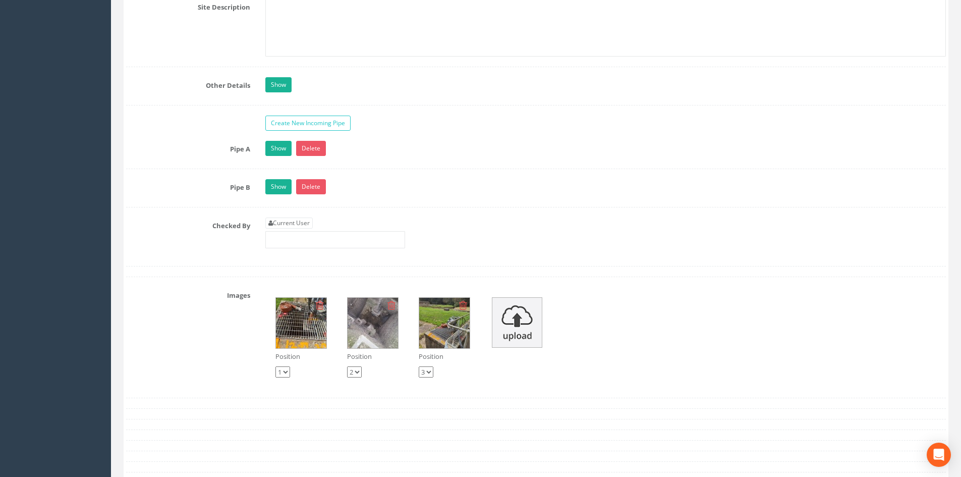
scroll to position [1867, 0]
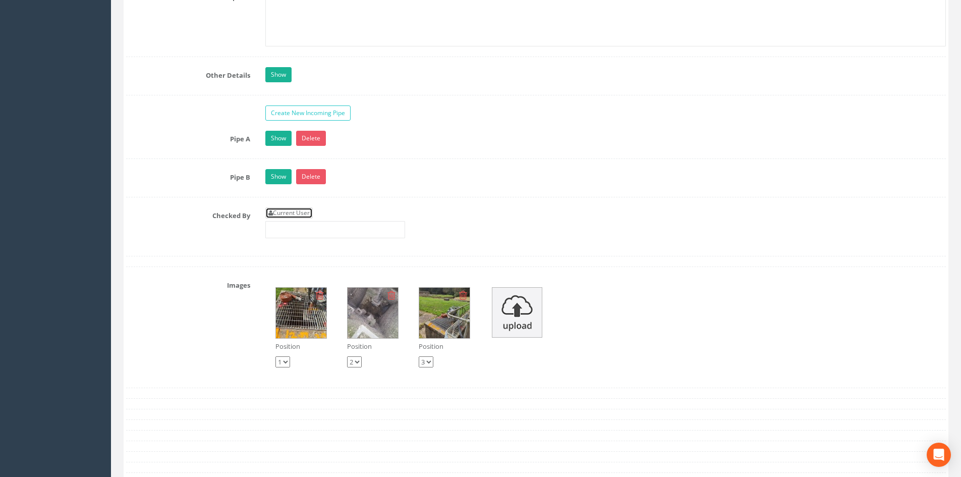
click at [296, 211] on link "Current User" at bounding box center [288, 212] width 47 height 11
type input "[PERSON_NAME]"
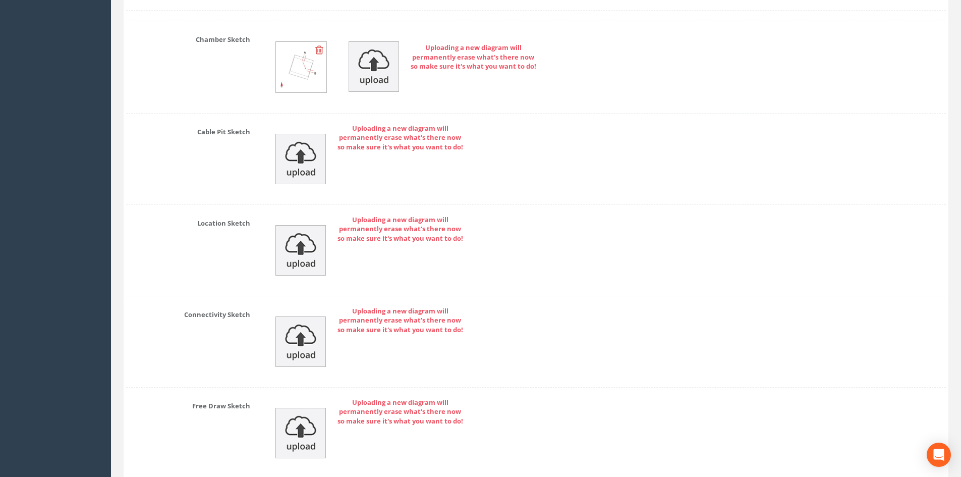
scroll to position [2453, 0]
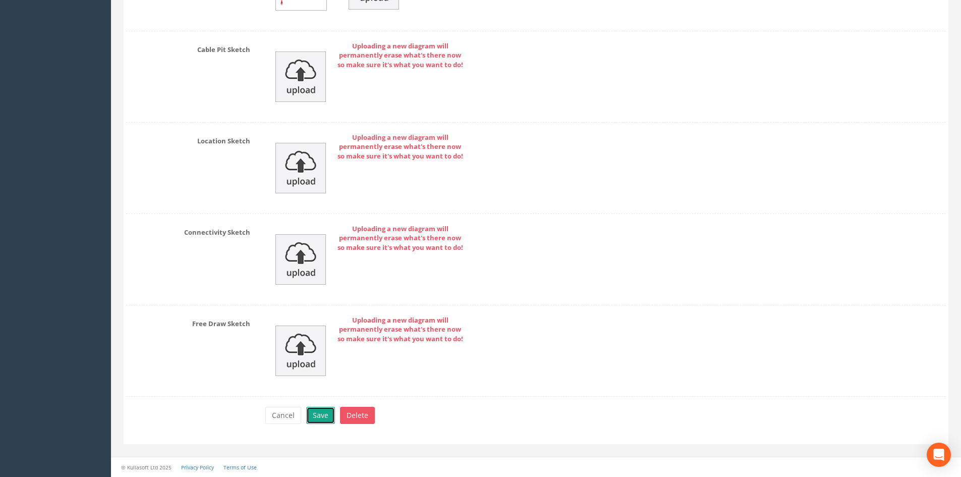
click at [321, 411] on button "Save" at bounding box center [320, 415] width 29 height 17
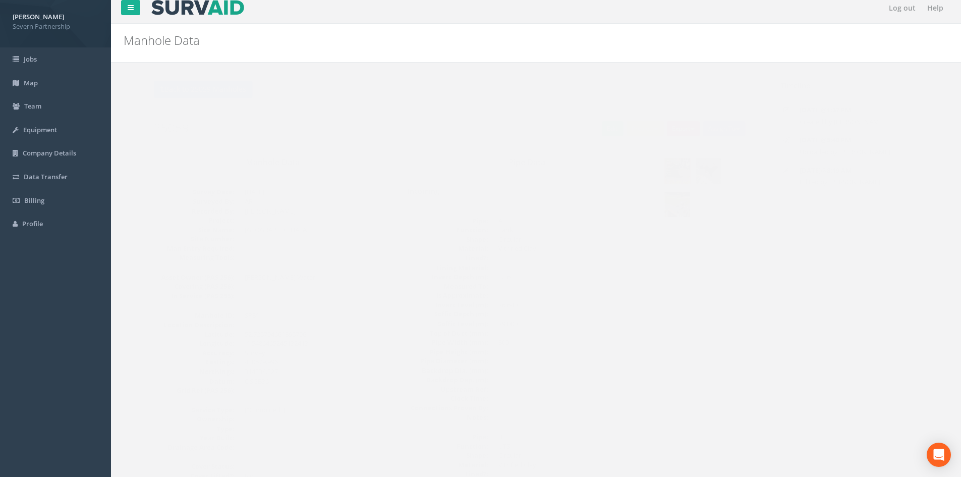
scroll to position [0, 0]
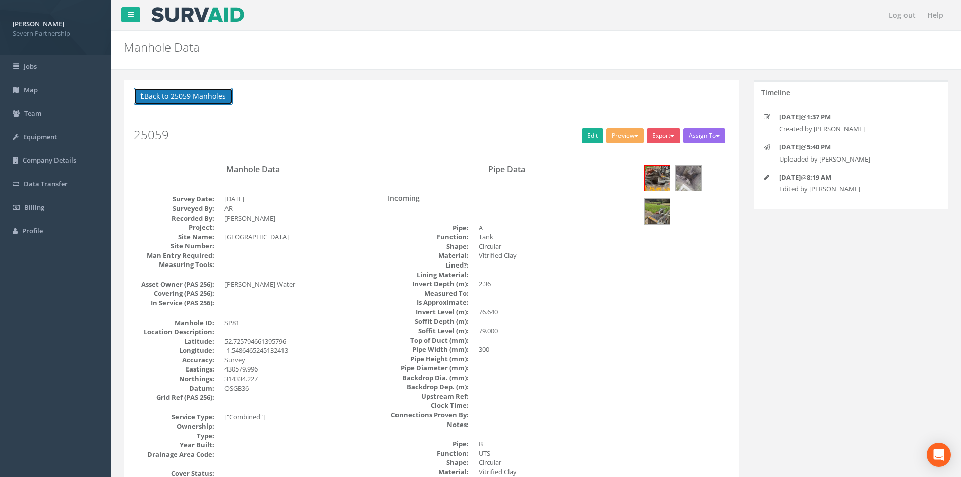
click at [156, 97] on button "Back to 25059 Manholes" at bounding box center [183, 96] width 99 height 17
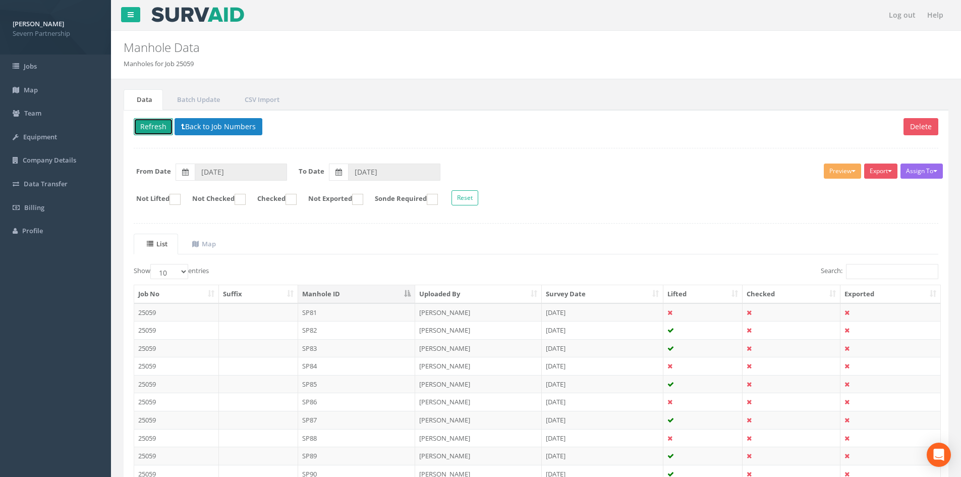
click at [154, 127] on button "Refresh" at bounding box center [153, 126] width 39 height 17
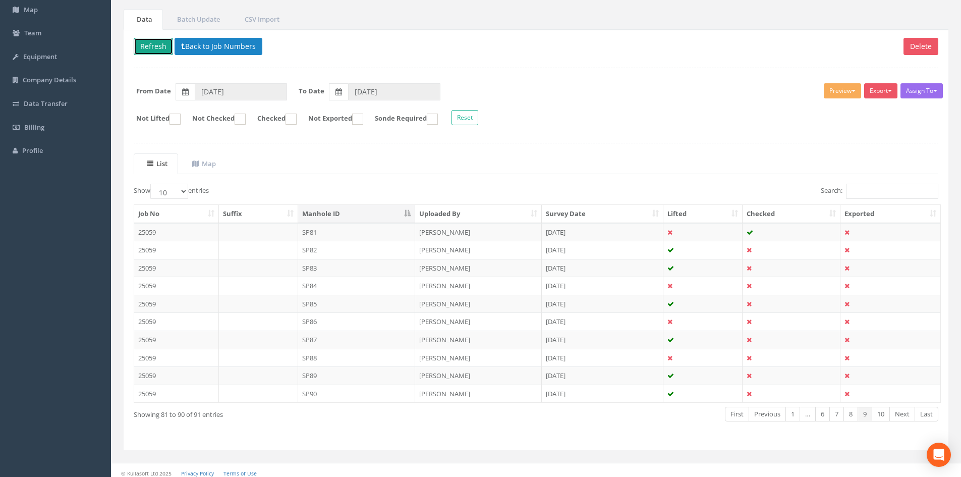
scroll to position [86, 0]
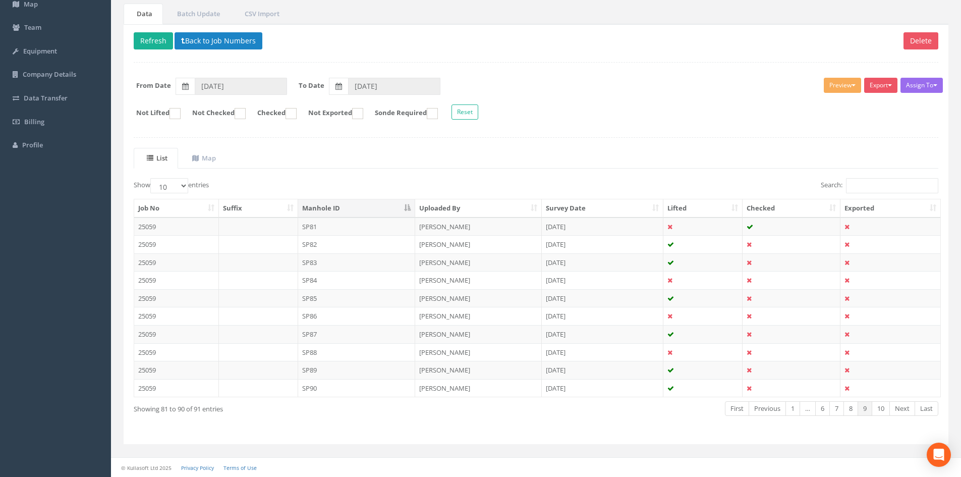
click at [323, 244] on td "SP82" at bounding box center [357, 244] width 118 height 18
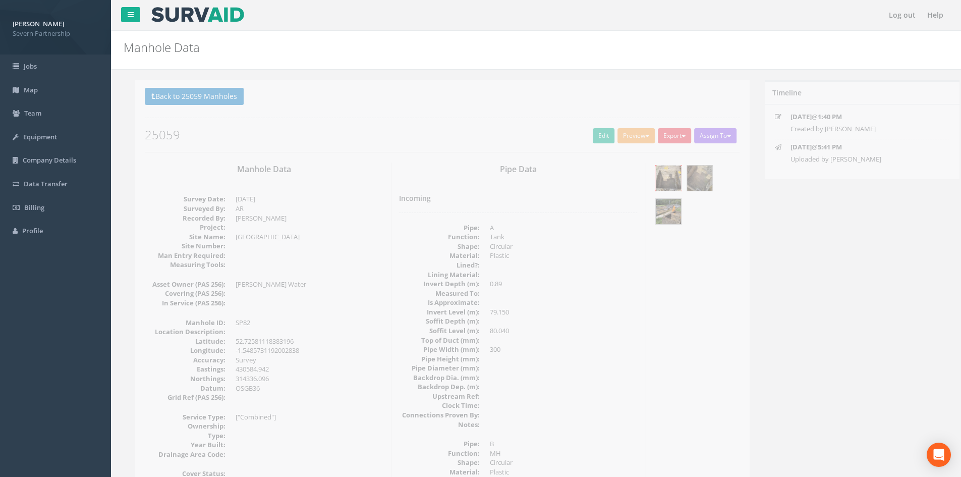
click at [650, 179] on img at bounding box center [657, 177] width 25 height 25
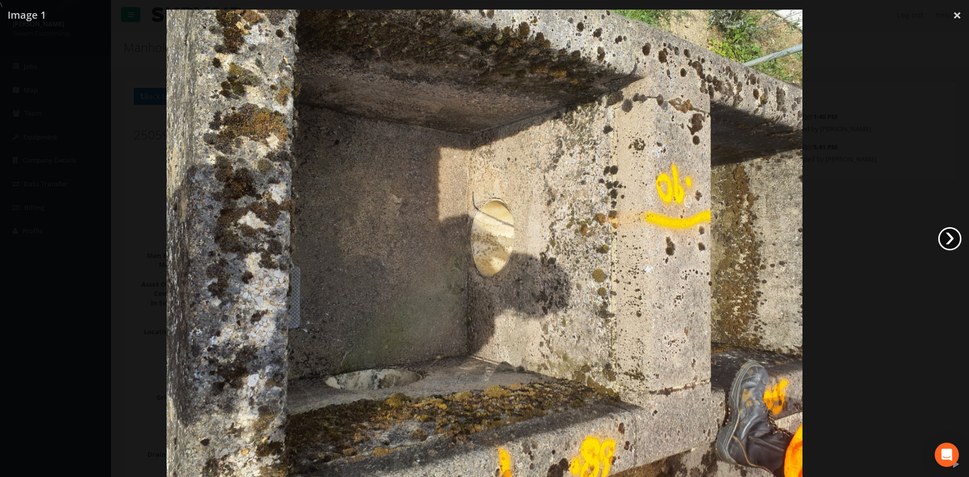
click at [944, 239] on link "›" at bounding box center [949, 238] width 23 height 23
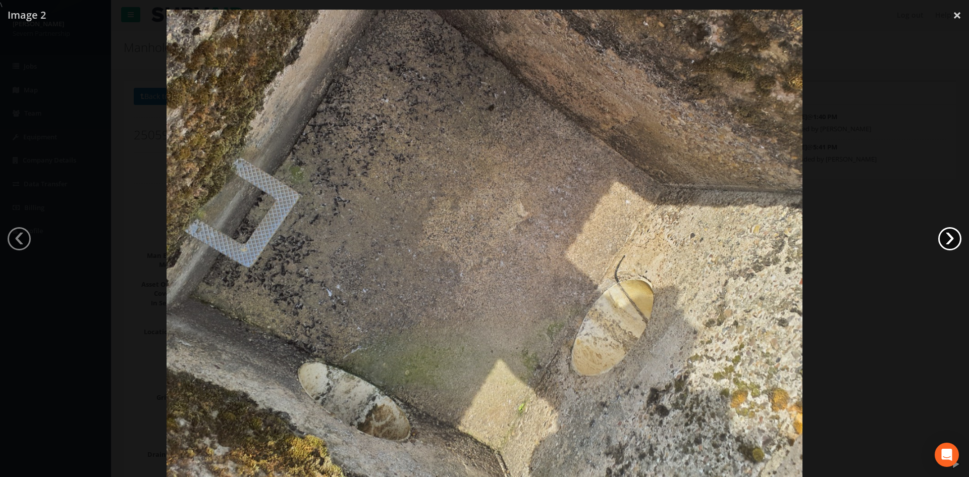
click at [944, 239] on link "›" at bounding box center [949, 238] width 23 height 23
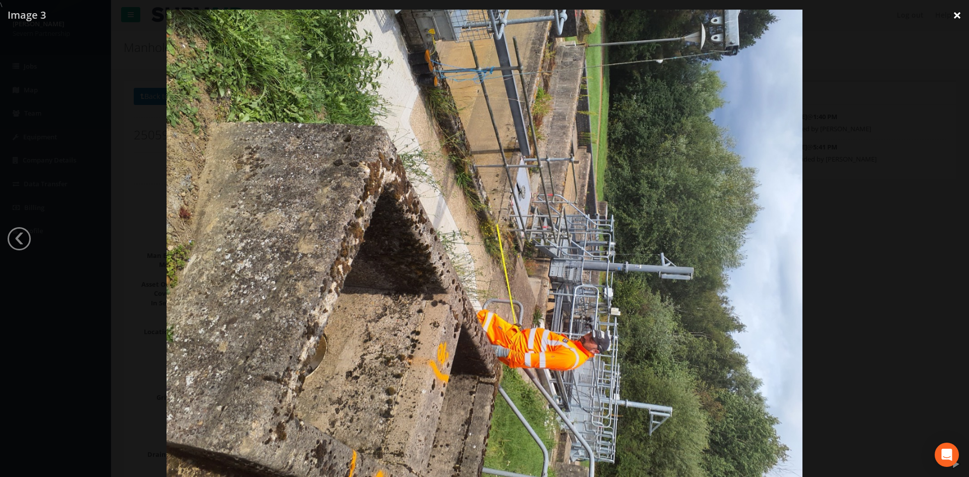
click at [951, 15] on link "×" at bounding box center [957, 15] width 24 height 30
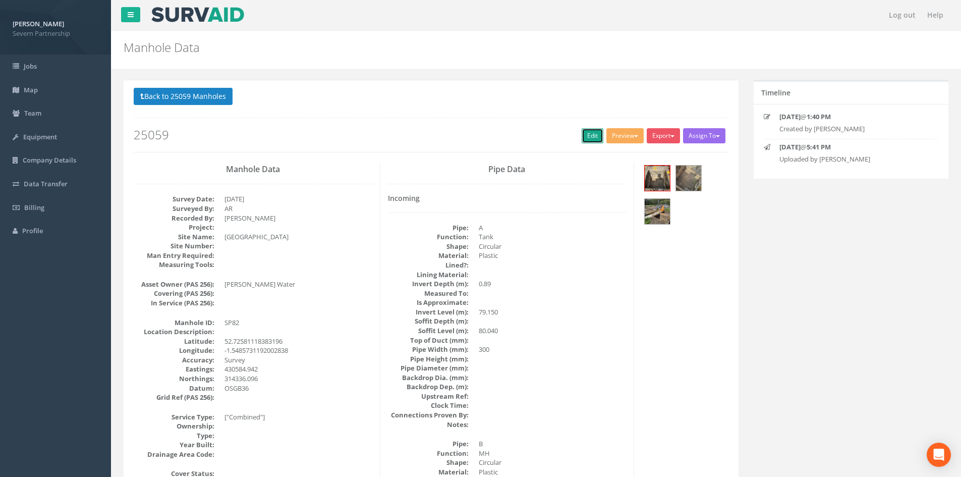
click at [585, 134] on link "Edit" at bounding box center [593, 135] width 22 height 15
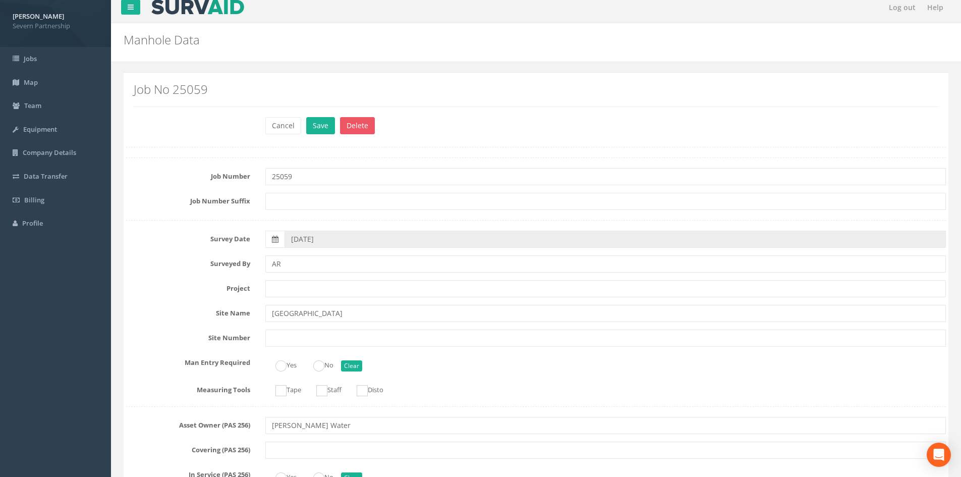
scroll to position [2, 0]
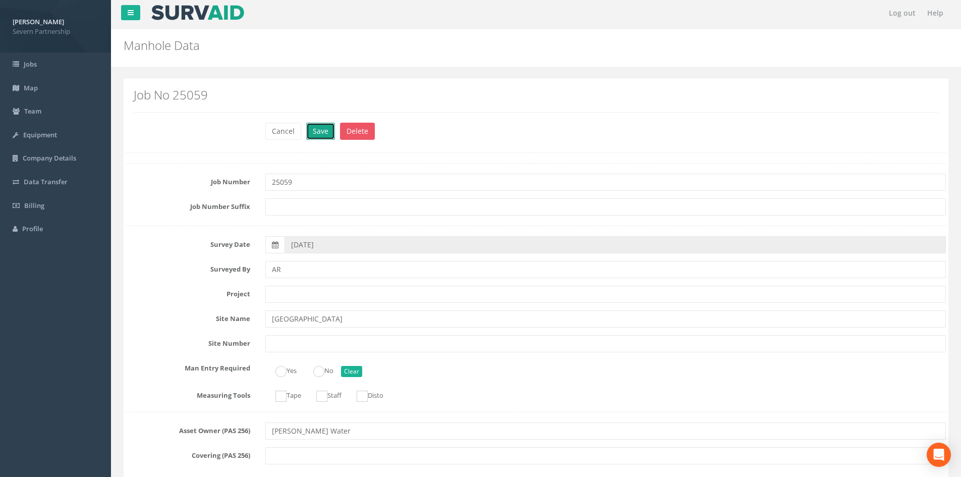
click at [312, 137] on button "Save" at bounding box center [320, 131] width 29 height 17
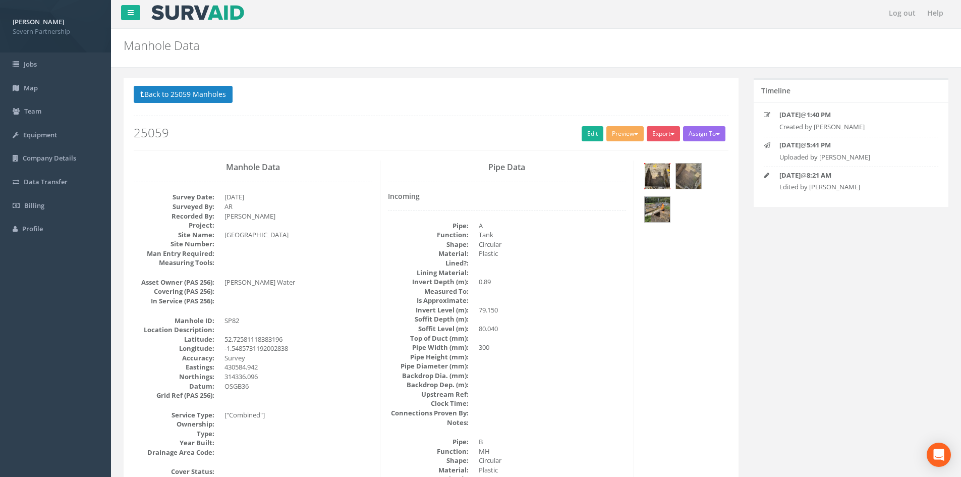
click at [652, 170] on img at bounding box center [657, 175] width 25 height 25
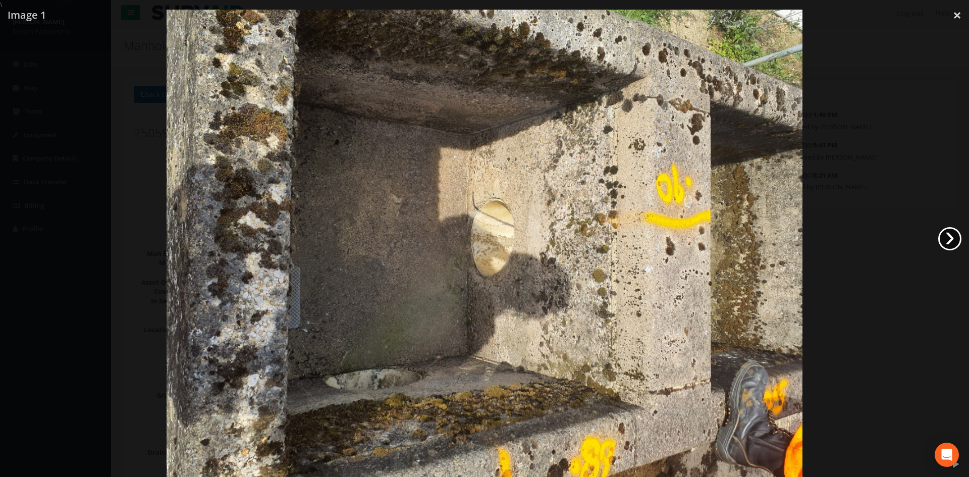
click at [948, 239] on link "›" at bounding box center [949, 238] width 23 height 23
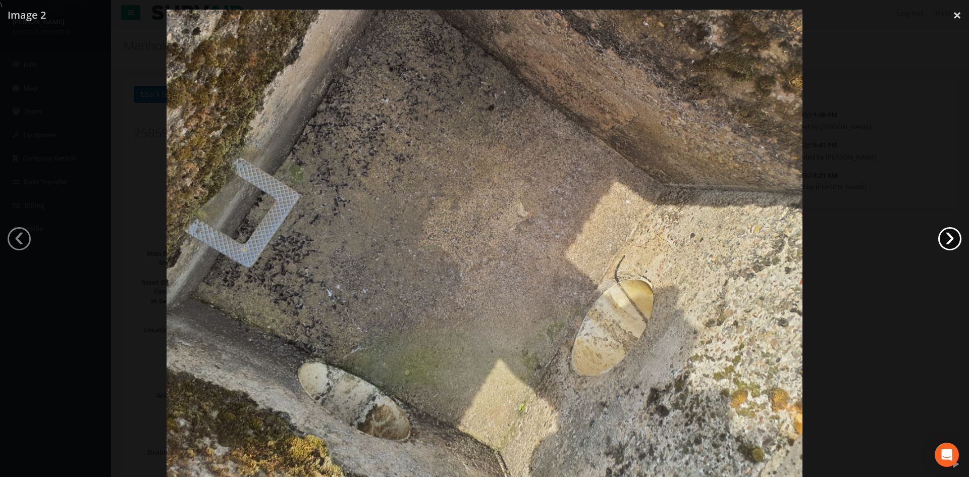
click at [948, 239] on link "›" at bounding box center [949, 238] width 23 height 23
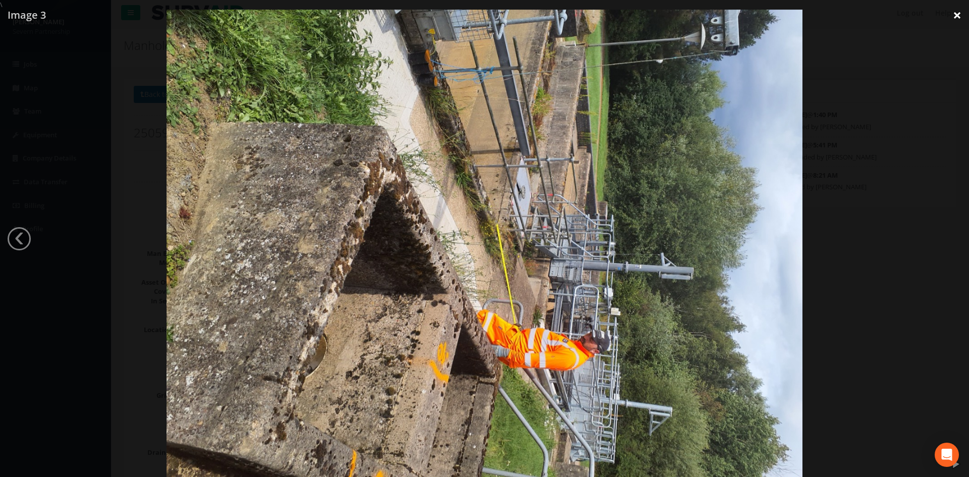
click at [955, 21] on link "×" at bounding box center [957, 15] width 24 height 30
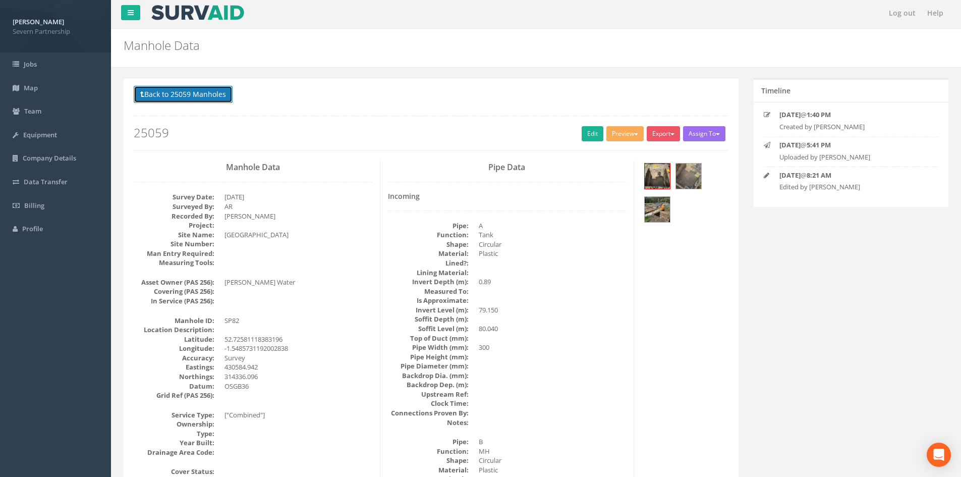
click at [168, 98] on button "Back to 25059 Manholes" at bounding box center [183, 94] width 99 height 17
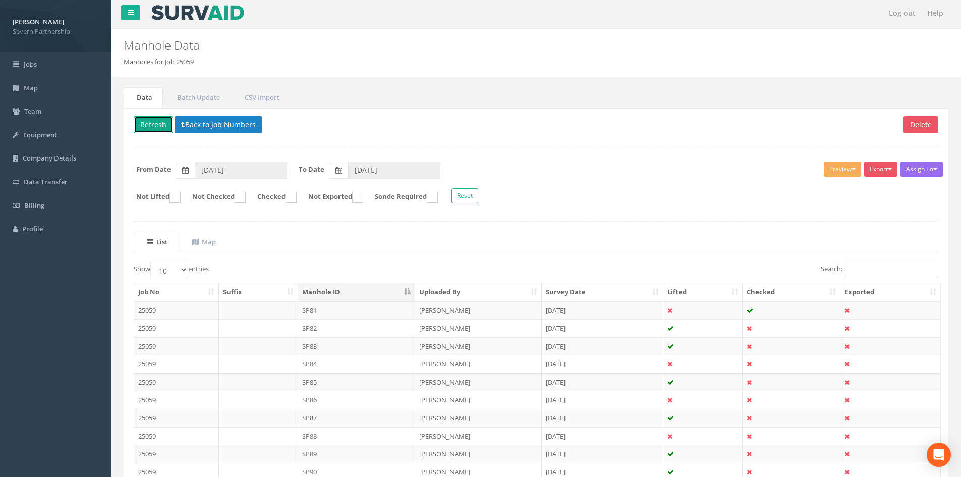
click at [164, 131] on button "Refresh" at bounding box center [153, 124] width 39 height 17
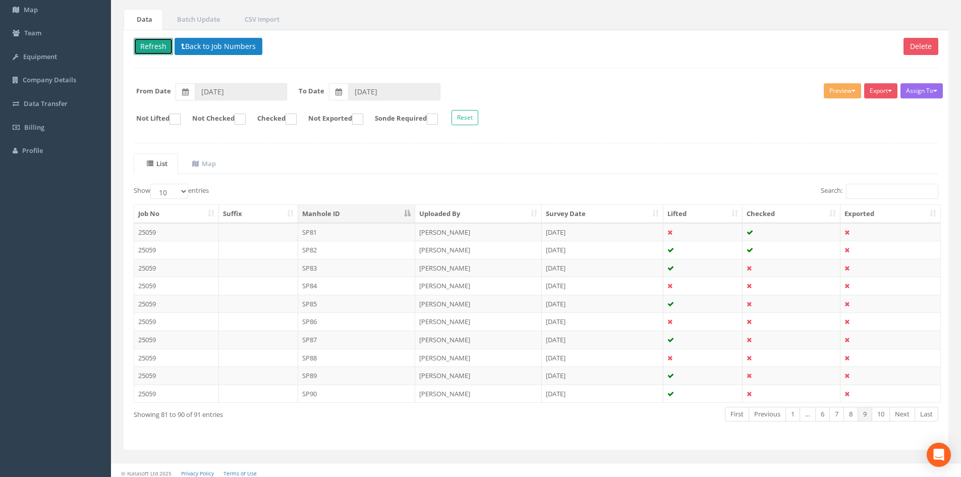
scroll to position [86, 0]
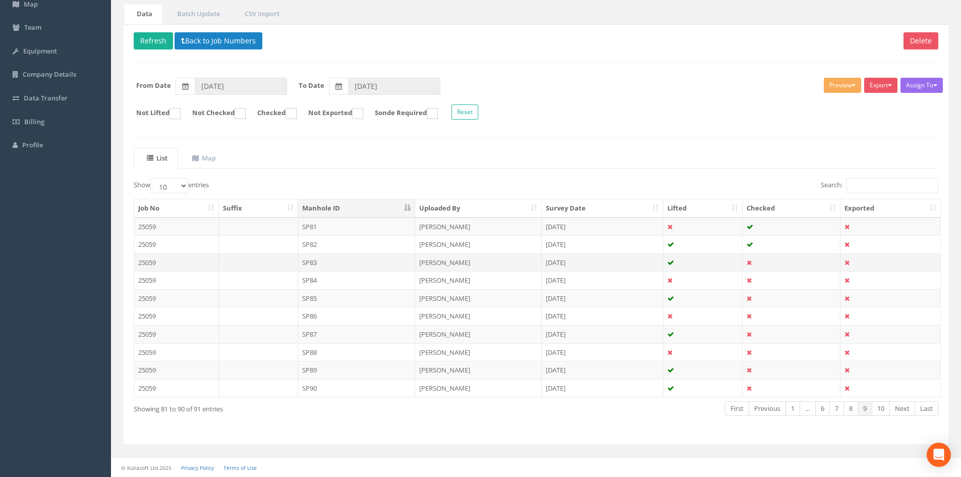
click at [330, 264] on td "SP83" at bounding box center [357, 262] width 118 height 18
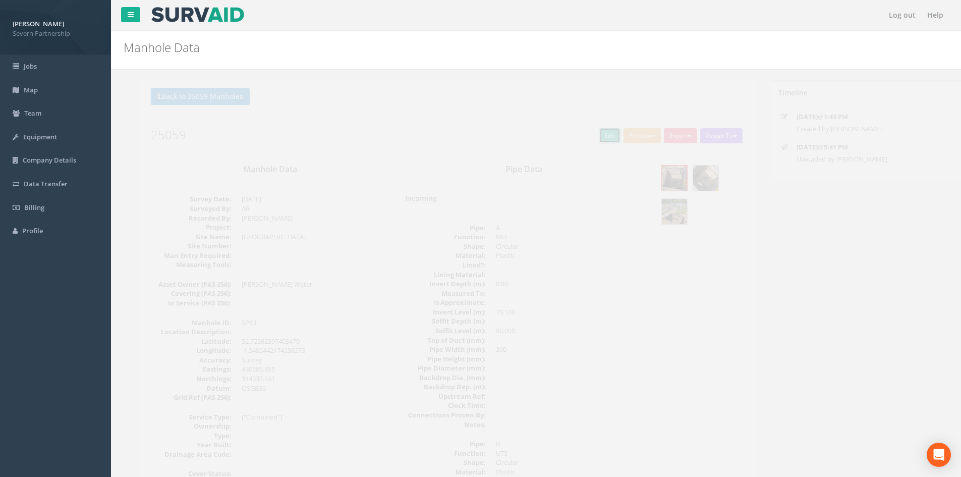
click at [593, 138] on link "Edit" at bounding box center [593, 135] width 22 height 15
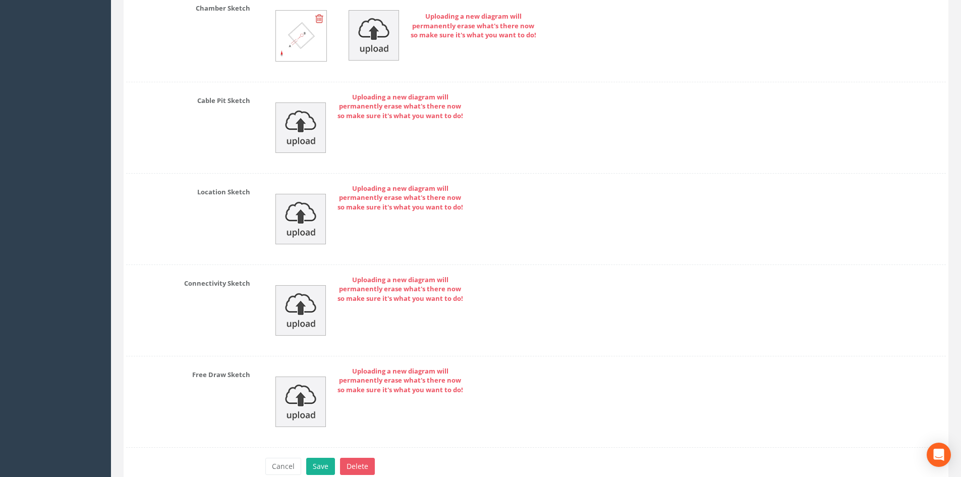
scroll to position [2453, 0]
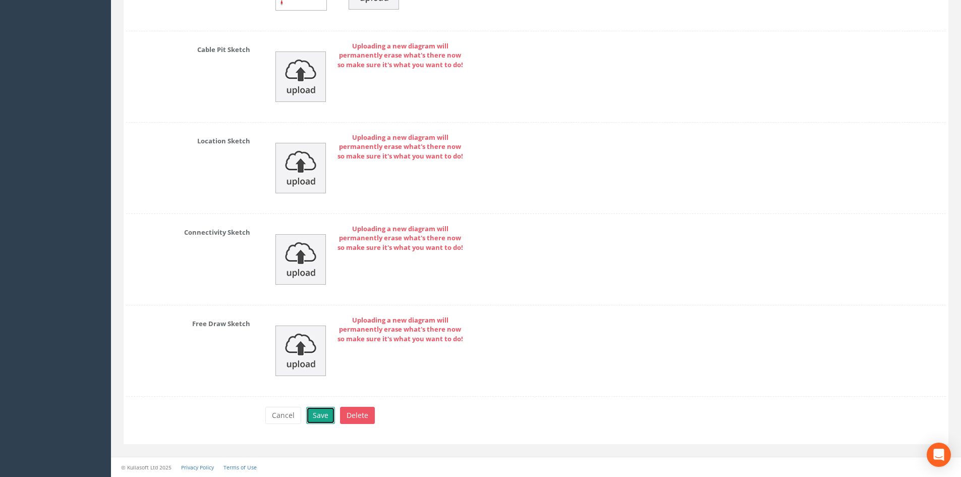
click at [321, 416] on button "Save" at bounding box center [320, 415] width 29 height 17
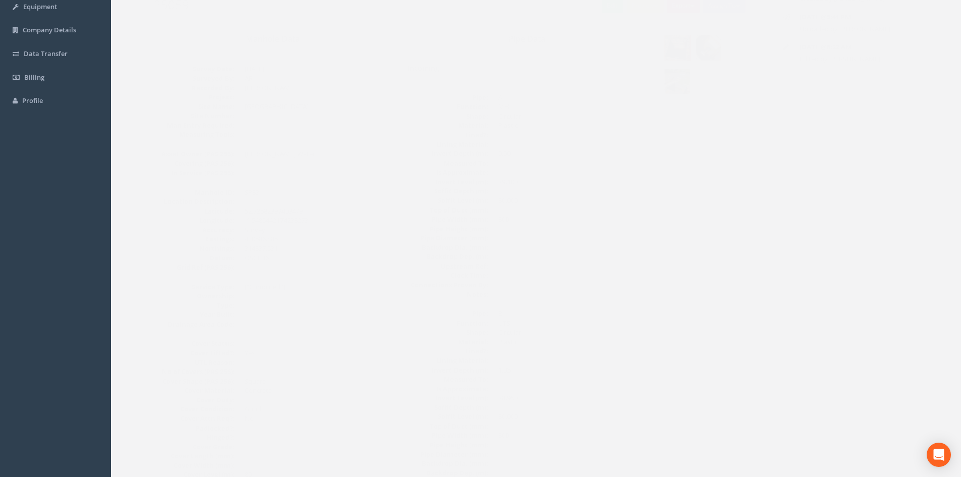
scroll to position [20, 0]
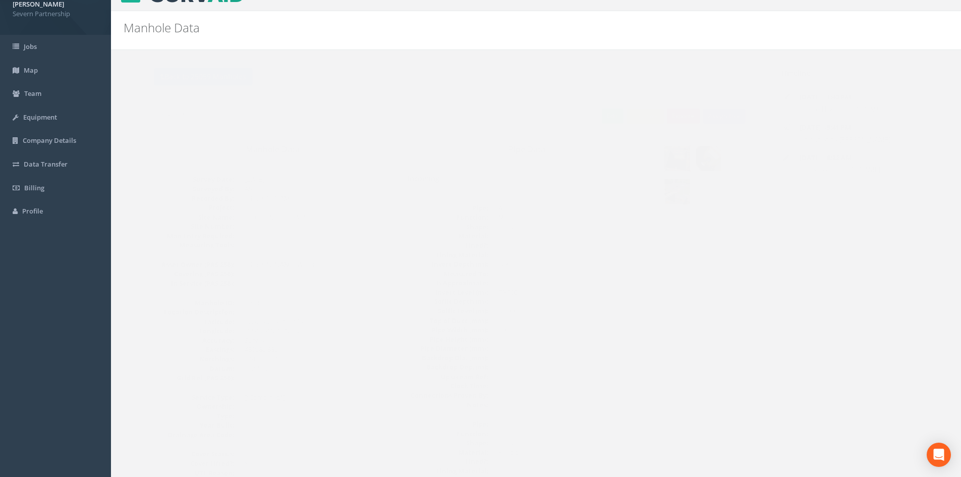
click at [658, 157] on img at bounding box center [657, 158] width 25 height 25
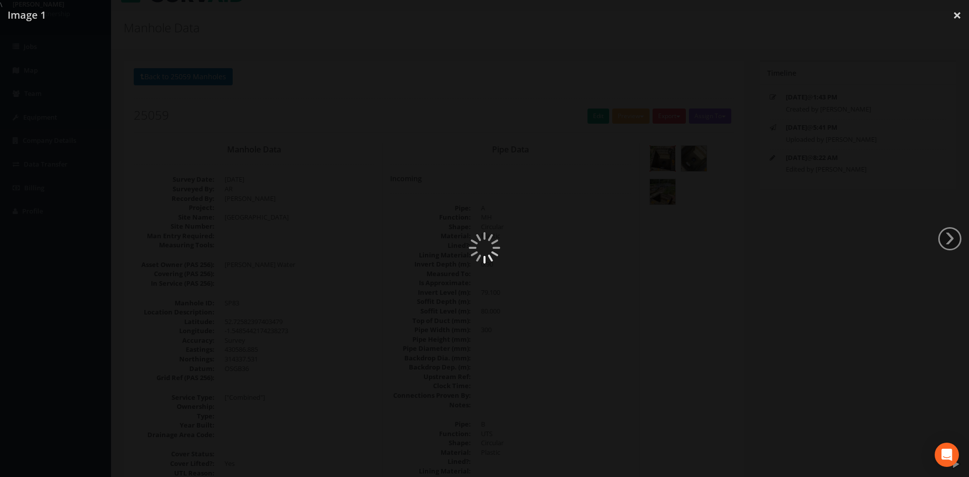
click at [656, 158] on img at bounding box center [484, 248] width 636 height 477
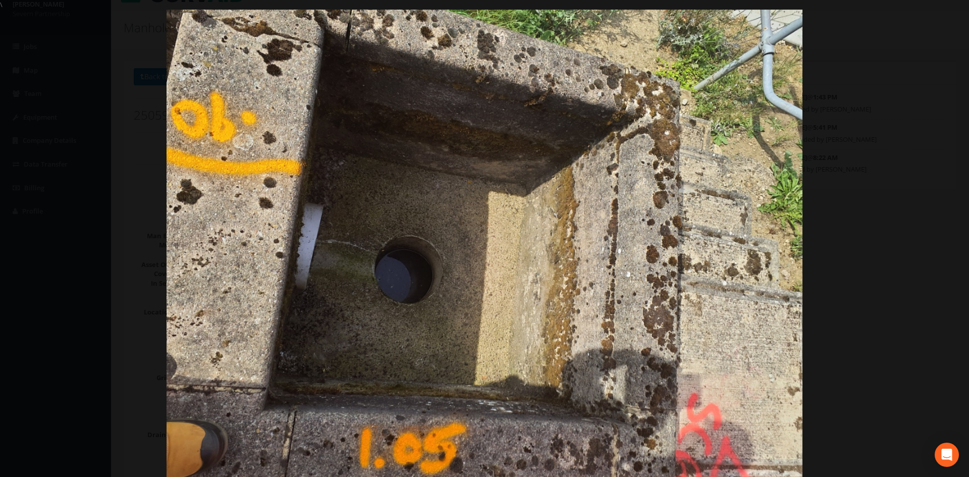
click at [922, 250] on div at bounding box center [484, 248] width 969 height 477
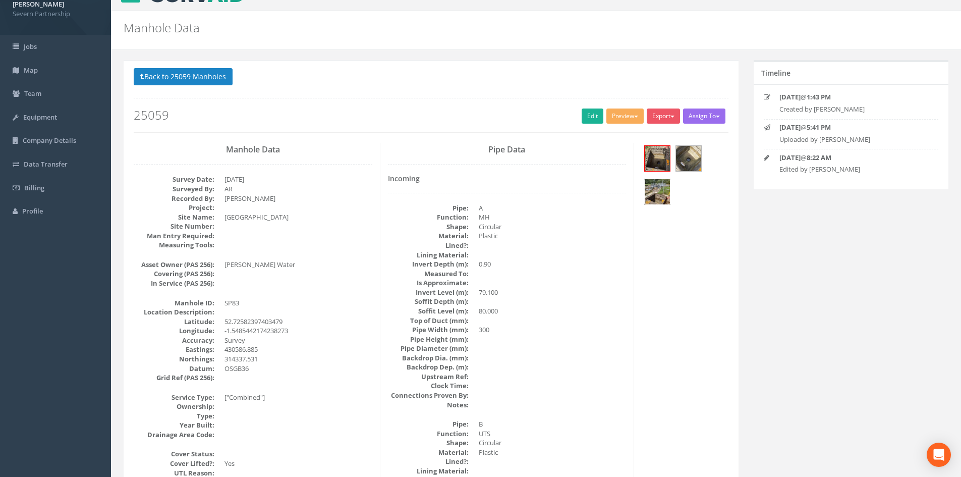
click at [657, 191] on img at bounding box center [657, 191] width 25 height 25
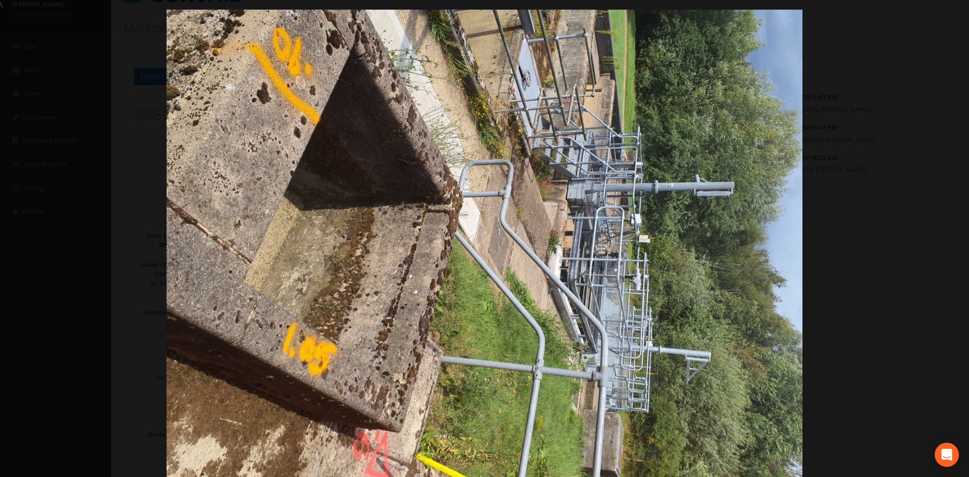
click at [860, 232] on div at bounding box center [484, 248] width 969 height 477
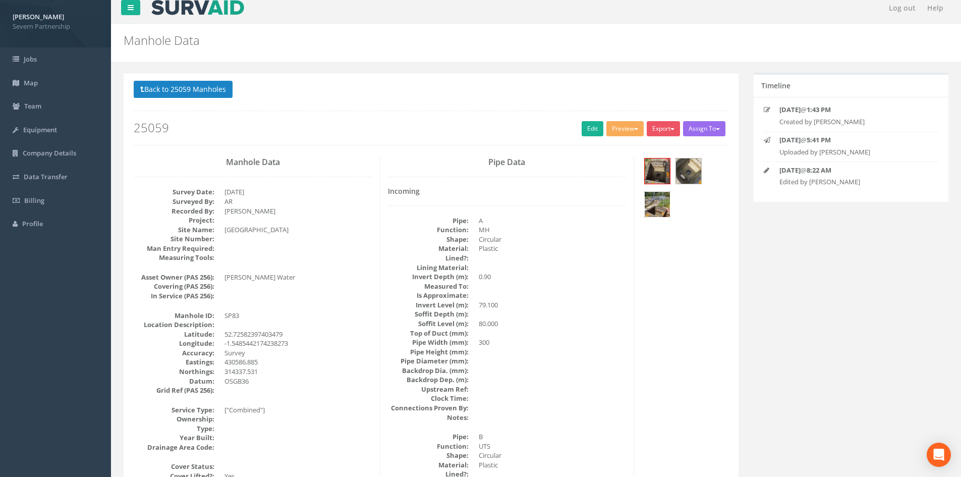
scroll to position [0, 0]
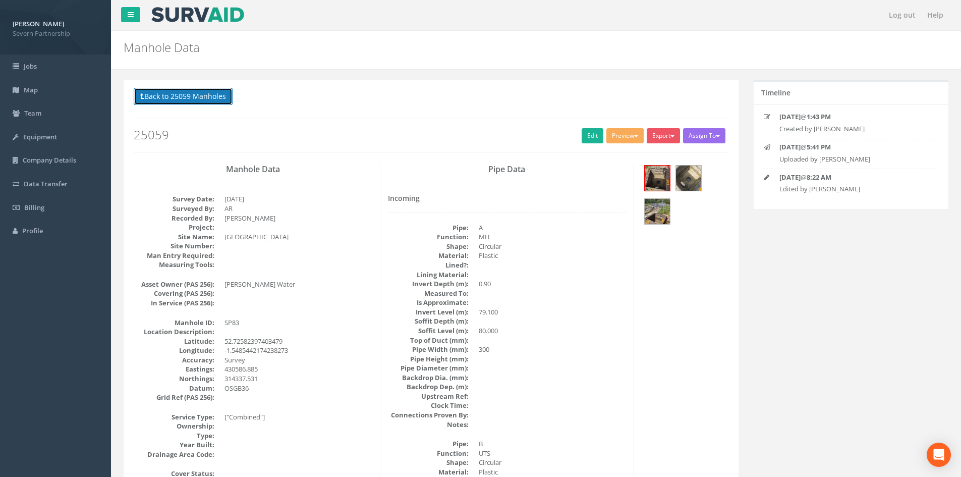
click at [179, 102] on button "Back to 25059 Manholes" at bounding box center [183, 96] width 99 height 17
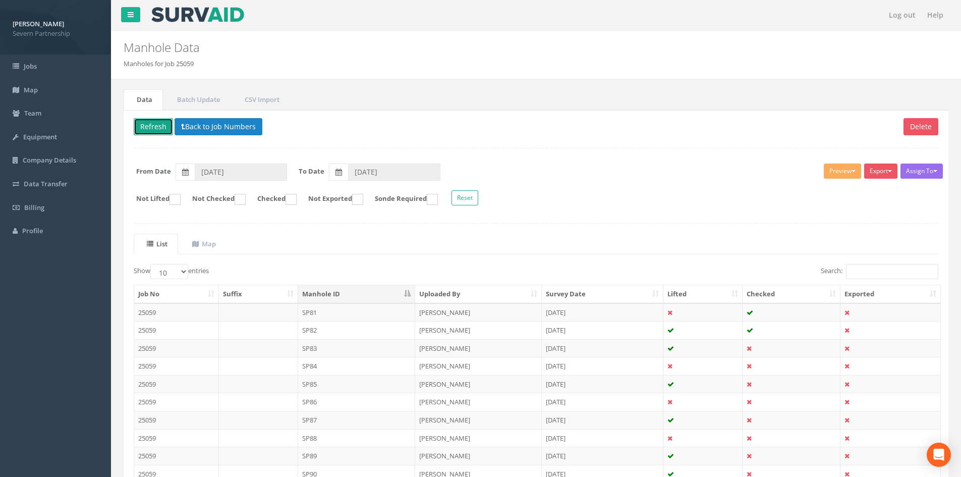
click at [149, 129] on button "Refresh" at bounding box center [153, 126] width 39 height 17
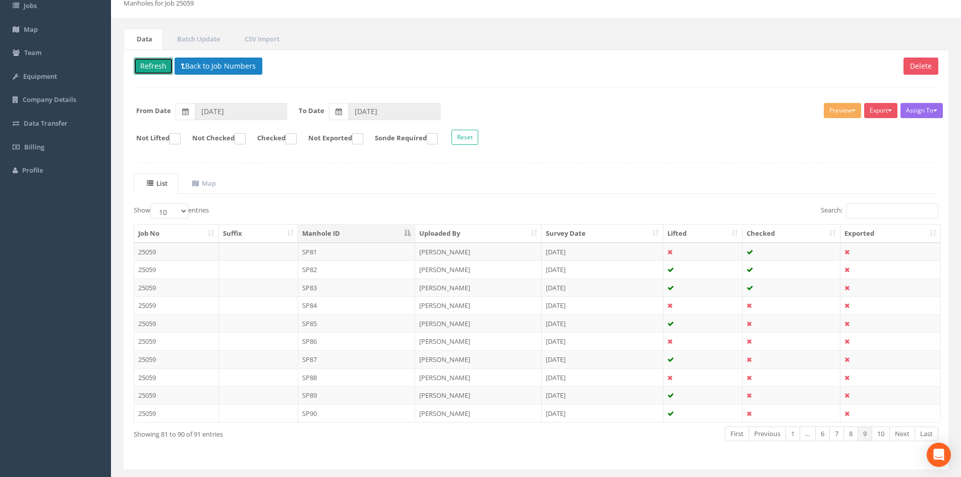
scroll to position [86, 0]
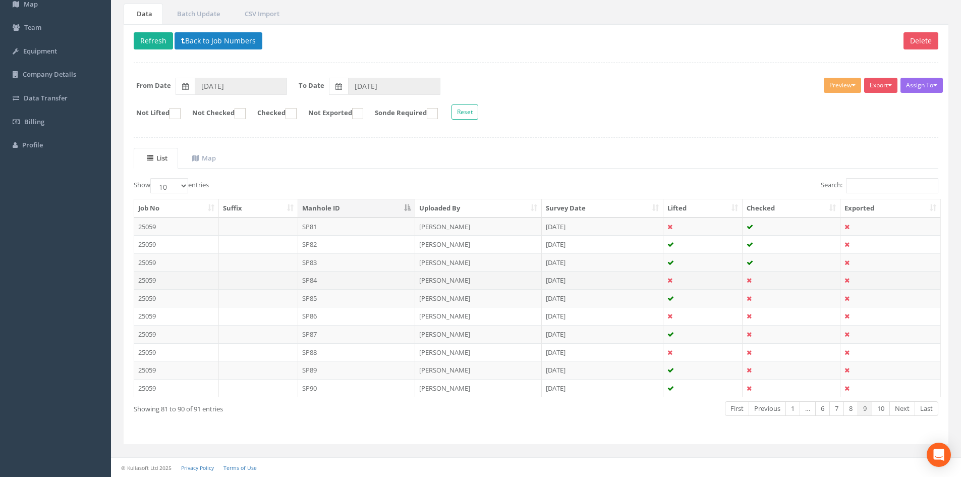
click at [309, 282] on td "SP84" at bounding box center [357, 280] width 118 height 18
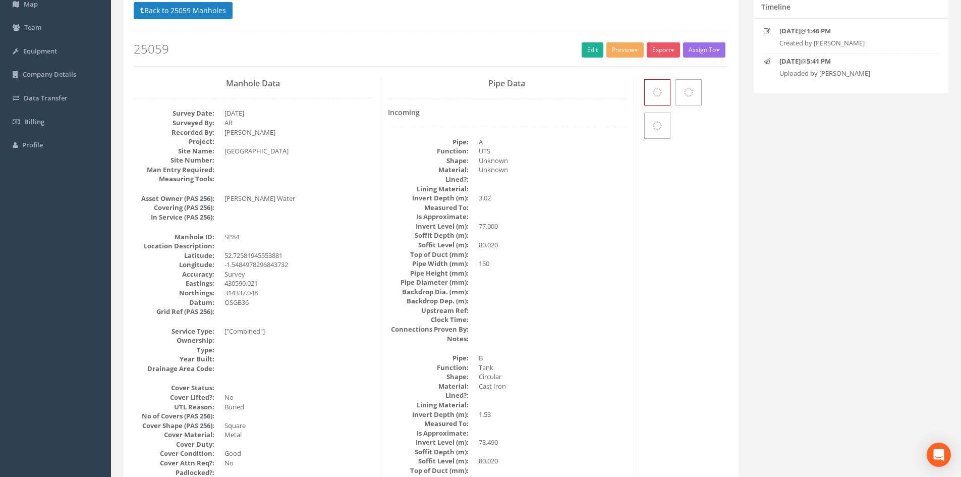
scroll to position [0, 0]
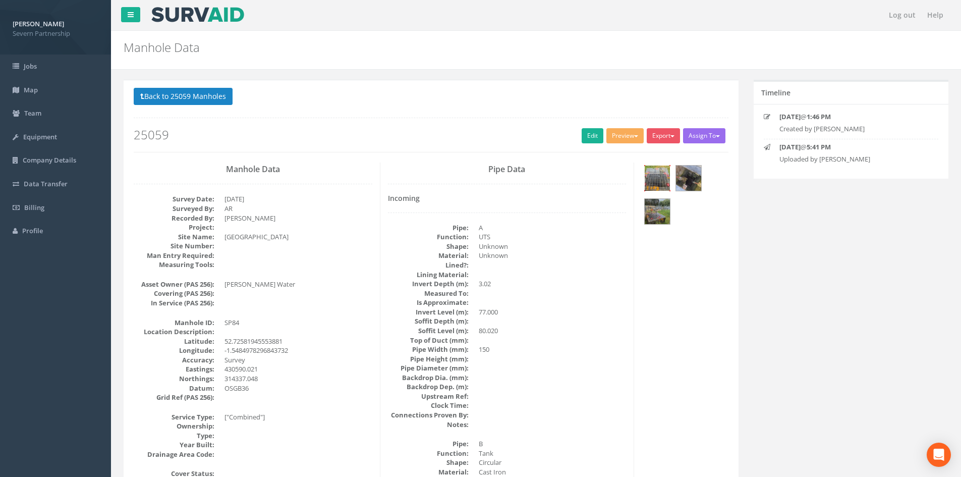
click at [660, 185] on img at bounding box center [657, 177] width 25 height 25
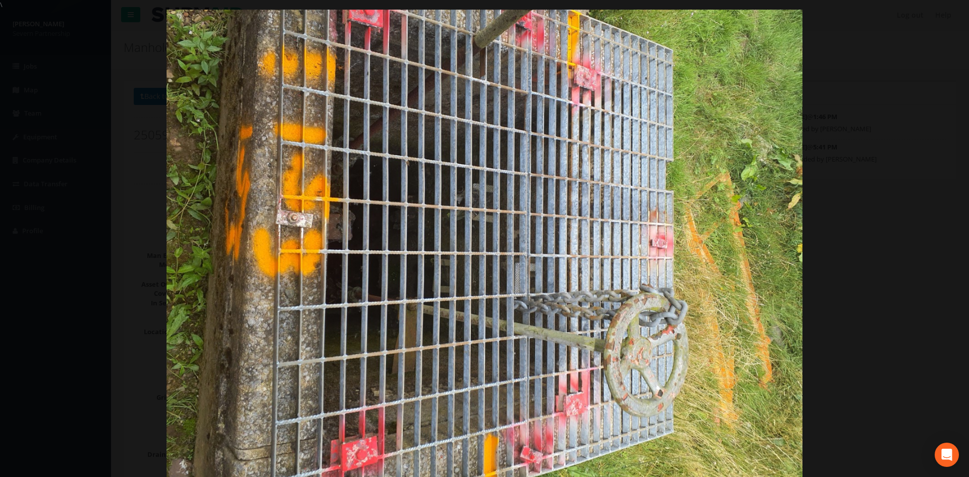
click at [829, 267] on div at bounding box center [484, 248] width 969 height 477
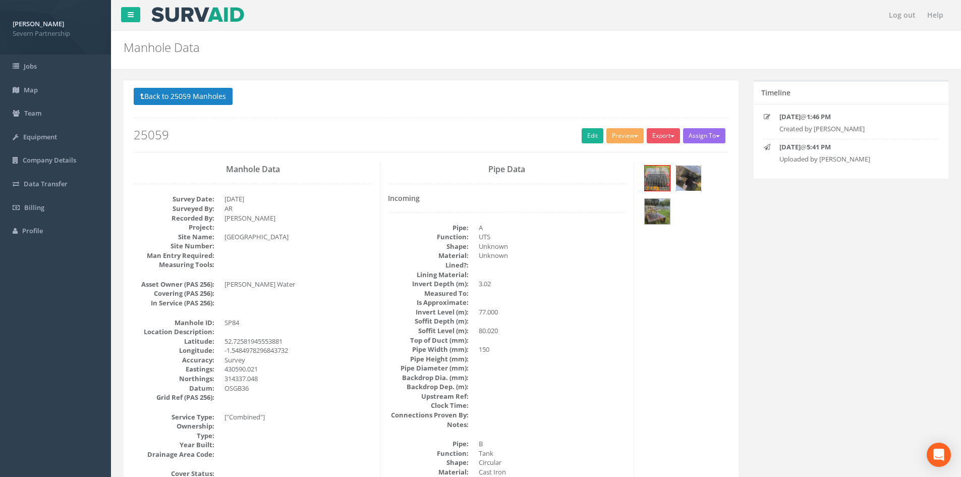
click at [685, 173] on img at bounding box center [688, 177] width 25 height 25
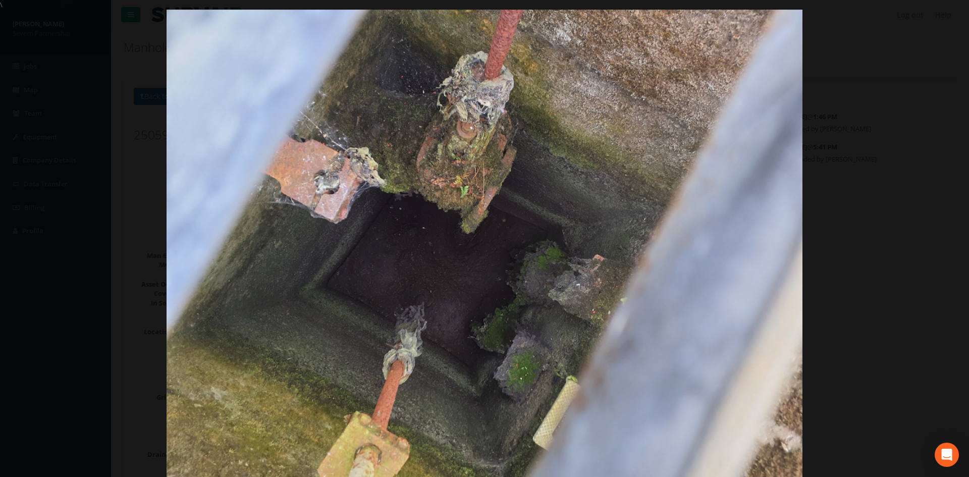
click at [804, 173] on div at bounding box center [484, 248] width 969 height 477
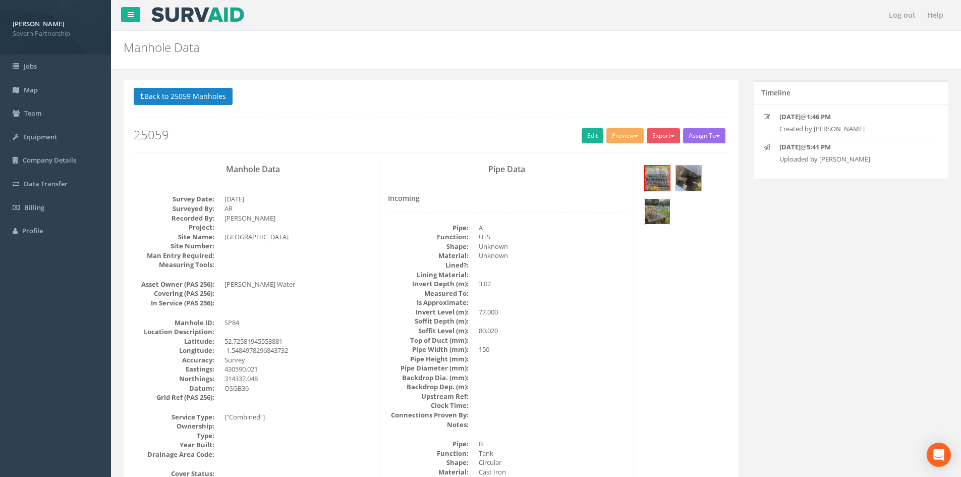
click at [648, 213] on img at bounding box center [657, 211] width 25 height 25
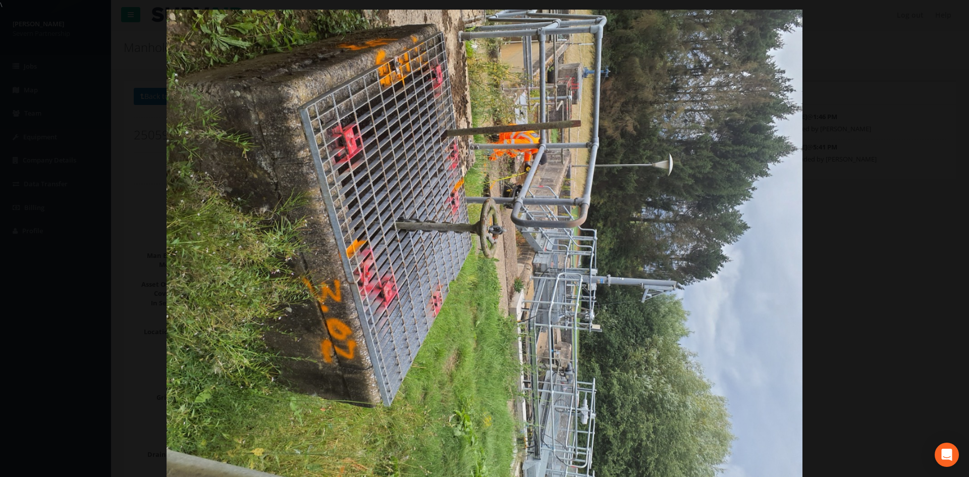
click at [648, 213] on img at bounding box center [484, 248] width 636 height 477
click at [20, 240] on link "‹" at bounding box center [19, 238] width 23 height 23
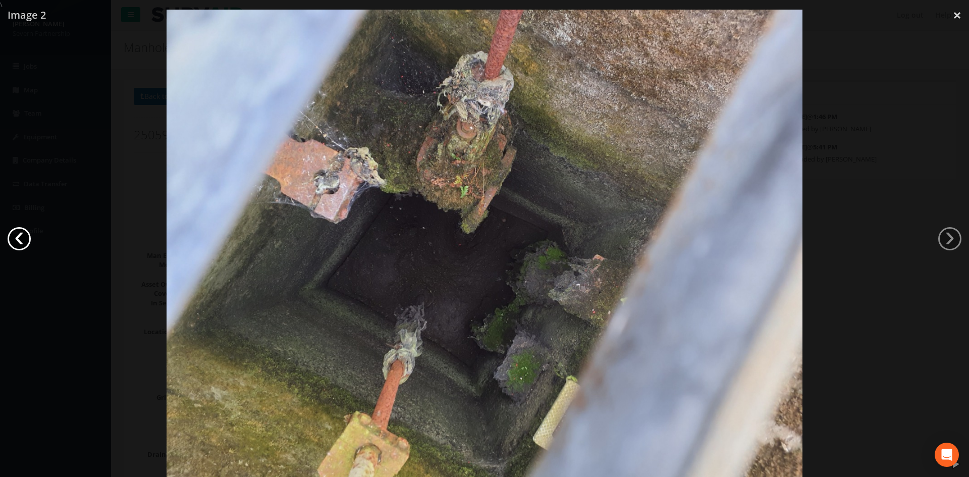
click at [20, 239] on link "‹" at bounding box center [19, 238] width 23 height 23
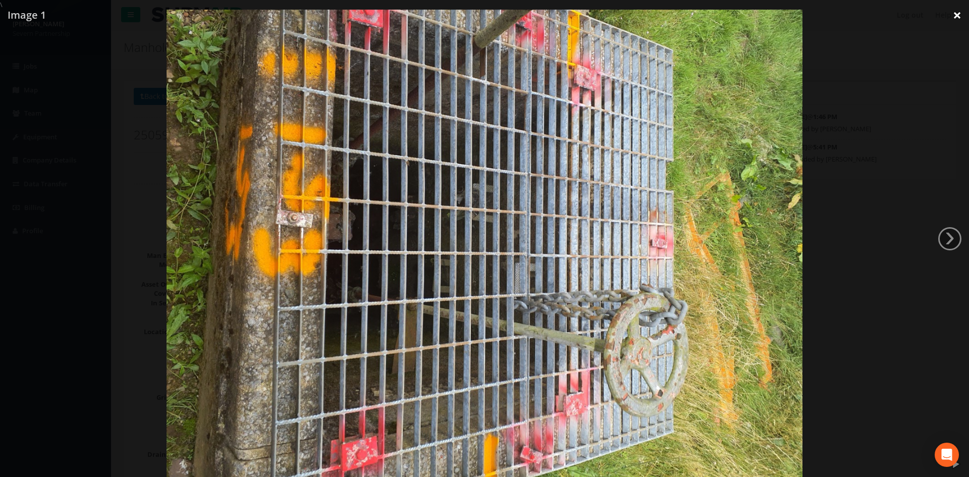
click at [956, 17] on link "×" at bounding box center [957, 15] width 24 height 30
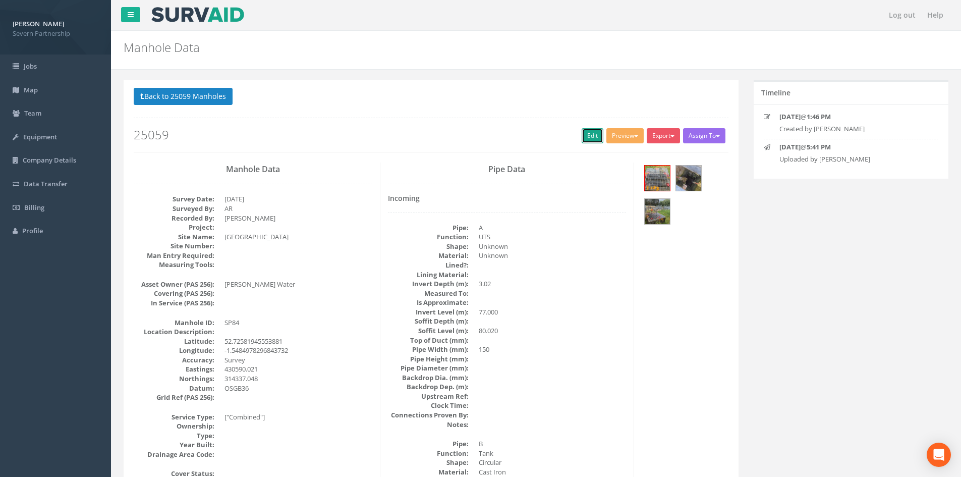
click at [584, 133] on link "Edit" at bounding box center [593, 135] width 22 height 15
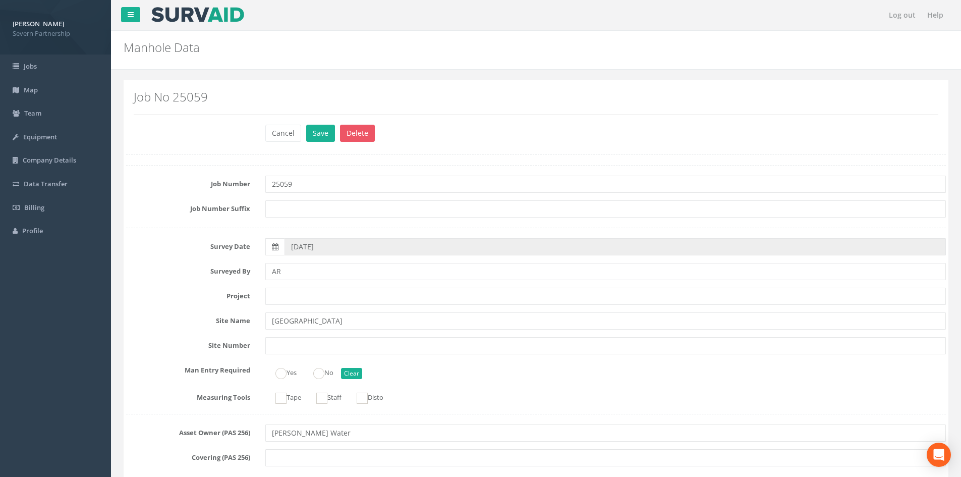
click at [322, 132] on button "Save" at bounding box center [320, 133] width 29 height 17
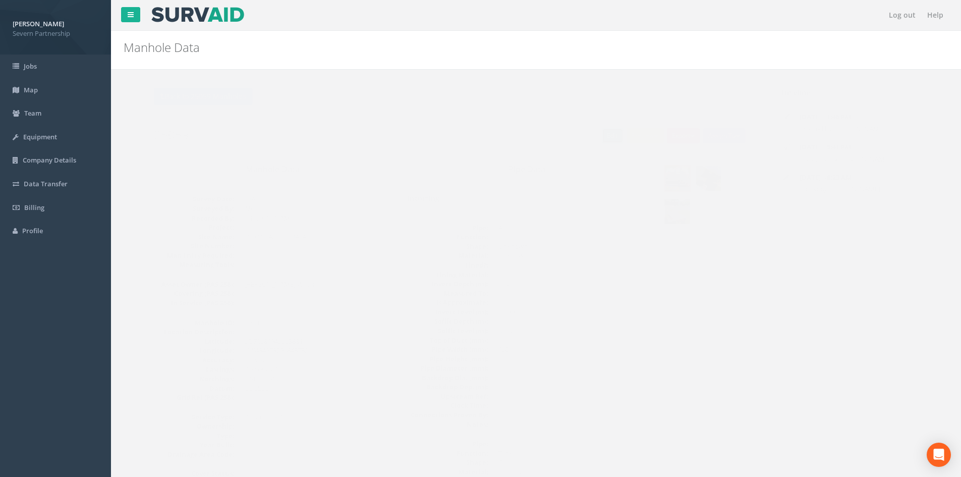
click at [584, 136] on link "Edit" at bounding box center [593, 135] width 22 height 15
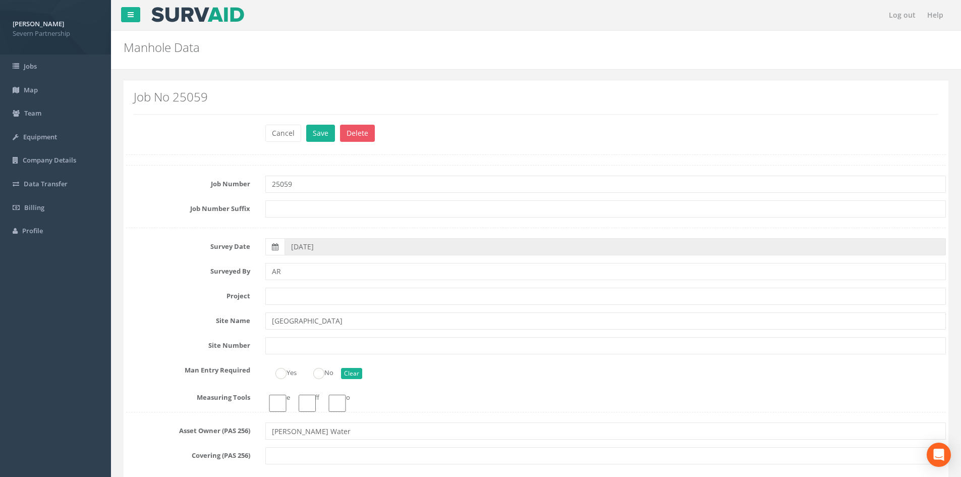
type input "[PERSON_NAME]"
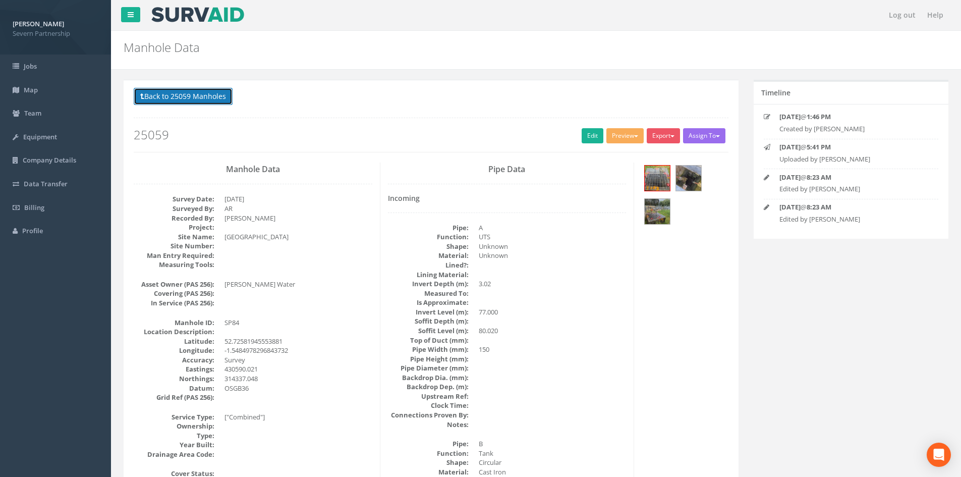
click at [158, 104] on button "Back to 25059 Manholes" at bounding box center [183, 96] width 99 height 17
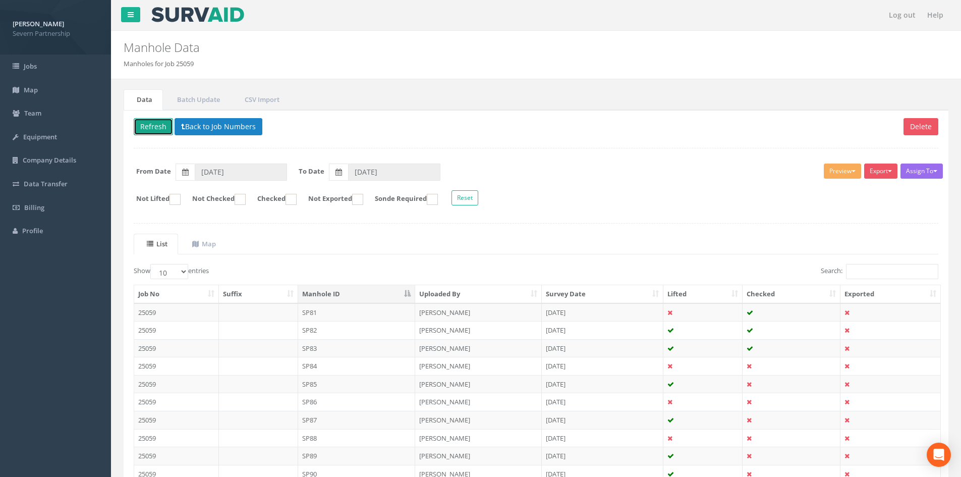
click at [149, 127] on button "Refresh" at bounding box center [153, 126] width 39 height 17
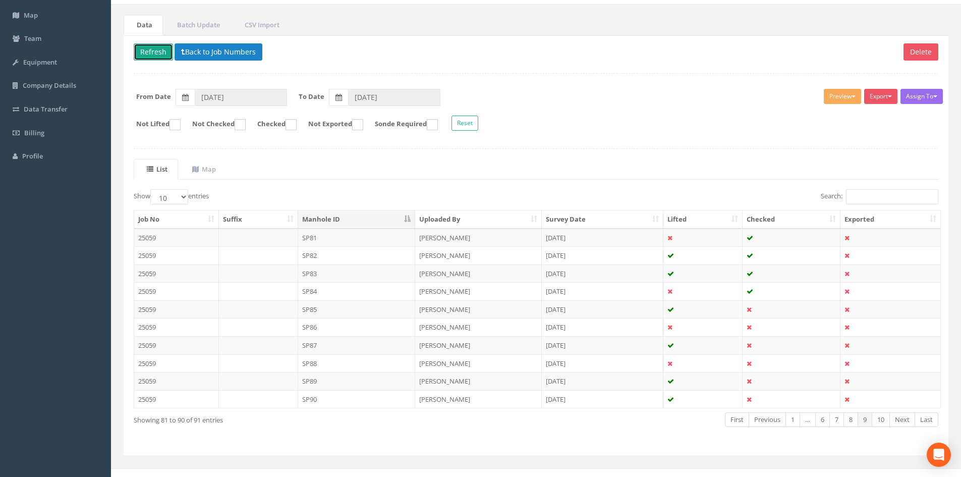
scroll to position [86, 0]
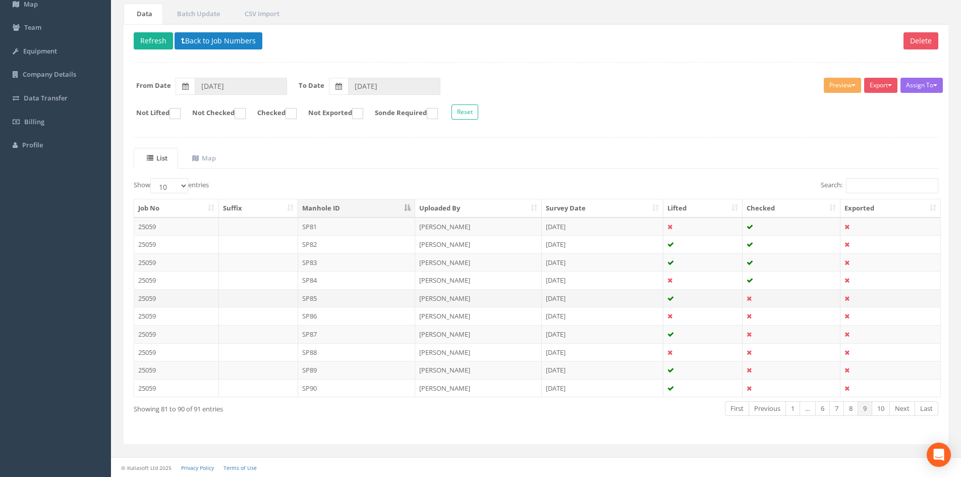
click at [324, 299] on td "SP85" at bounding box center [357, 298] width 118 height 18
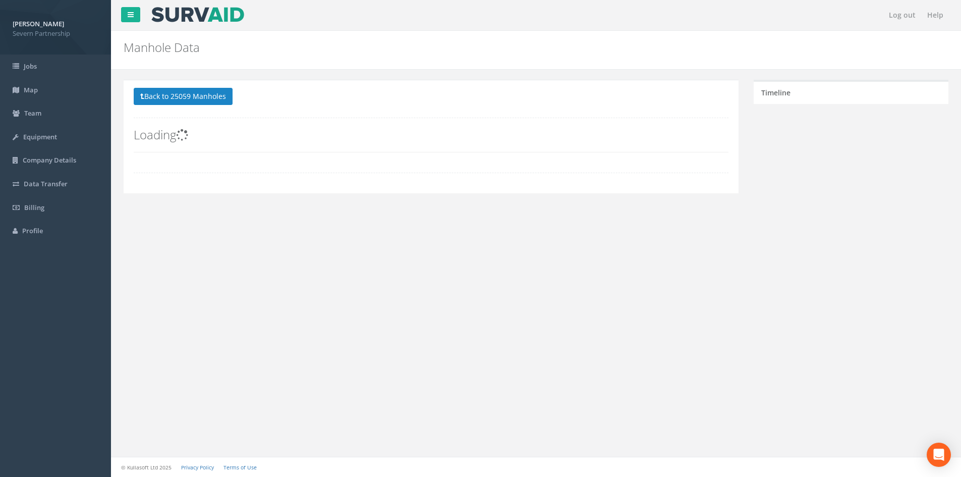
scroll to position [0, 0]
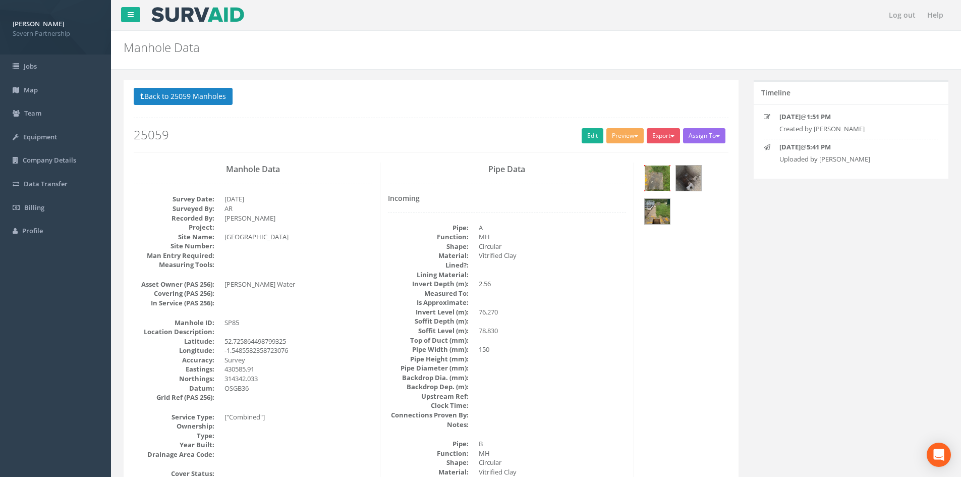
click at [656, 189] on img at bounding box center [657, 177] width 25 height 25
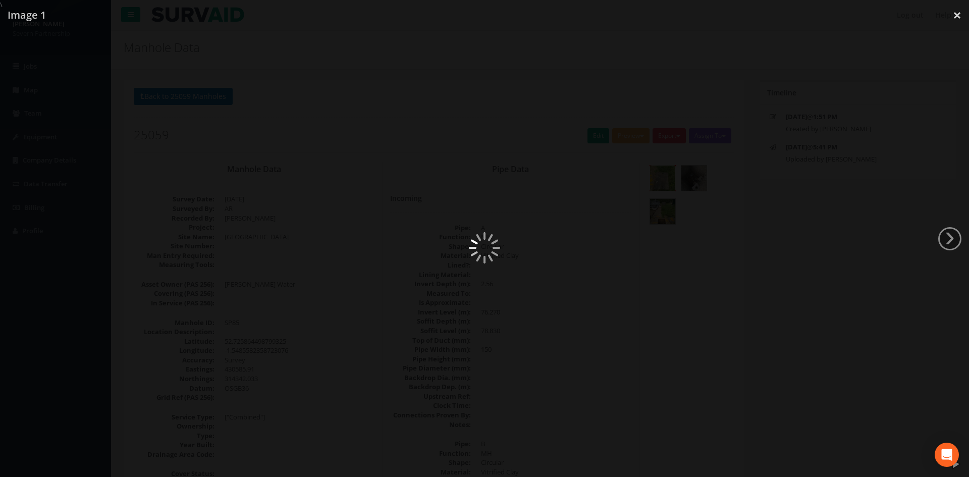
click at [656, 189] on img at bounding box center [484, 248] width 636 height 477
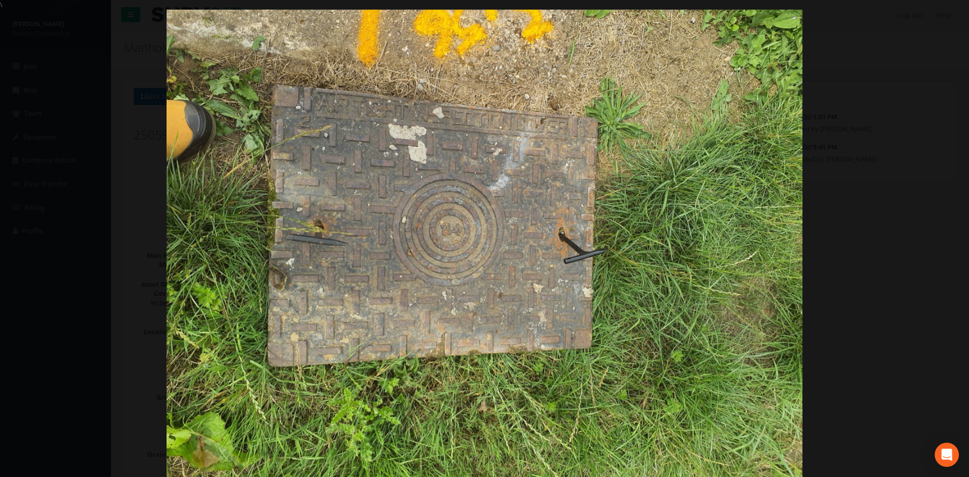
click at [829, 266] on div at bounding box center [484, 248] width 969 height 477
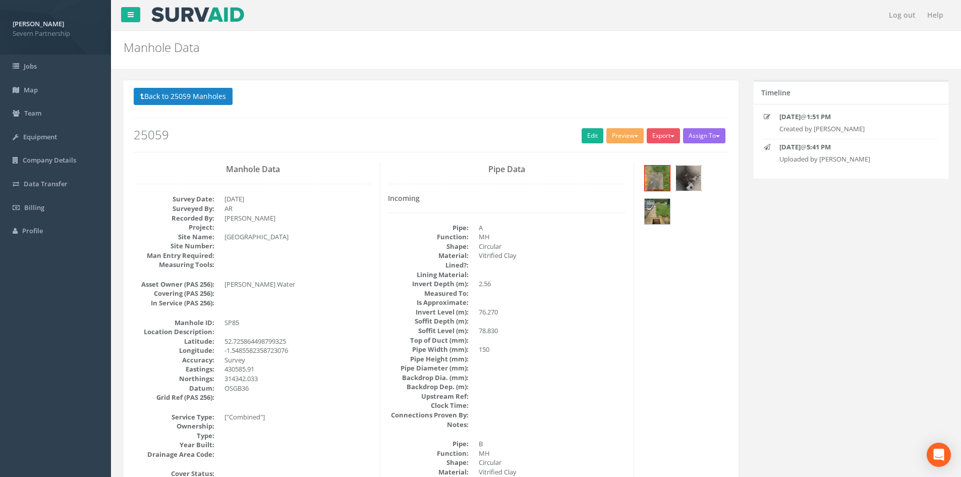
click at [684, 186] on img at bounding box center [688, 177] width 25 height 25
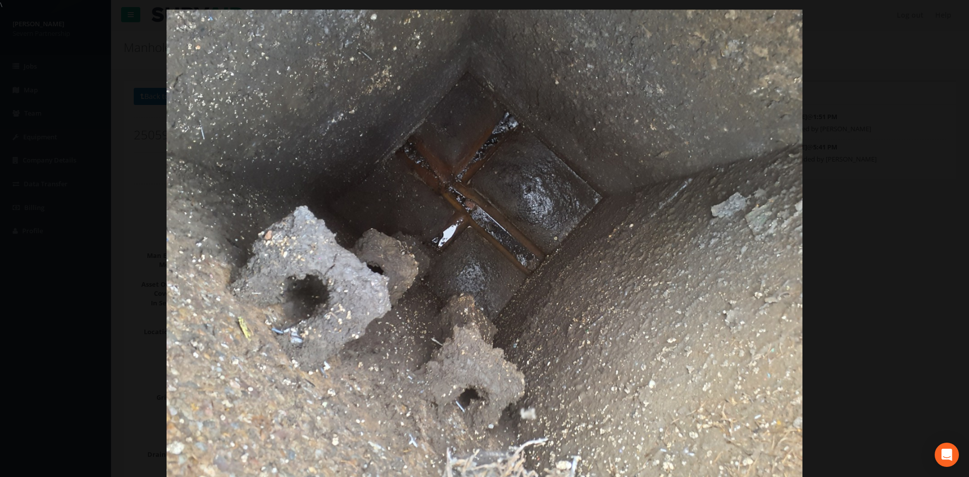
click at [684, 186] on img at bounding box center [484, 248] width 636 height 477
click at [943, 238] on link "›" at bounding box center [949, 238] width 23 height 23
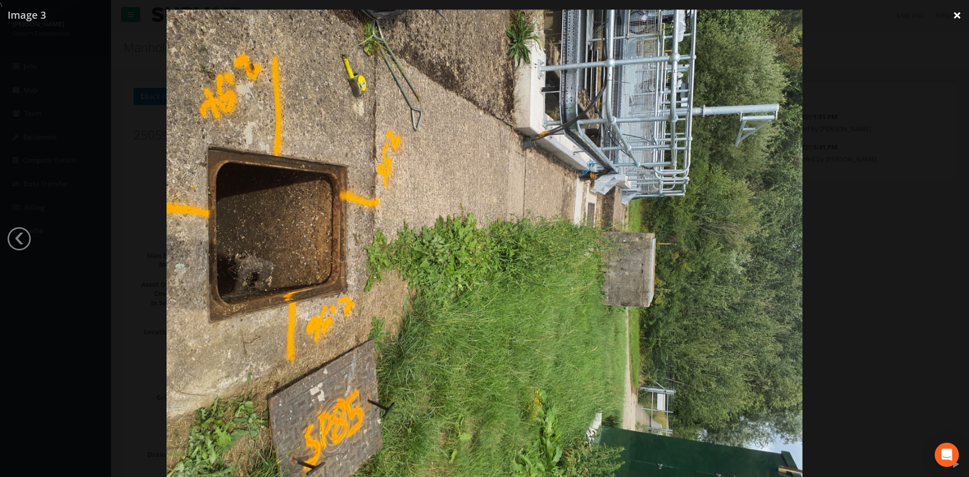
click at [957, 16] on link "×" at bounding box center [957, 15] width 24 height 30
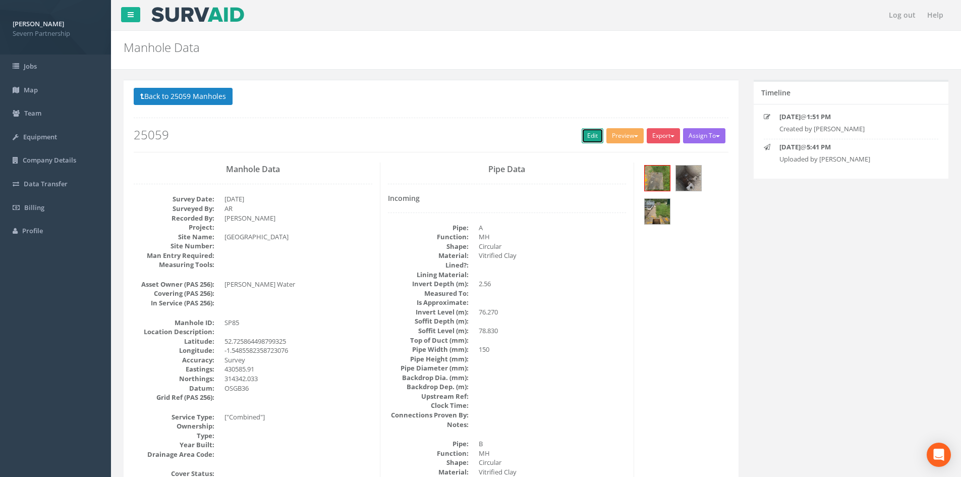
click at [591, 135] on link "Edit" at bounding box center [593, 135] width 22 height 15
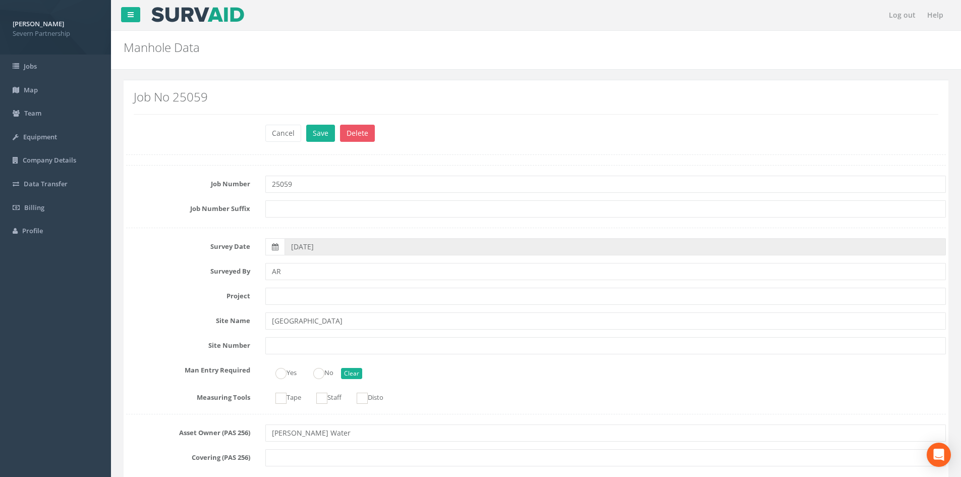
scroll to position [2530, 0]
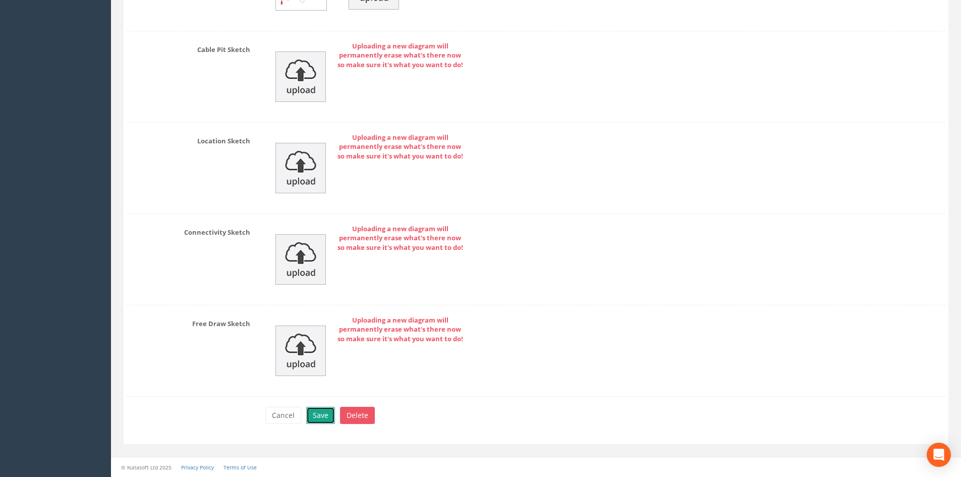
click at [318, 415] on button "Save" at bounding box center [320, 415] width 29 height 17
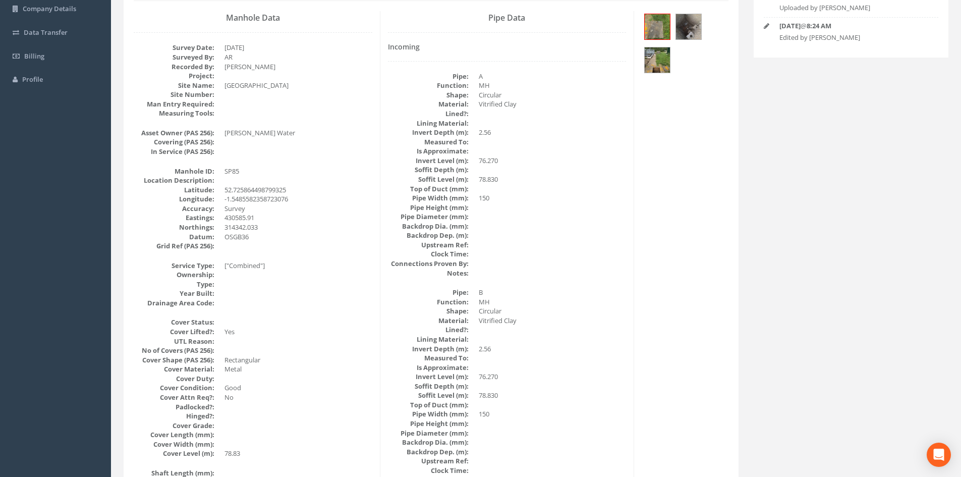
scroll to position [0, 0]
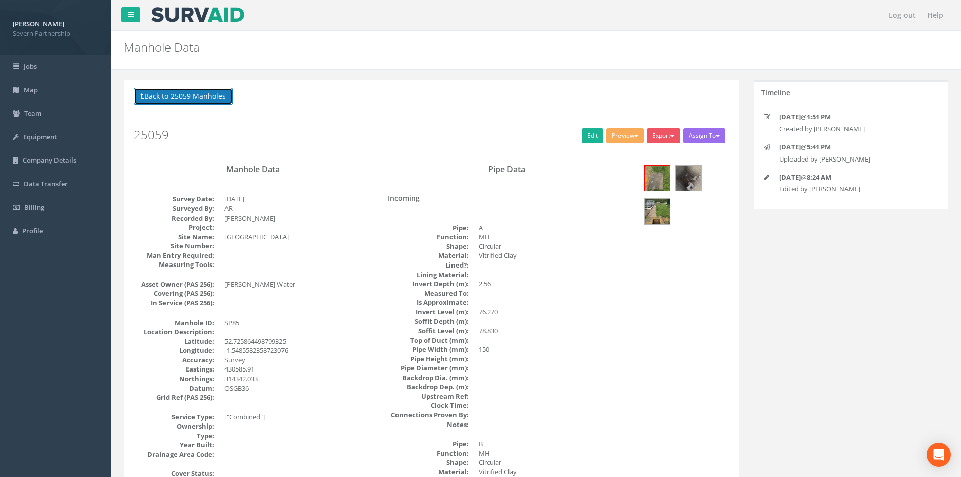
click at [187, 98] on button "Back to 25059 Manholes" at bounding box center [183, 96] width 99 height 17
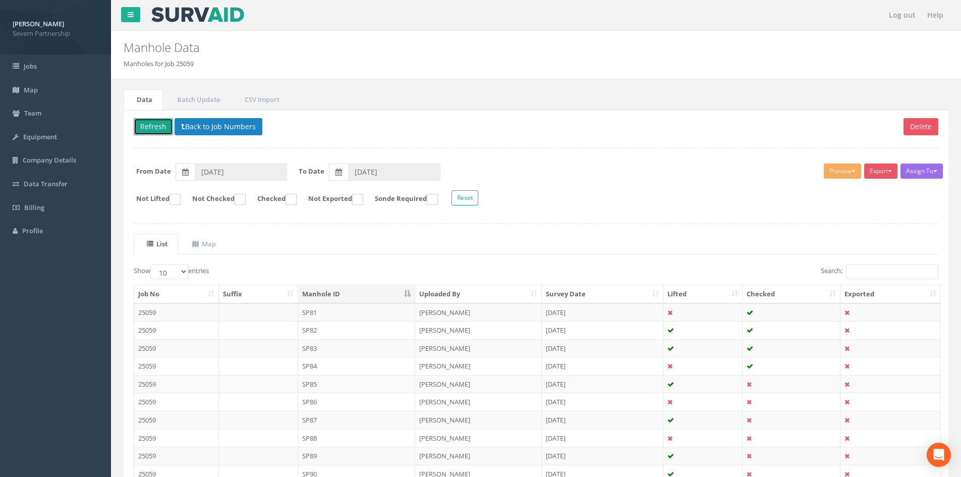
click at [154, 129] on button "Refresh" at bounding box center [153, 126] width 39 height 17
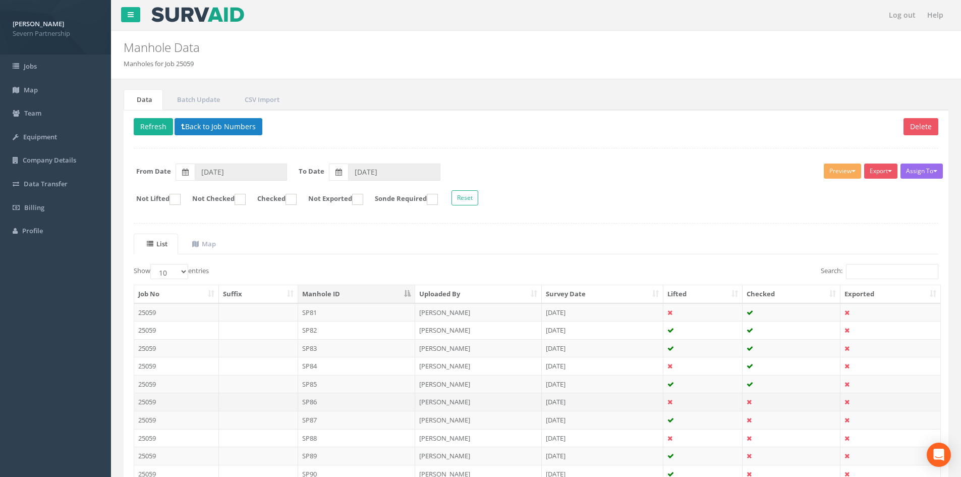
click at [343, 401] on td "SP86" at bounding box center [357, 401] width 118 height 18
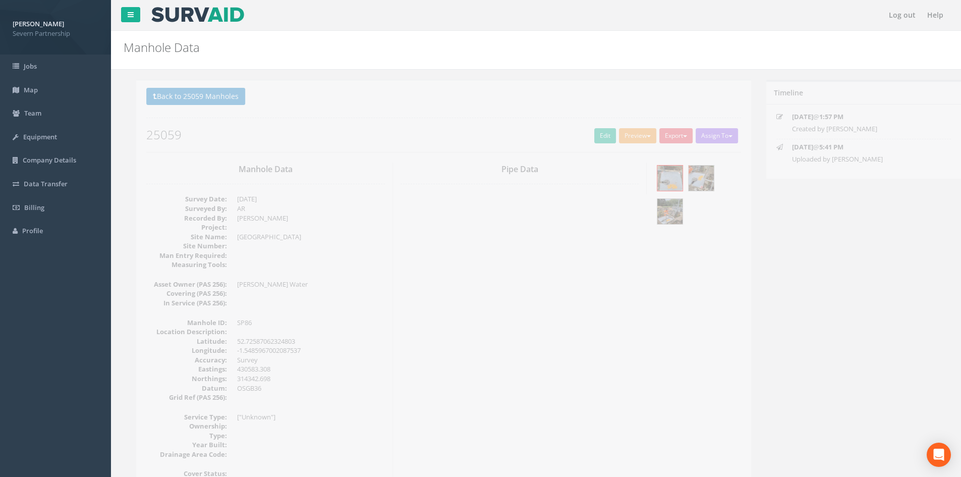
click at [621, 137] on button "Preview" at bounding box center [624, 135] width 37 height 15
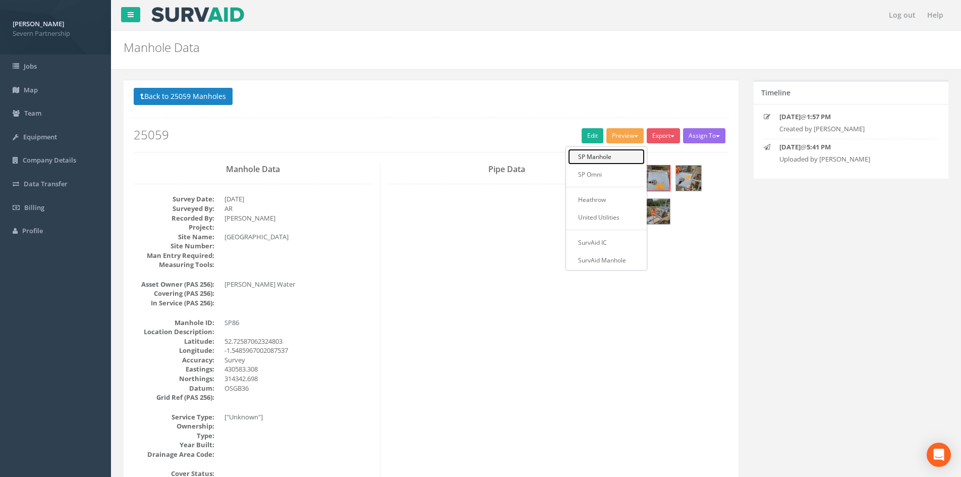
click at [583, 158] on link "SP Manhole" at bounding box center [606, 157] width 77 height 16
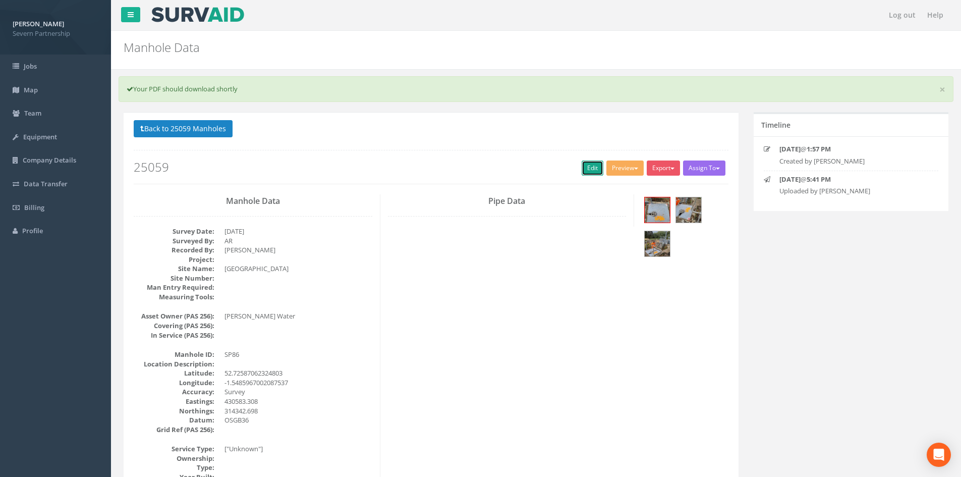
click at [589, 168] on link "Edit" at bounding box center [593, 167] width 22 height 15
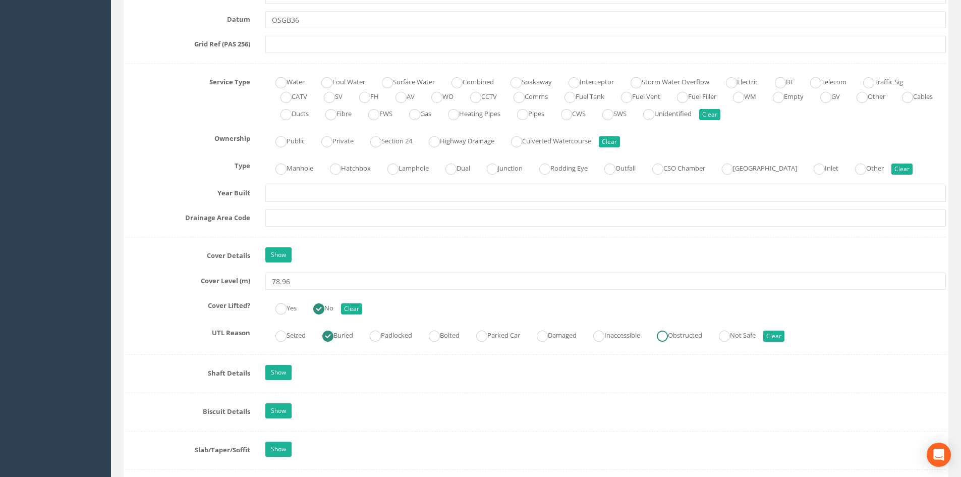
click at [668, 341] on ins at bounding box center [662, 335] width 11 height 11
radio input "false"
radio input "true"
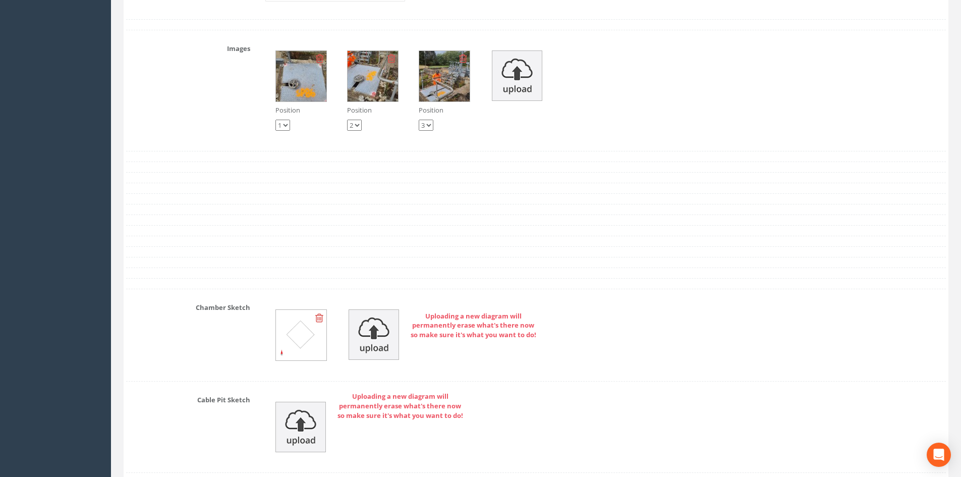
scroll to position [1969, 0]
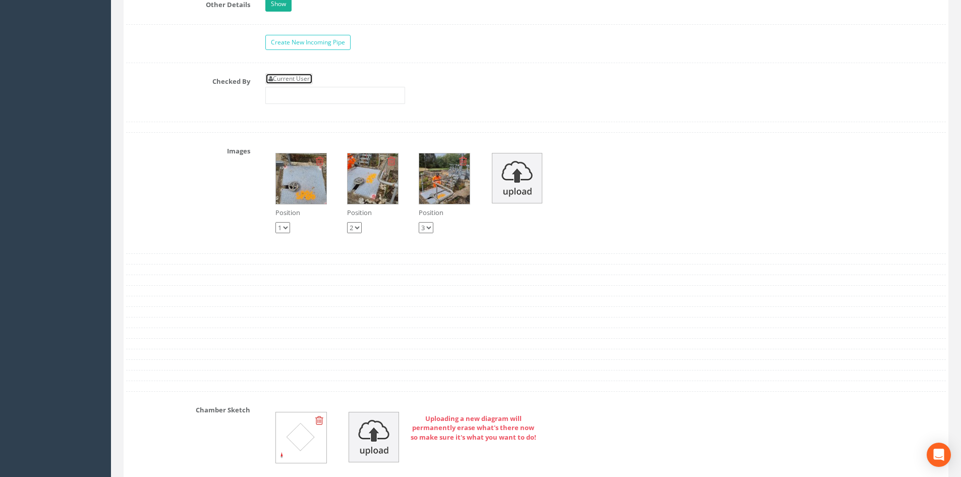
click at [295, 76] on link "Current User" at bounding box center [288, 78] width 47 height 11
type input "[PERSON_NAME]"
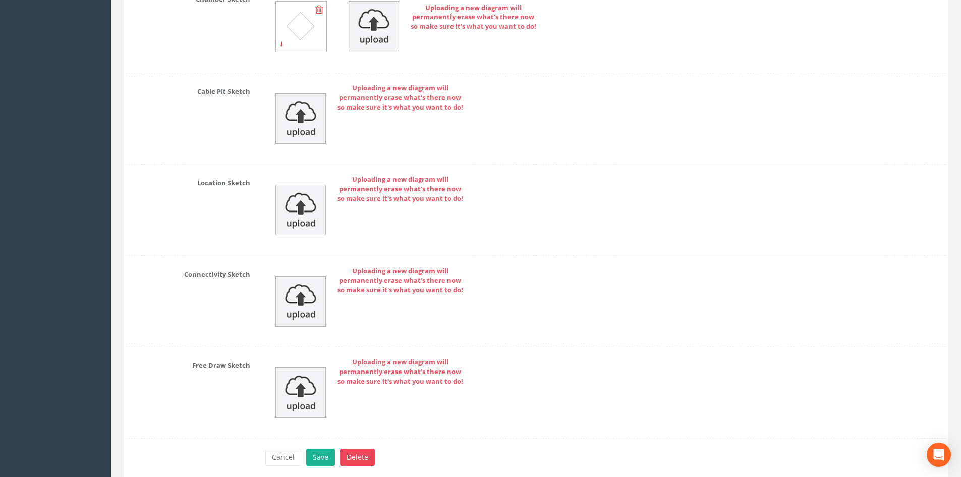
scroll to position [2421, 0]
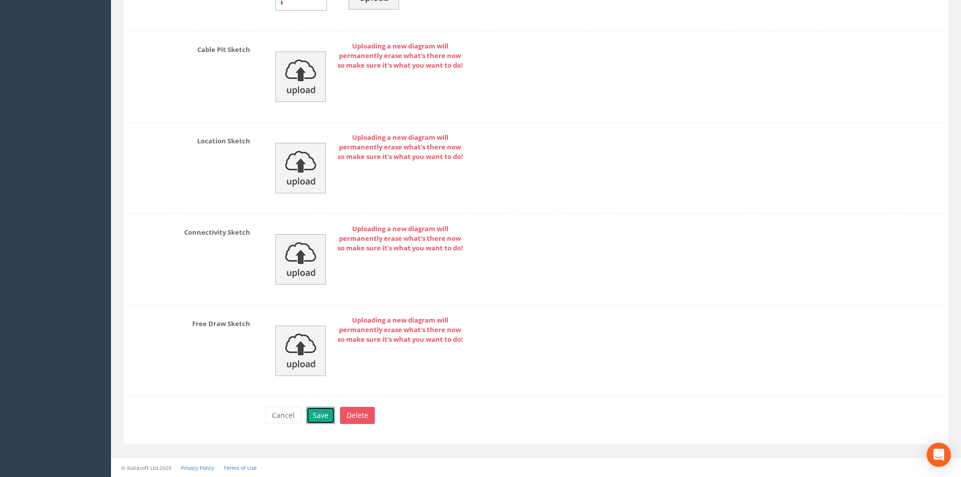
click at [317, 411] on button "Save" at bounding box center [320, 415] width 29 height 17
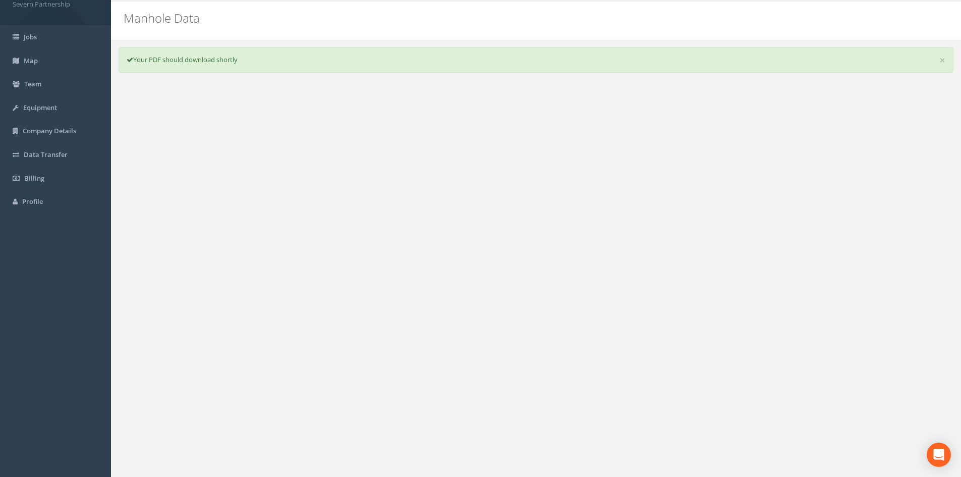
scroll to position [0, 0]
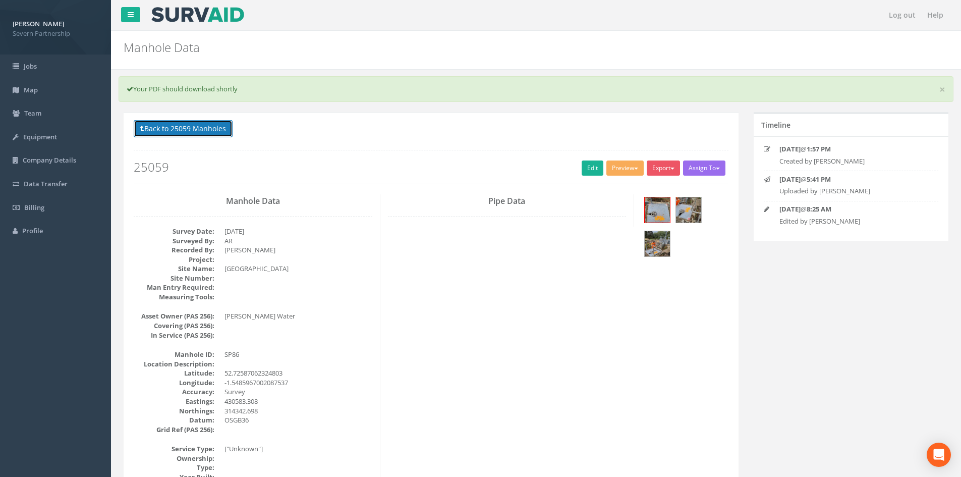
click at [146, 129] on button "Back to 25059 Manholes" at bounding box center [183, 128] width 99 height 17
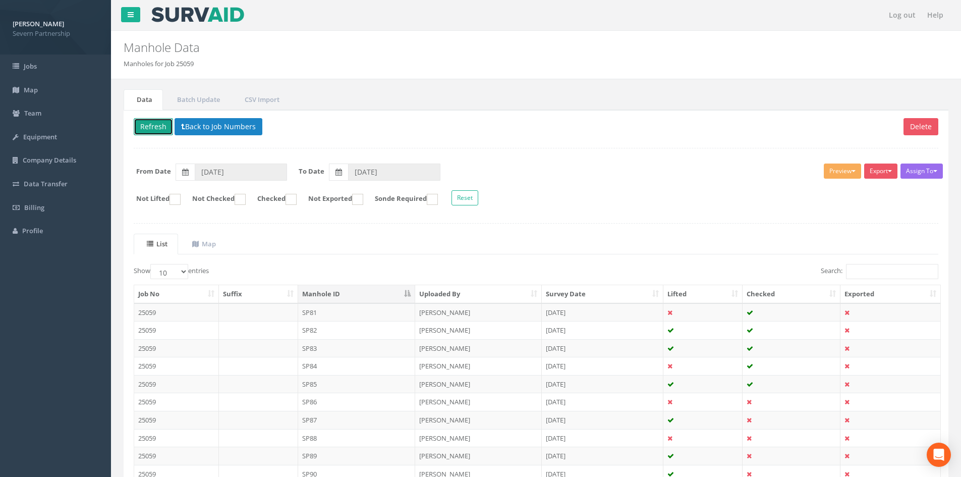
click at [147, 130] on button "Refresh" at bounding box center [153, 126] width 39 height 17
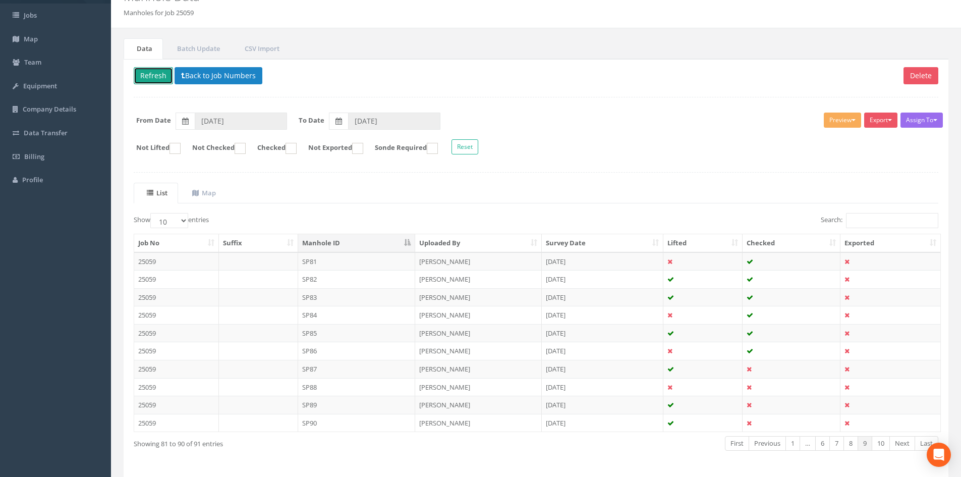
scroll to position [86, 0]
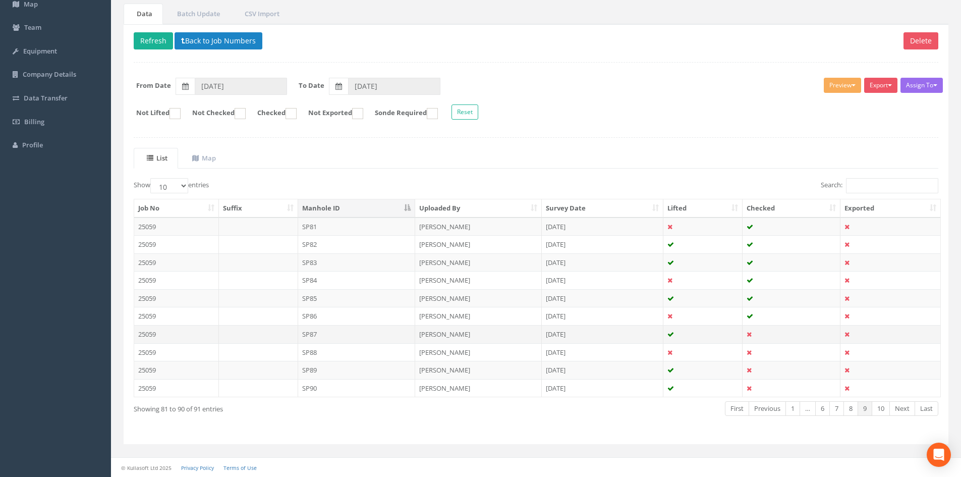
click at [333, 335] on td "SP87" at bounding box center [357, 334] width 118 height 18
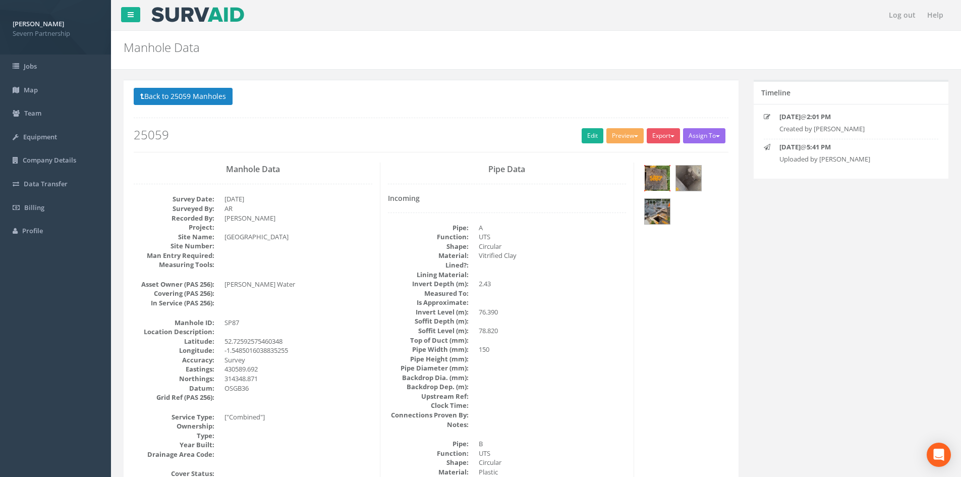
click at [654, 182] on img at bounding box center [657, 177] width 25 height 25
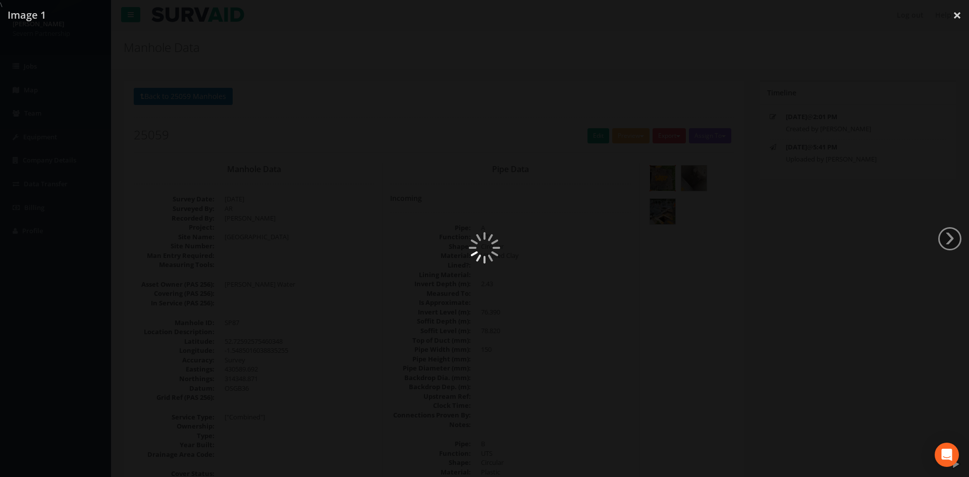
click at [654, 182] on div at bounding box center [484, 248] width 969 height 477
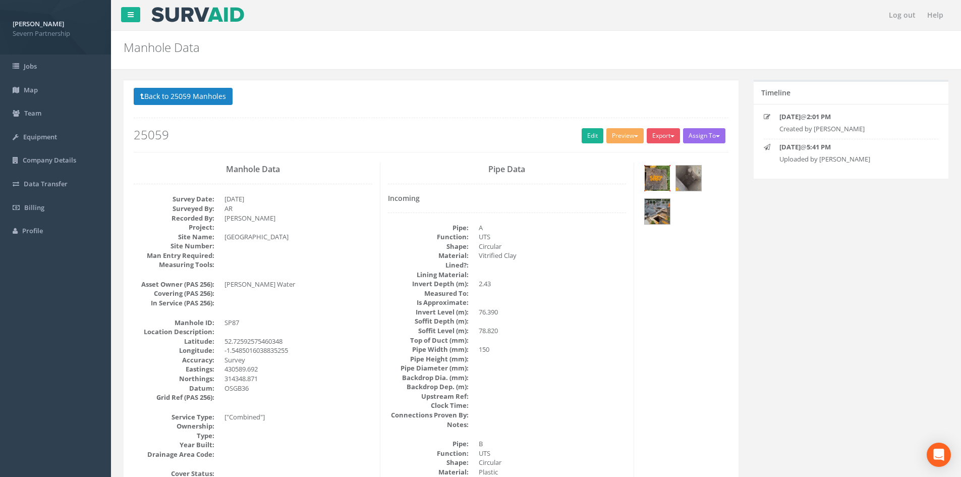
click at [666, 178] on img at bounding box center [657, 177] width 25 height 25
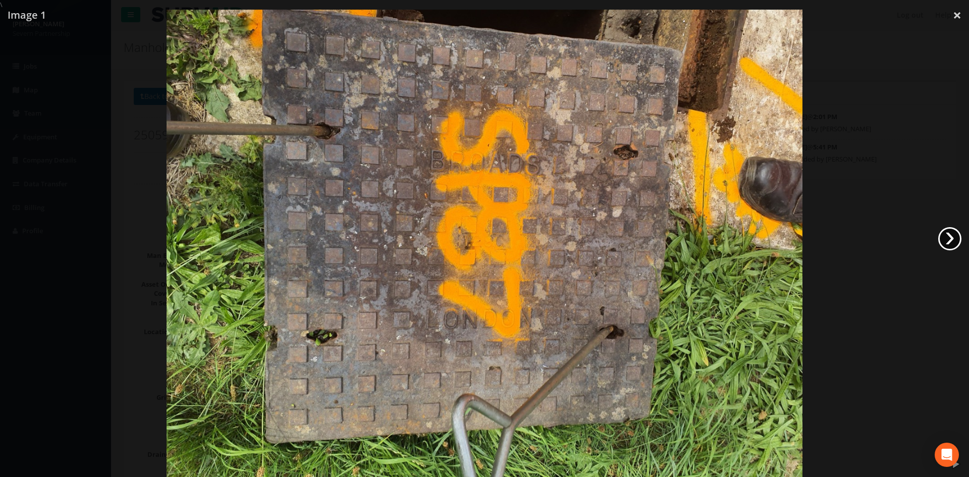
click at [949, 244] on link "›" at bounding box center [949, 238] width 23 height 23
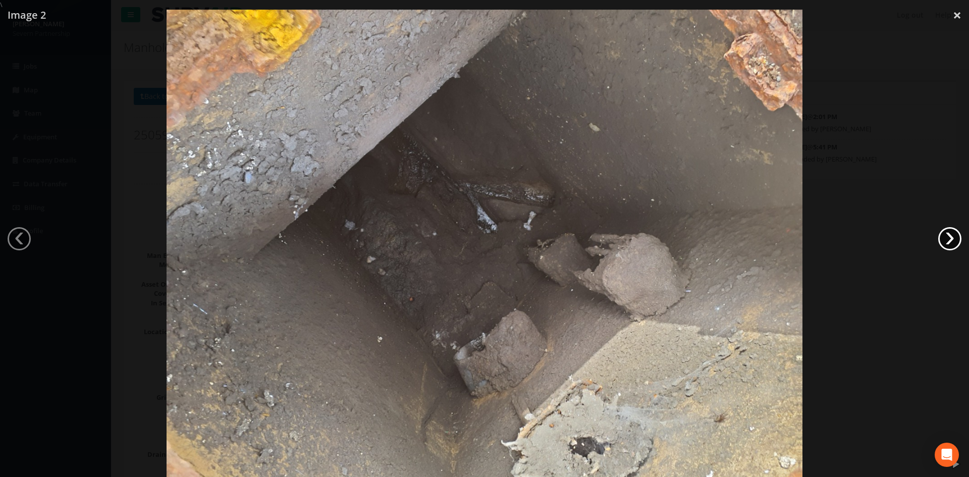
click at [949, 243] on link "›" at bounding box center [949, 238] width 23 height 23
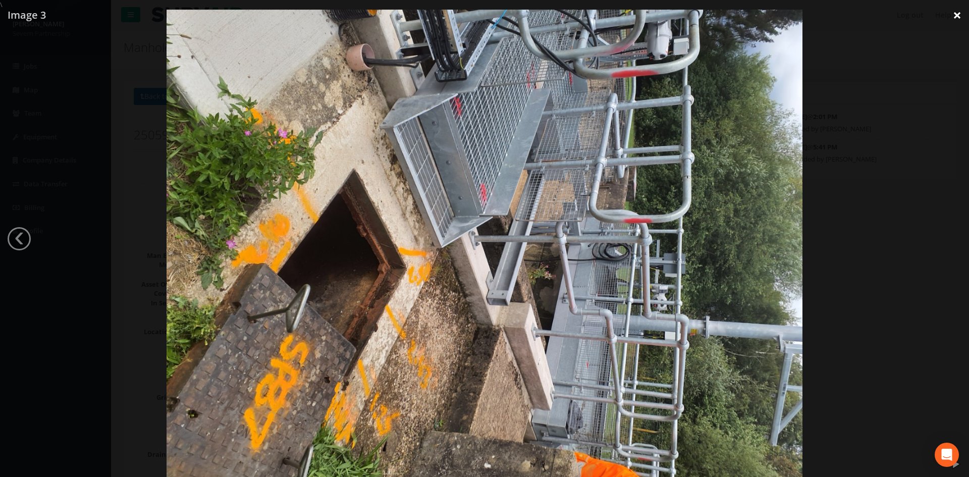
click at [951, 15] on link "×" at bounding box center [957, 15] width 24 height 30
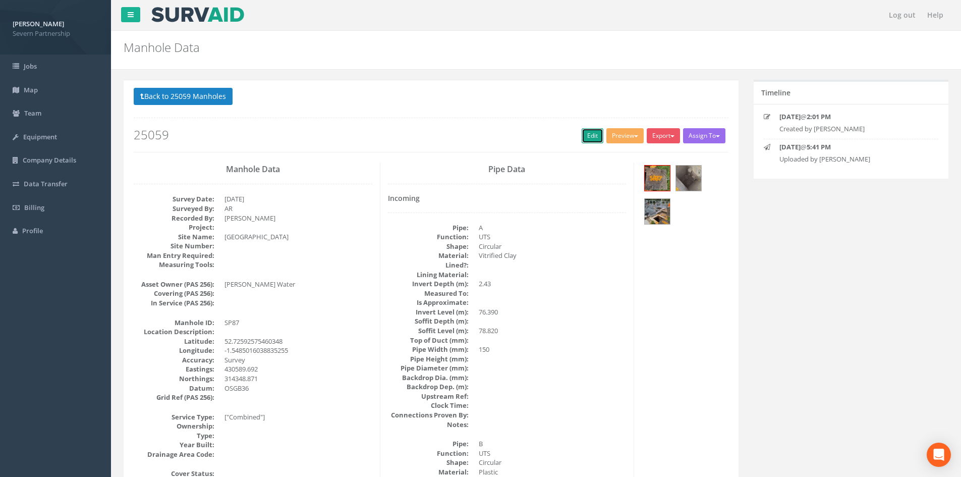
click at [586, 134] on link "Edit" at bounding box center [593, 135] width 22 height 15
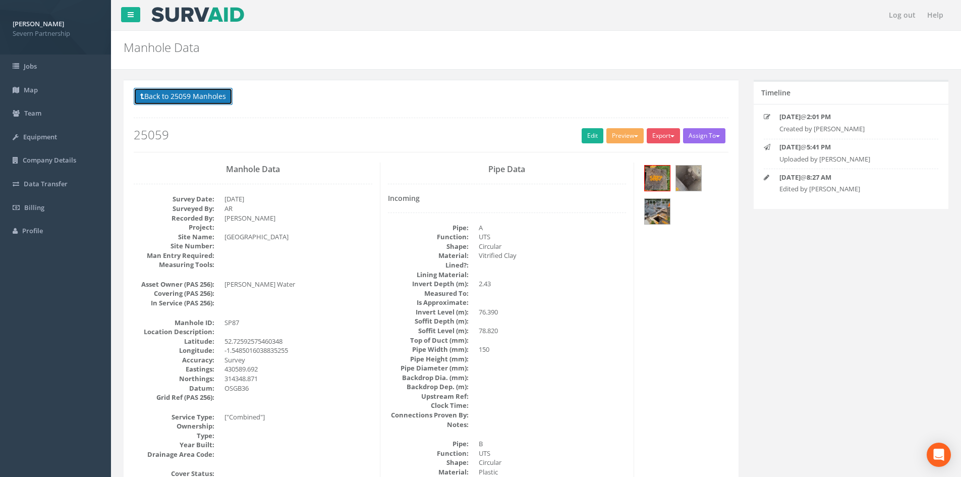
click at [166, 101] on button "Back to 25059 Manholes" at bounding box center [183, 96] width 99 height 17
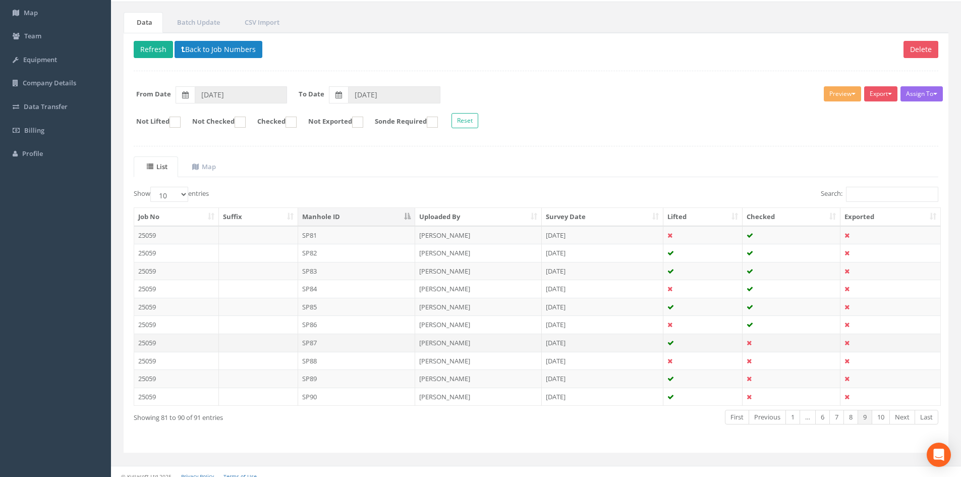
scroll to position [86, 0]
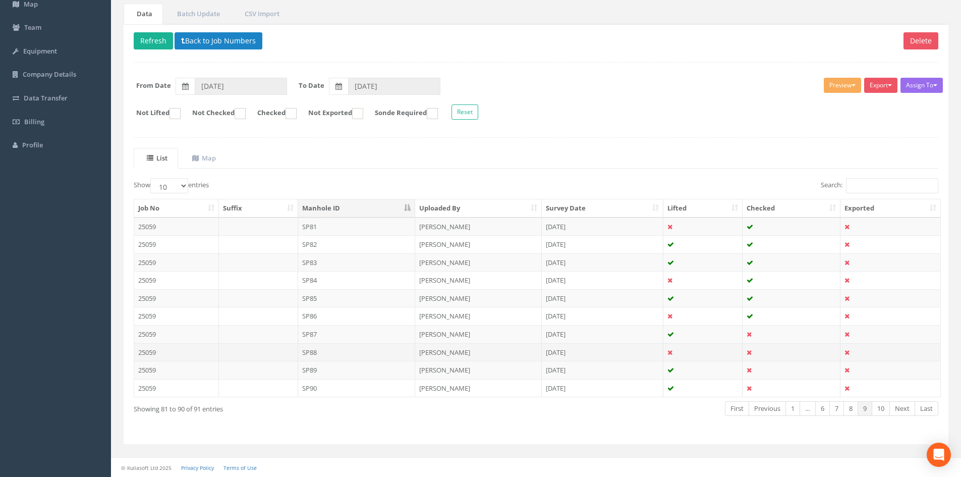
click at [362, 353] on td "SP88" at bounding box center [357, 352] width 118 height 18
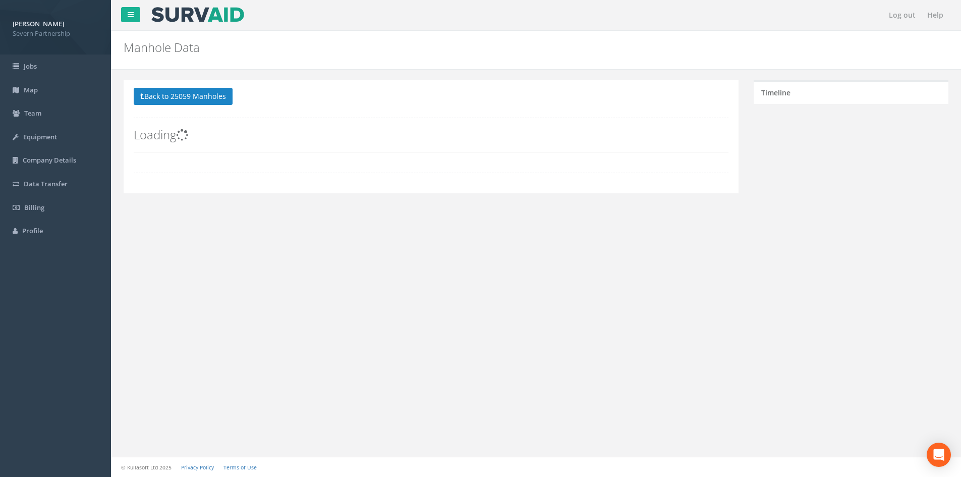
scroll to position [0, 0]
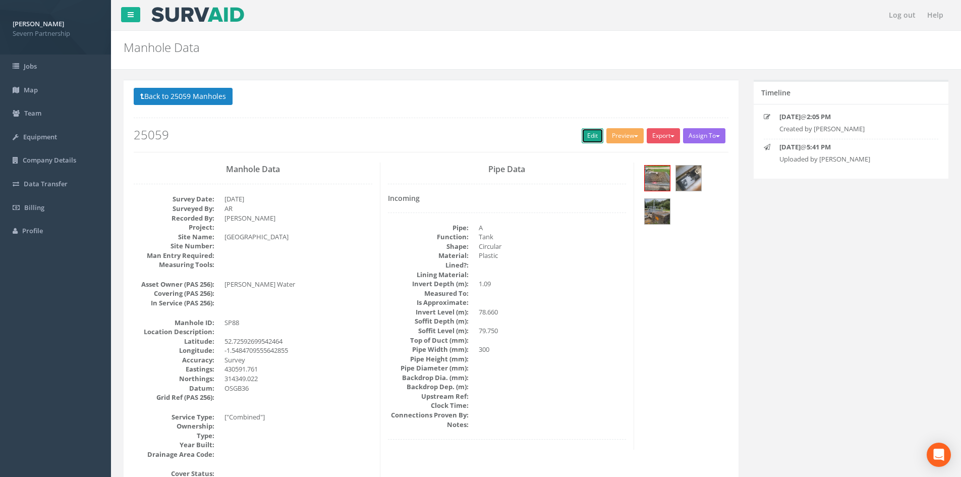
click at [592, 135] on link "Edit" at bounding box center [593, 135] width 22 height 15
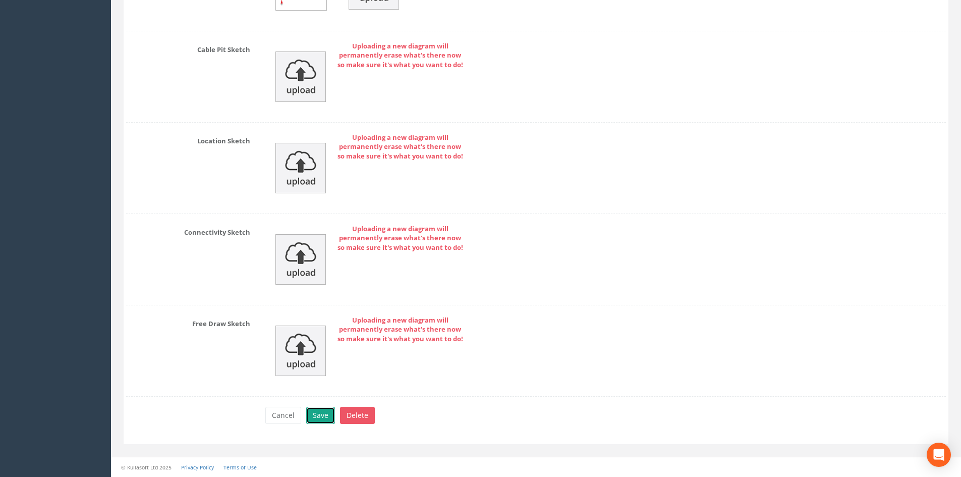
click at [315, 411] on button "Save" at bounding box center [320, 415] width 29 height 17
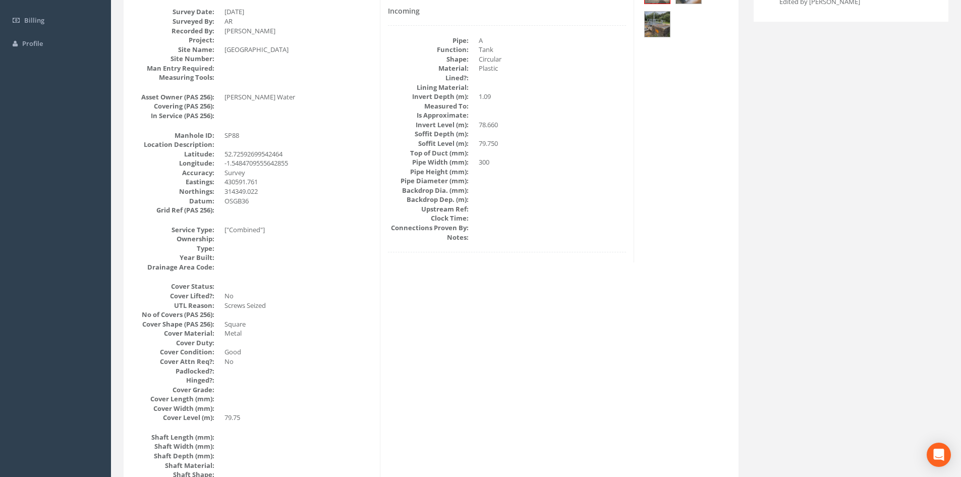
scroll to position [20, 0]
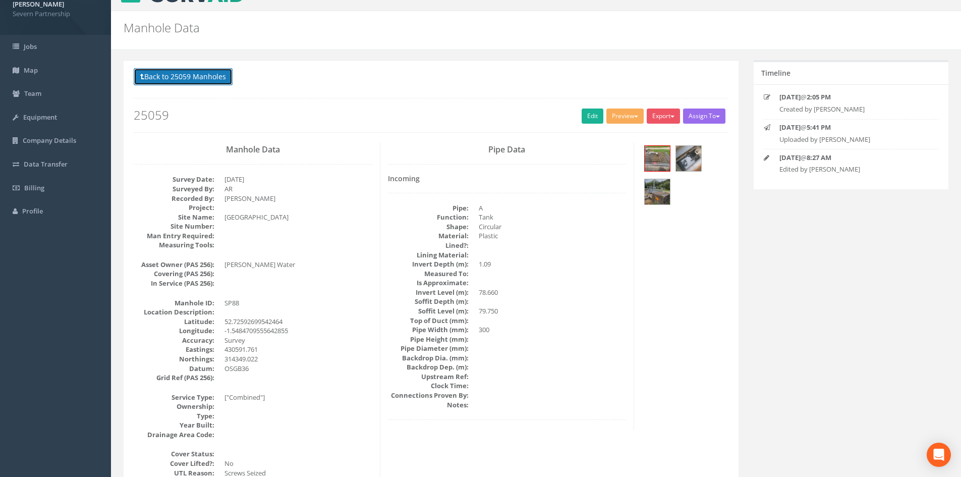
click at [182, 83] on button "Back to 25059 Manholes" at bounding box center [183, 76] width 99 height 17
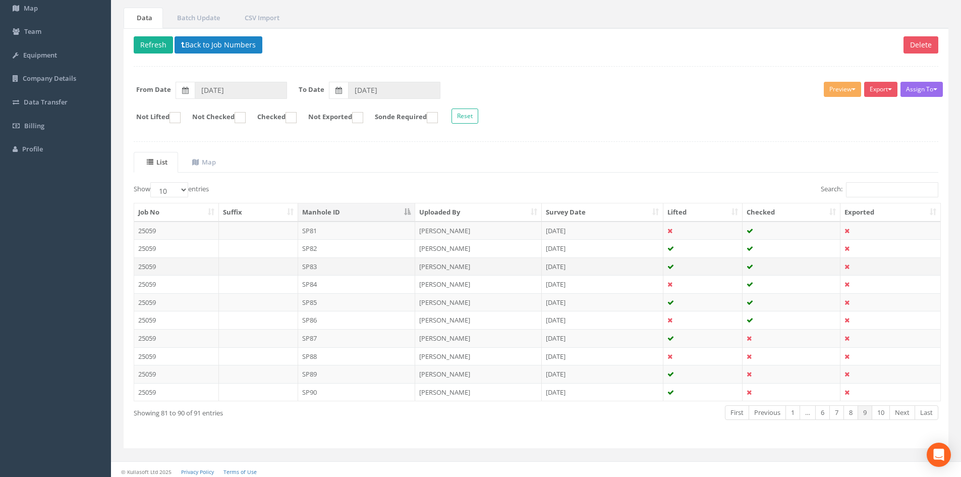
scroll to position [86, 0]
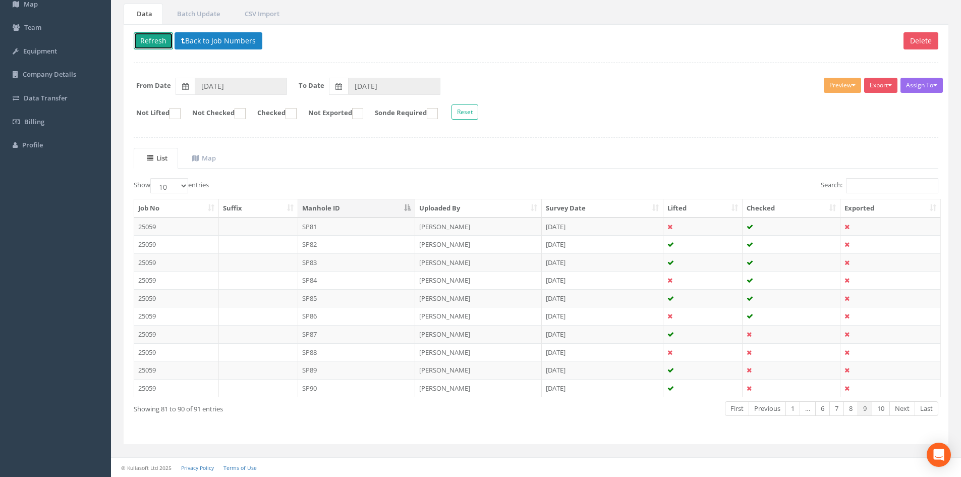
click at [150, 45] on button "Refresh" at bounding box center [153, 40] width 39 height 17
click at [400, 373] on td "SP89" at bounding box center [357, 370] width 118 height 18
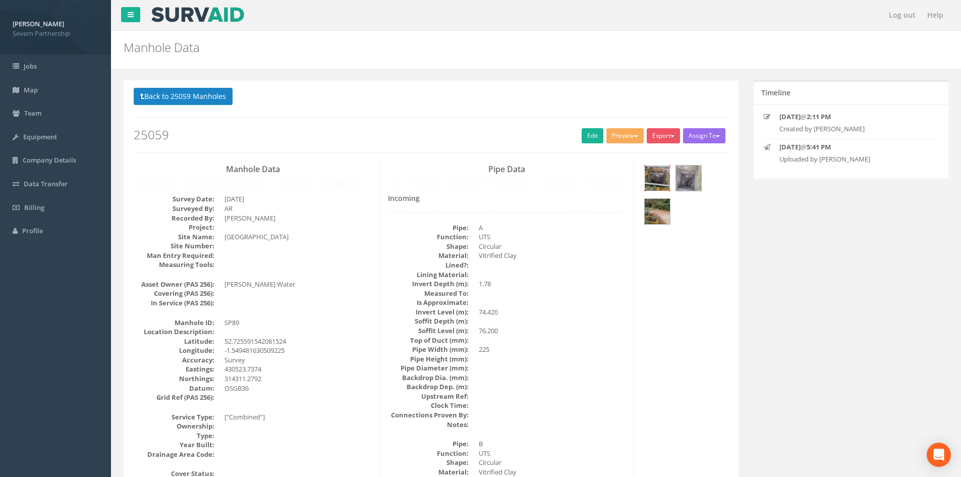
click at [654, 177] on img at bounding box center [657, 177] width 25 height 25
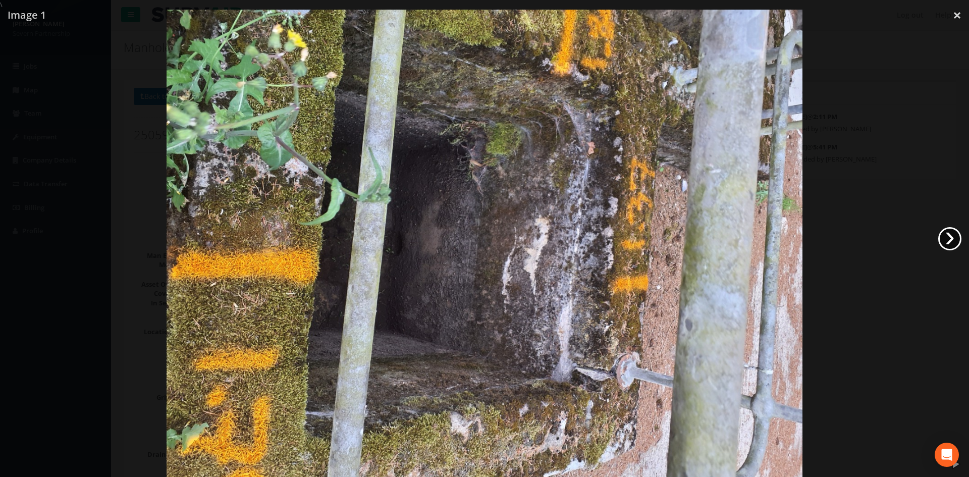
click at [944, 239] on link "›" at bounding box center [949, 238] width 23 height 23
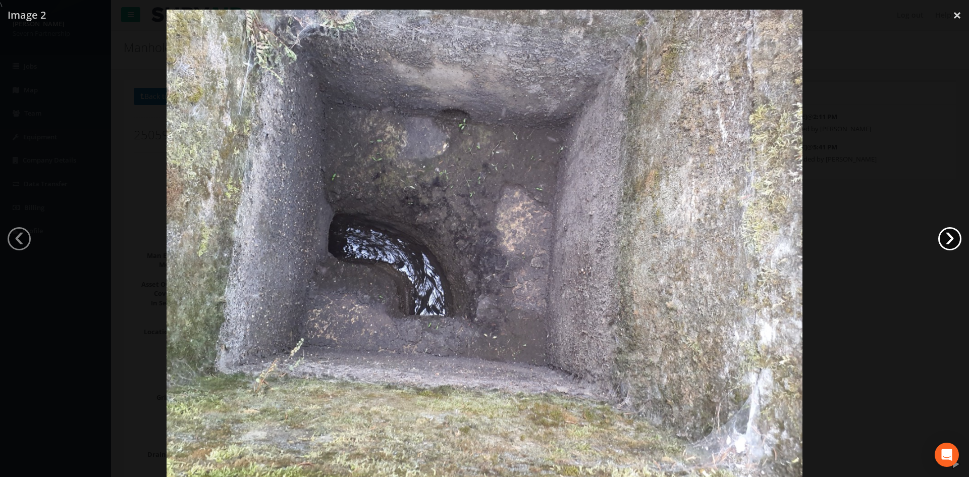
click at [944, 239] on link "›" at bounding box center [949, 238] width 23 height 23
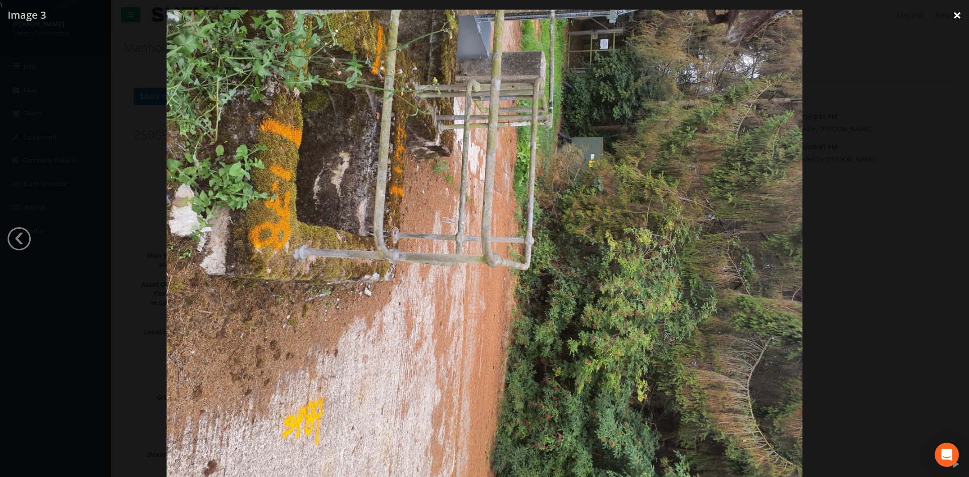
click at [954, 18] on link "×" at bounding box center [957, 15] width 24 height 30
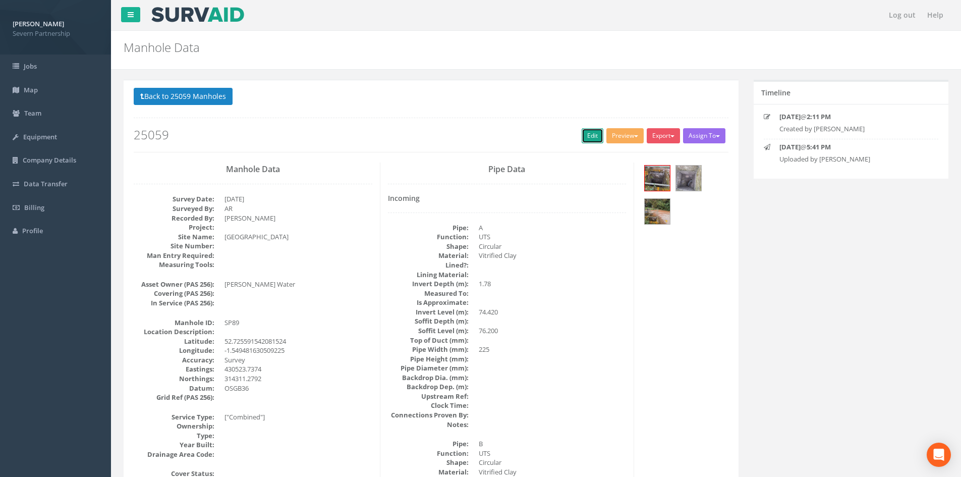
click at [587, 137] on link "Edit" at bounding box center [593, 135] width 22 height 15
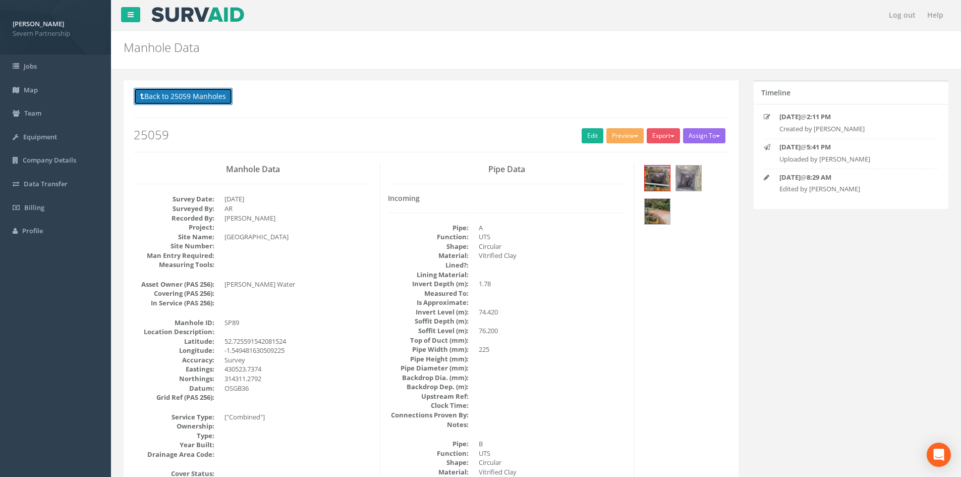
click at [169, 100] on button "Back to 25059 Manholes" at bounding box center [183, 96] width 99 height 17
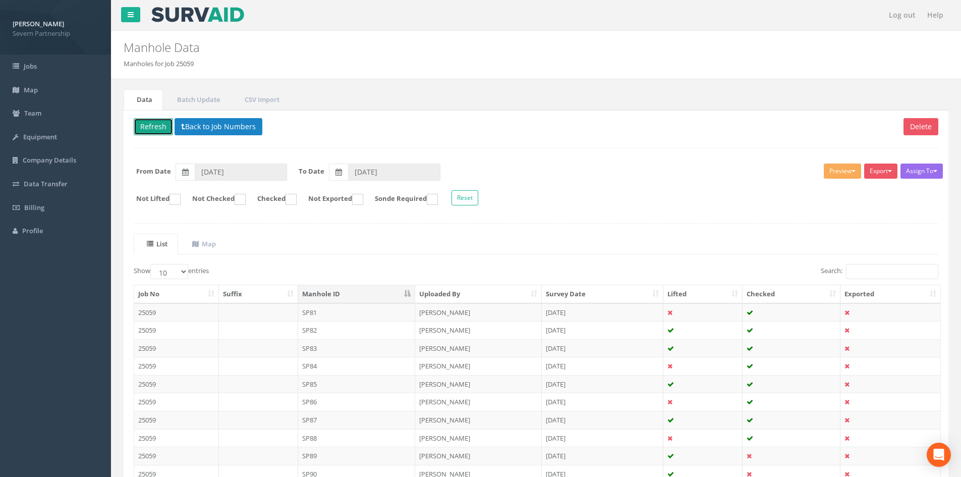
click at [160, 127] on button "Refresh" at bounding box center [153, 126] width 39 height 17
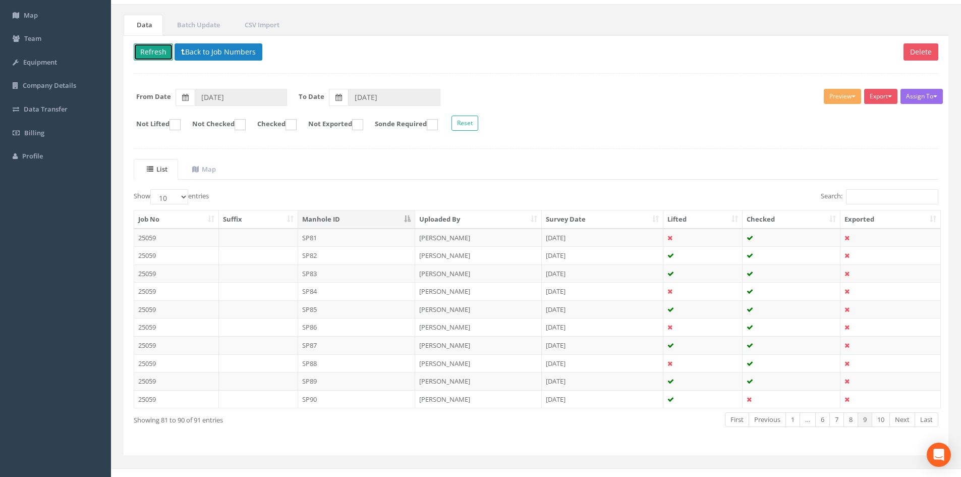
scroll to position [86, 0]
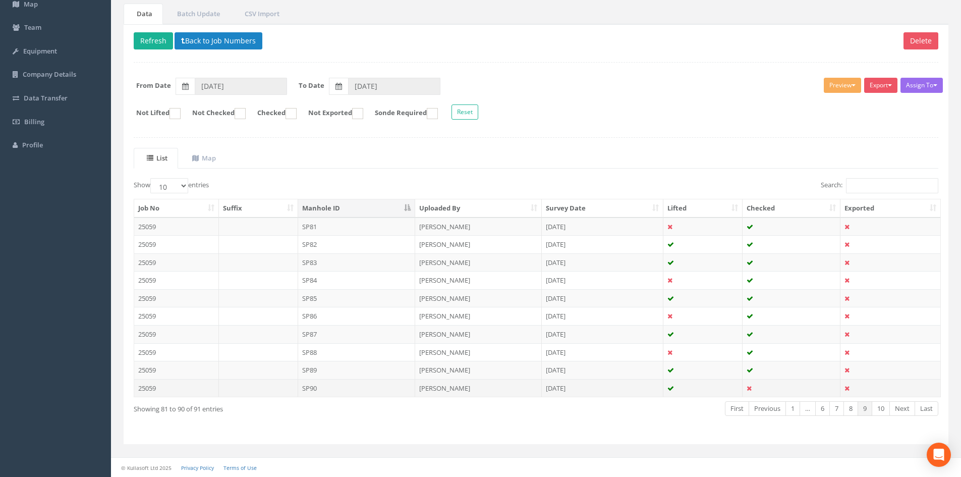
click at [351, 385] on td "SP90" at bounding box center [357, 388] width 118 height 18
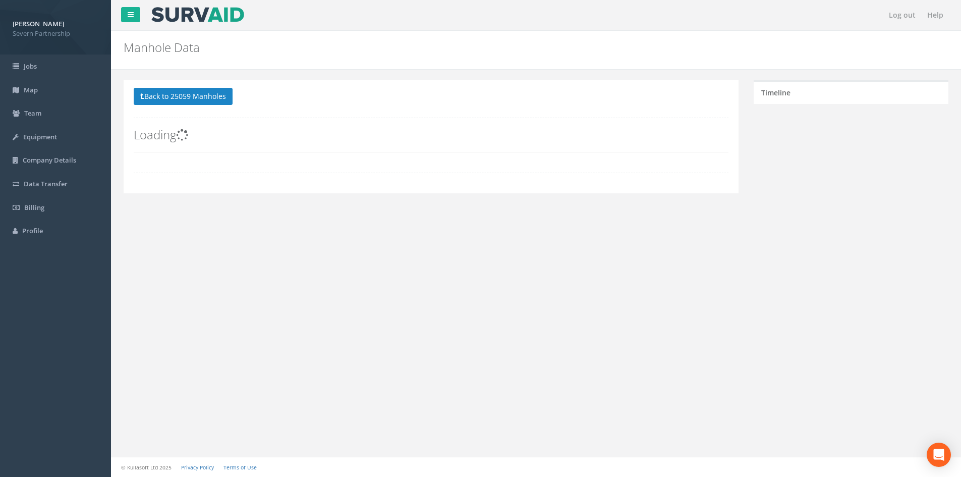
scroll to position [0, 0]
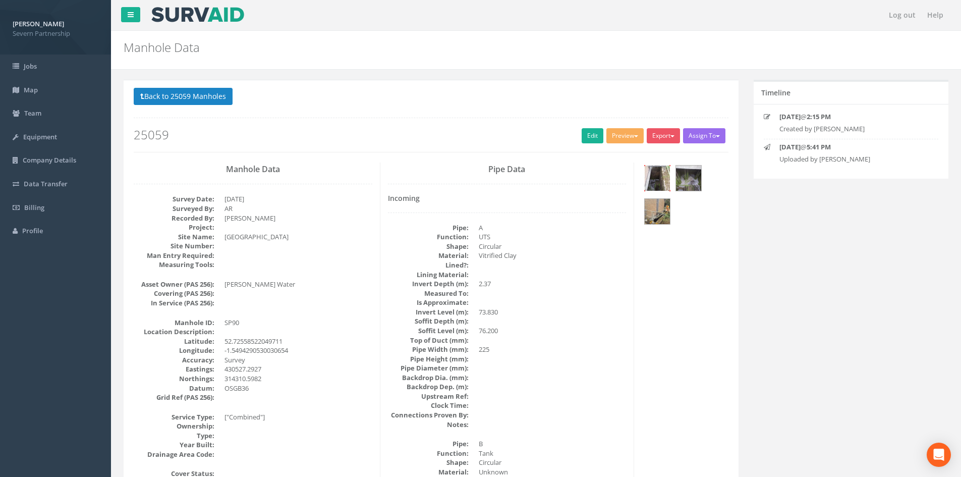
click at [658, 180] on img at bounding box center [657, 177] width 25 height 25
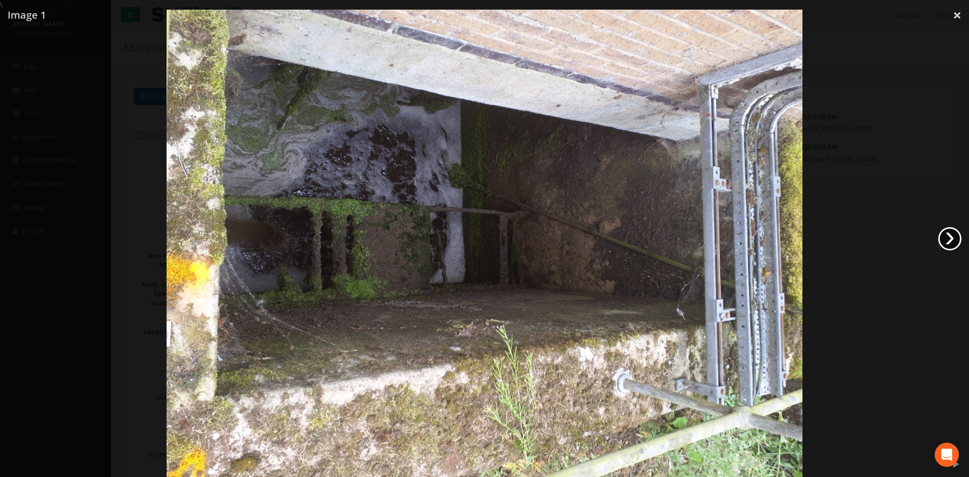
click at [949, 238] on link "›" at bounding box center [949, 238] width 23 height 23
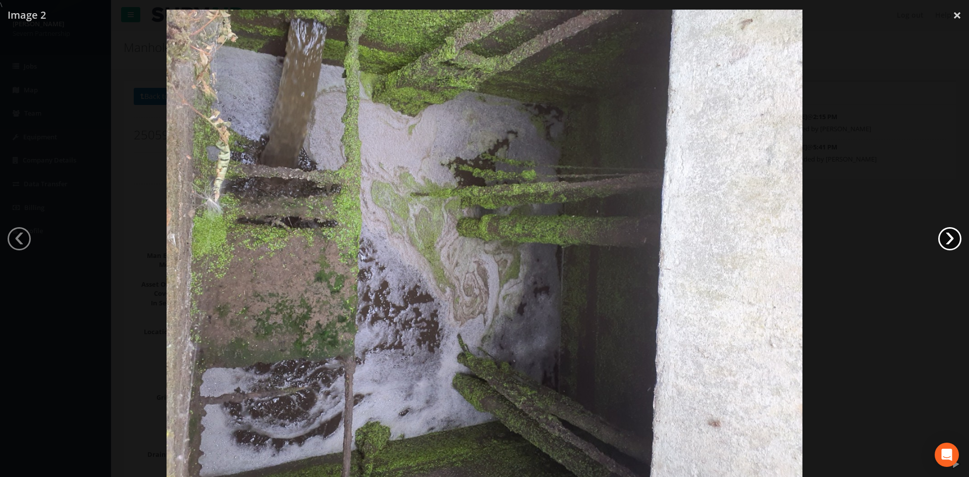
click at [949, 238] on link "›" at bounding box center [949, 238] width 23 height 23
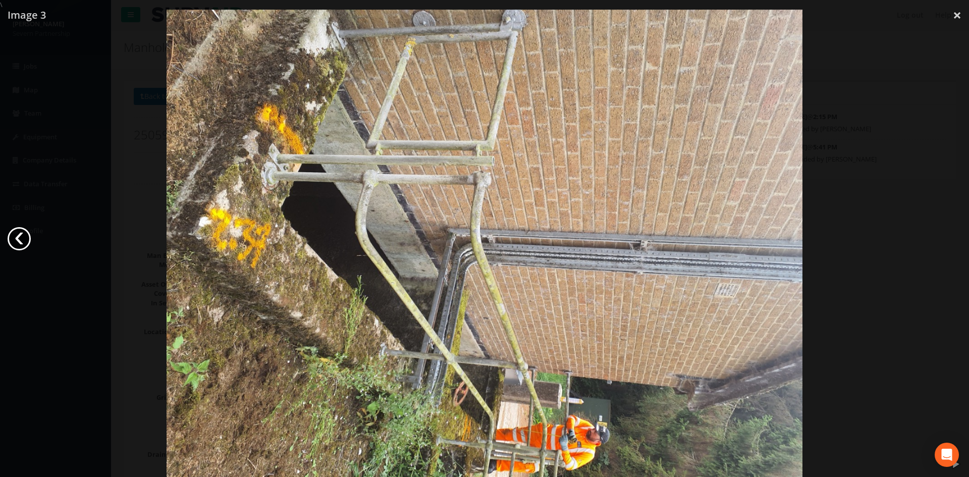
click at [25, 240] on link "‹" at bounding box center [19, 238] width 23 height 23
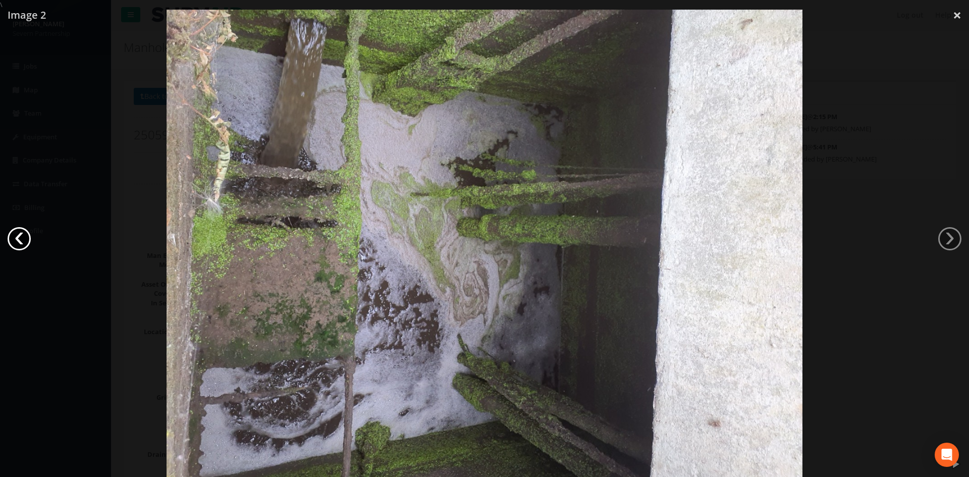
click at [25, 240] on link "‹" at bounding box center [19, 238] width 23 height 23
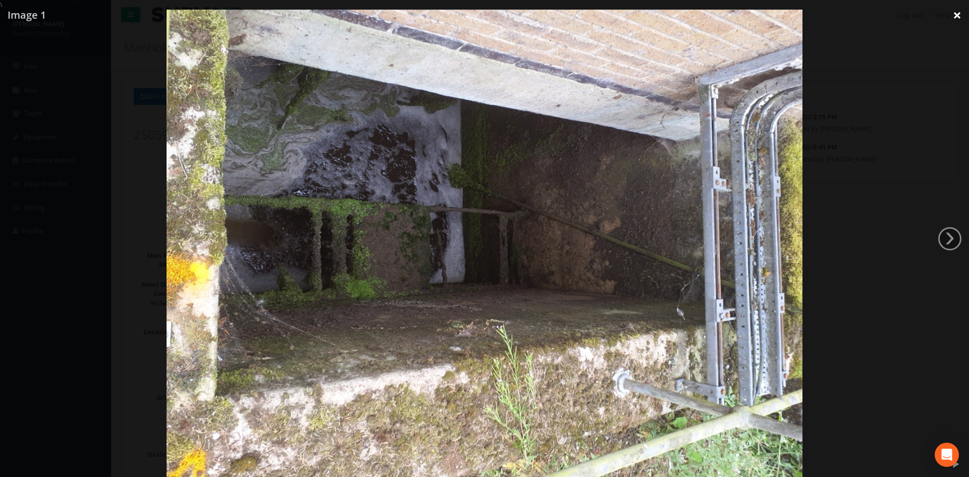
click at [956, 16] on link "×" at bounding box center [957, 15] width 24 height 30
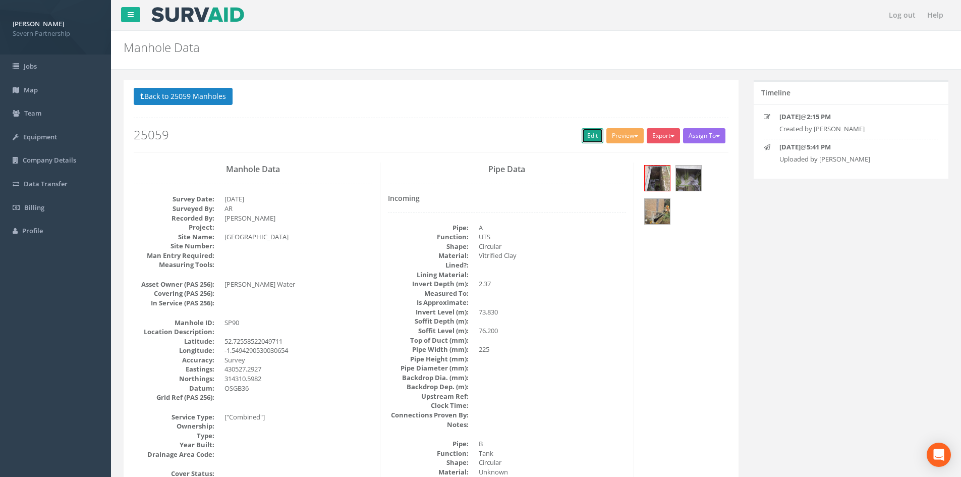
click at [584, 137] on link "Edit" at bounding box center [593, 135] width 22 height 15
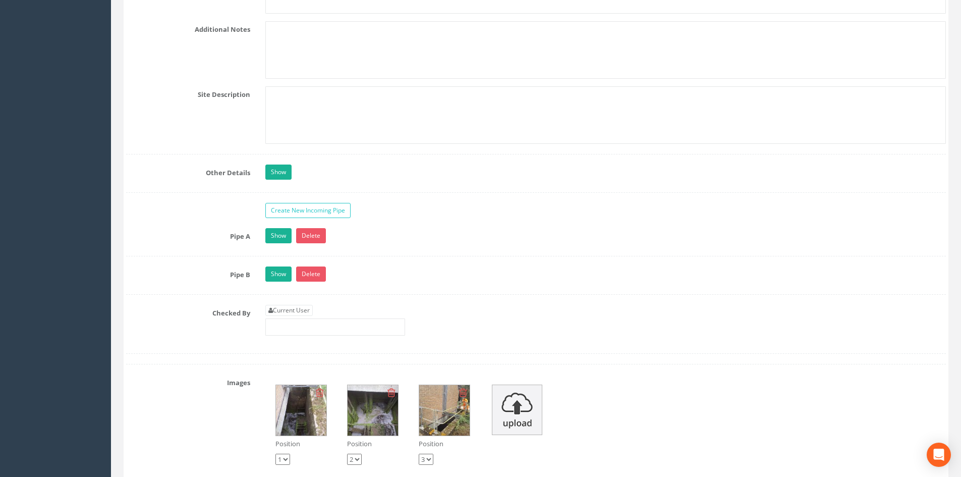
scroll to position [1818, 0]
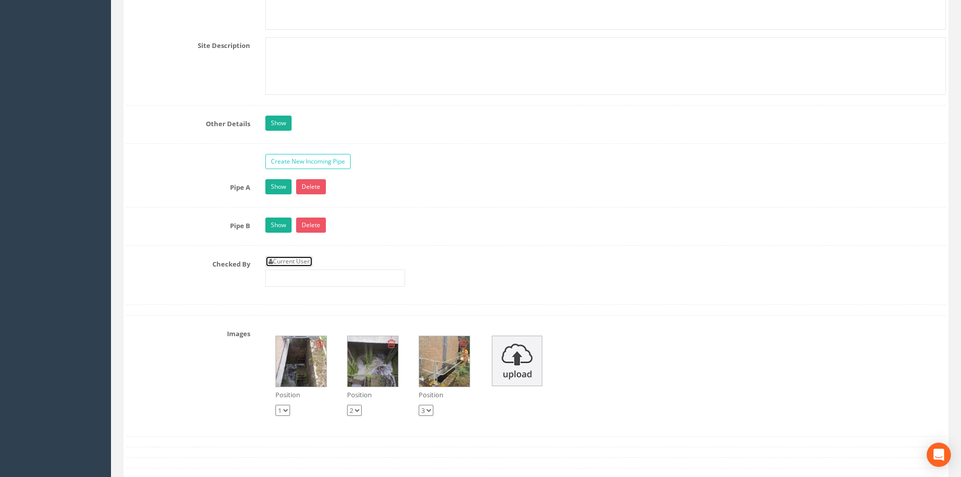
click at [305, 259] on link "Current User" at bounding box center [288, 261] width 47 height 11
type input "[PERSON_NAME]"
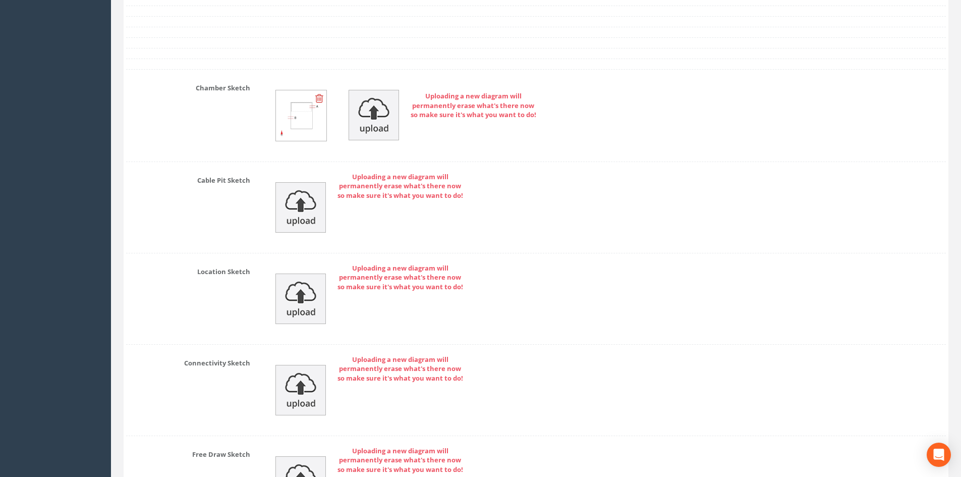
scroll to position [2453, 0]
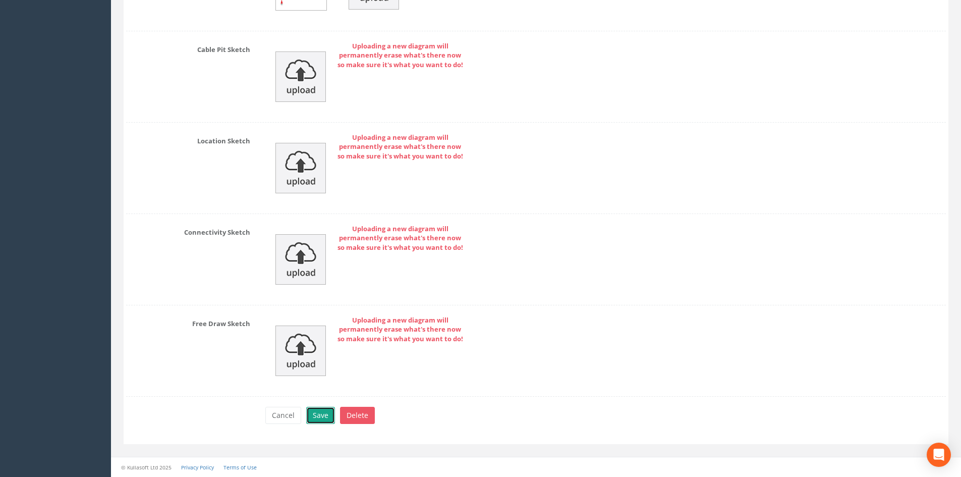
click at [320, 415] on button "Save" at bounding box center [320, 415] width 29 height 17
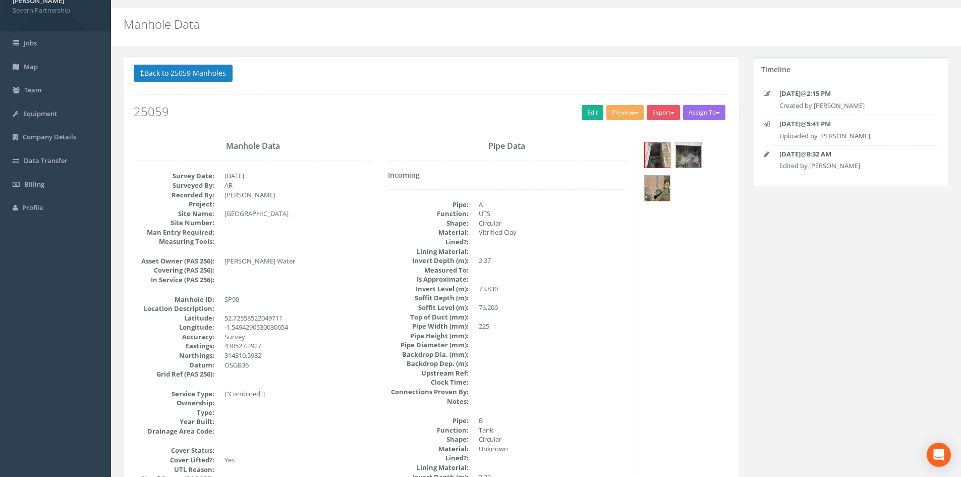
scroll to position [0, 0]
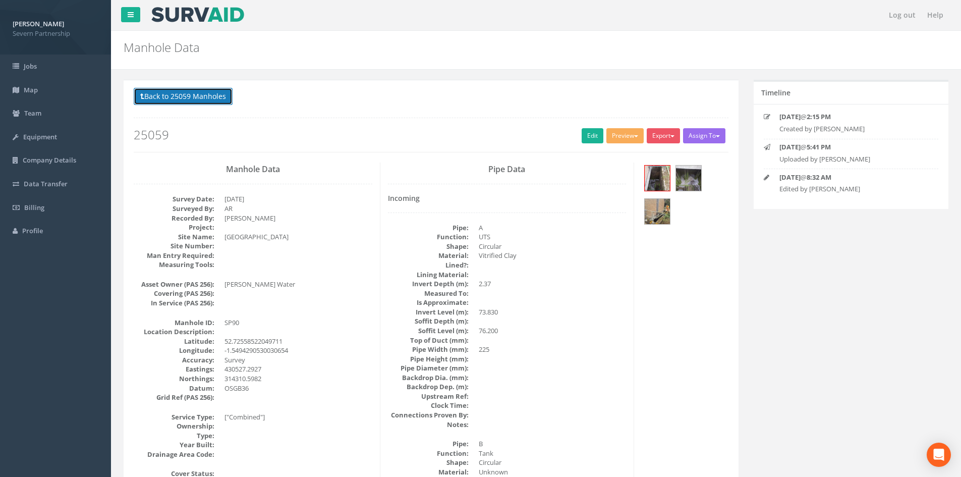
click at [208, 99] on button "Back to 25059 Manholes" at bounding box center [183, 96] width 99 height 17
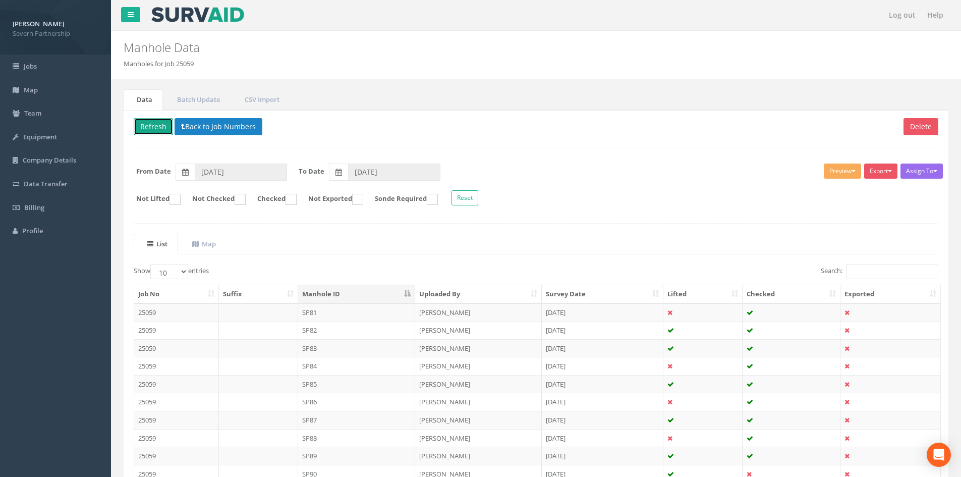
click at [157, 128] on button "Refresh" at bounding box center [153, 126] width 39 height 17
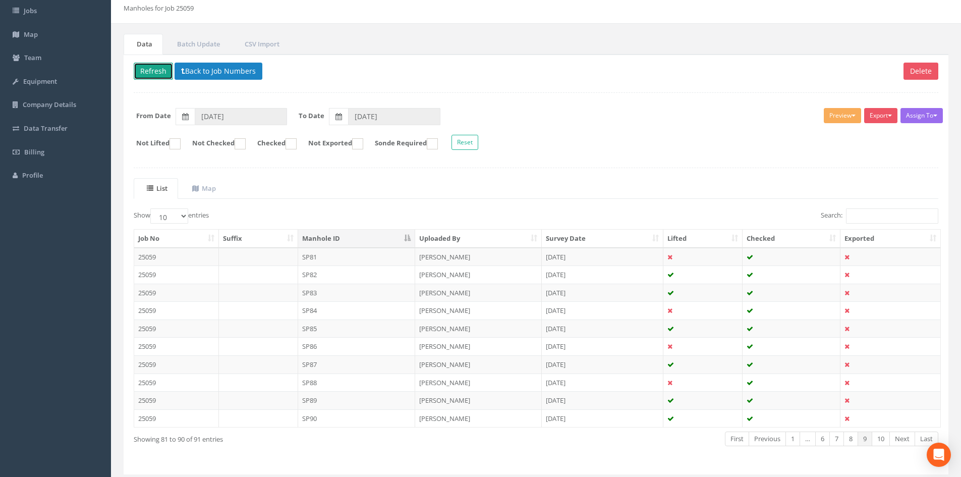
scroll to position [86, 0]
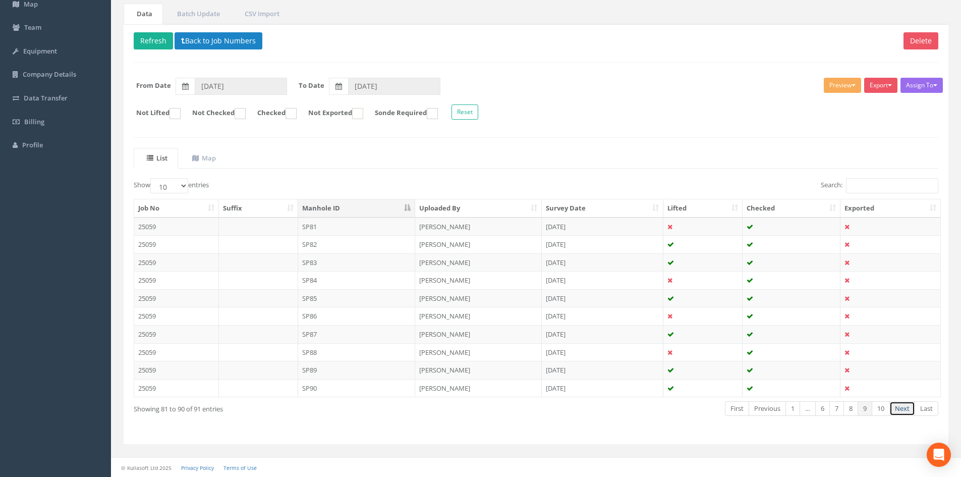
click at [899, 410] on link "Next" at bounding box center [902, 408] width 26 height 15
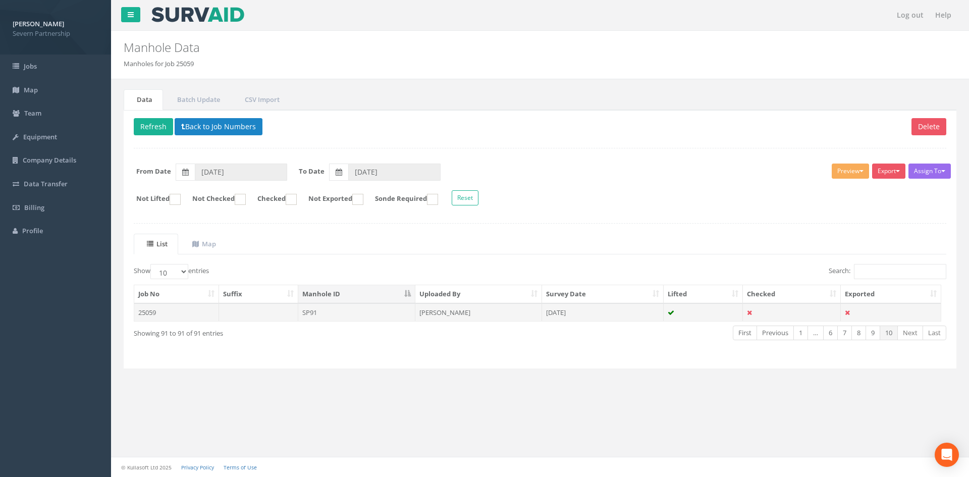
click at [374, 317] on td "SP91" at bounding box center [357, 312] width 118 height 18
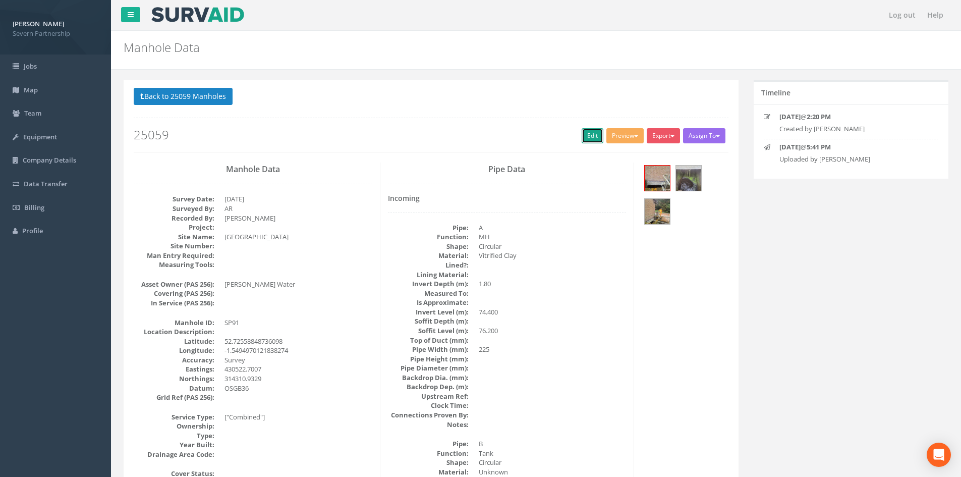
click at [592, 138] on link "Edit" at bounding box center [593, 135] width 22 height 15
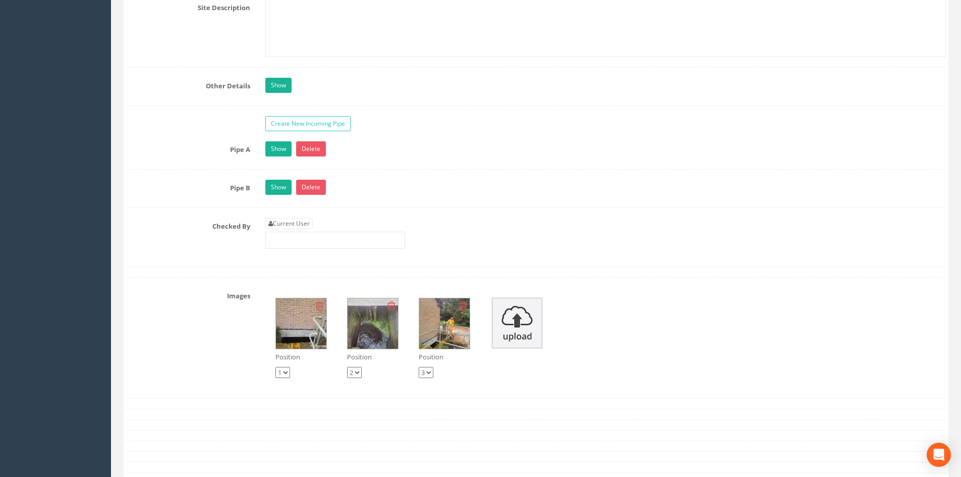
scroll to position [1869, 0]
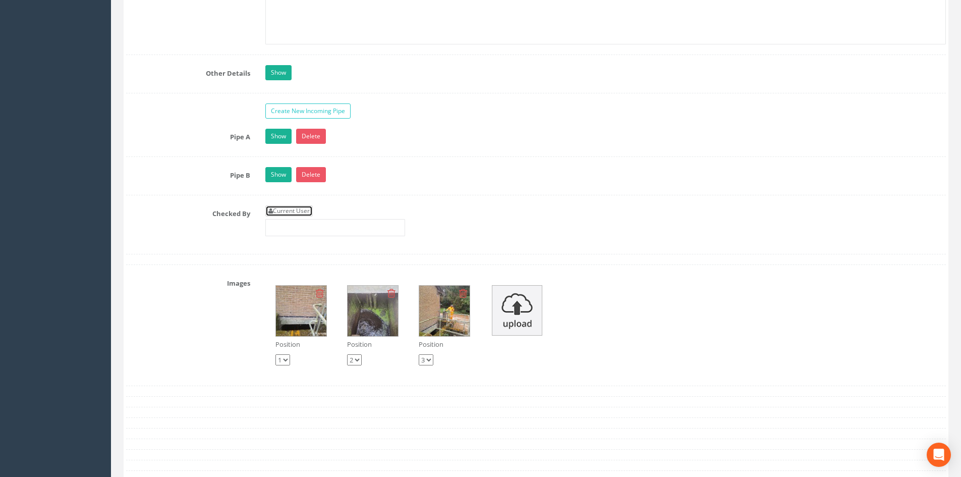
click at [300, 213] on link "Current User" at bounding box center [288, 210] width 47 height 11
type input "[PERSON_NAME]"
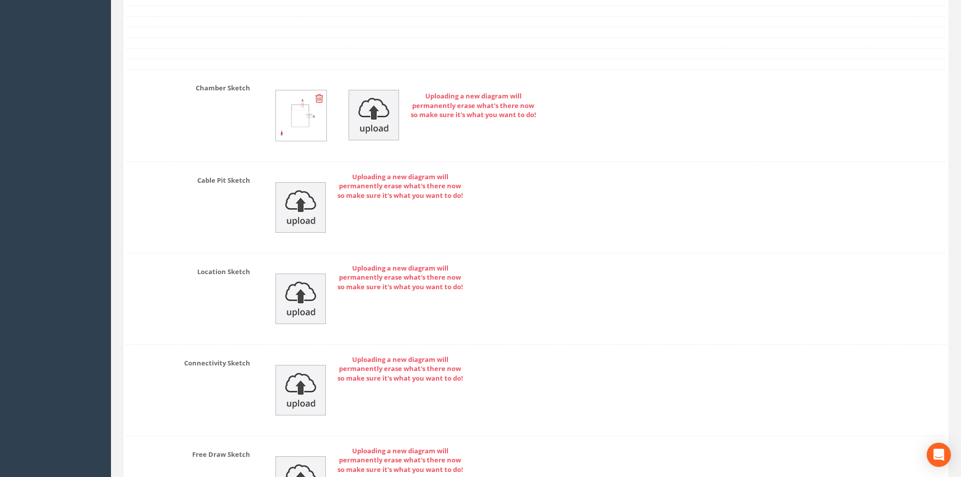
scroll to position [2453, 0]
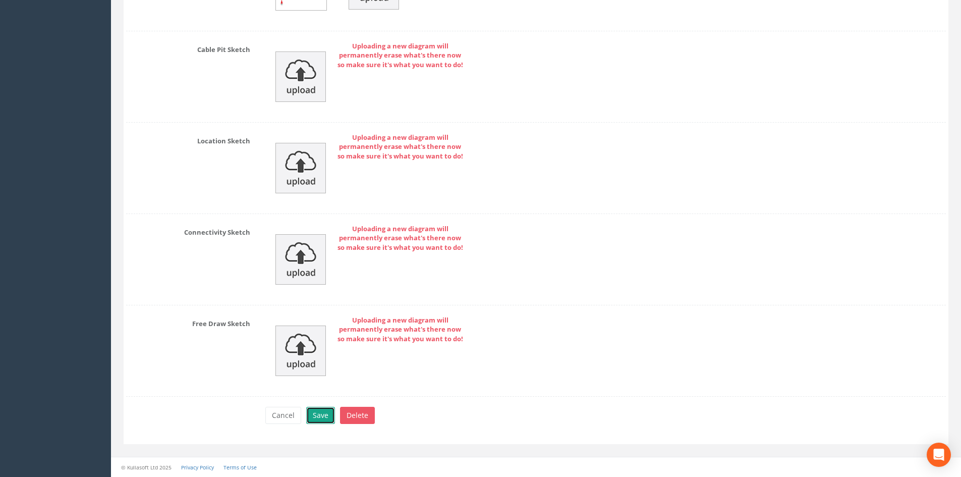
click at [312, 414] on button "Save" at bounding box center [320, 415] width 29 height 17
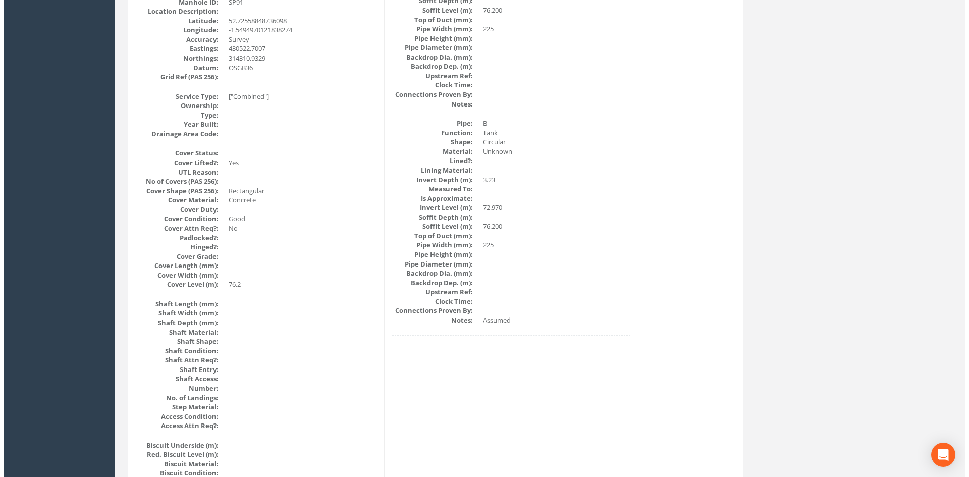
scroll to position [0, 0]
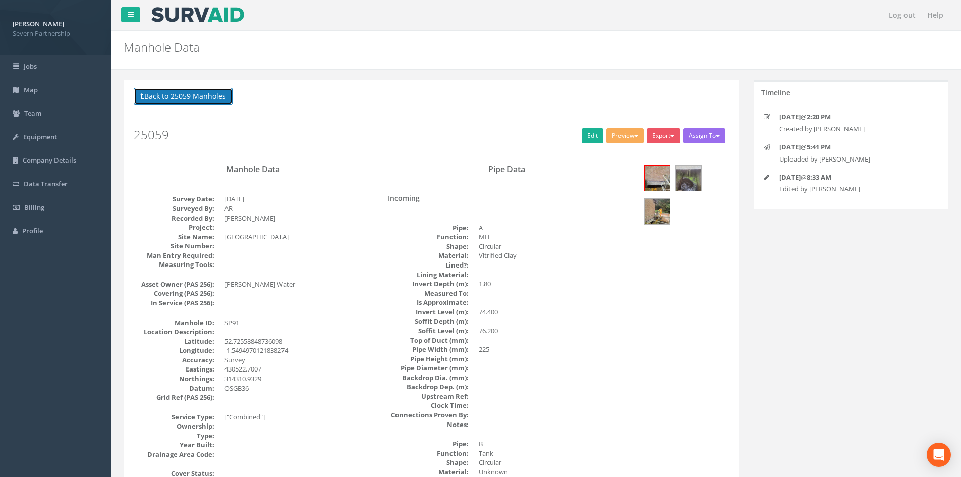
click at [167, 96] on button "Back to 25059 Manholes" at bounding box center [183, 96] width 99 height 17
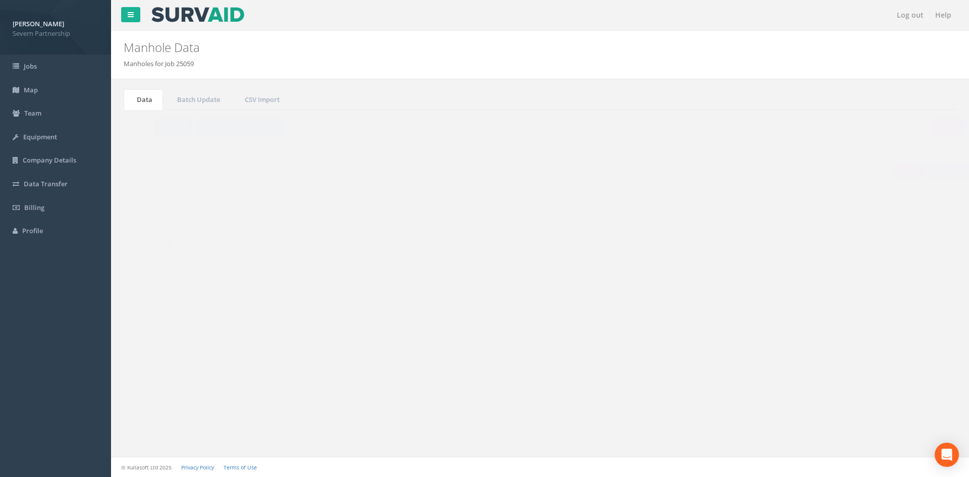
click at [156, 127] on button "Refresh" at bounding box center [153, 126] width 39 height 17
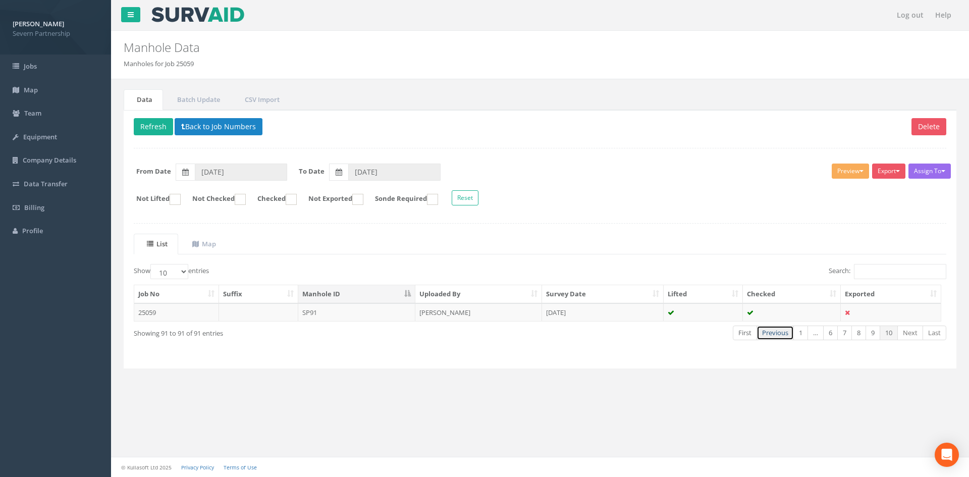
click at [773, 333] on link "Previous" at bounding box center [774, 332] width 37 height 15
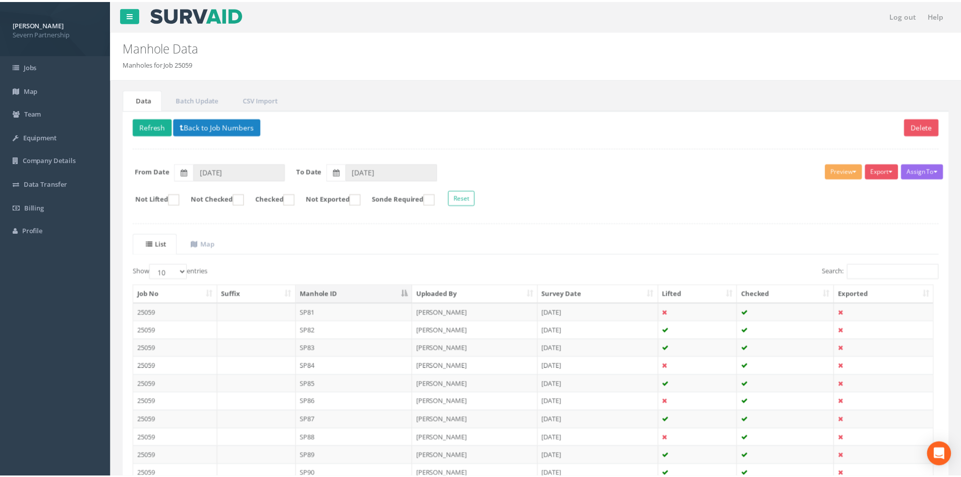
scroll to position [86, 0]
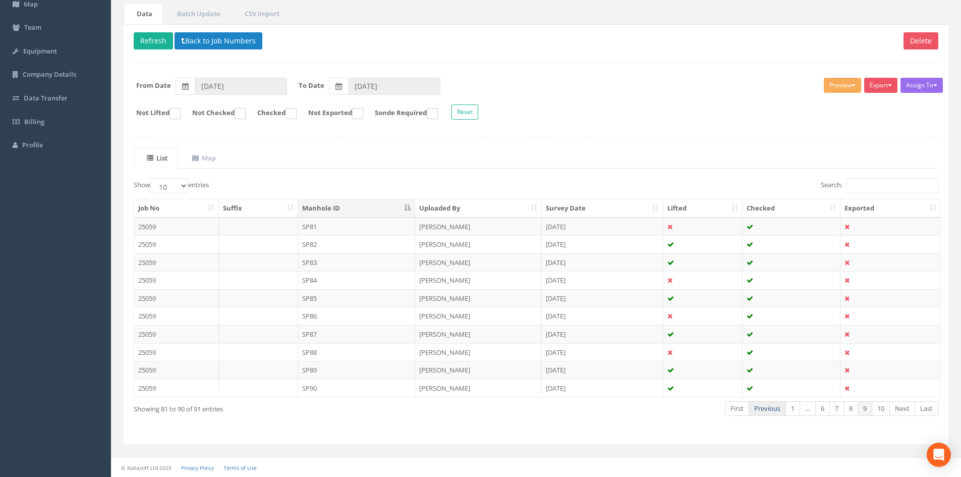
click at [765, 413] on link "Previous" at bounding box center [767, 408] width 37 height 15
click at [765, 411] on link "Previous" at bounding box center [767, 408] width 37 height 15
click at [765, 411] on link "Previous" at bounding box center [765, 408] width 37 height 15
click at [418, 262] on td "[PERSON_NAME]" at bounding box center [478, 262] width 127 height 18
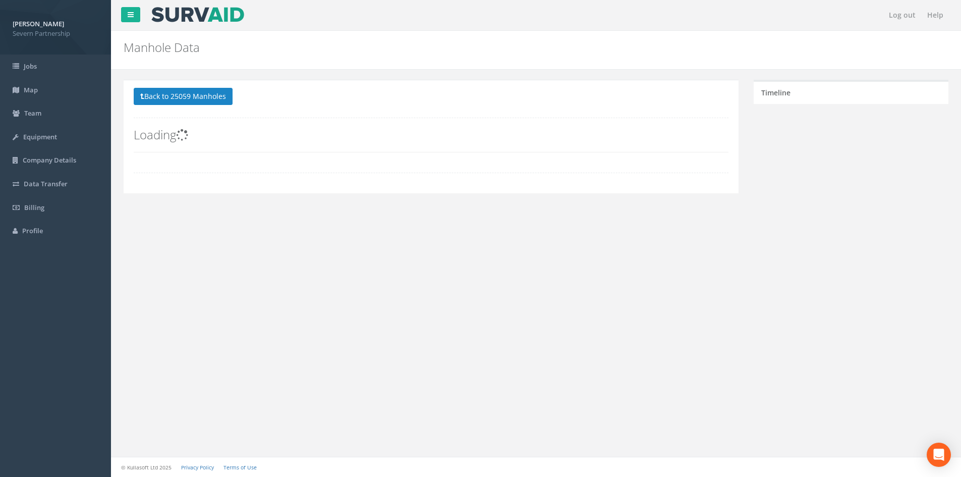
scroll to position [0, 0]
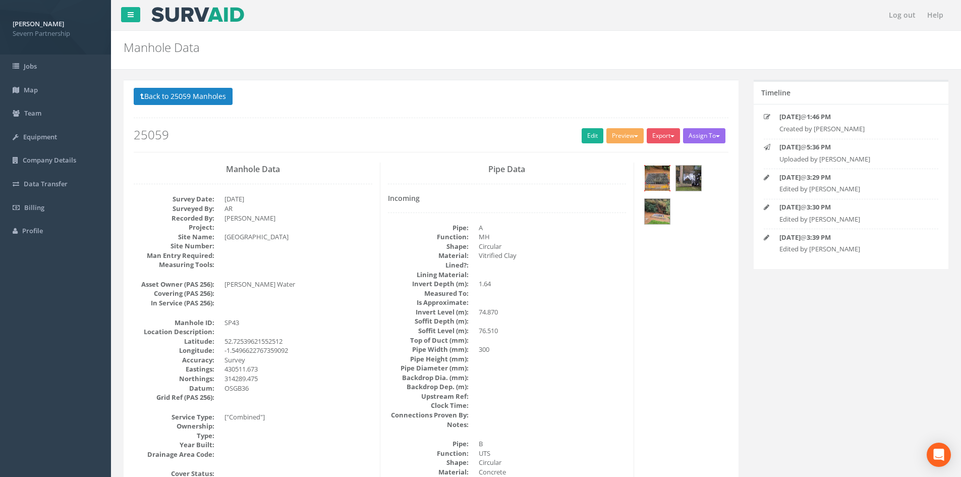
click at [659, 181] on img at bounding box center [657, 177] width 25 height 25
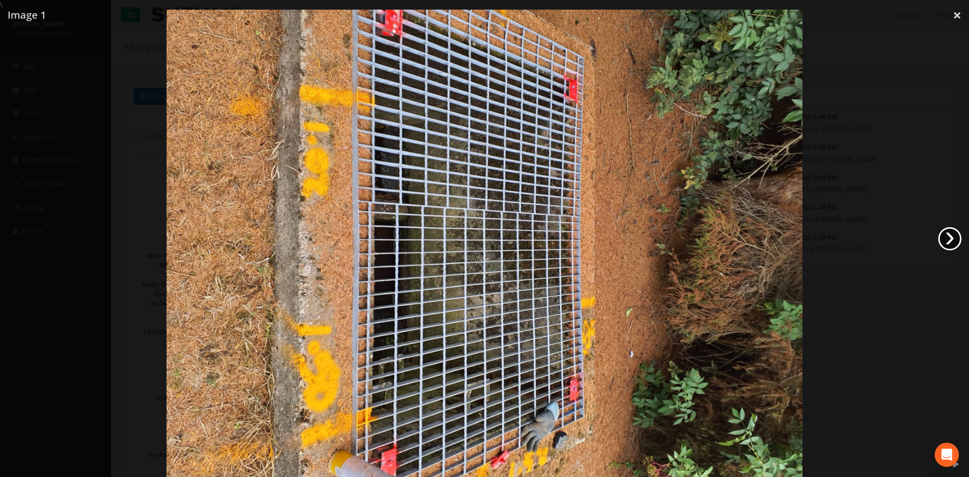
click at [945, 239] on link "›" at bounding box center [949, 238] width 23 height 23
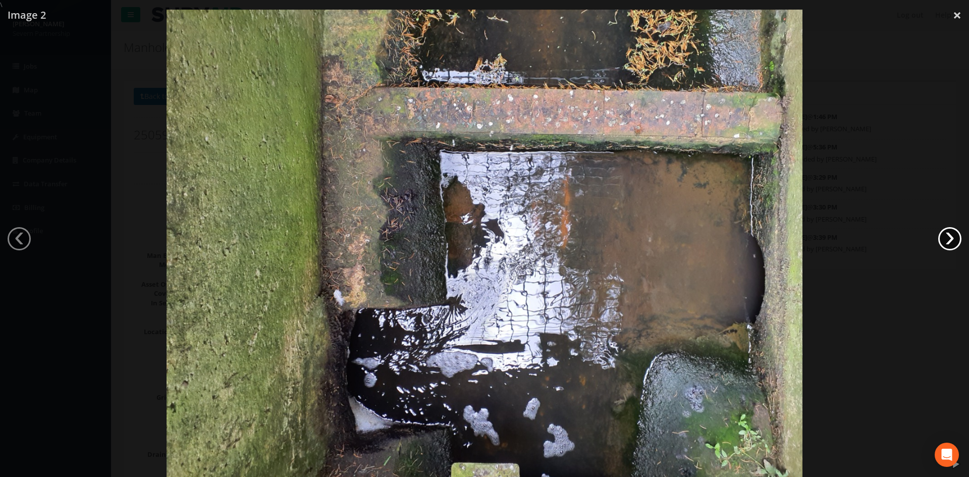
click at [945, 239] on link "›" at bounding box center [949, 238] width 23 height 23
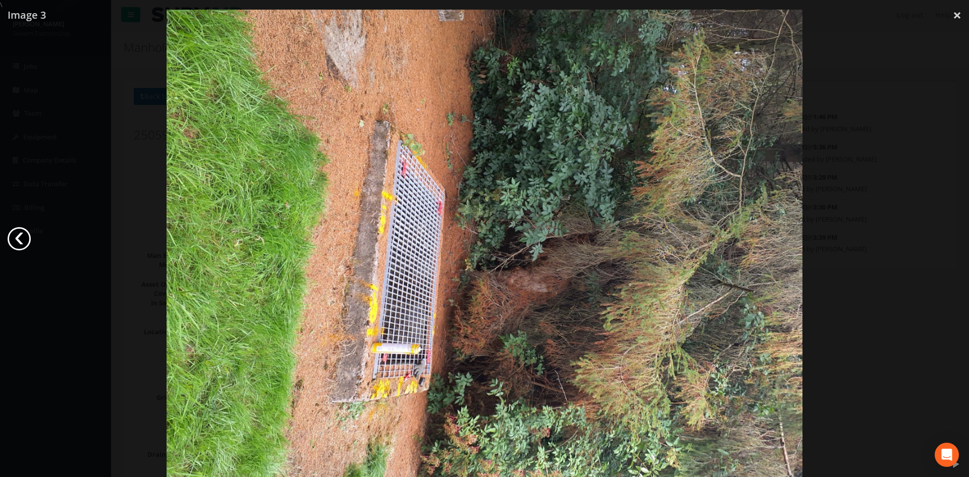
click at [22, 241] on link "‹" at bounding box center [19, 238] width 23 height 23
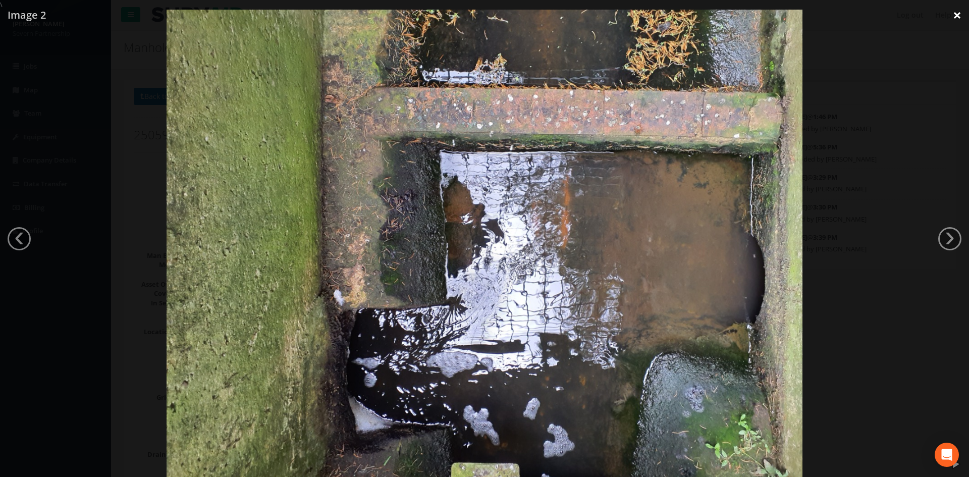
click at [954, 19] on link "×" at bounding box center [957, 15] width 24 height 30
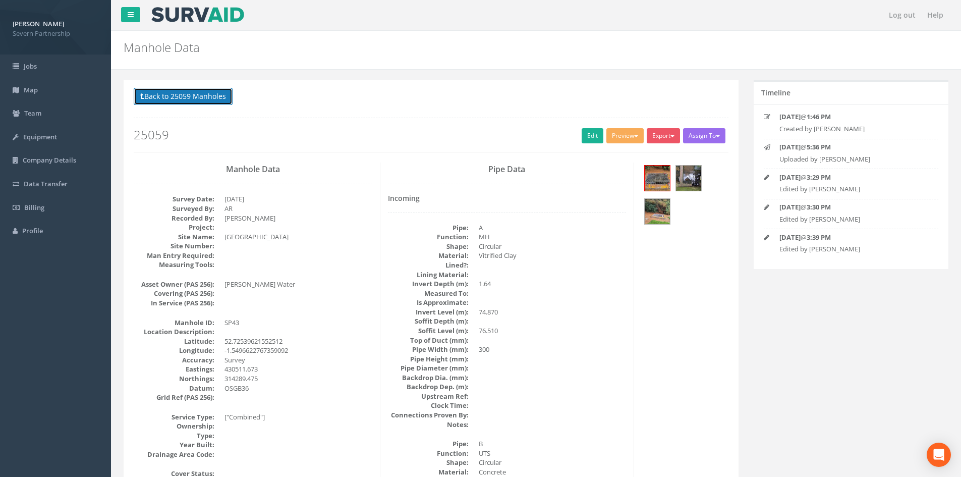
click at [178, 96] on button "Back to 25059 Manholes" at bounding box center [183, 96] width 99 height 17
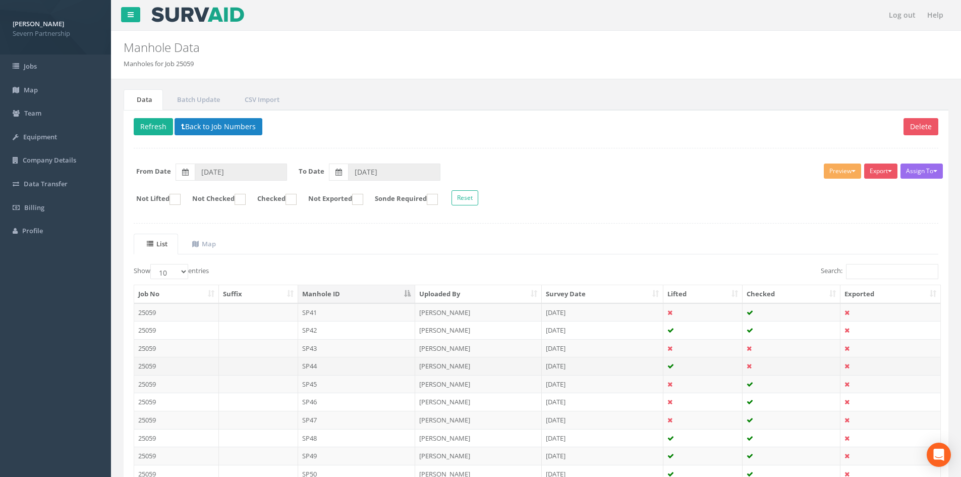
click at [329, 370] on td "SP44" at bounding box center [357, 366] width 118 height 18
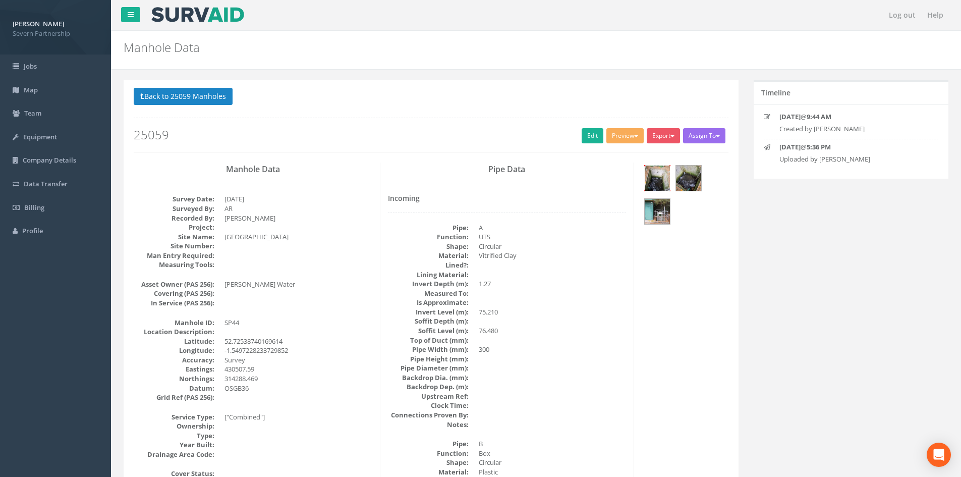
click at [661, 176] on img at bounding box center [657, 177] width 25 height 25
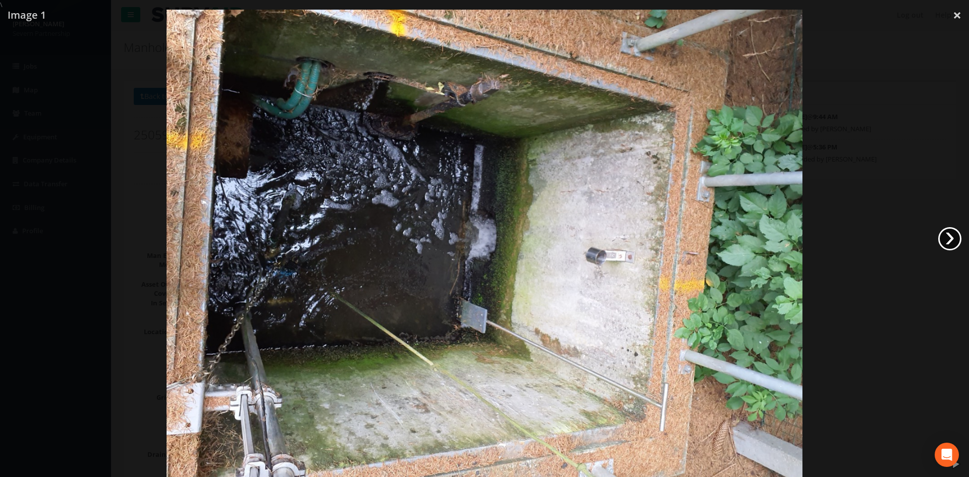
click at [945, 240] on link "›" at bounding box center [949, 238] width 23 height 23
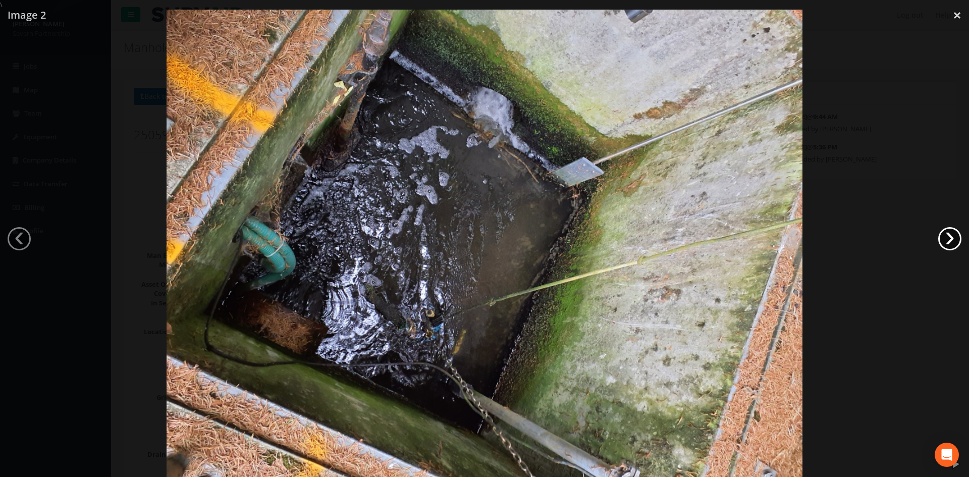
click at [945, 240] on link "›" at bounding box center [949, 238] width 23 height 23
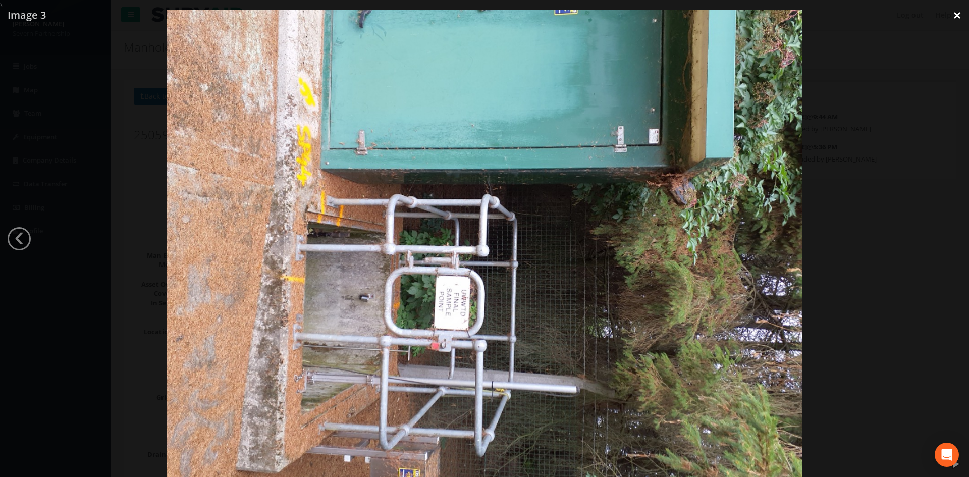
click at [955, 15] on link "×" at bounding box center [957, 15] width 24 height 30
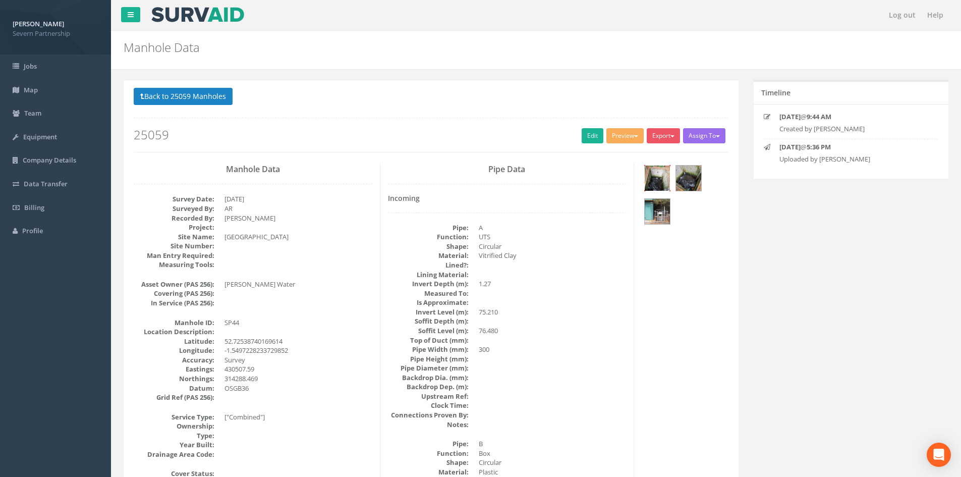
click at [661, 180] on img at bounding box center [657, 177] width 25 height 25
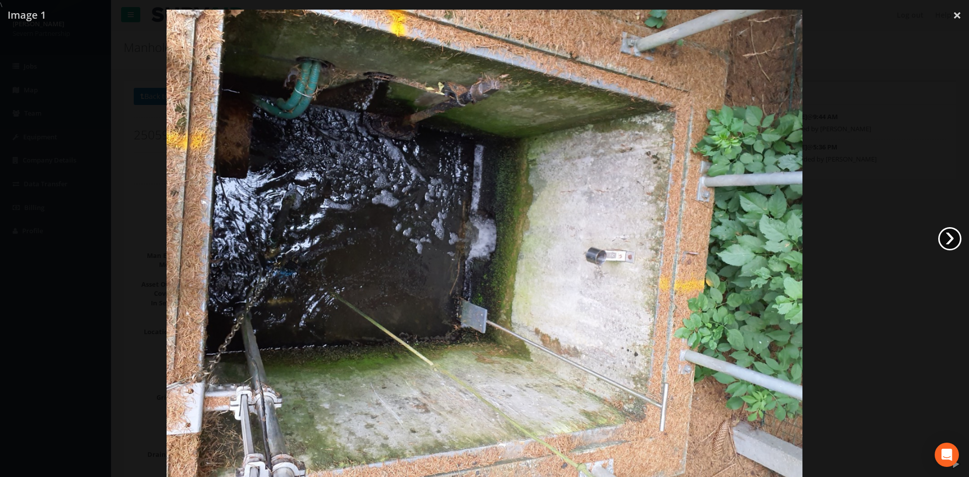
click at [944, 239] on link "›" at bounding box center [949, 238] width 23 height 23
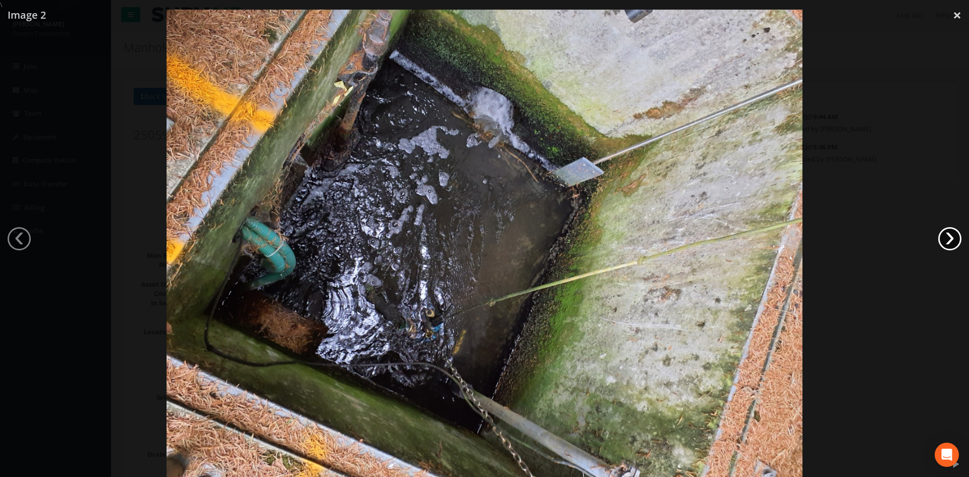
click at [944, 239] on link "›" at bounding box center [949, 238] width 23 height 23
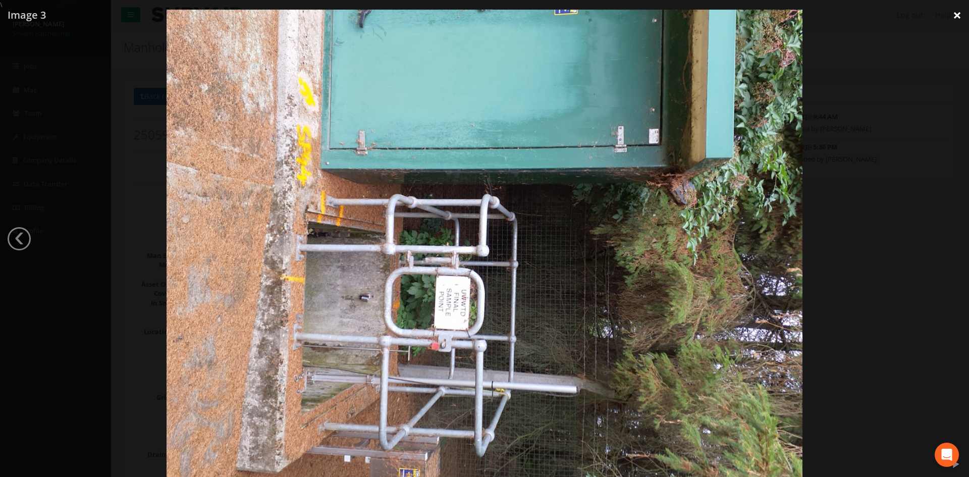
click at [957, 15] on link "×" at bounding box center [957, 15] width 24 height 30
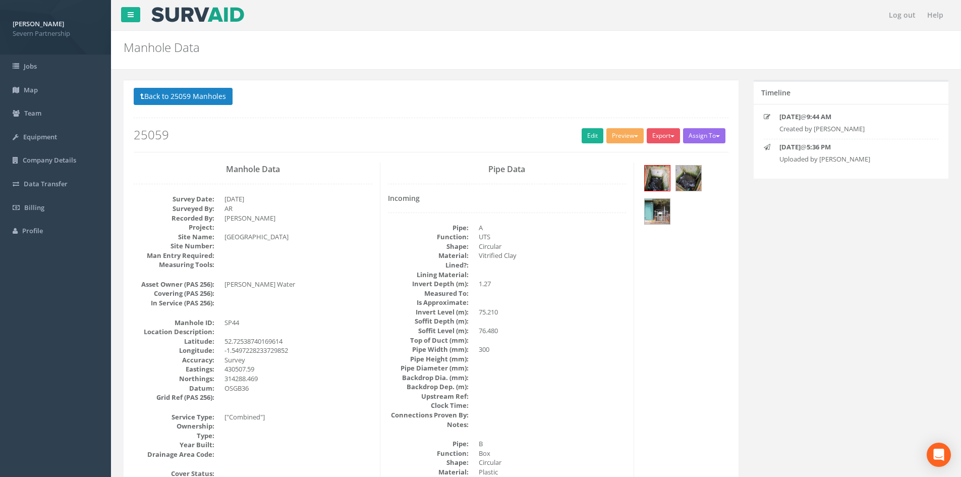
click at [132, 98] on div "Back to 25059 Manholes Back to Map Assign To No Companies Added Export SP Manho…" at bounding box center [431, 125] width 610 height 74
click at [153, 99] on button "Back to 25059 Manholes" at bounding box center [183, 96] width 99 height 17
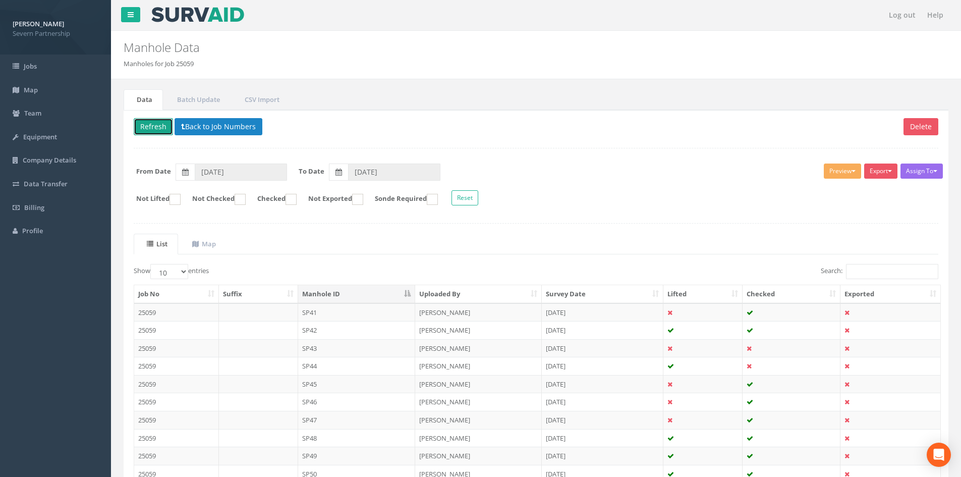
click at [156, 130] on button "Refresh" at bounding box center [153, 126] width 39 height 17
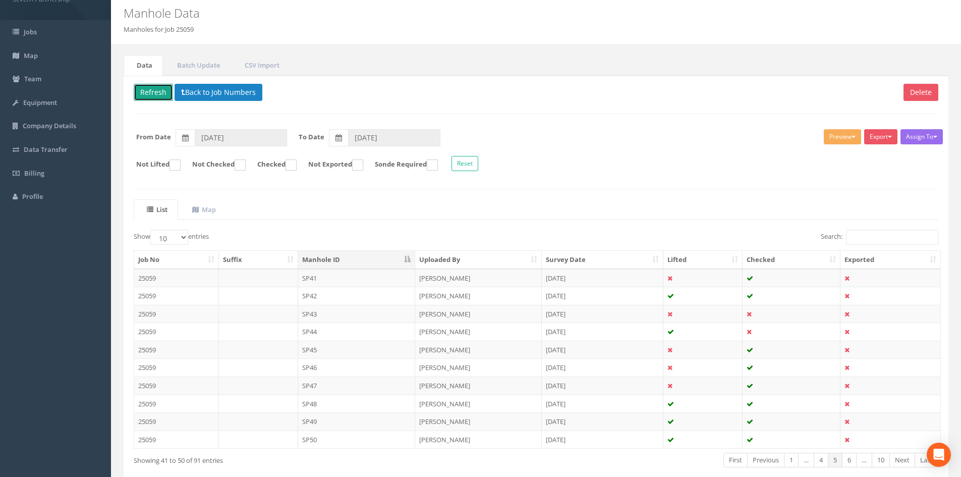
scroll to position [86, 0]
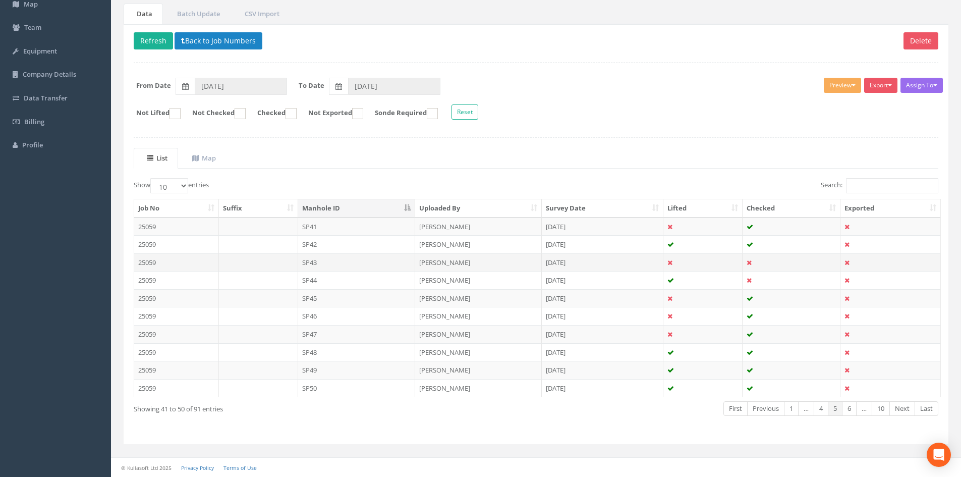
click at [327, 261] on td "SP43" at bounding box center [357, 262] width 118 height 18
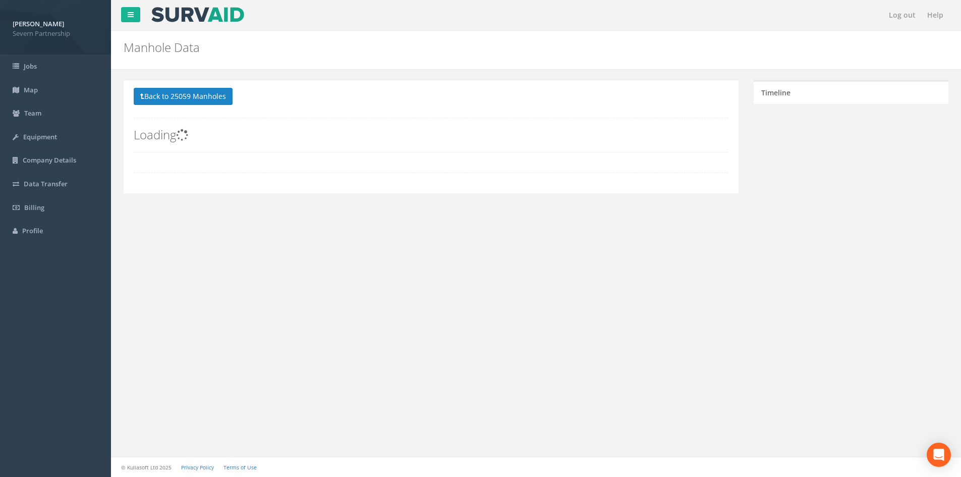
scroll to position [0, 0]
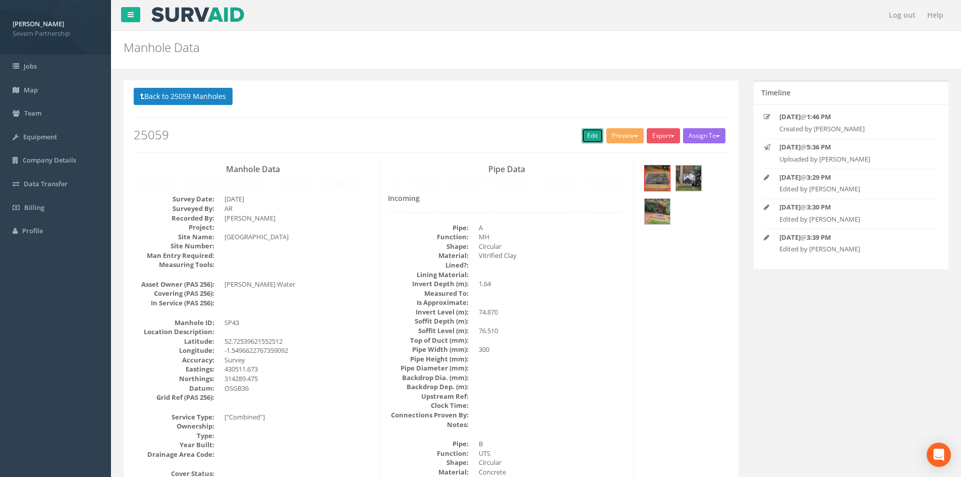
click at [586, 139] on link "Edit" at bounding box center [593, 135] width 22 height 15
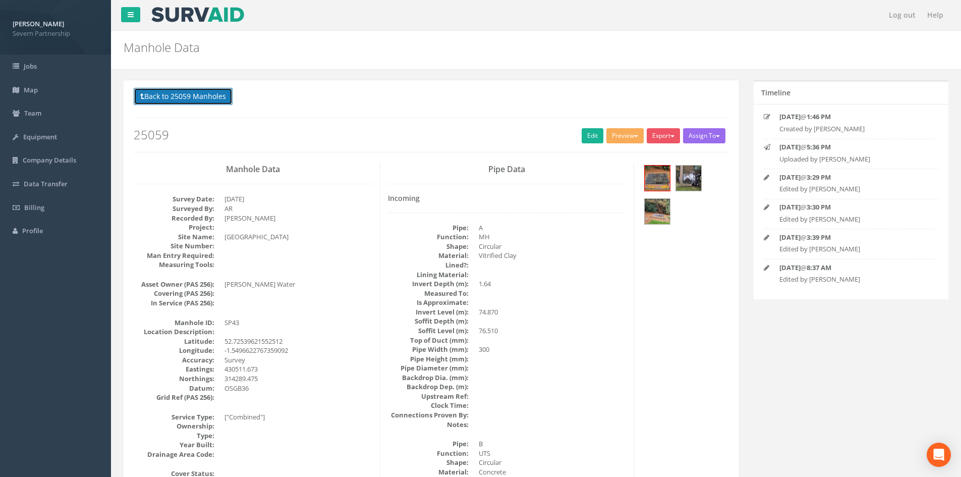
click at [201, 96] on button "Back to 25059 Manholes" at bounding box center [183, 96] width 99 height 17
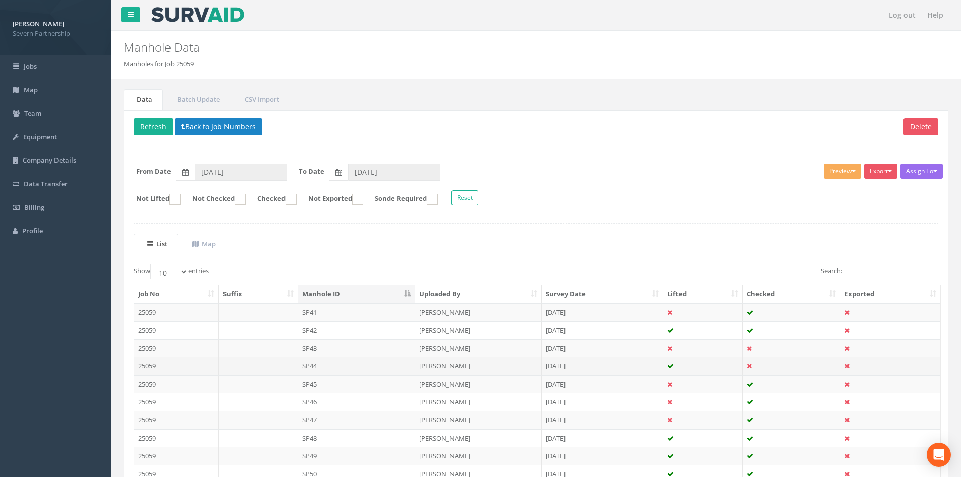
click at [303, 365] on td "SP44" at bounding box center [357, 366] width 118 height 18
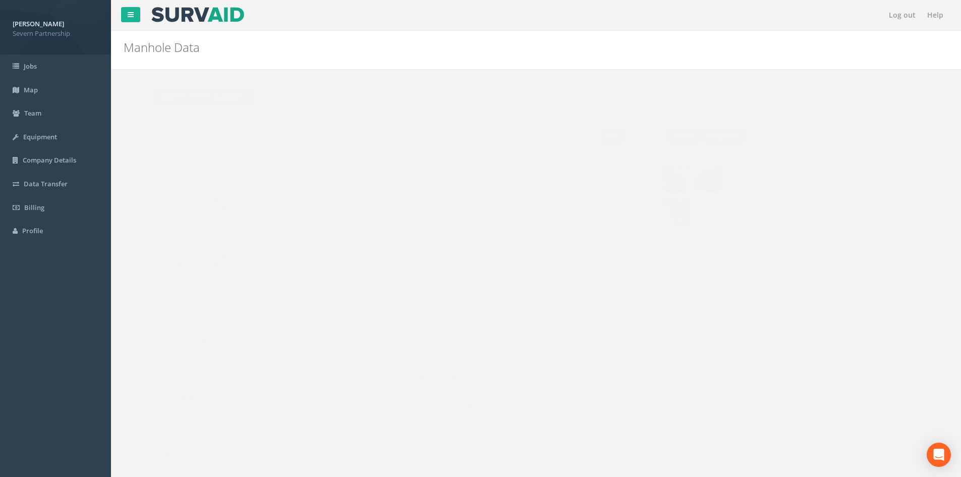
click at [591, 138] on link "Edit" at bounding box center [593, 135] width 22 height 15
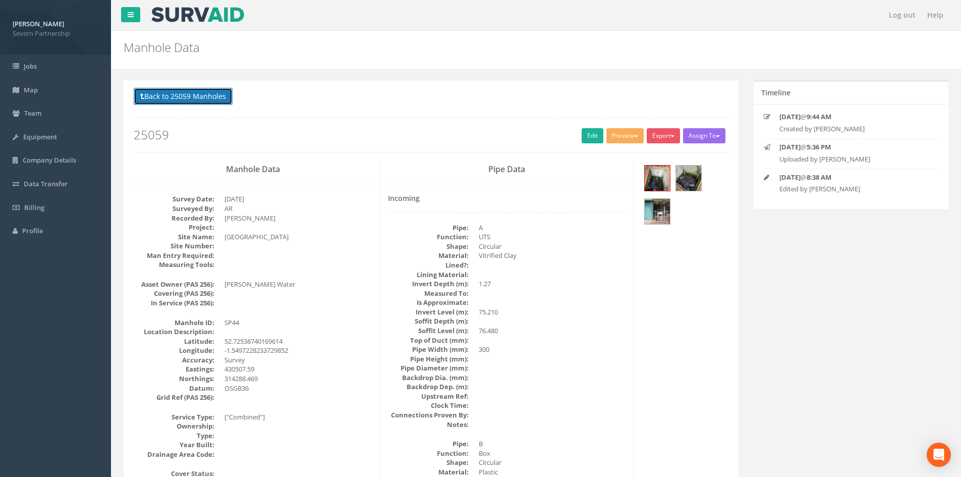
click at [174, 95] on button "Back to 25059 Manholes" at bounding box center [183, 96] width 99 height 17
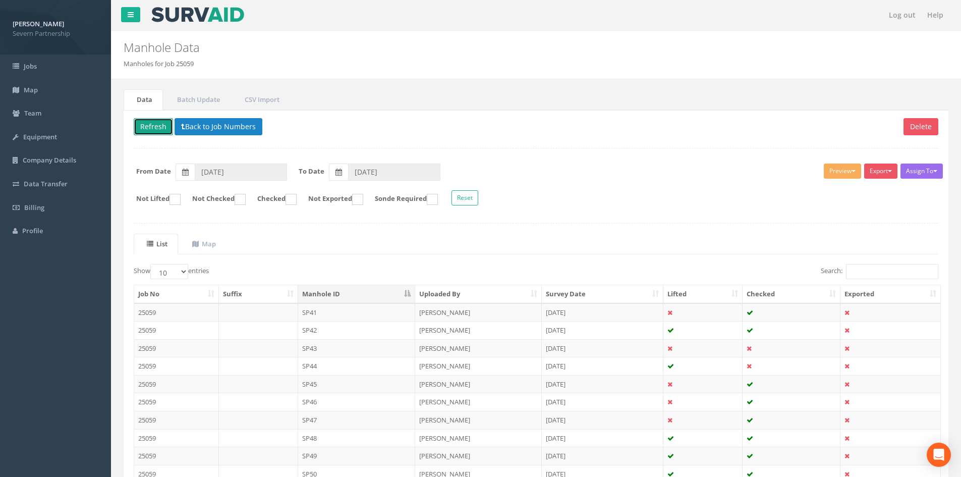
click at [156, 119] on button "Refresh" at bounding box center [153, 126] width 39 height 17
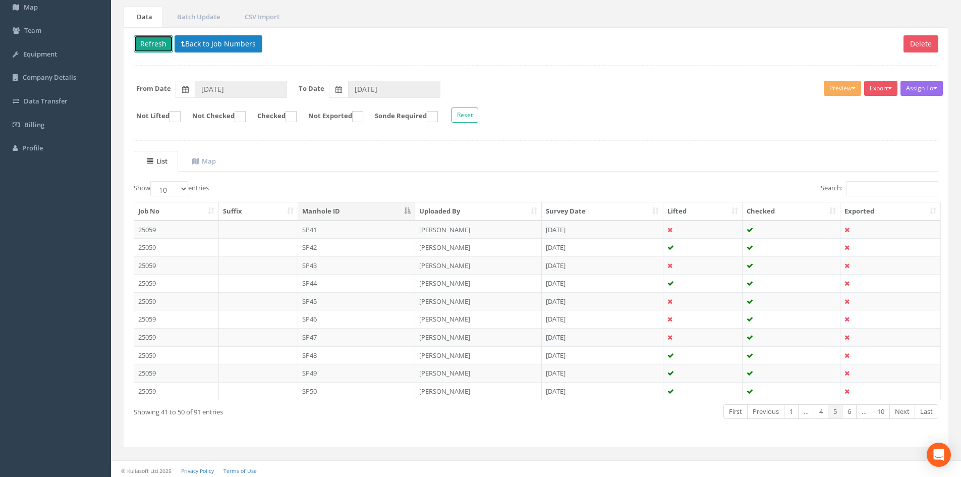
scroll to position [86, 0]
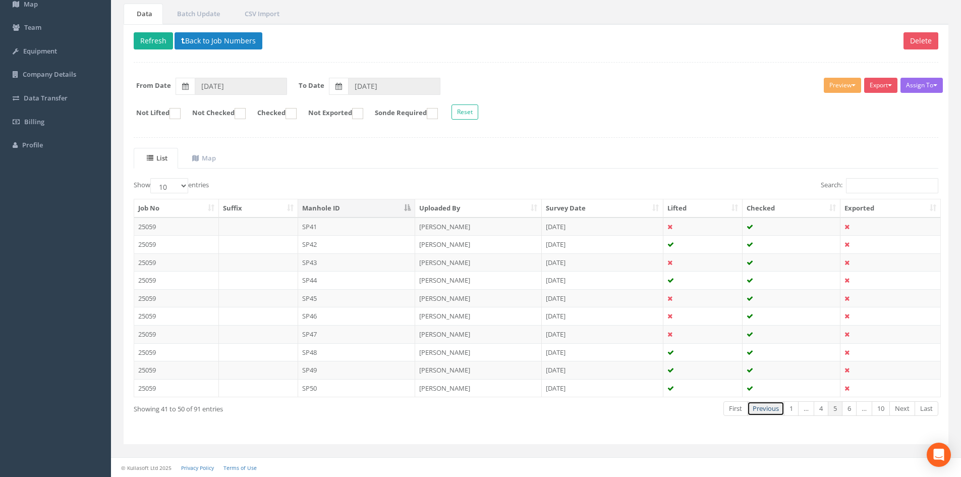
click at [768, 411] on link "Previous" at bounding box center [765, 408] width 37 height 15
click at [768, 411] on link "Previous" at bounding box center [767, 408] width 37 height 15
click at [765, 411] on link "Previous" at bounding box center [767, 408] width 37 height 15
click at [900, 410] on link "Next" at bounding box center [902, 408] width 26 height 15
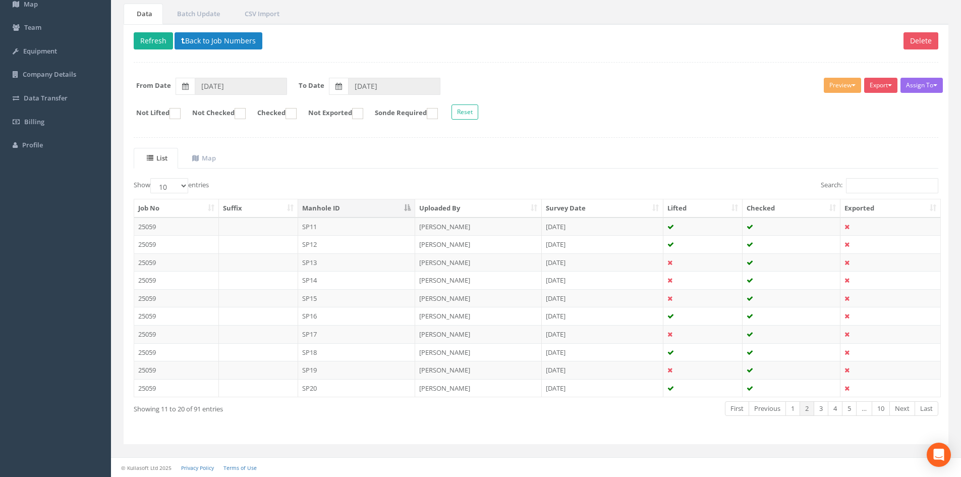
click at [900, 410] on link "Next" at bounding box center [902, 408] width 26 height 15
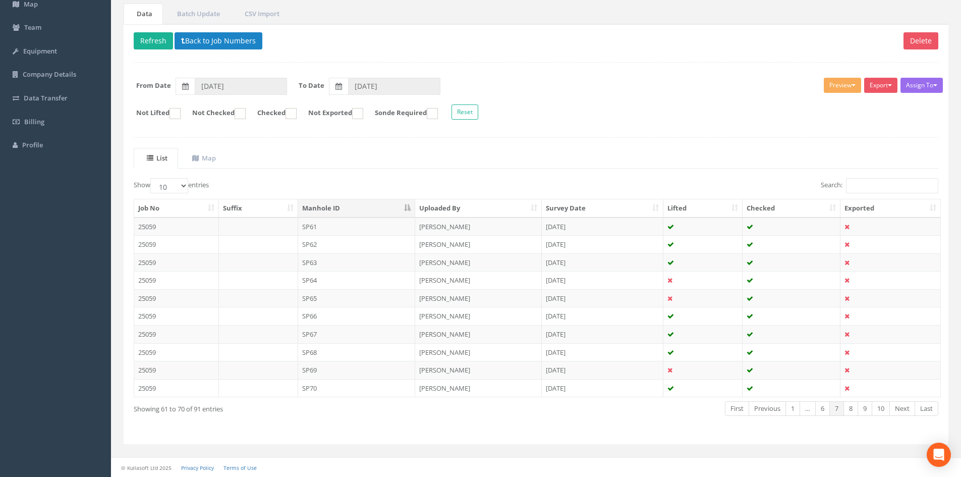
click at [900, 410] on link "Next" at bounding box center [902, 408] width 26 height 15
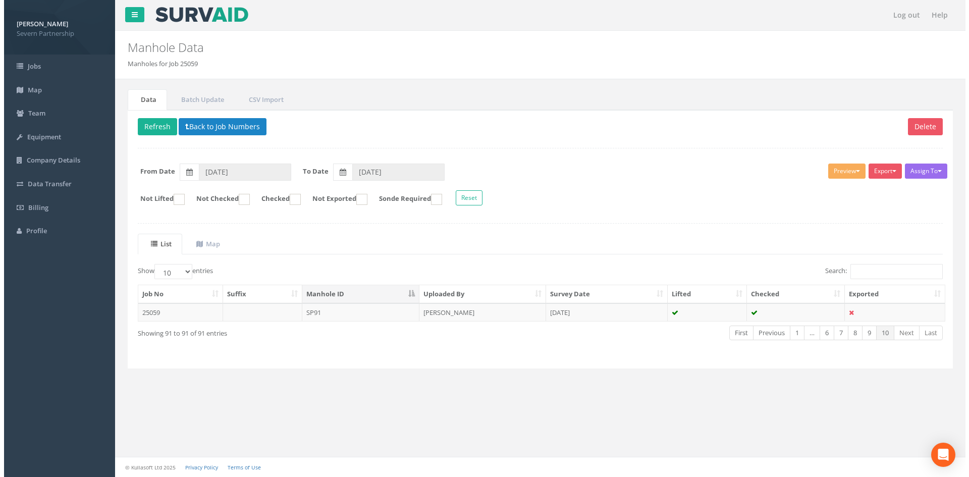
scroll to position [0, 0]
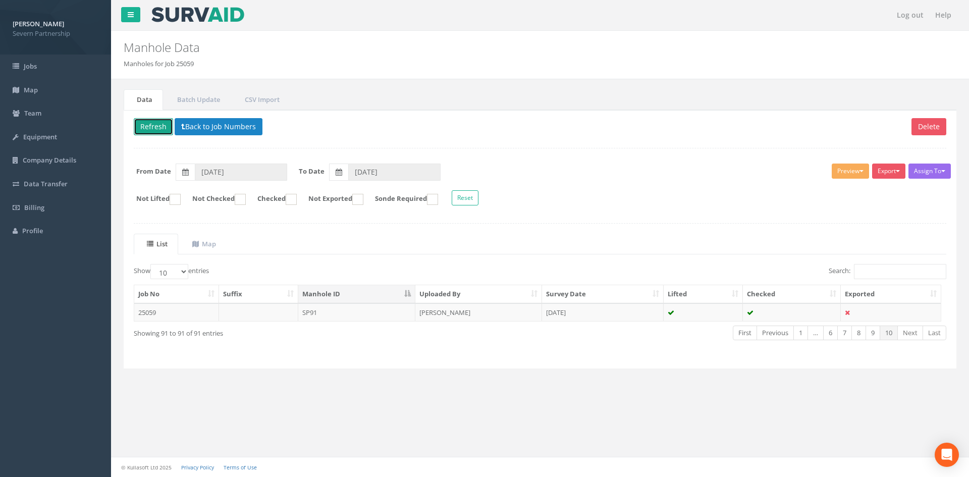
click at [149, 128] on button "Refresh" at bounding box center [153, 126] width 39 height 17
click at [202, 125] on button "Back to Job Numbers" at bounding box center [219, 126] width 88 height 17
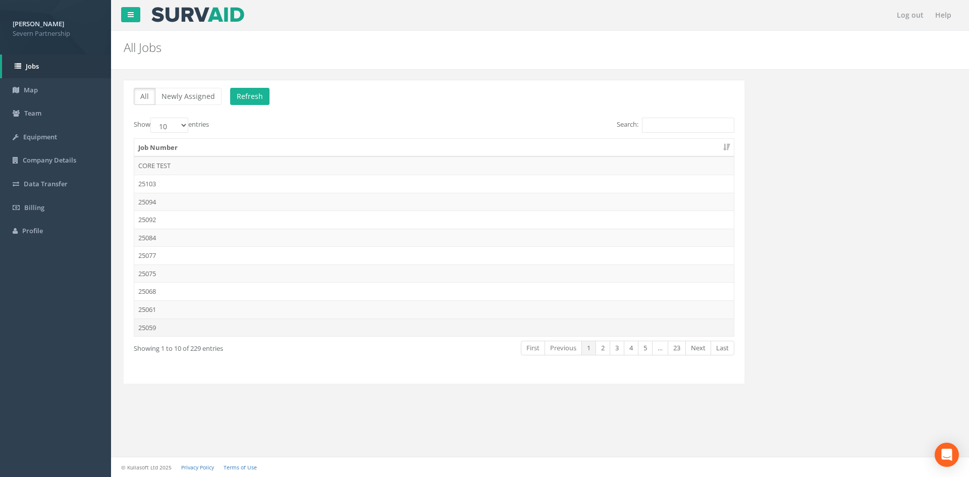
click at [151, 329] on td "25059" at bounding box center [433, 327] width 599 height 18
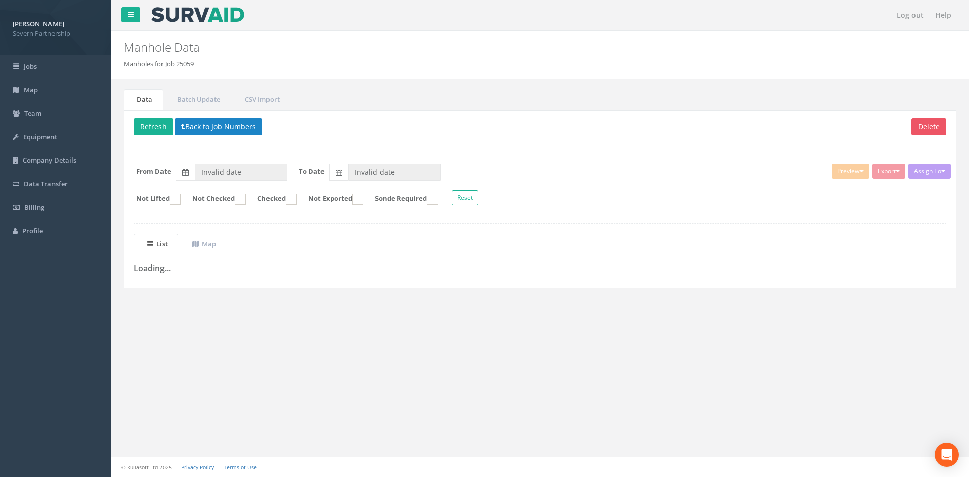
type input "[DATE]"
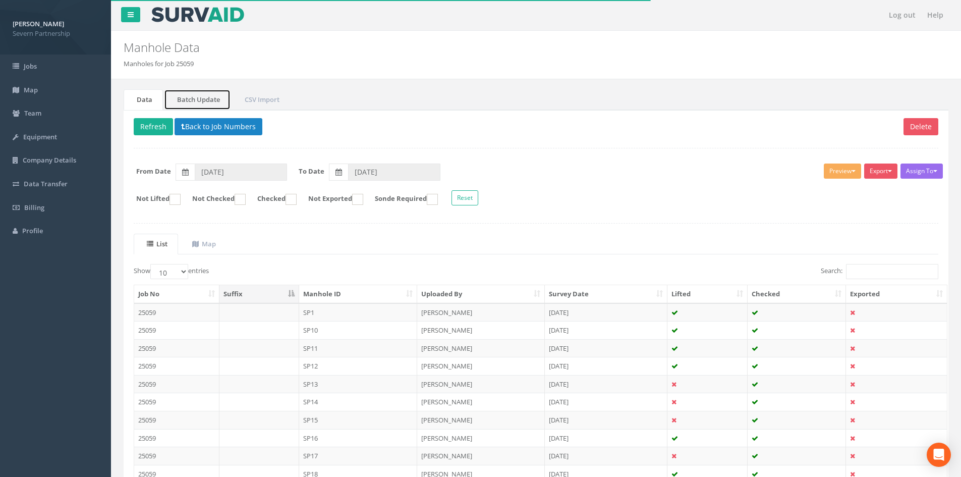
click at [199, 101] on link "Batch Update" at bounding box center [197, 99] width 67 height 21
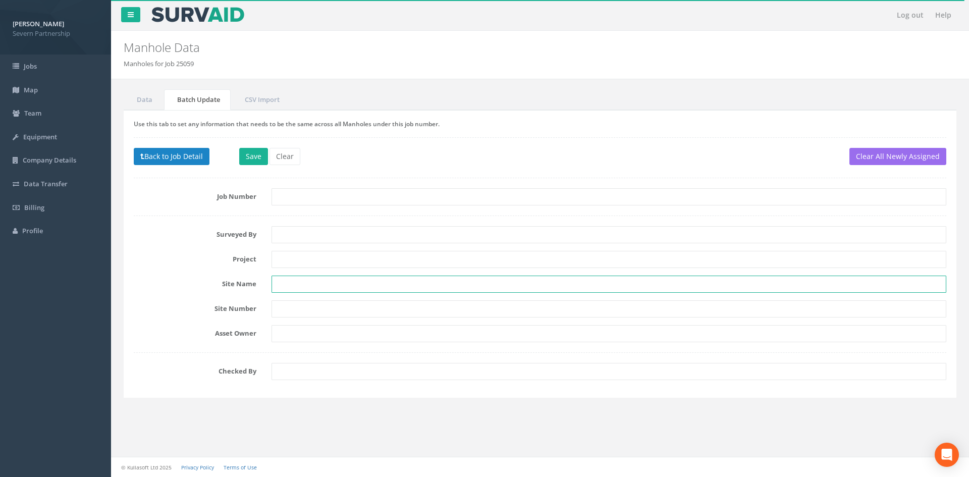
click at [295, 282] on input "text" at bounding box center [608, 283] width 674 height 17
type input "[GEOGRAPHIC_DATA]"
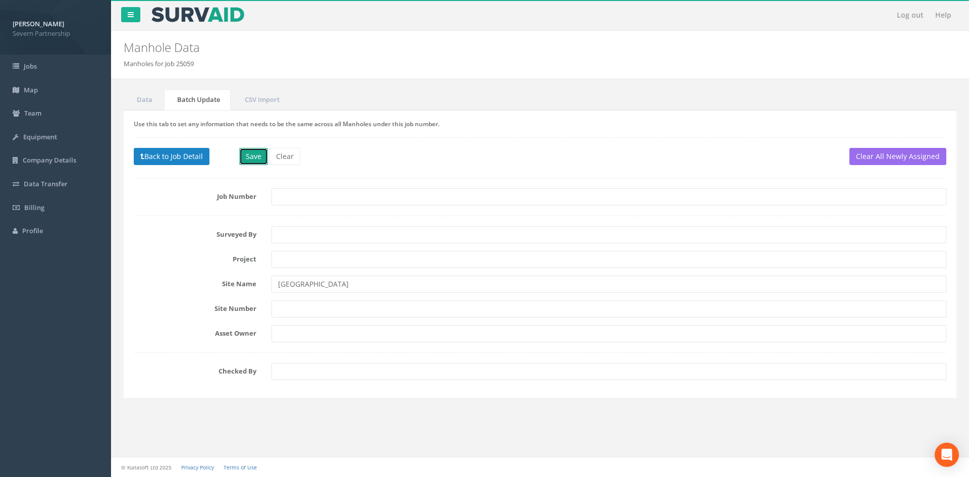
click at [252, 152] on button "Save" at bounding box center [253, 156] width 29 height 17
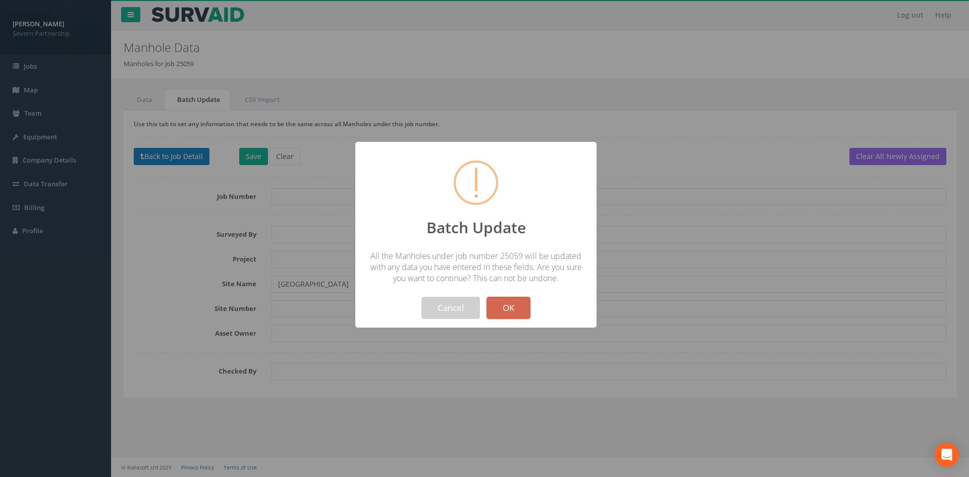
click at [501, 309] on button "OK" at bounding box center [508, 308] width 44 height 22
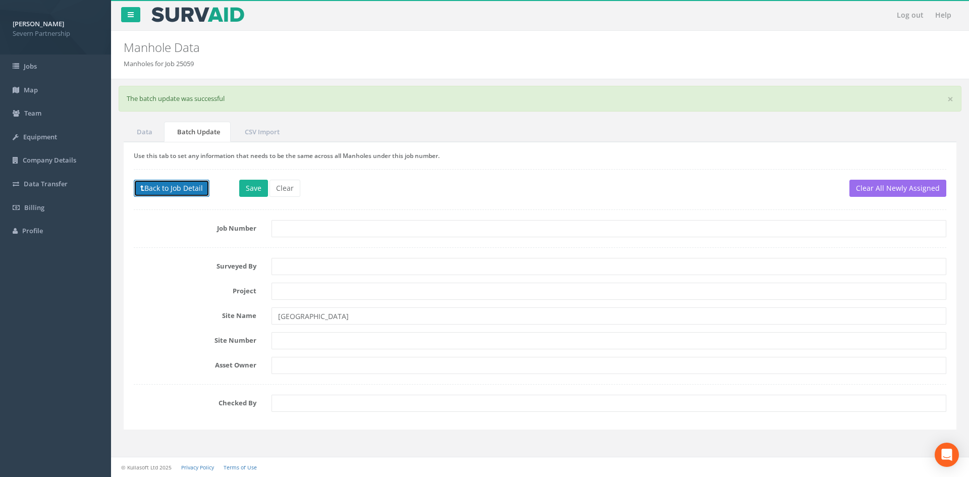
click at [159, 185] on button "Back to Job Detail" at bounding box center [172, 188] width 76 height 17
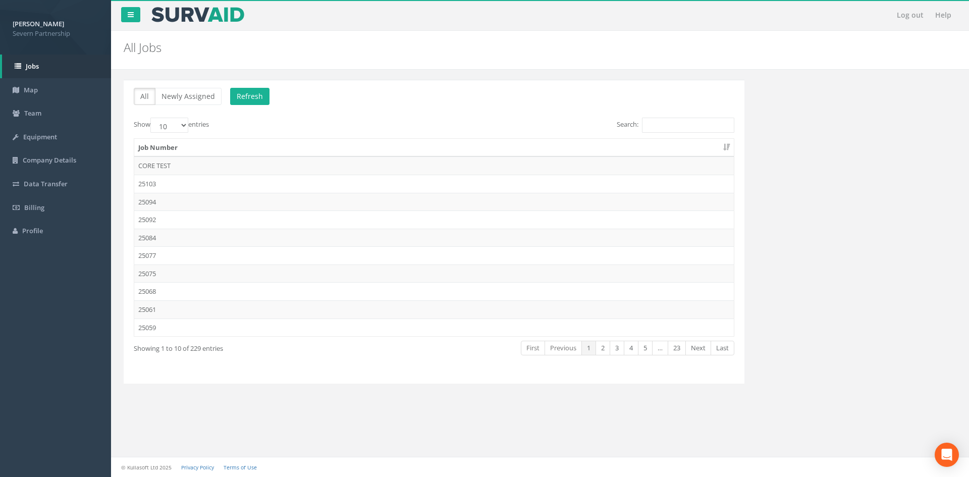
click at [161, 323] on td "25059" at bounding box center [433, 327] width 599 height 18
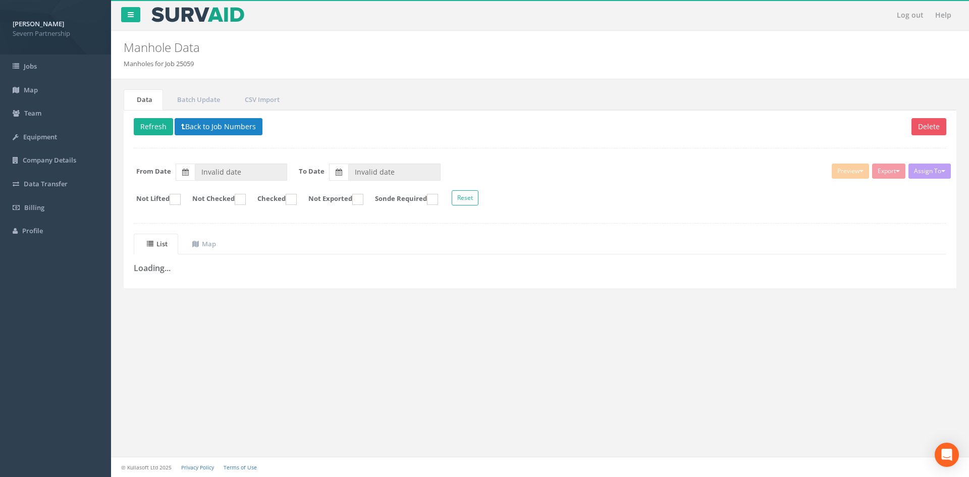
type input "[DATE]"
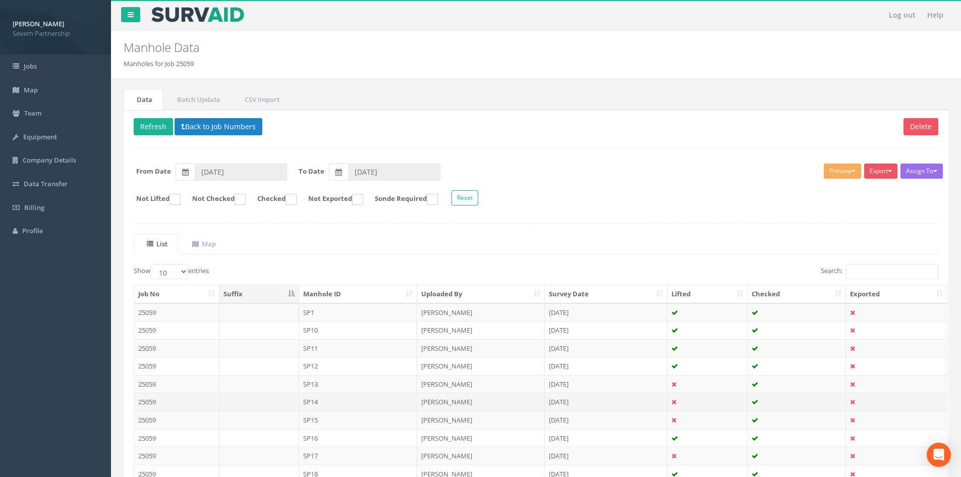
click at [392, 405] on td "SP14" at bounding box center [358, 401] width 119 height 18
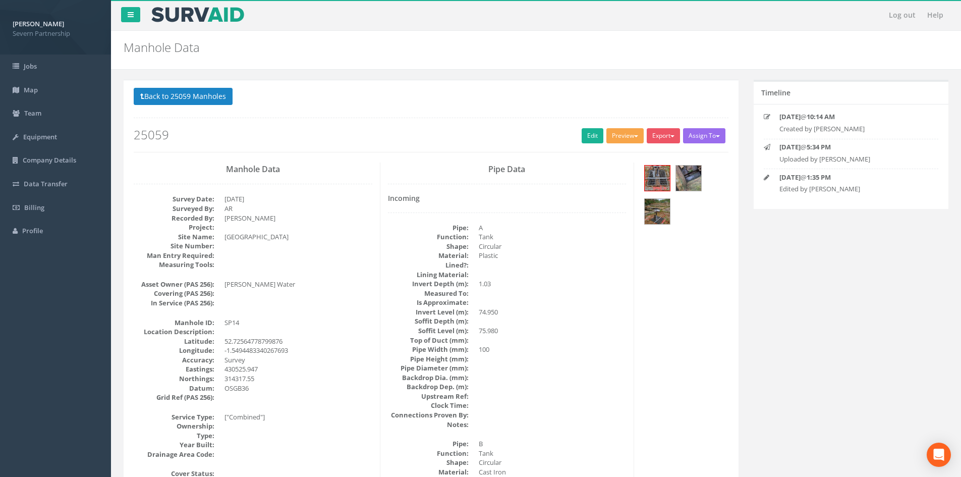
click at [615, 133] on button "Preview" at bounding box center [624, 135] width 37 height 15
click at [599, 156] on link "SP Manhole" at bounding box center [606, 157] width 77 height 16
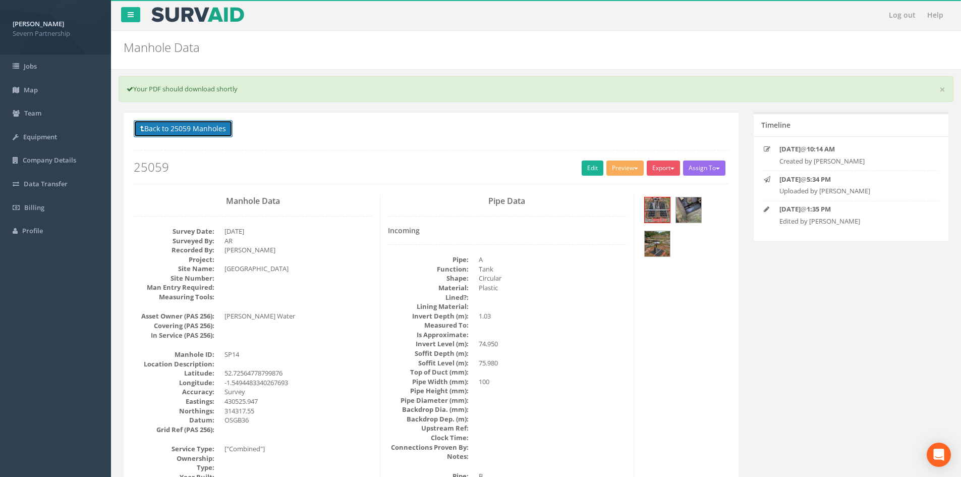
click at [188, 132] on button "Back to 25059 Manholes" at bounding box center [183, 128] width 99 height 17
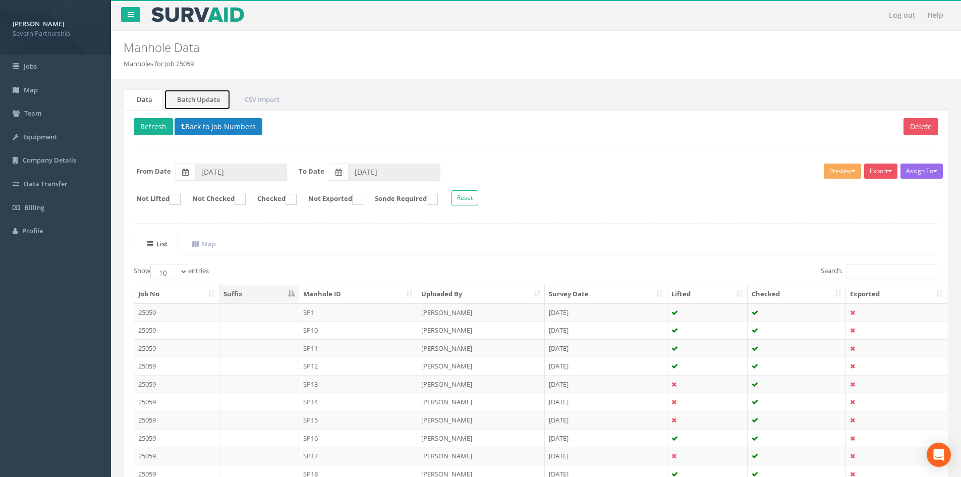
click at [205, 104] on link "Batch Update" at bounding box center [197, 99] width 67 height 21
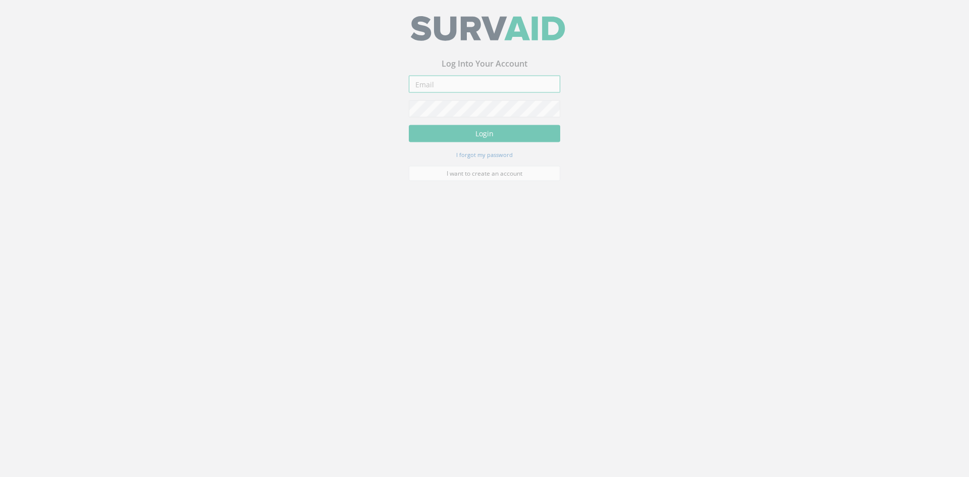
type input "[PERSON_NAME][EMAIL_ADDRESS][PERSON_NAME][DOMAIN_NAME]"
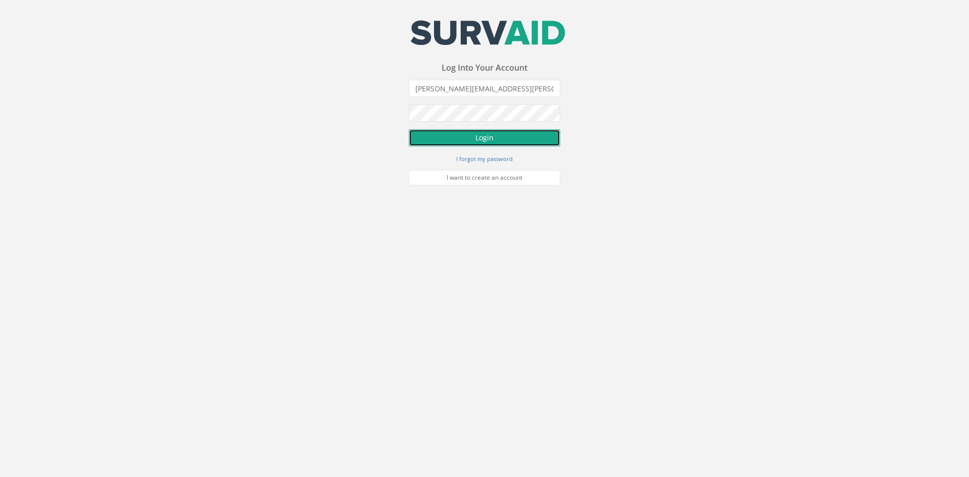
click at [468, 140] on button "Login" at bounding box center [484, 137] width 151 height 17
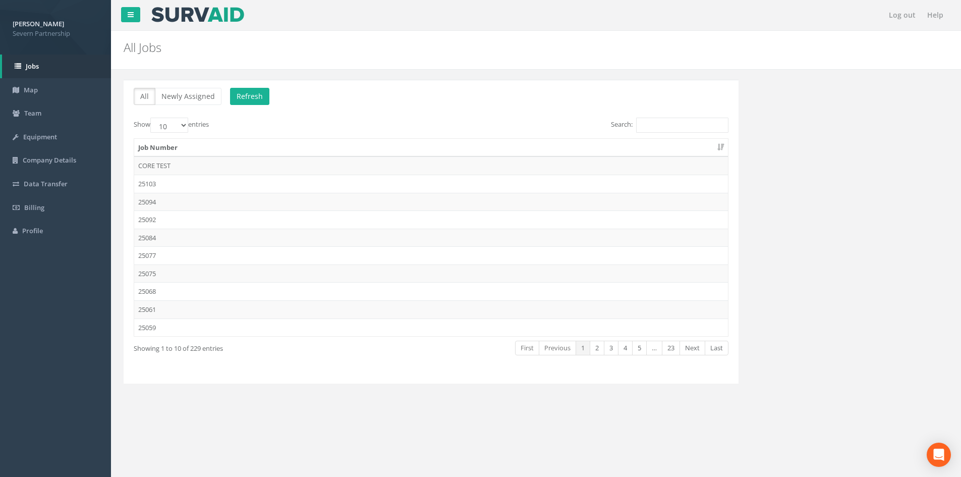
click at [152, 325] on td "25059" at bounding box center [431, 327] width 594 height 18
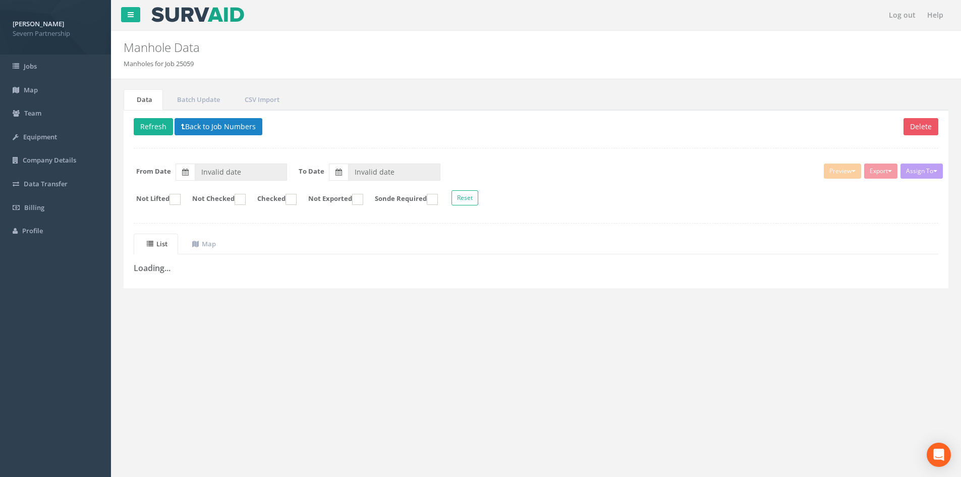
type input "[DATE]"
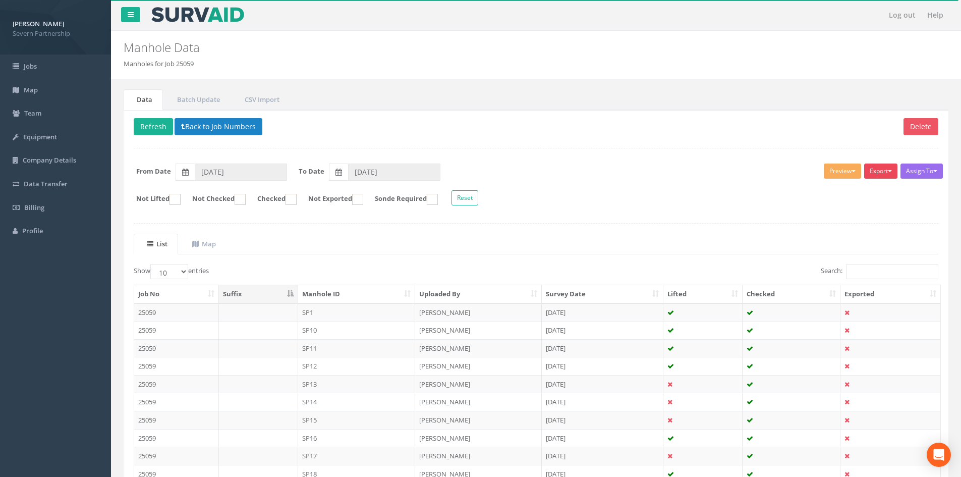
click at [881, 174] on button "Export" at bounding box center [880, 170] width 33 height 15
click at [841, 193] on link "SP Manhole" at bounding box center [856, 192] width 86 height 16
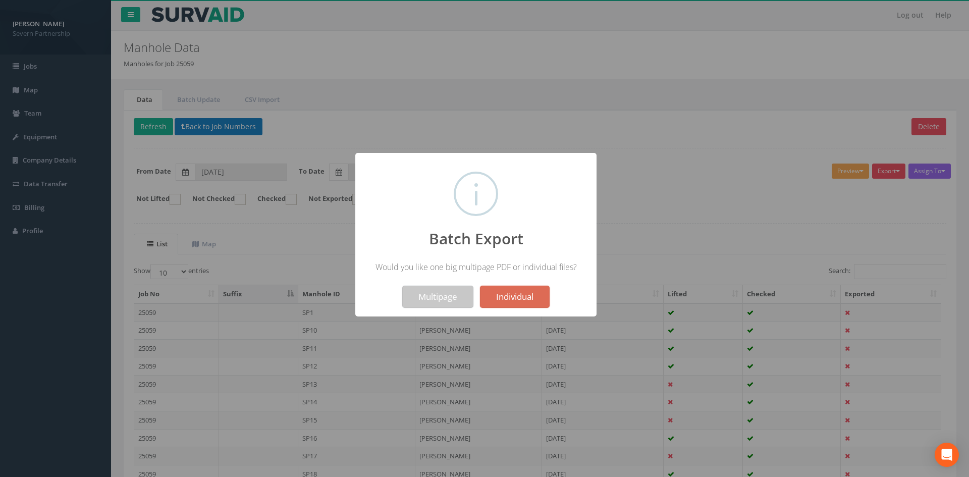
click at [442, 297] on button "Multipage" at bounding box center [437, 297] width 71 height 22
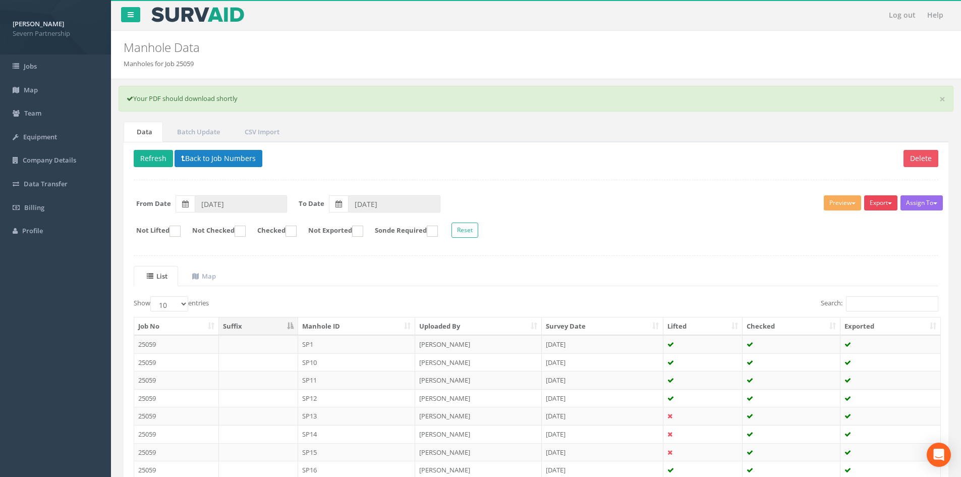
click at [873, 203] on button "Export" at bounding box center [880, 202] width 33 height 15
click at [852, 221] on link "SP Manhole" at bounding box center [856, 224] width 86 height 16
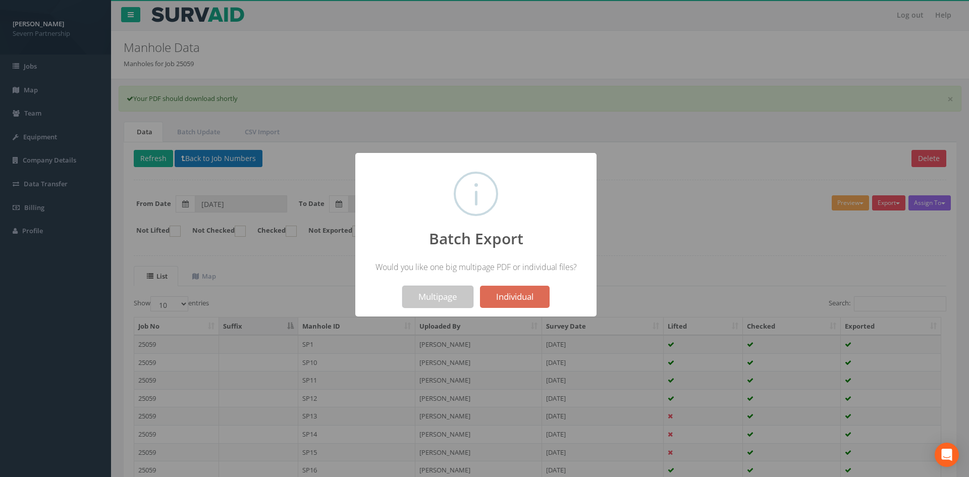
click at [426, 300] on button "Multipage" at bounding box center [437, 297] width 71 height 22
